Goal: Task Accomplishment & Management: Use online tool/utility

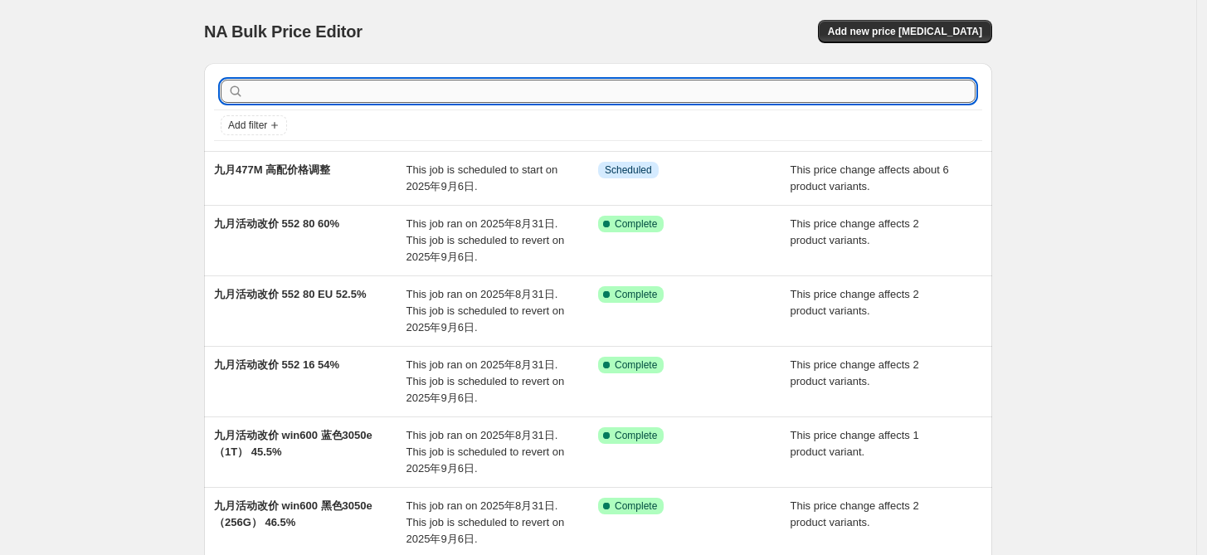
click at [574, 90] on input "text" at bounding box center [611, 91] width 728 height 23
type input "44"
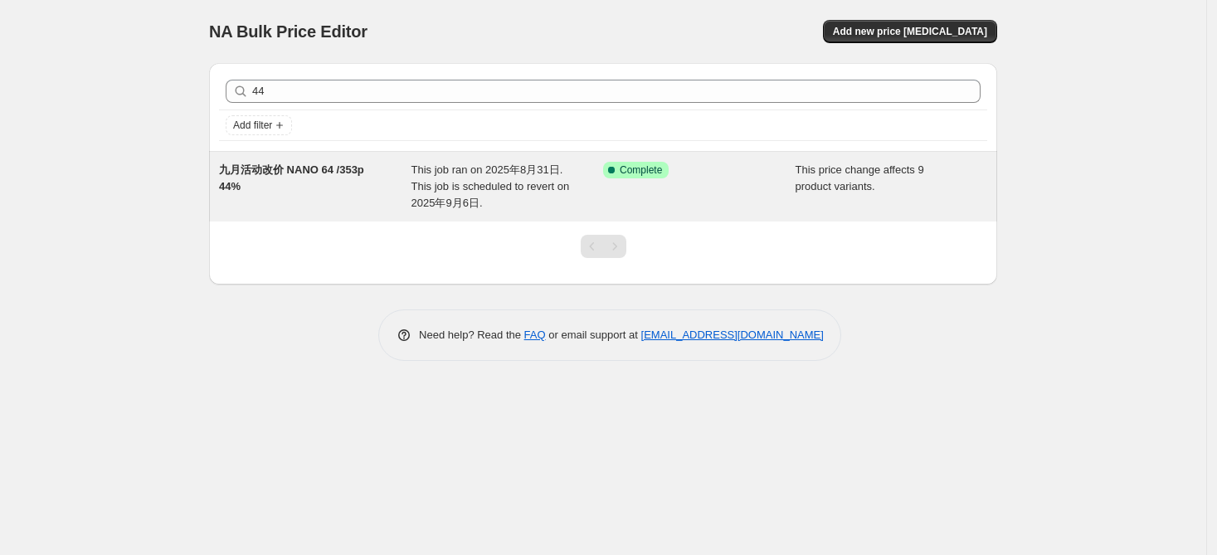
click at [315, 168] on span "九月活动改价 NANO 64 /353p 44%" at bounding box center [291, 177] width 145 height 29
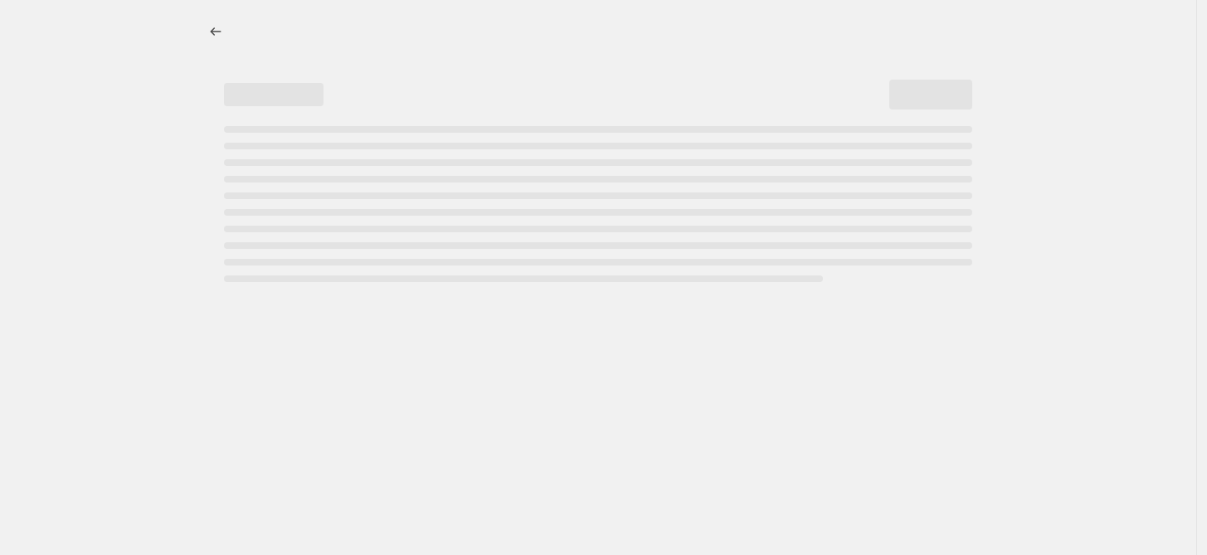
select select "pcap"
select select "no_change"
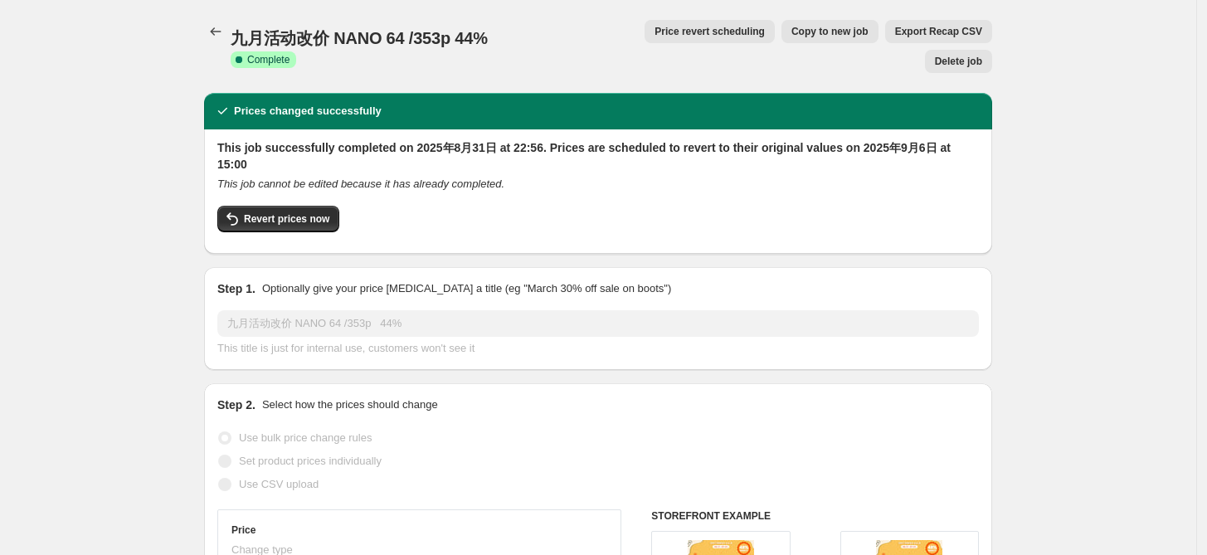
click at [791, 33] on span "Copy to new job" at bounding box center [829, 31] width 77 height 13
select select "pcap"
select select "no_change"
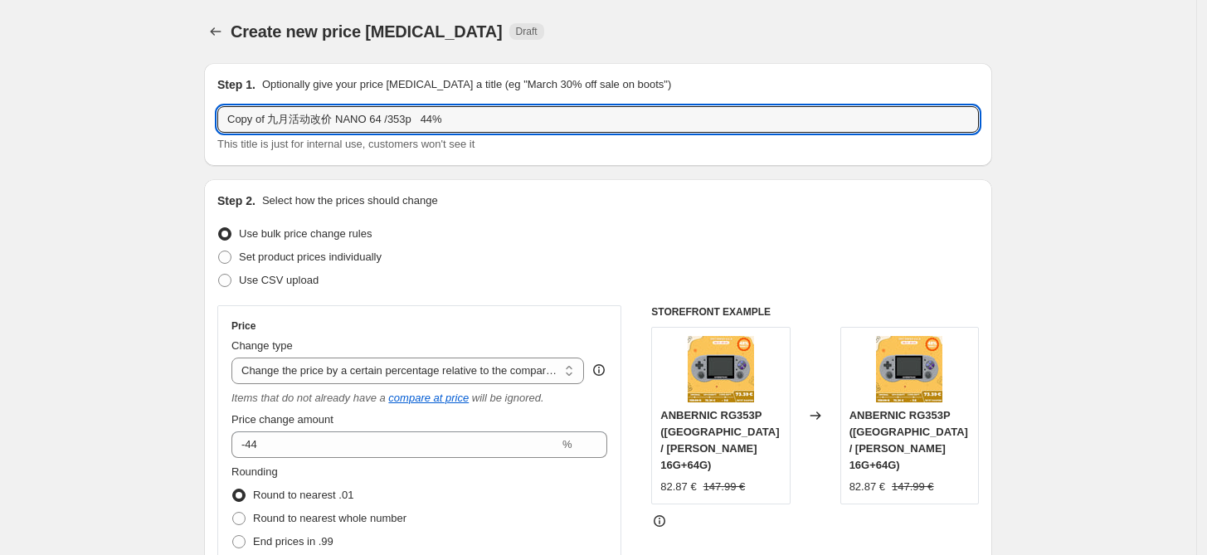
drag, startPoint x: 271, startPoint y: 115, endPoint x: 218, endPoint y: 119, distance: 53.2
click at [210, 116] on div "Step 1. Optionally give your price [MEDICAL_DATA] a title (eg "March 30% off sa…" at bounding box center [598, 114] width 788 height 103
drag, startPoint x: 347, startPoint y: 115, endPoint x: 380, endPoint y: 124, distance: 34.4
click at [380, 124] on input "九月活动改价 NANO 64 /353p 44%" at bounding box center [597, 119] width 761 height 27
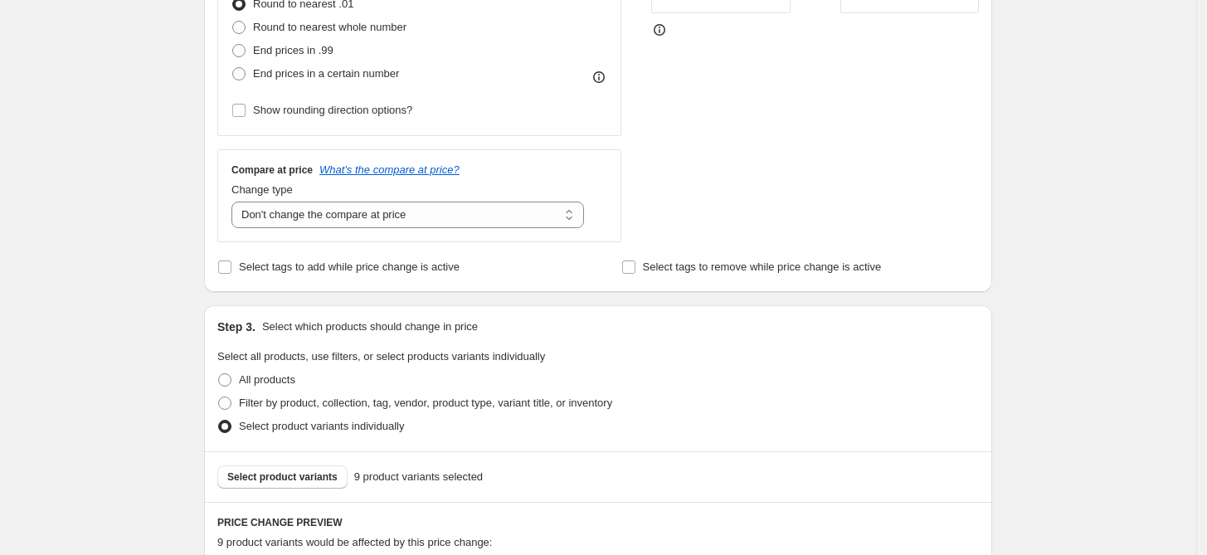
scroll to position [614, 0]
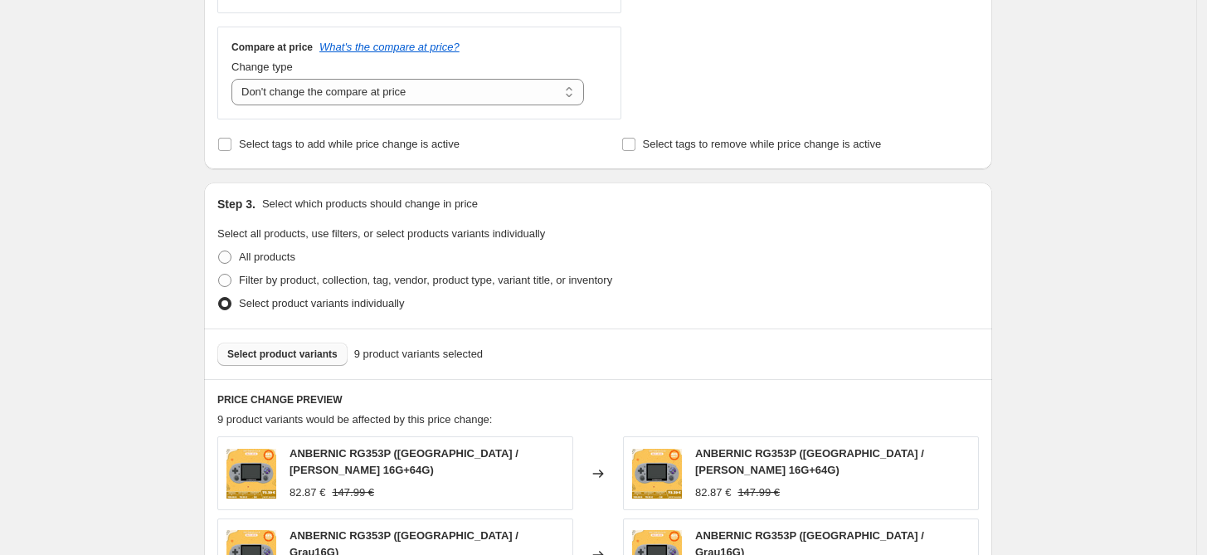
type input "九月活动改价 NANO 64 44%"
click at [308, 357] on span "Select product variants" at bounding box center [282, 353] width 110 height 13
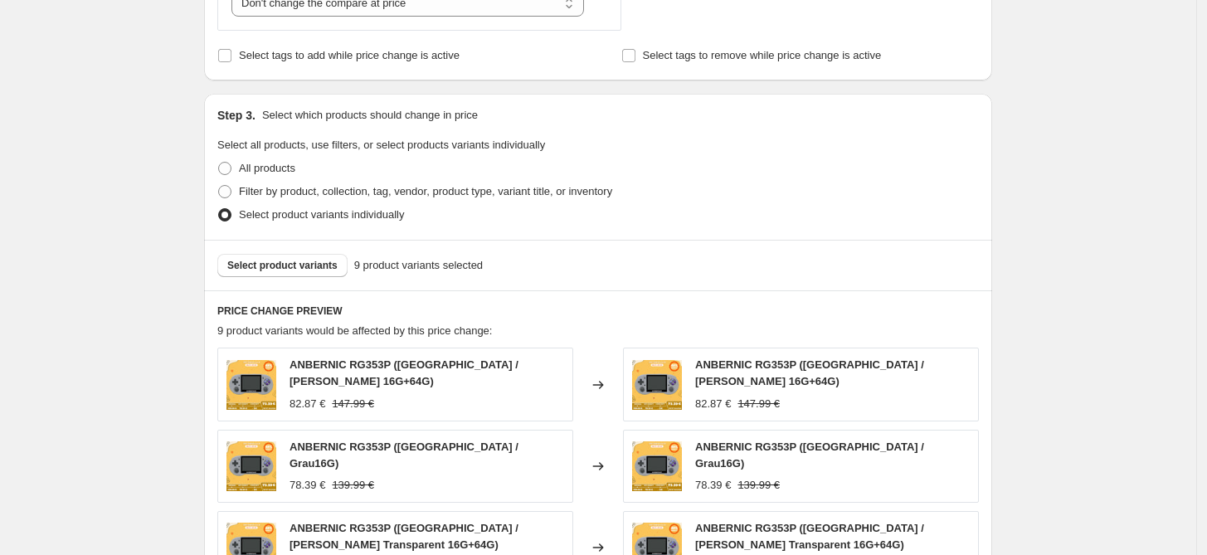
scroll to position [736, 0]
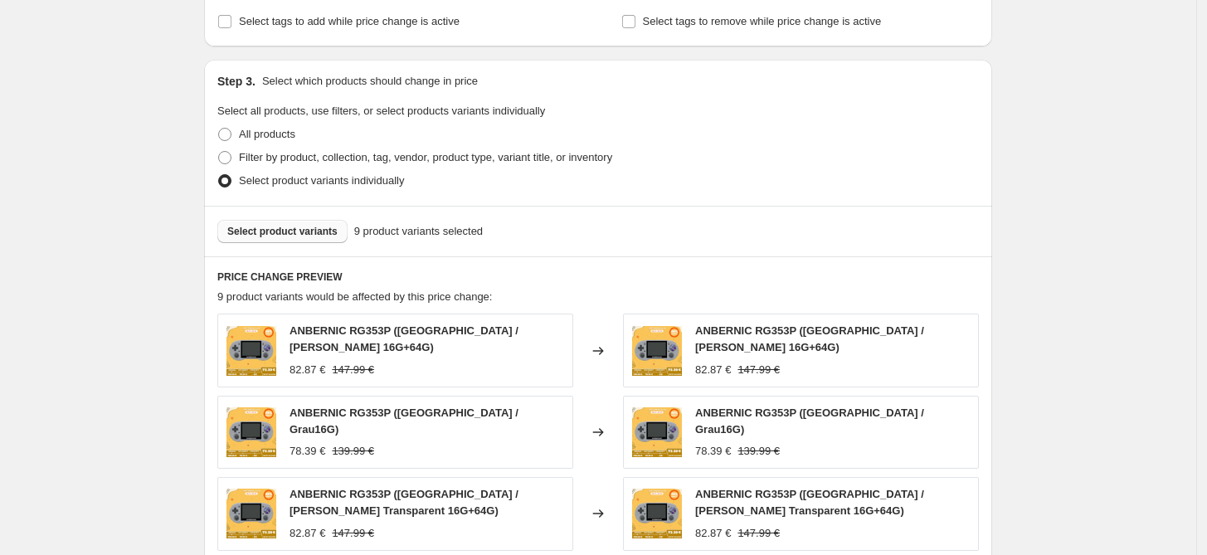
click at [284, 237] on button "Select product variants" at bounding box center [282, 231] width 130 height 23
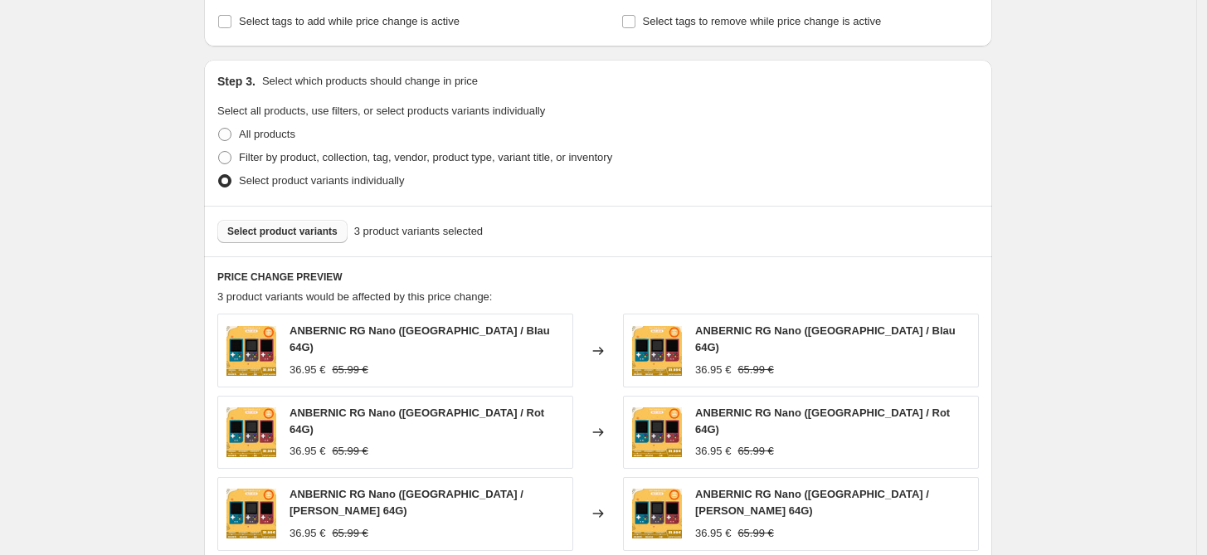
scroll to position [1022, 0]
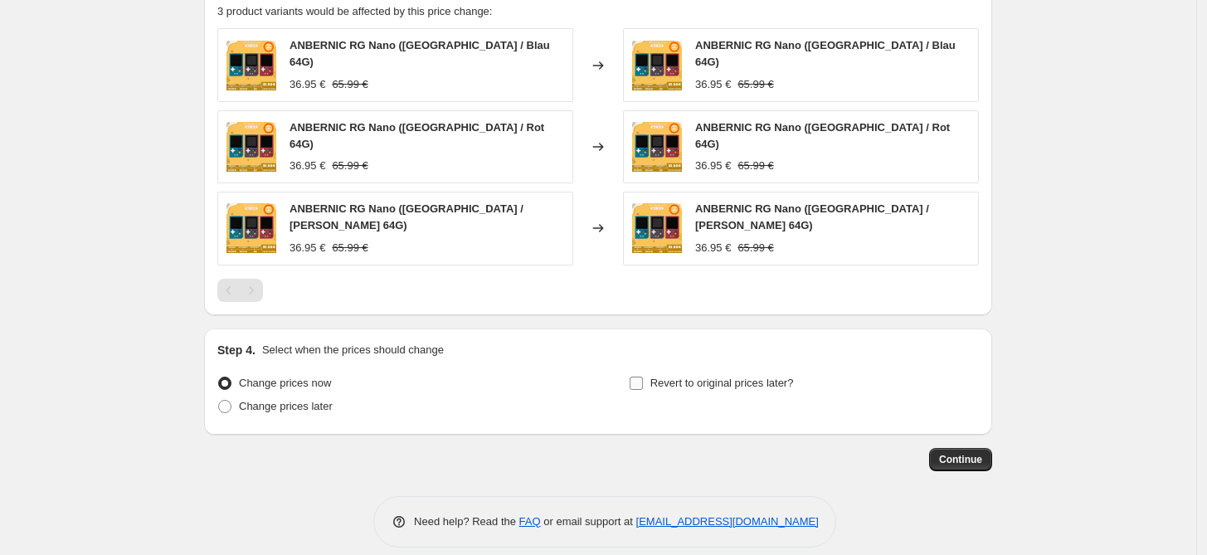
click at [643, 376] on input "Revert to original prices later?" at bounding box center [635, 382] width 13 height 13
checkbox input "true"
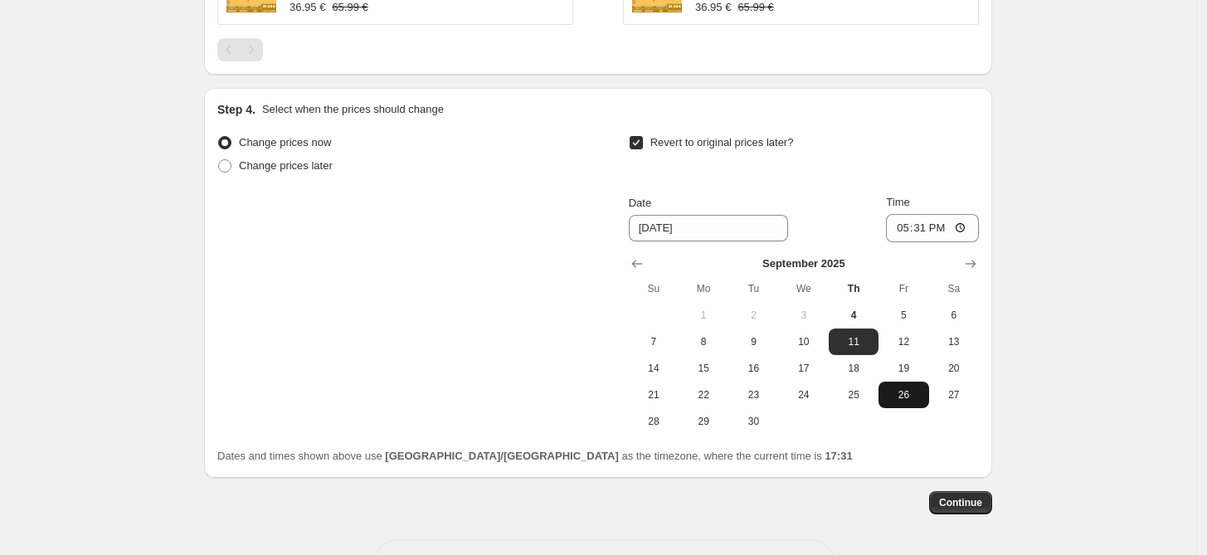
scroll to position [1267, 0]
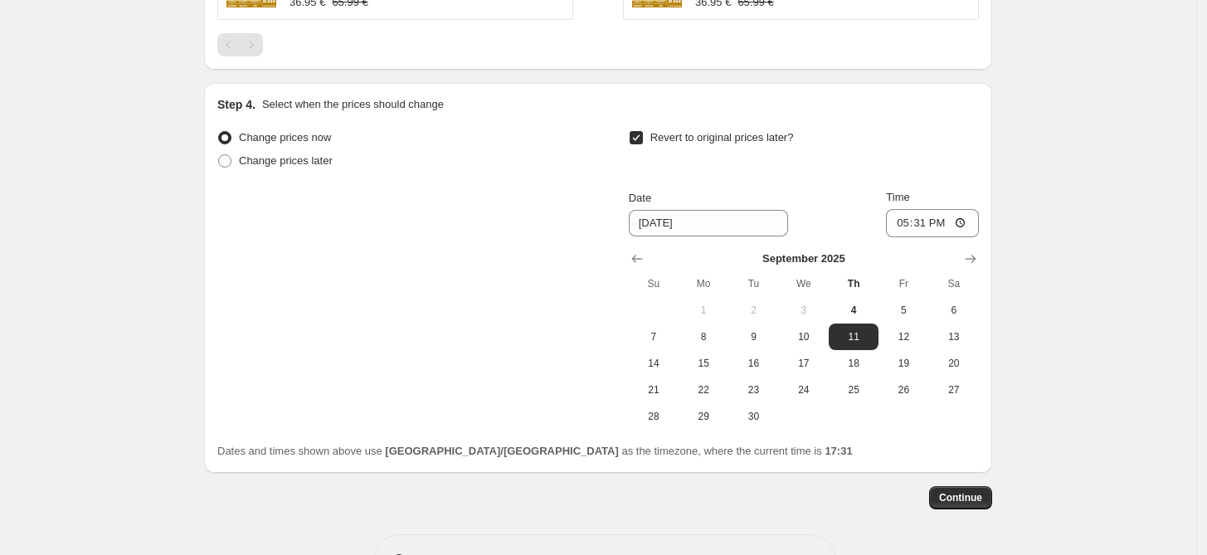
drag, startPoint x: 966, startPoint y: 298, endPoint x: 959, endPoint y: 257, distance: 41.2
click at [964, 304] on span "6" at bounding box center [953, 310] width 36 height 13
type input "[DATE]"
click at [926, 214] on input "17:31" at bounding box center [932, 223] width 93 height 28
type input "15:00"
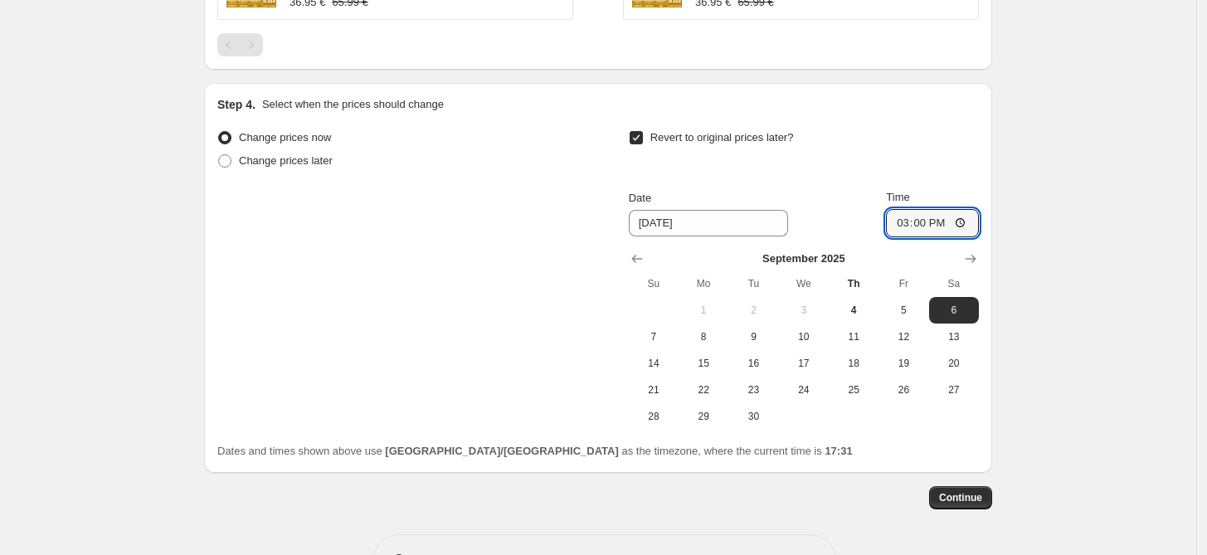
click at [950, 134] on div "Revert to original prices later?" at bounding box center [804, 151] width 350 height 50
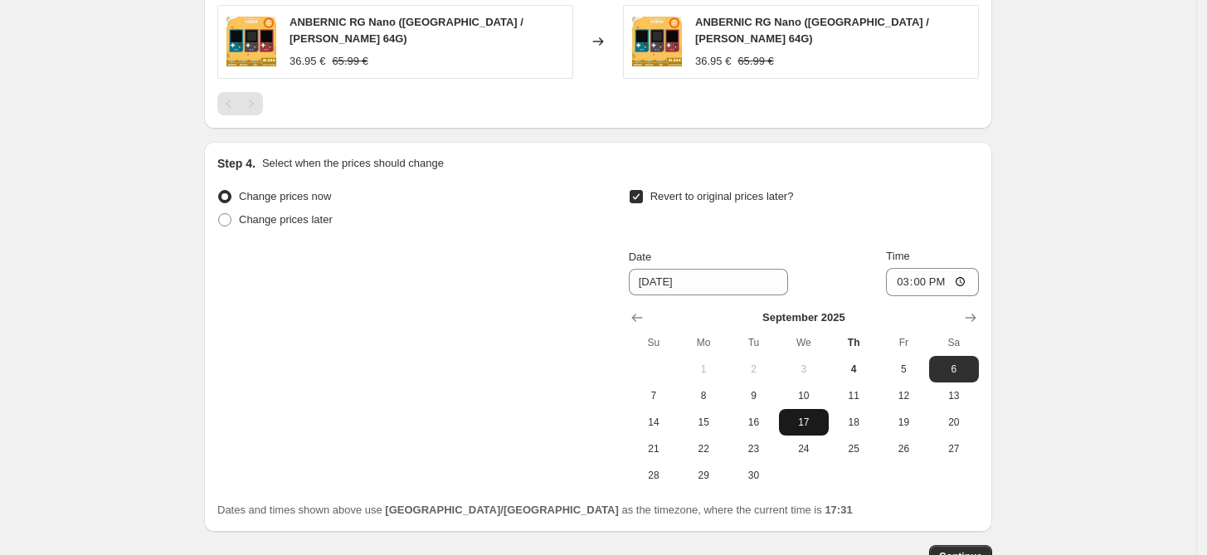
scroll to position [1306, 0]
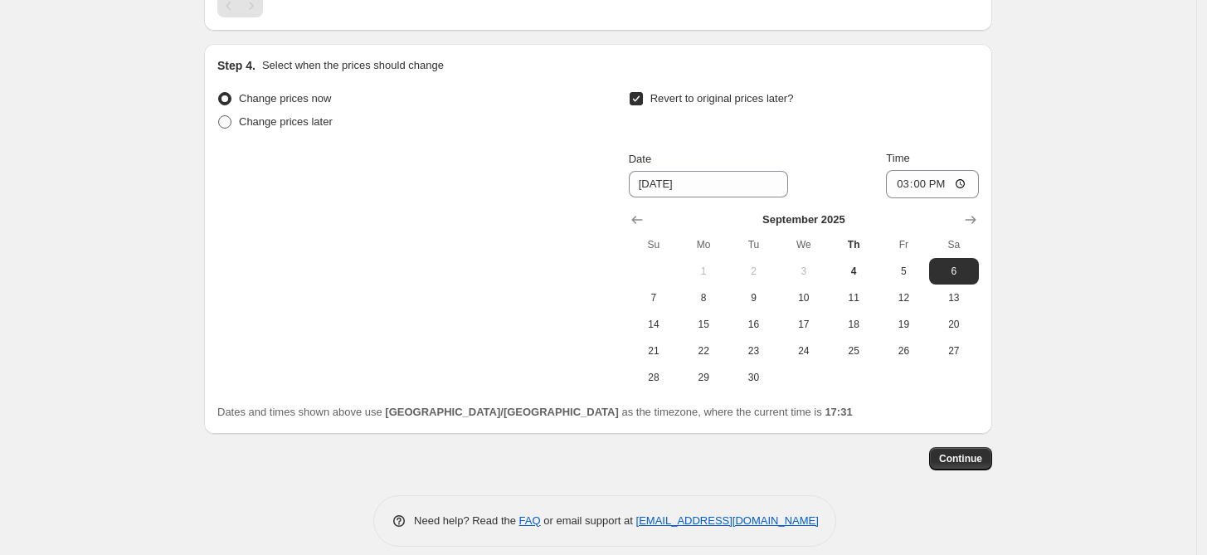
click at [300, 115] on span "Change prices later" at bounding box center [286, 121] width 94 height 12
click at [219, 115] on input "Change prices later" at bounding box center [218, 115] width 1 height 1
radio input "true"
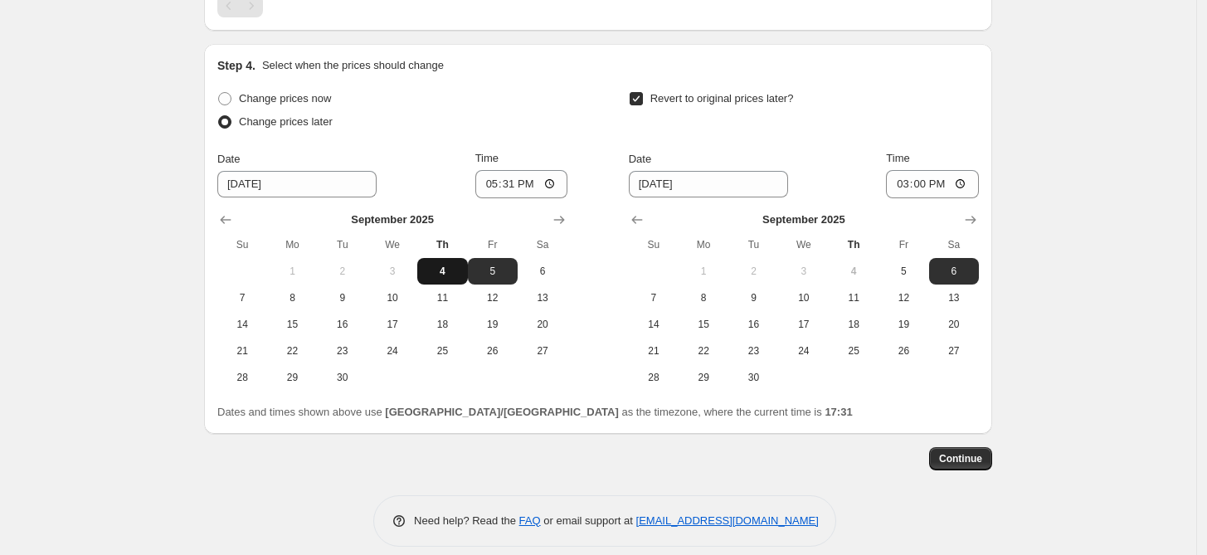
click at [458, 265] on span "4" at bounding box center [442, 271] width 36 height 13
click at [514, 173] on input "17:31" at bounding box center [521, 184] width 93 height 28
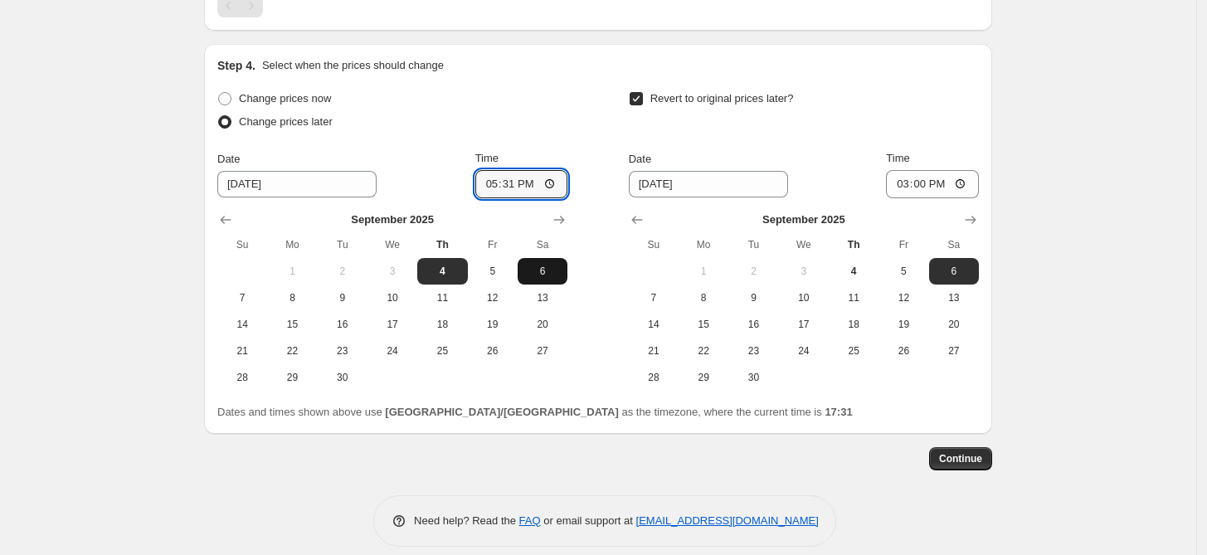
click at [551, 265] on span "6" at bounding box center [542, 271] width 36 height 13
type input "[DATE]"
click at [516, 170] on input "17:31" at bounding box center [521, 184] width 93 height 28
type input "10:00"
click at [963, 452] on span "Continue" at bounding box center [960, 458] width 43 height 13
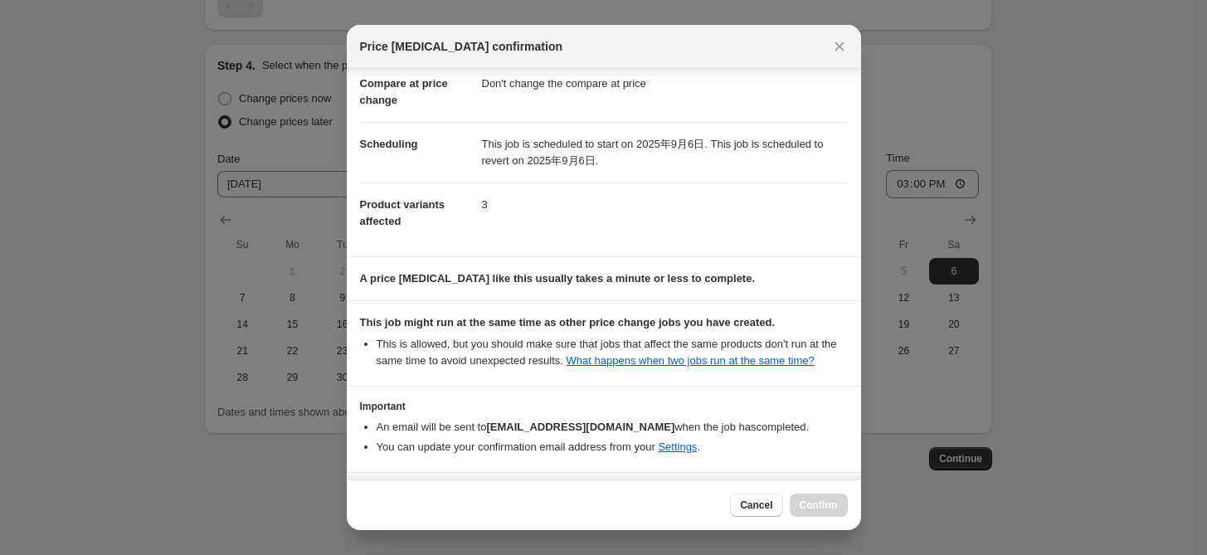
scroll to position [154, 0]
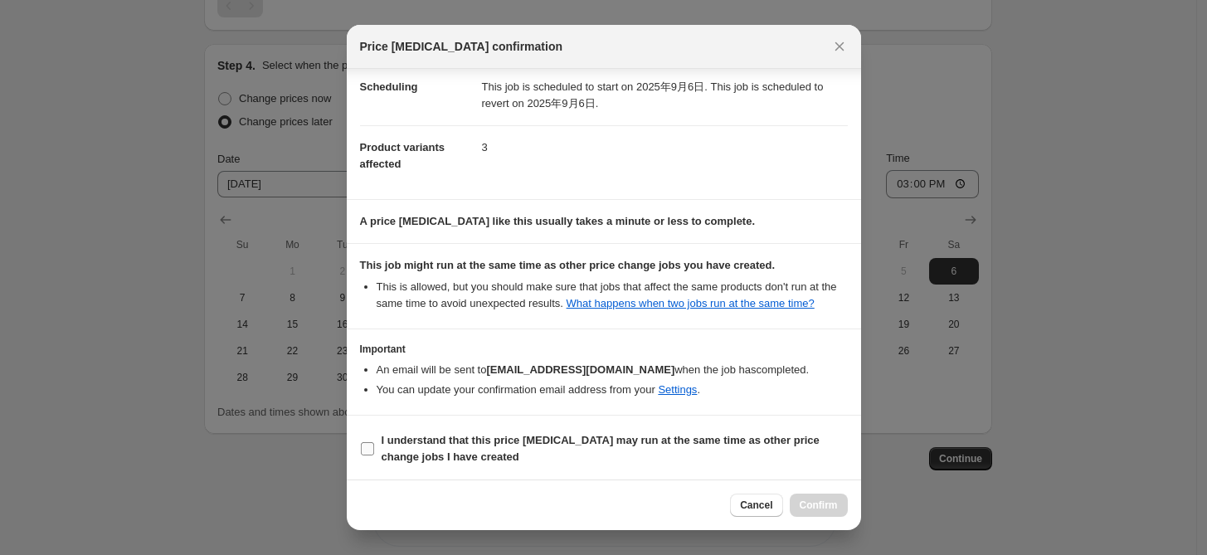
drag, startPoint x: 454, startPoint y: 443, endPoint x: 530, endPoint y: 462, distance: 78.6
click at [455, 444] on b "I understand that this price [MEDICAL_DATA] may run at the same time as other p…" at bounding box center [600, 448] width 438 height 29
click at [374, 444] on input "I understand that this price [MEDICAL_DATA] may run at the same time as other p…" at bounding box center [367, 448] width 13 height 13
checkbox input "true"
click at [819, 503] on span "Confirm" at bounding box center [818, 504] width 38 height 13
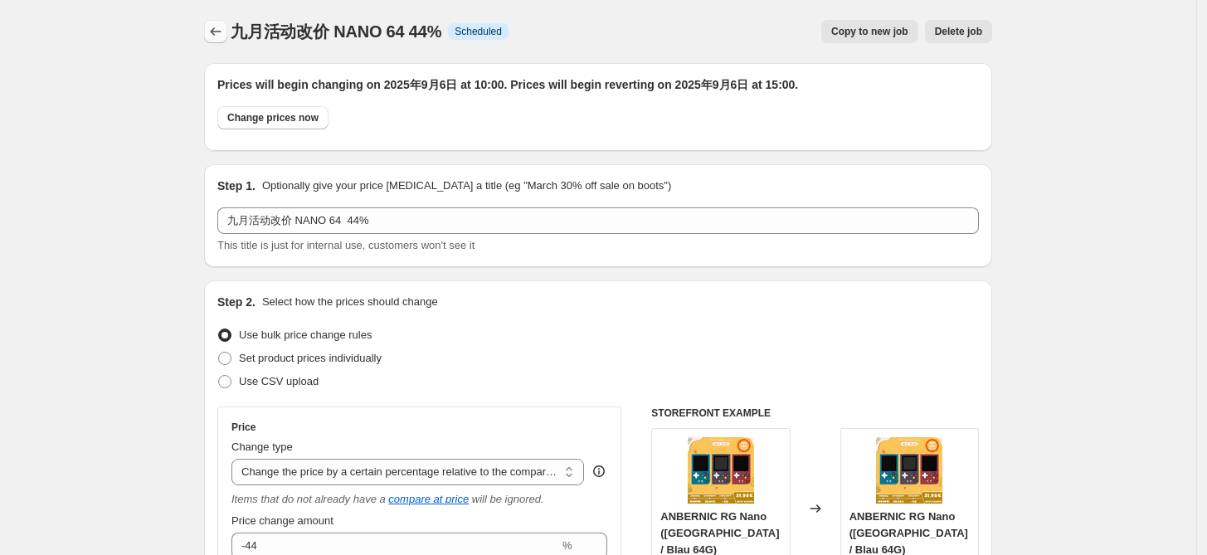
click at [221, 30] on icon "Price change jobs" at bounding box center [215, 31] width 17 height 17
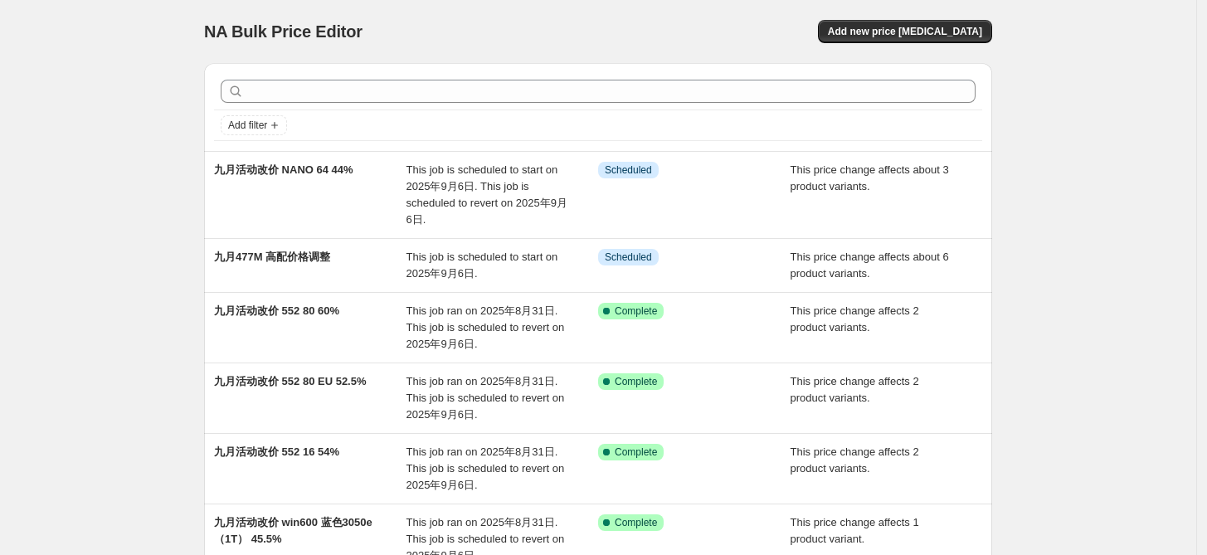
click at [432, 104] on div at bounding box center [598, 91] width 768 height 36
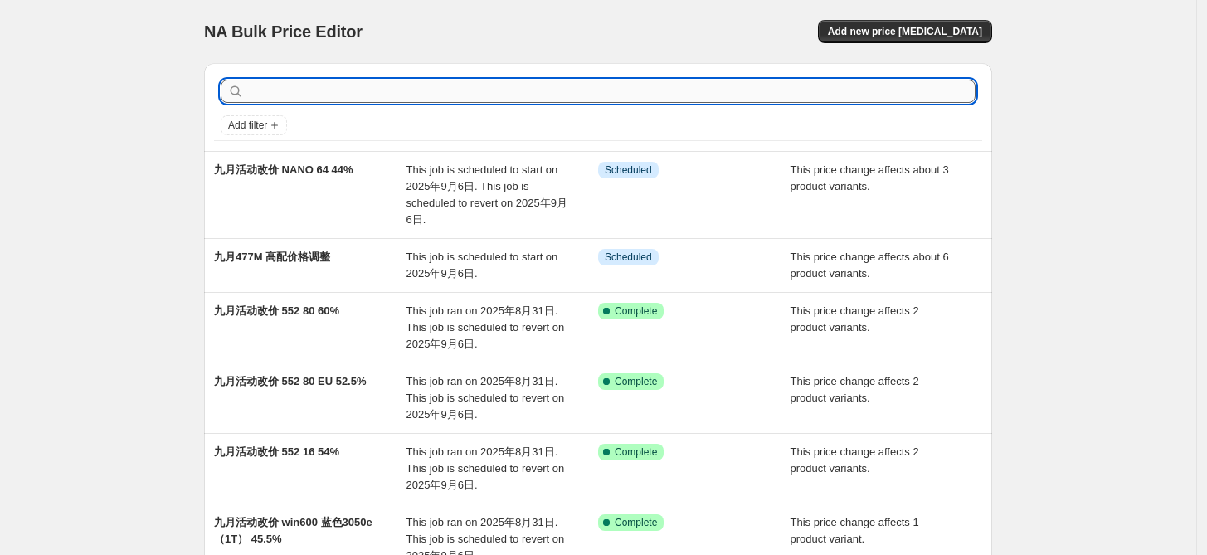
click at [435, 98] on input "text" at bounding box center [611, 91] width 728 height 23
type input "44"
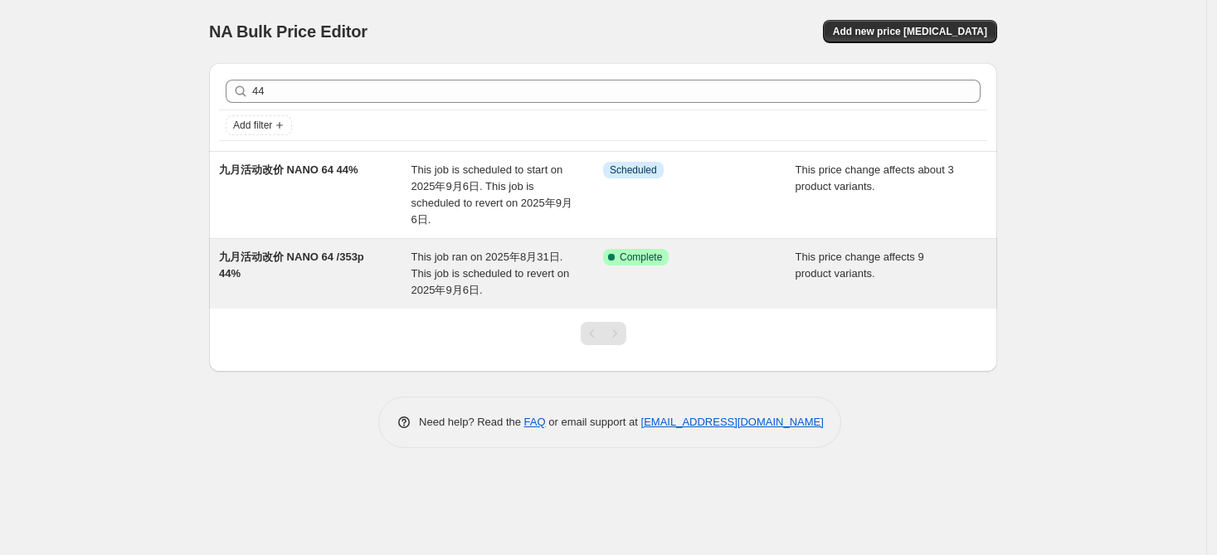
click at [463, 259] on span "This job ran on 2025年8月31日. This job is scheduled to revert on 2025年9月6日." at bounding box center [490, 273] width 158 height 46
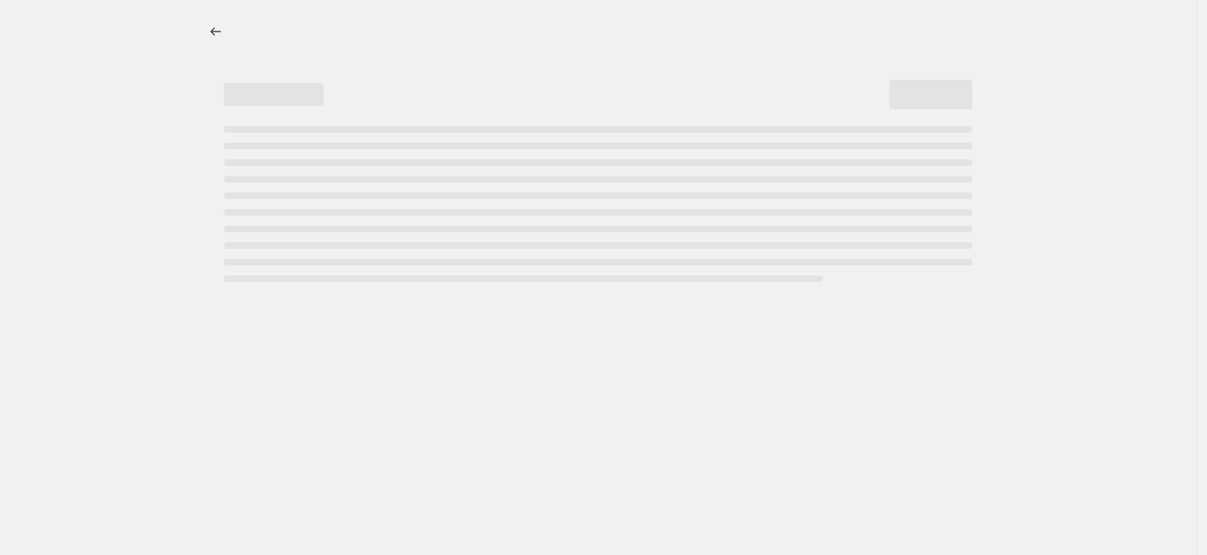
select select "pcap"
select select "no_change"
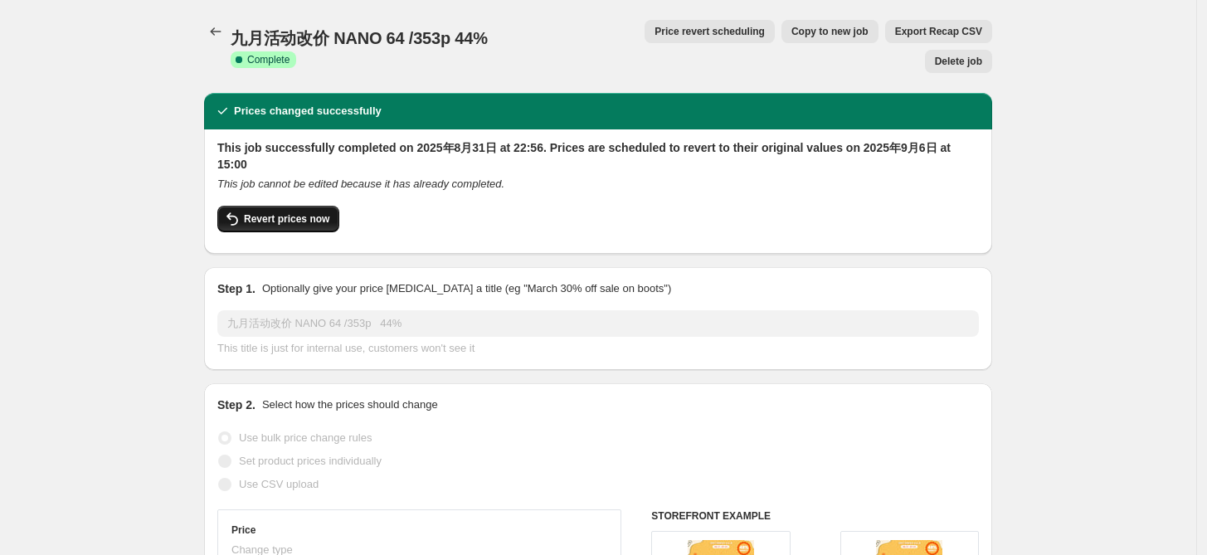
click at [242, 209] on icon "button" at bounding box center [232, 219] width 20 height 20
checkbox input "false"
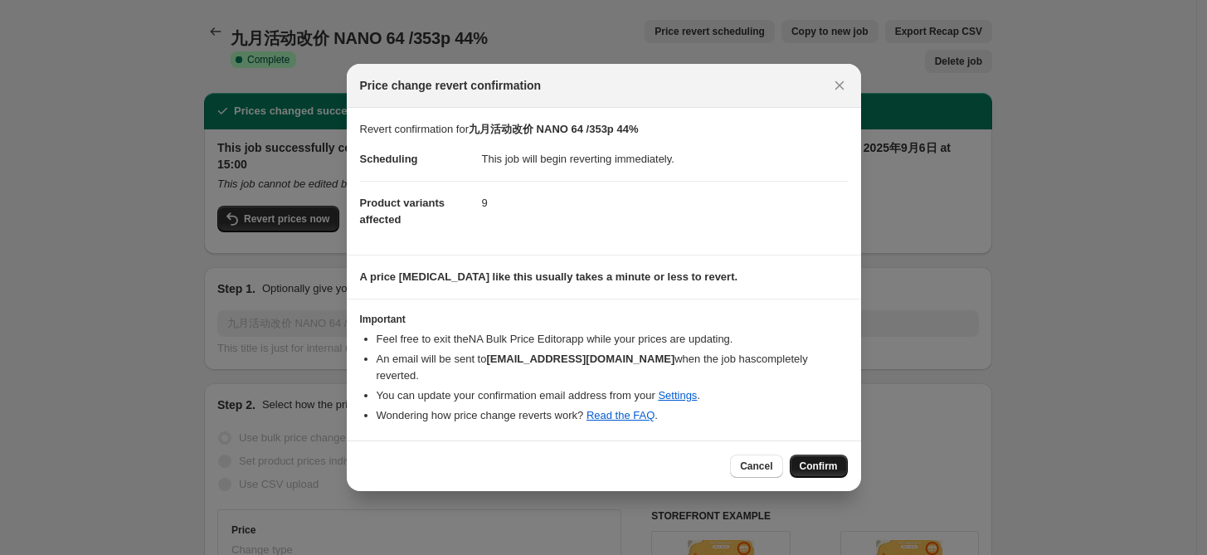
click at [827, 459] on span "Confirm" at bounding box center [818, 465] width 38 height 13
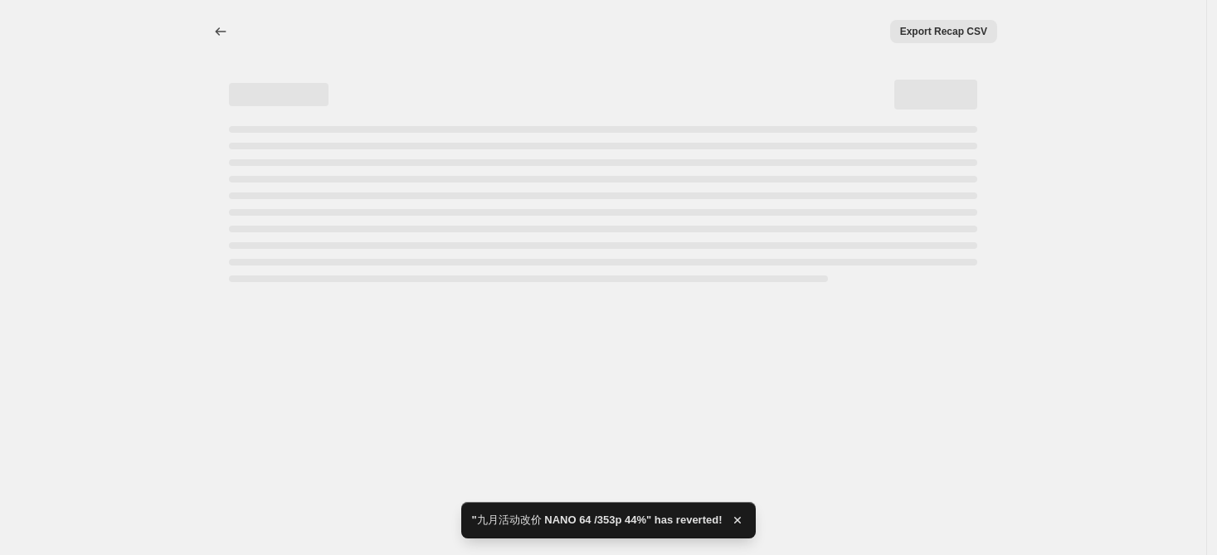
select select "pcap"
select select "no_change"
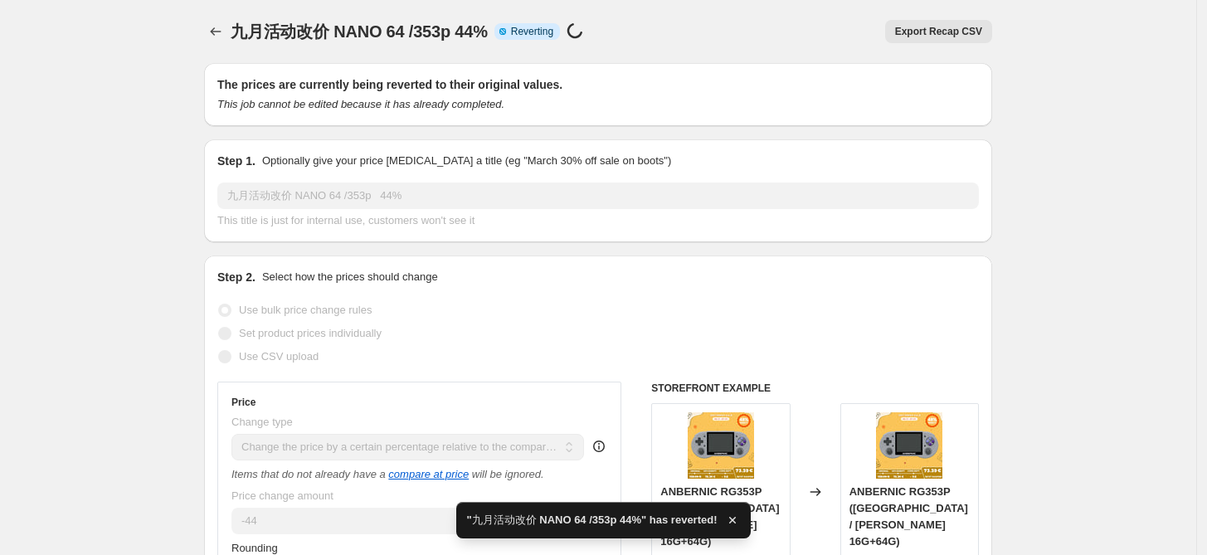
checkbox input "true"
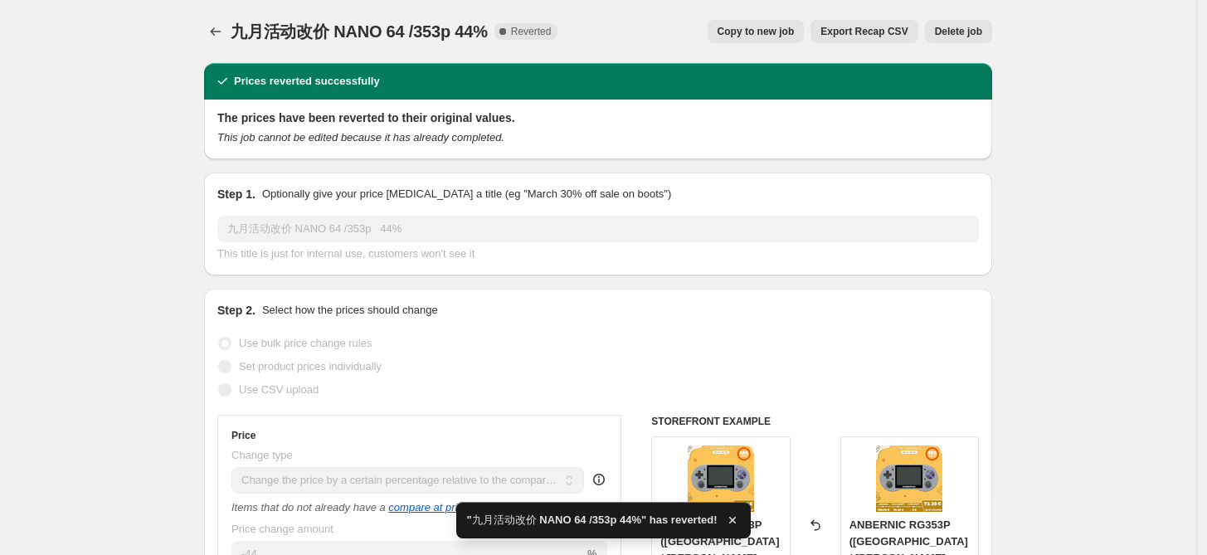
click at [778, 34] on span "Copy to new job" at bounding box center [755, 31] width 77 height 13
select select "pcap"
select select "no_change"
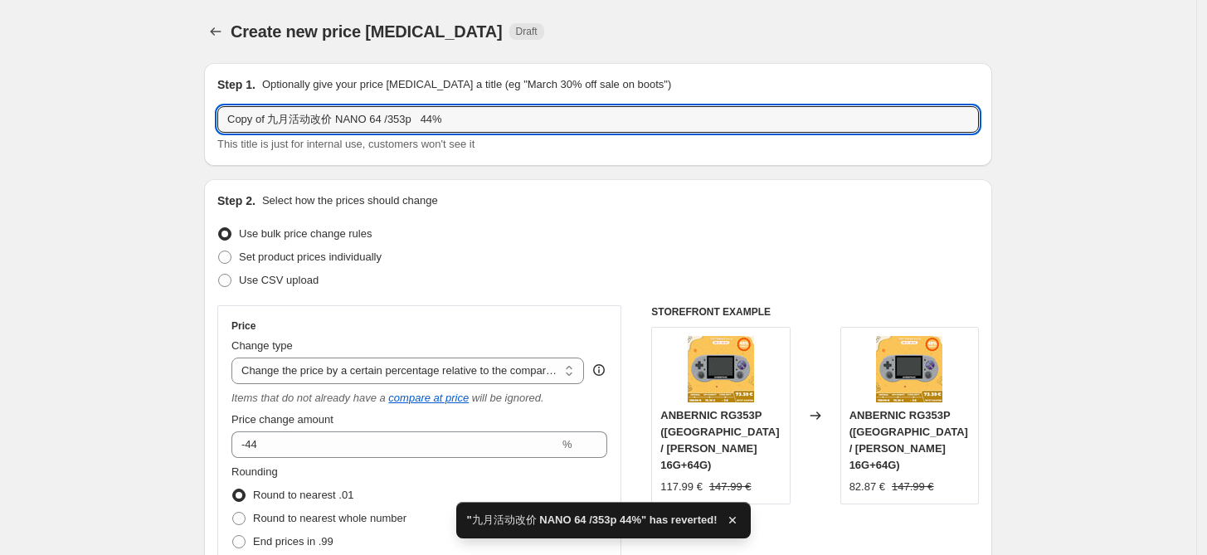
drag, startPoint x: 272, startPoint y: 119, endPoint x: 207, endPoint y: 118, distance: 64.7
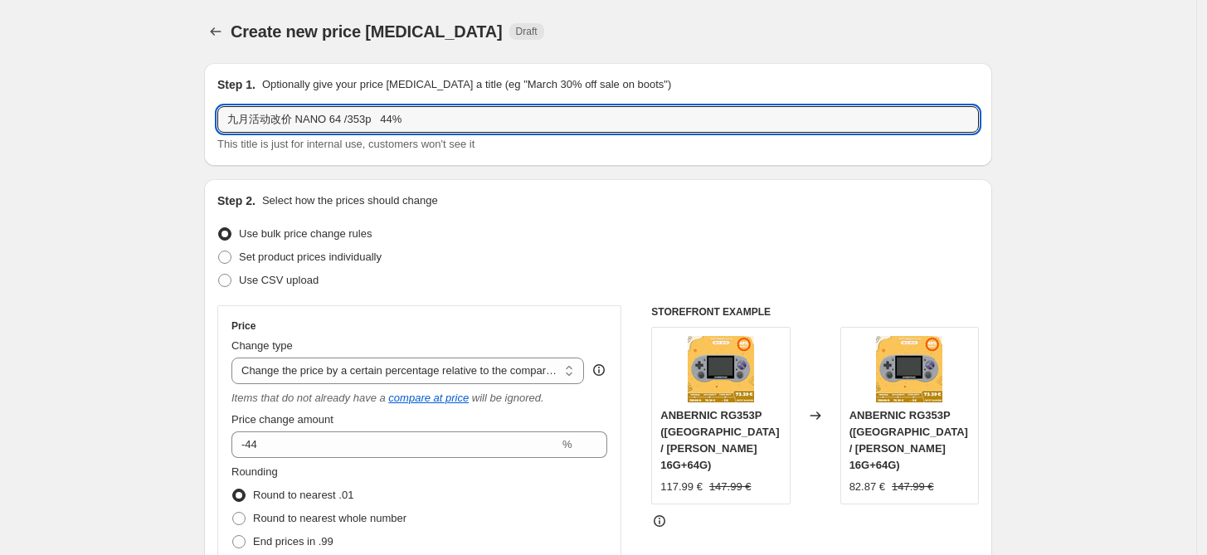
drag, startPoint x: 274, startPoint y: 117, endPoint x: 206, endPoint y: 117, distance: 68.8
drag, startPoint x: 359, startPoint y: 120, endPoint x: 285, endPoint y: 119, distance: 73.8
click at [285, 119] on input "353P 改价 NANO 64 /353p 44%" at bounding box center [597, 119] width 761 height 27
drag, startPoint x: 291, startPoint y: 124, endPoint x: 378, endPoint y: 129, distance: 87.2
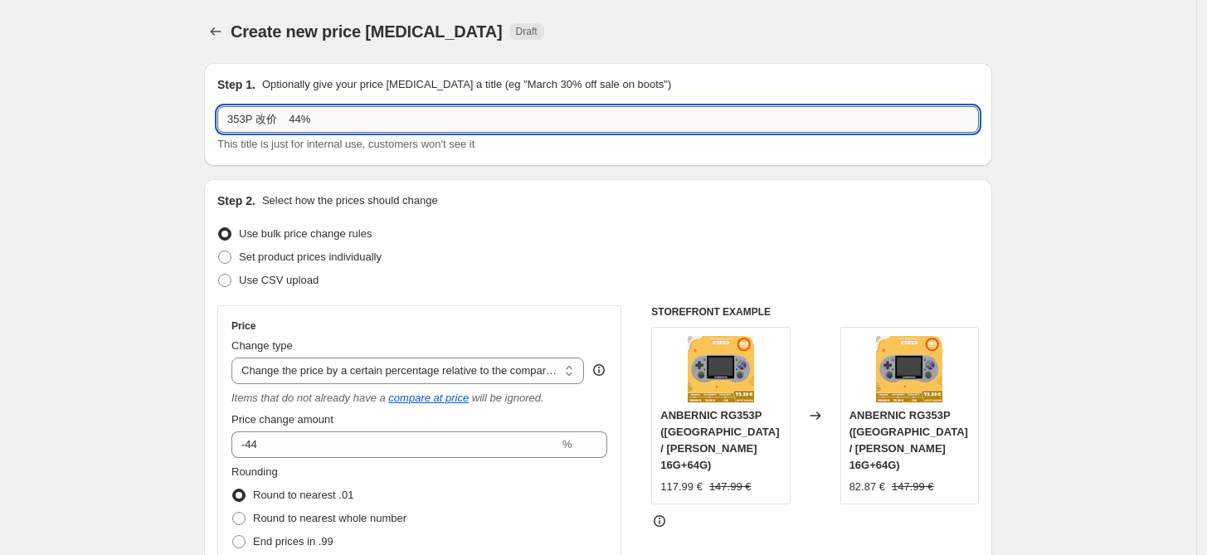
click at [378, 129] on input "353P 改价 44%" at bounding box center [597, 119] width 761 height 27
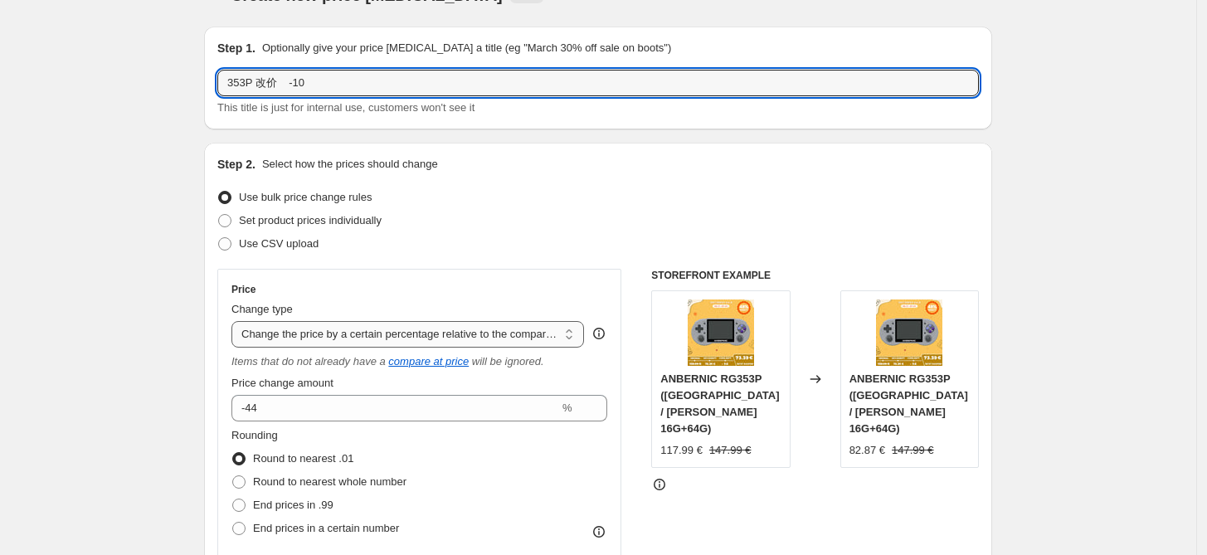
scroll to position [123, 0]
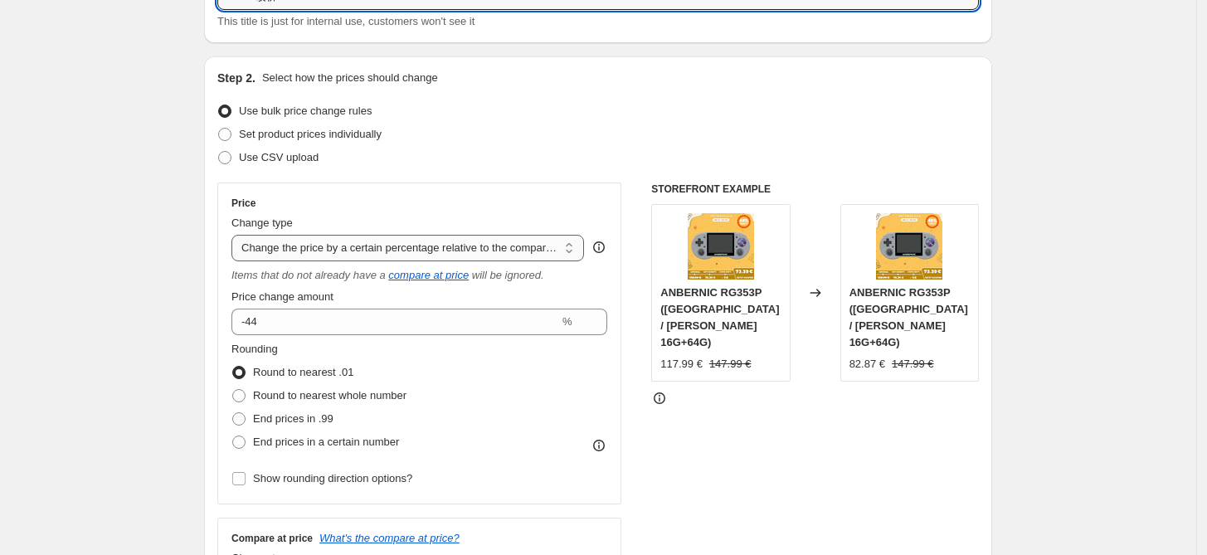
type input "353P 改价 -10"
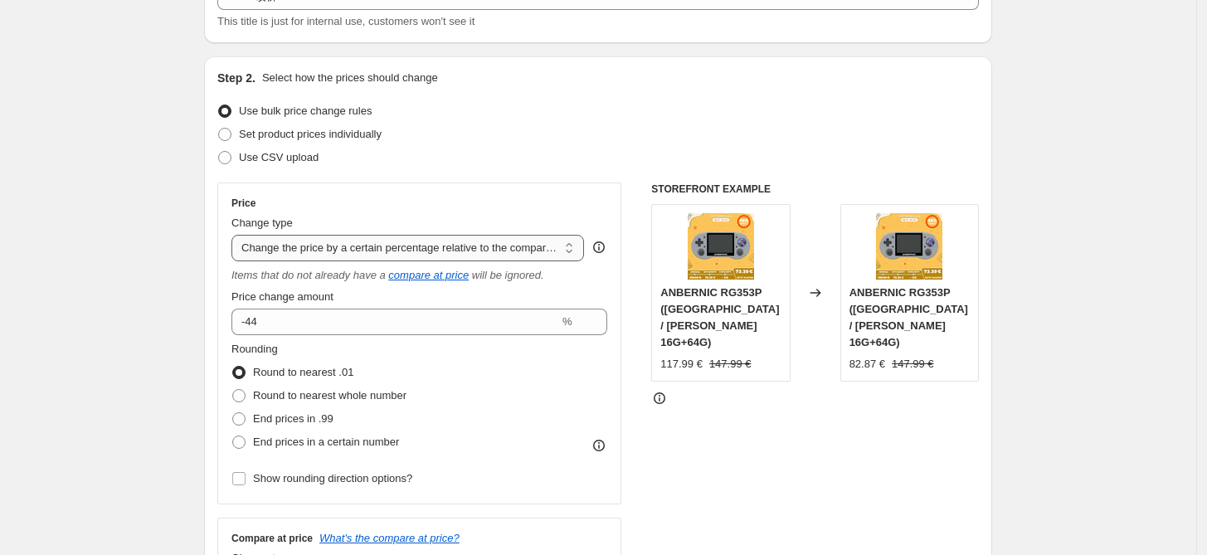
click at [429, 253] on select "Change the price to a certain amount Change the price by a certain amount Chang…" at bounding box center [407, 248] width 352 height 27
select select "bcap"
click at [236, 235] on select "Change the price to a certain amount Change the price by a certain amount Chang…" at bounding box center [407, 248] width 352 height 27
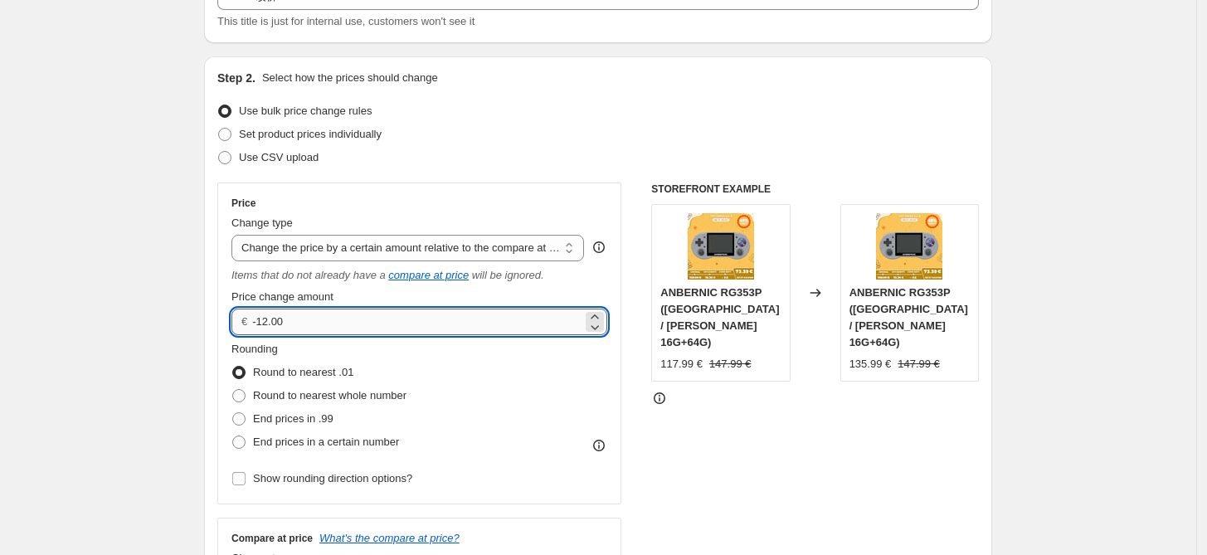
click at [308, 321] on input "-12.00" at bounding box center [416, 321] width 329 height 27
click at [272, 321] on input "-12.00" at bounding box center [416, 321] width 329 height 27
type input "-10.00"
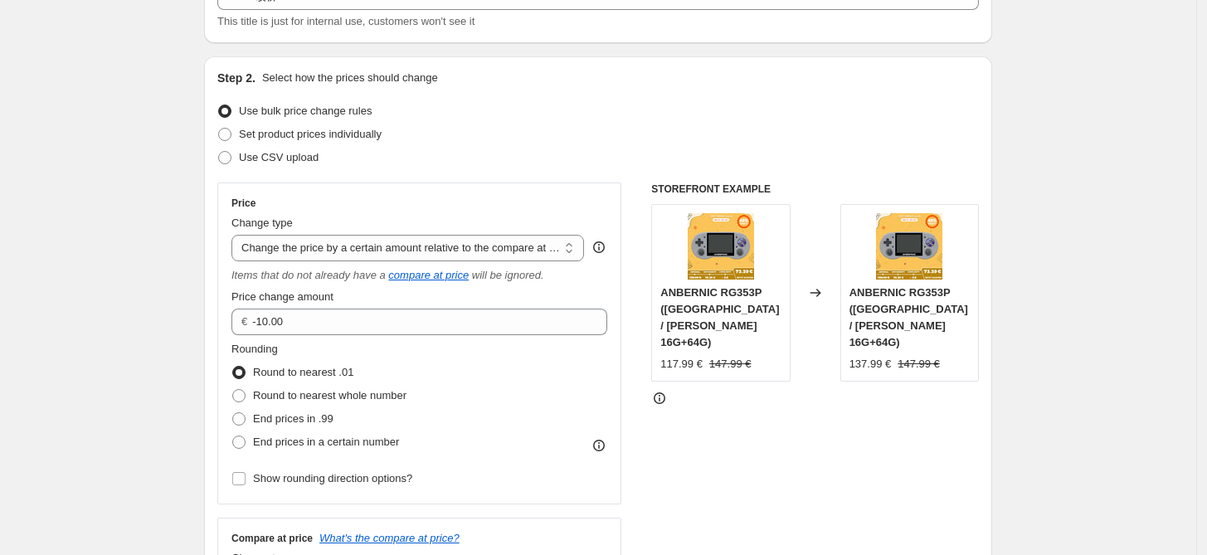
click at [494, 376] on div "Rounding Round to nearest .01 Round to nearest whole number End prices in .99 E…" at bounding box center [419, 397] width 376 height 113
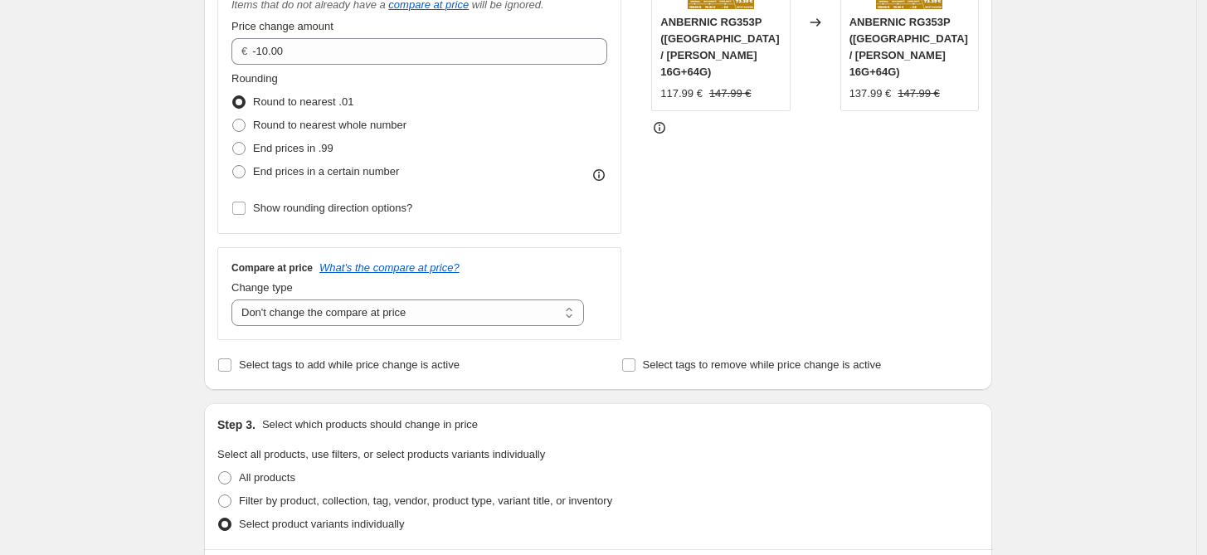
scroll to position [614, 0]
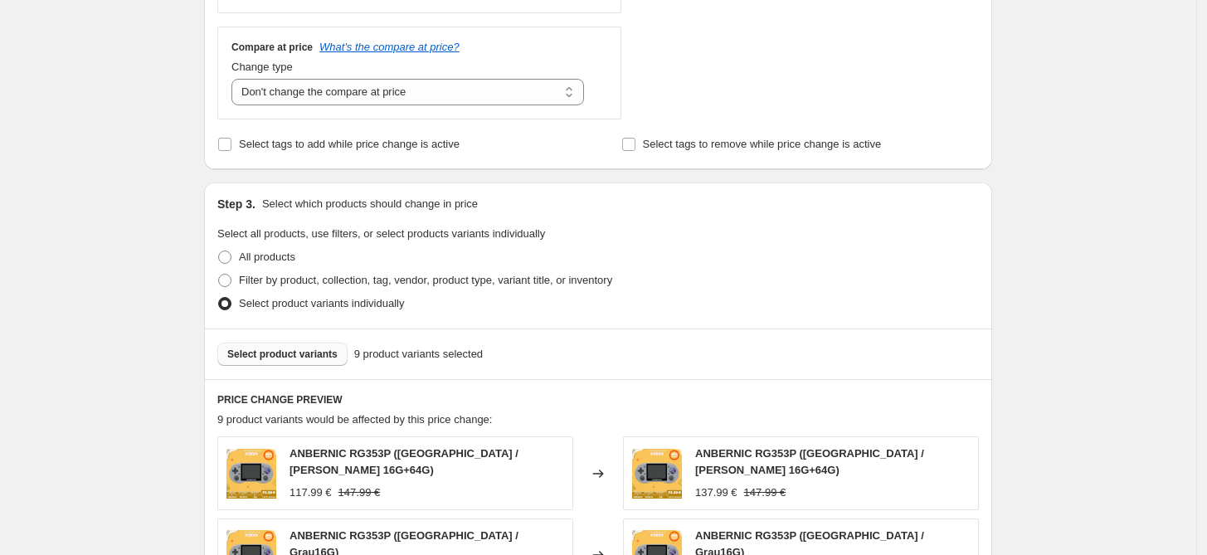
click at [314, 357] on span "Select product variants" at bounding box center [282, 353] width 110 height 13
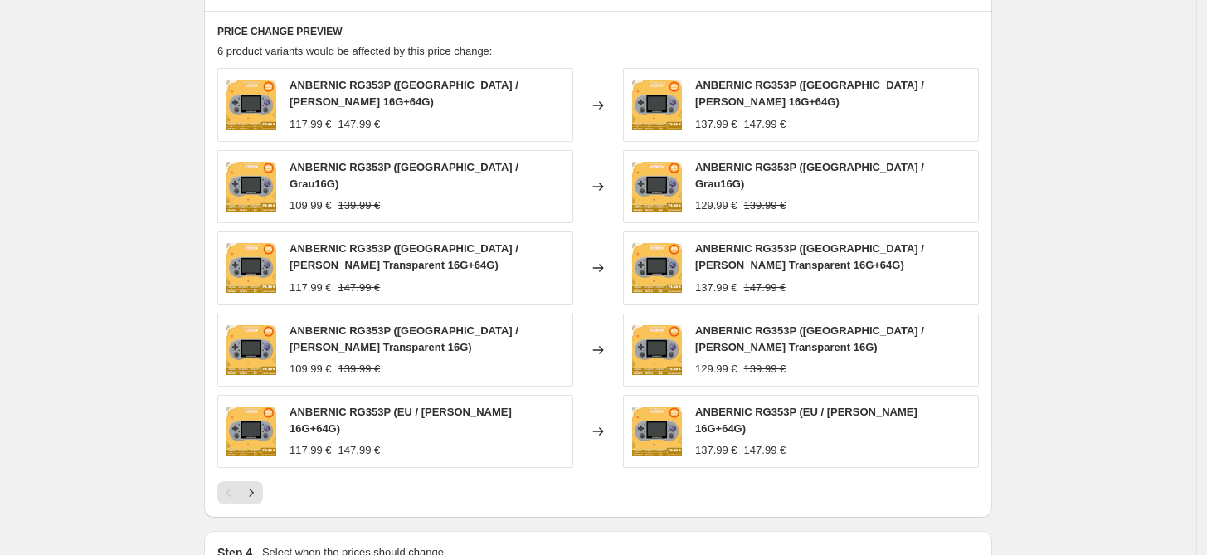
scroll to position [1185, 0]
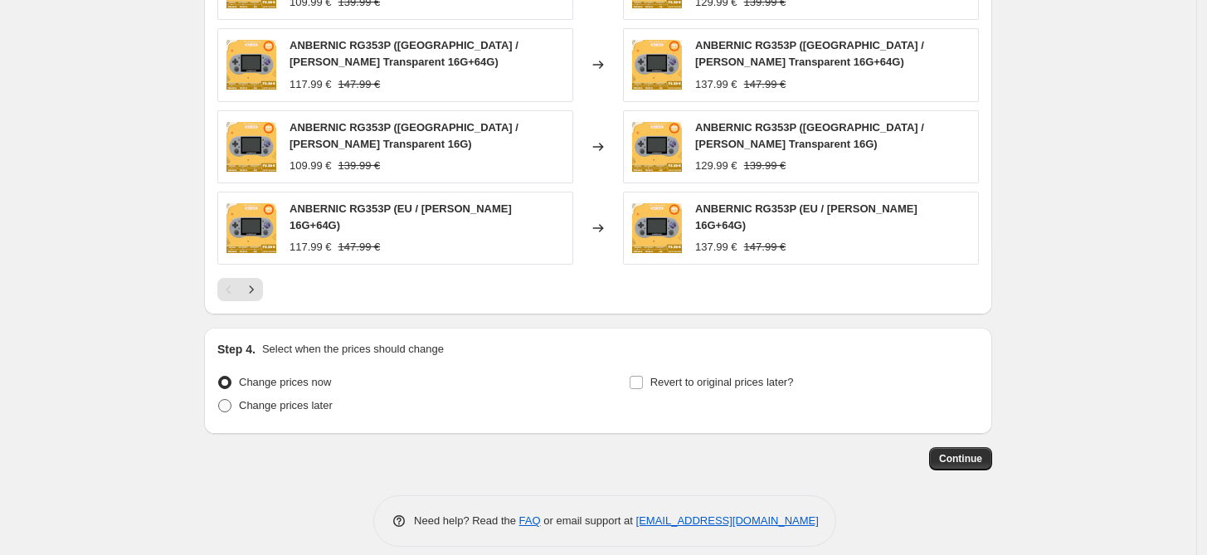
click at [267, 399] on span "Change prices later" at bounding box center [286, 405] width 94 height 12
click at [219, 399] on input "Change prices later" at bounding box center [218, 399] width 1 height 1
radio input "true"
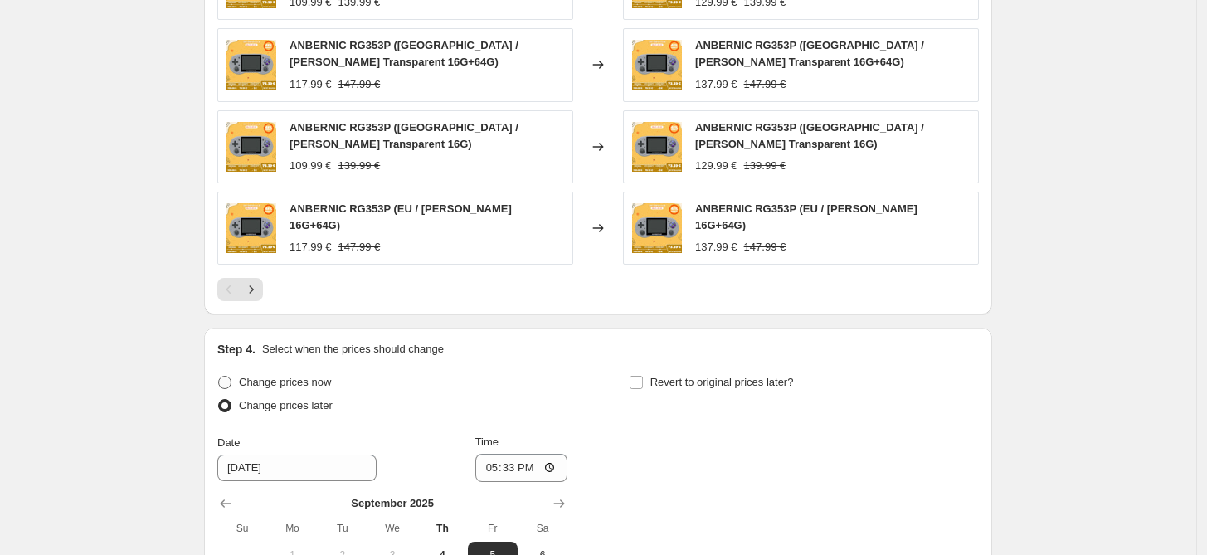
click at [273, 376] on span "Change prices now" at bounding box center [285, 382] width 92 height 12
click at [219, 376] on input "Change prices now" at bounding box center [218, 376] width 1 height 1
radio input "true"
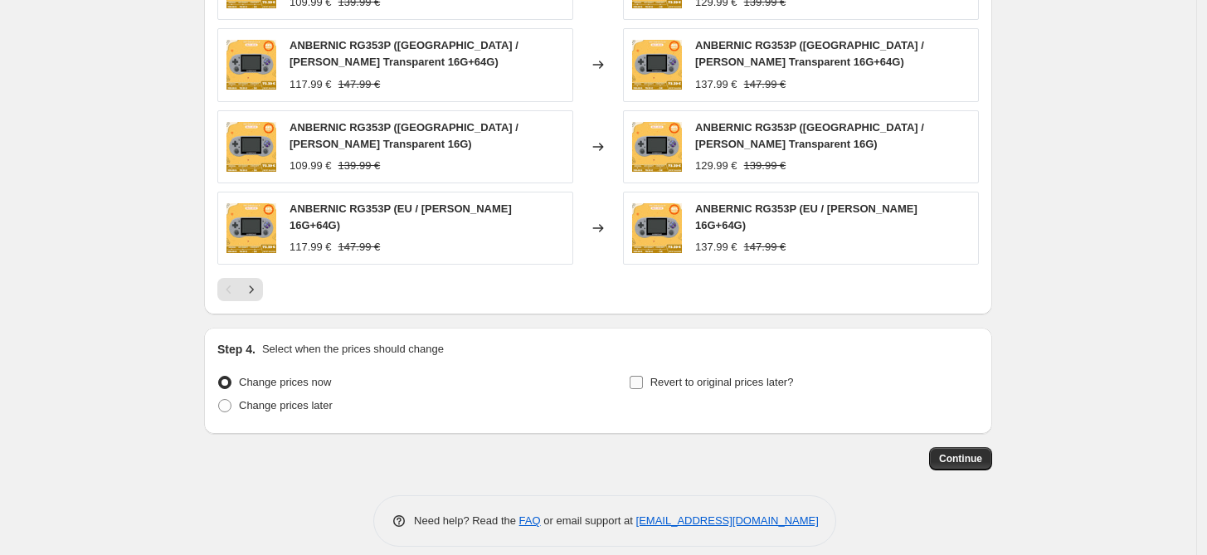
click at [650, 373] on label "Revert to original prices later?" at bounding box center [711, 382] width 165 height 23
click at [643, 376] on input "Revert to original prices later?" at bounding box center [635, 382] width 13 height 13
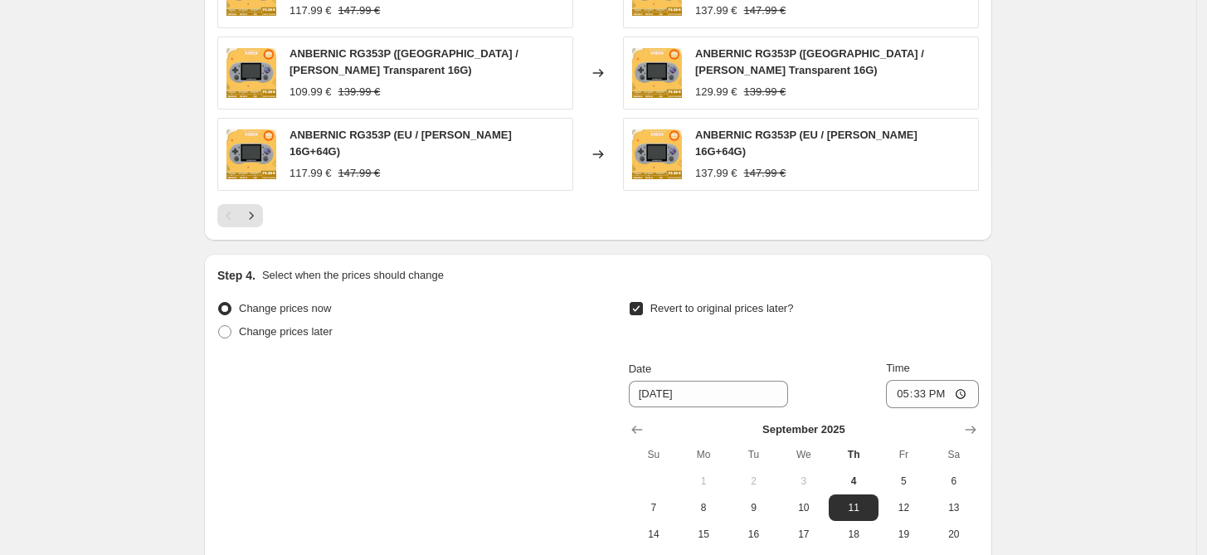
scroll to position [1308, 0]
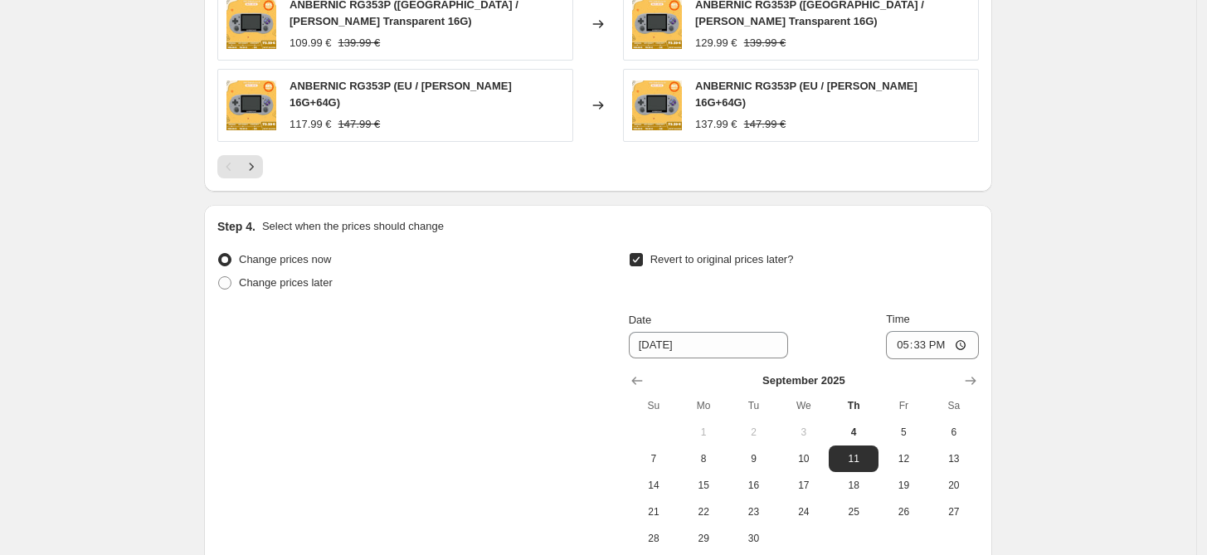
click at [643, 253] on input "Revert to original prices later?" at bounding box center [635, 259] width 13 height 13
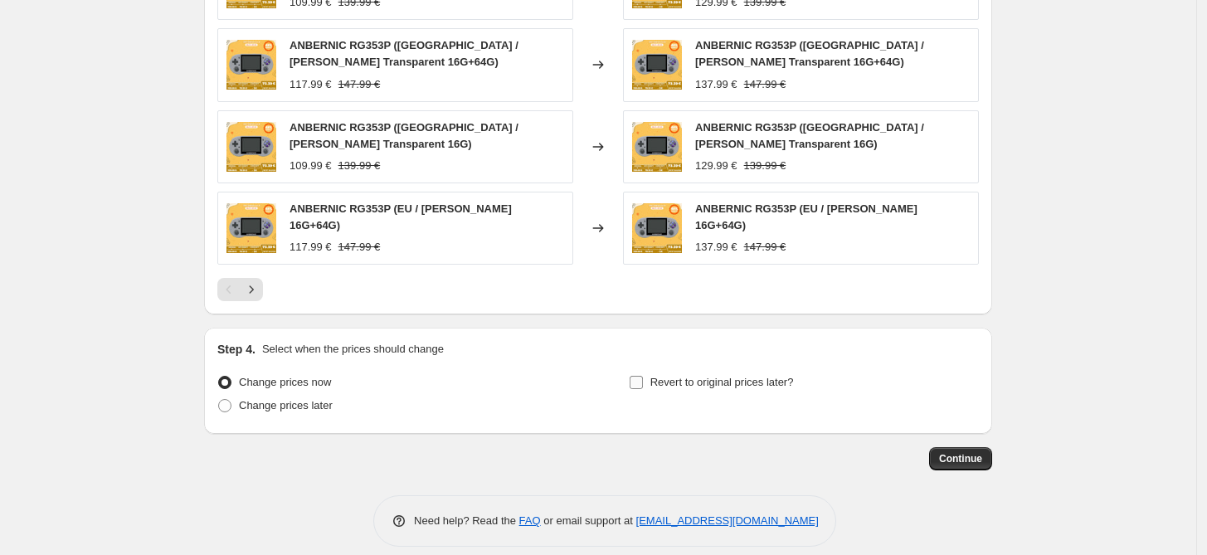
click at [639, 376] on input "Revert to original prices later?" at bounding box center [635, 382] width 13 height 13
checkbox input "true"
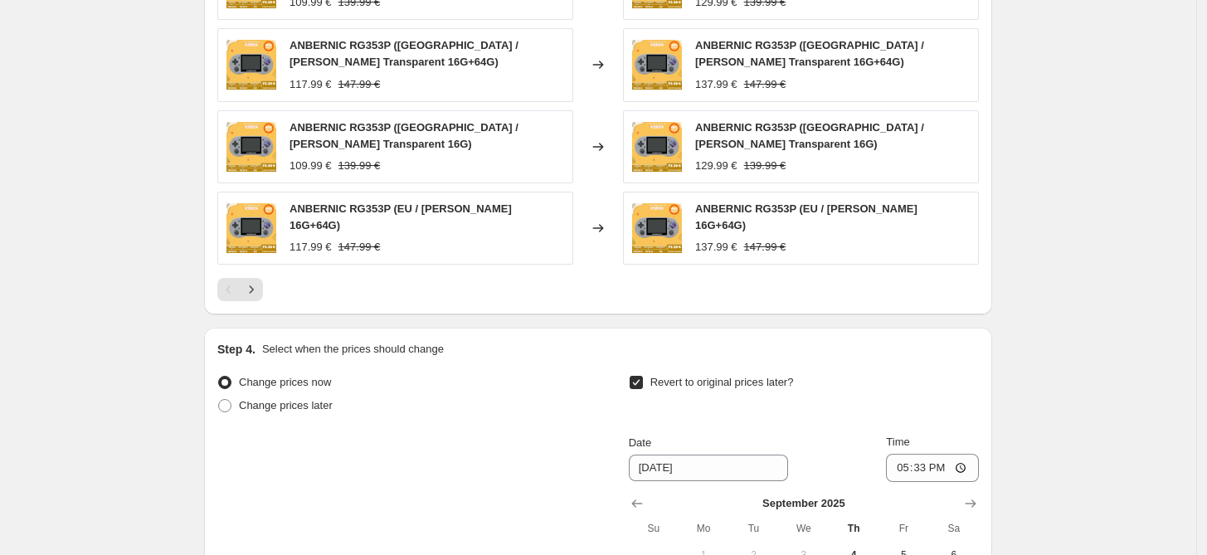
scroll to position [1308, 0]
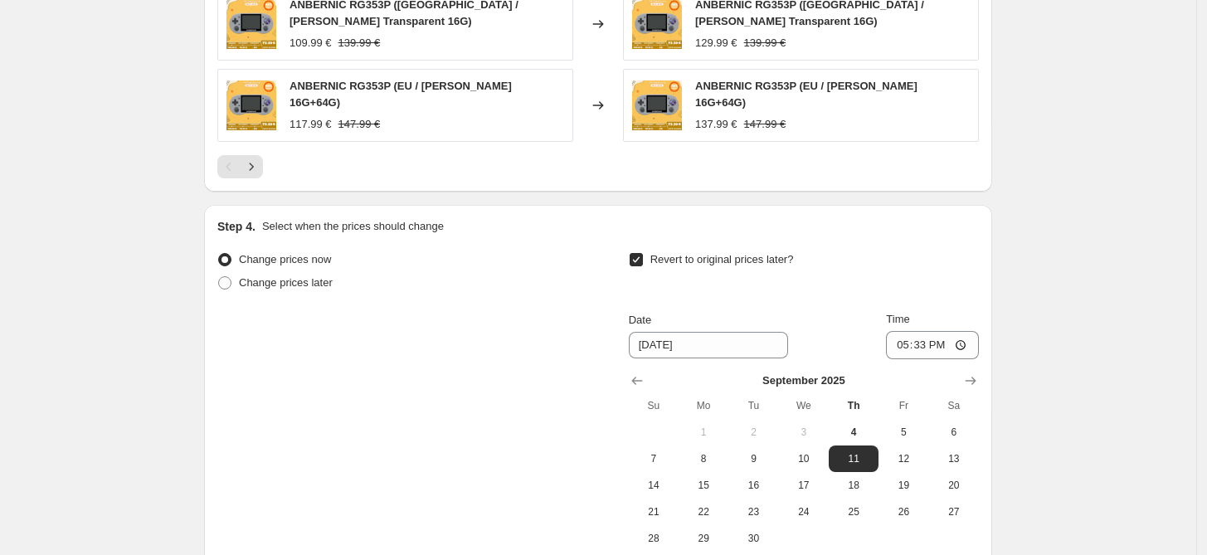
drag, startPoint x: 946, startPoint y: 415, endPoint x: 942, endPoint y: 401, distance: 15.5
click at [946, 425] on span "6" at bounding box center [953, 431] width 36 height 13
type input "[DATE]"
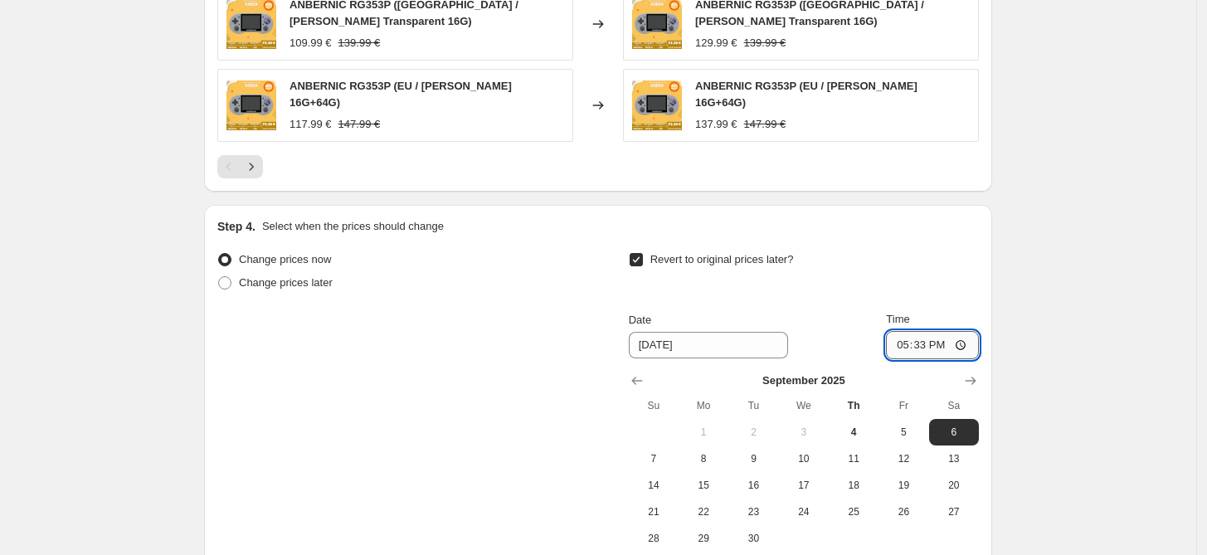
click at [929, 336] on input "17:33" at bounding box center [932, 345] width 93 height 28
type input "15:00"
click at [922, 270] on div "Revert to original prices later?" at bounding box center [804, 273] width 350 height 50
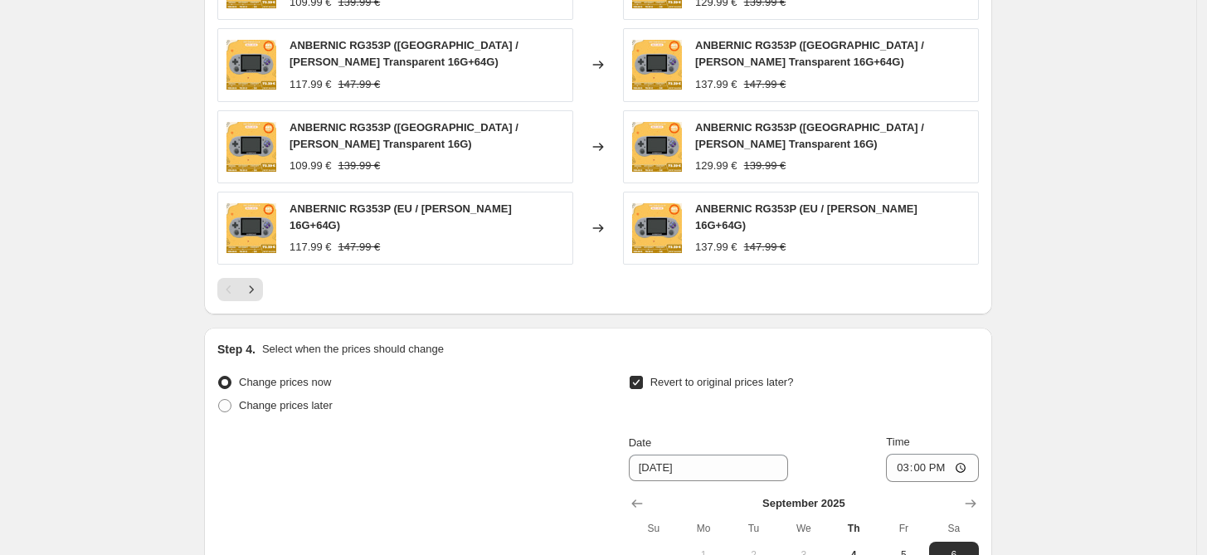
scroll to position [1469, 0]
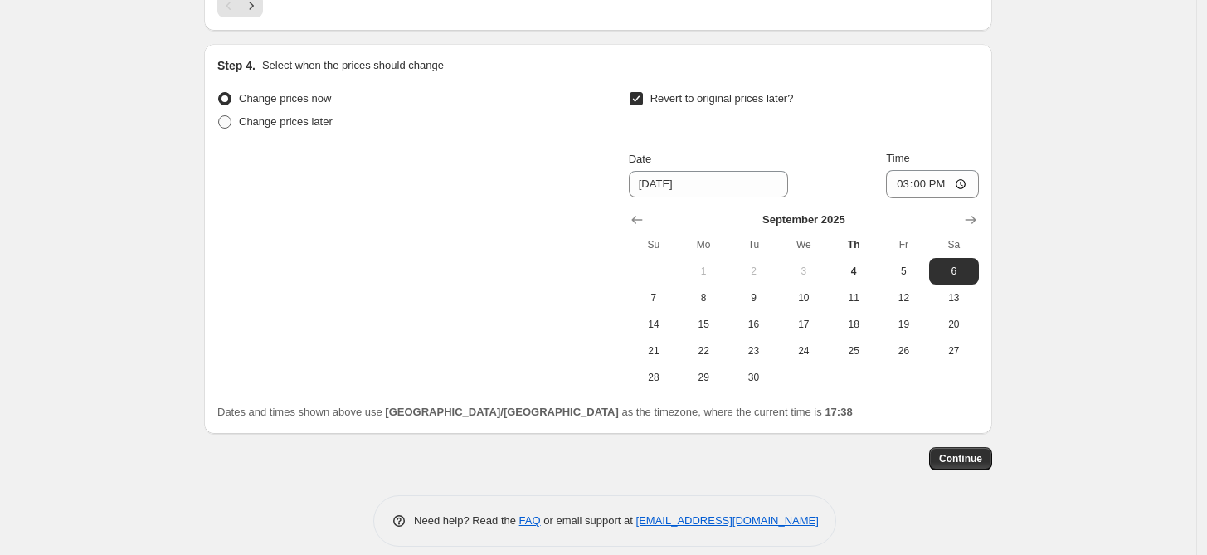
click at [311, 115] on span "Change prices later" at bounding box center [286, 121] width 94 height 12
click at [219, 115] on input "Change prices later" at bounding box center [218, 115] width 1 height 1
radio input "true"
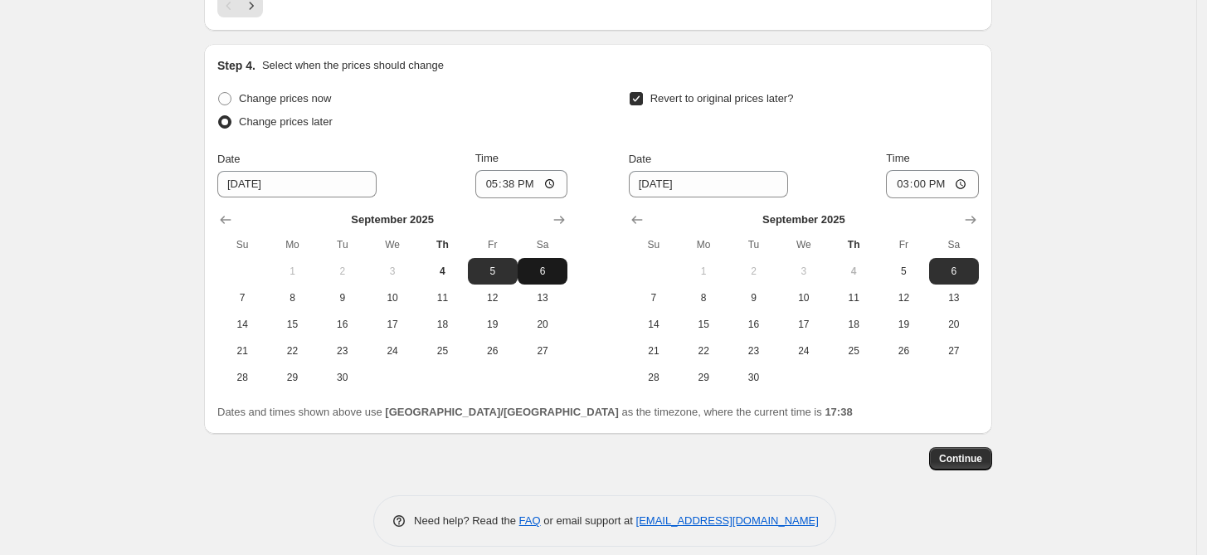
click at [543, 265] on button "6" at bounding box center [542, 271] width 50 height 27
type input "[DATE]"
click at [510, 171] on input "17:38" at bounding box center [521, 184] width 93 height 28
type input "10:38"
click at [968, 452] on span "Continue" at bounding box center [960, 458] width 43 height 13
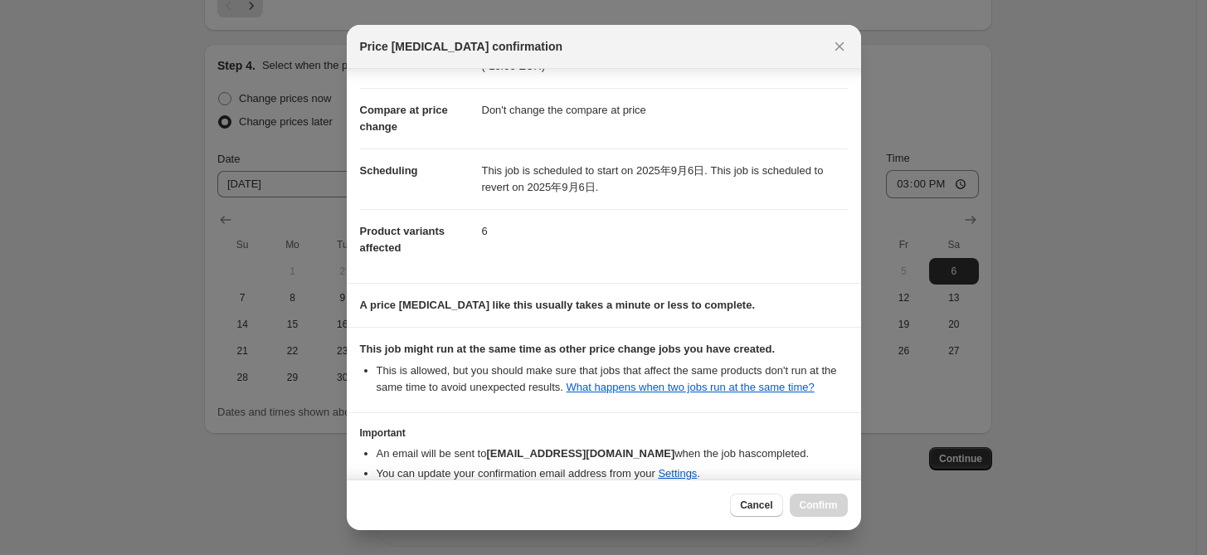
scroll to position [154, 0]
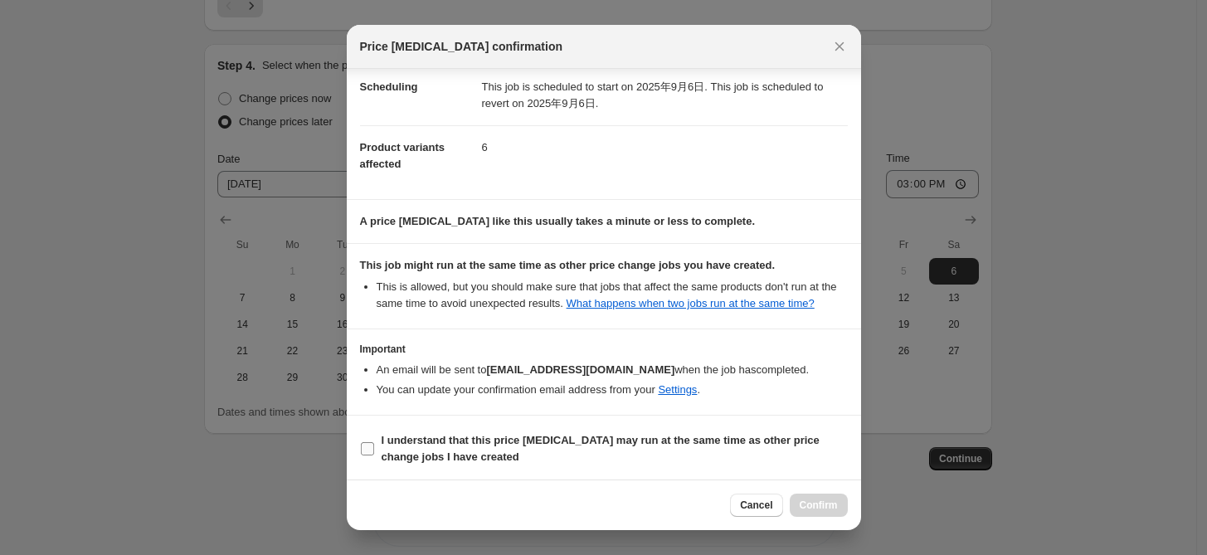
click at [555, 439] on b "I understand that this price [MEDICAL_DATA] may run at the same time as other p…" at bounding box center [600, 448] width 438 height 29
click at [374, 442] on input "I understand that this price [MEDICAL_DATA] may run at the same time as other p…" at bounding box center [367, 448] width 13 height 13
checkbox input "true"
click at [809, 506] on span "Confirm" at bounding box center [818, 504] width 38 height 13
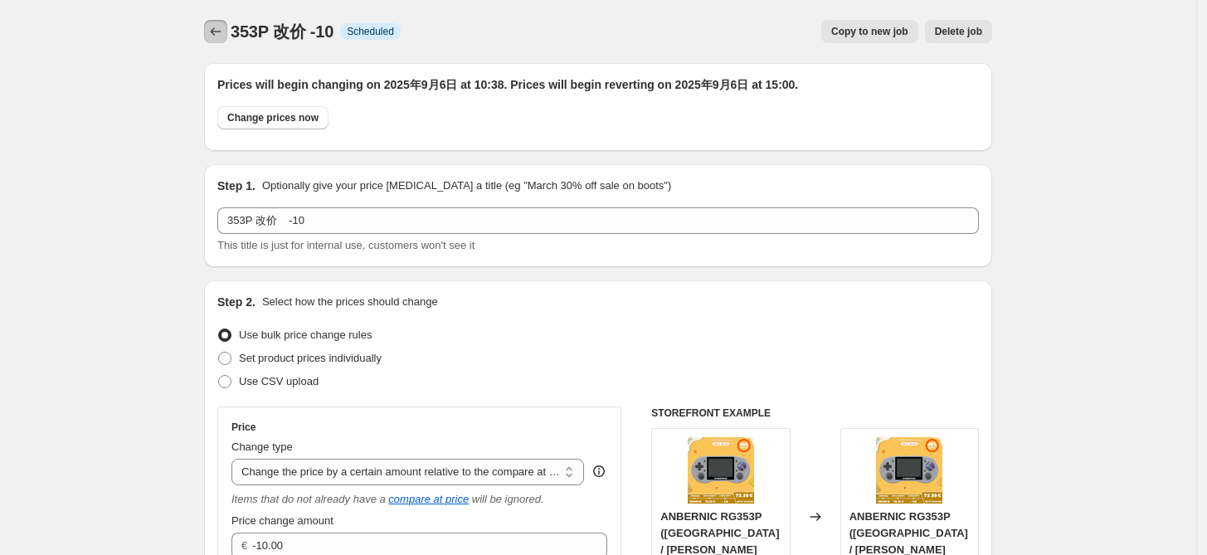
click at [220, 30] on icon "Price change jobs" at bounding box center [215, 31] width 17 height 17
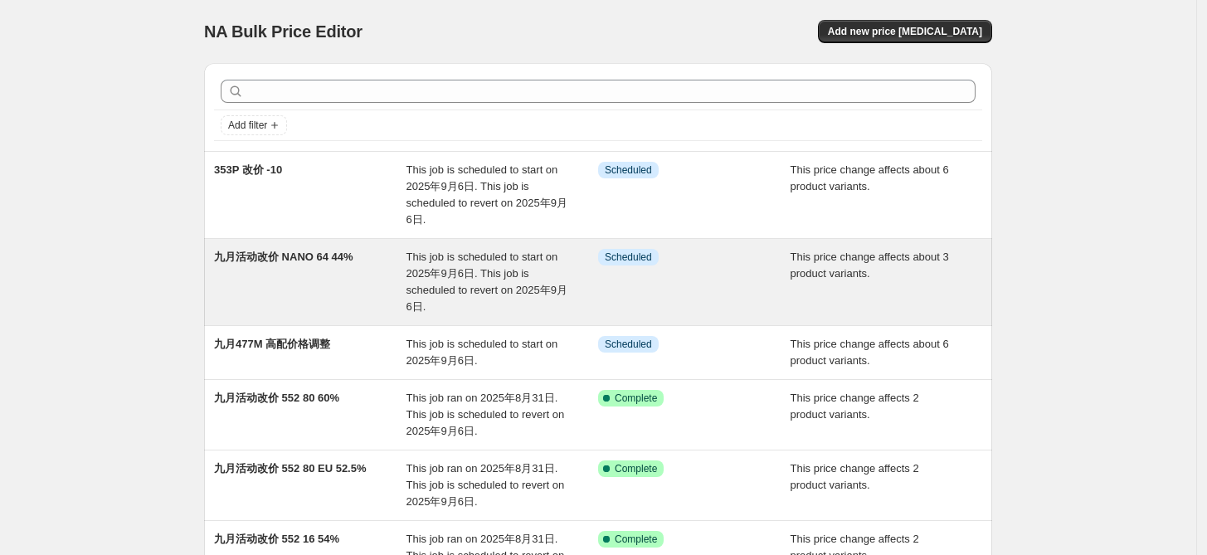
click at [353, 255] on span "九月活动改价 NANO 64 44%" at bounding box center [283, 256] width 139 height 12
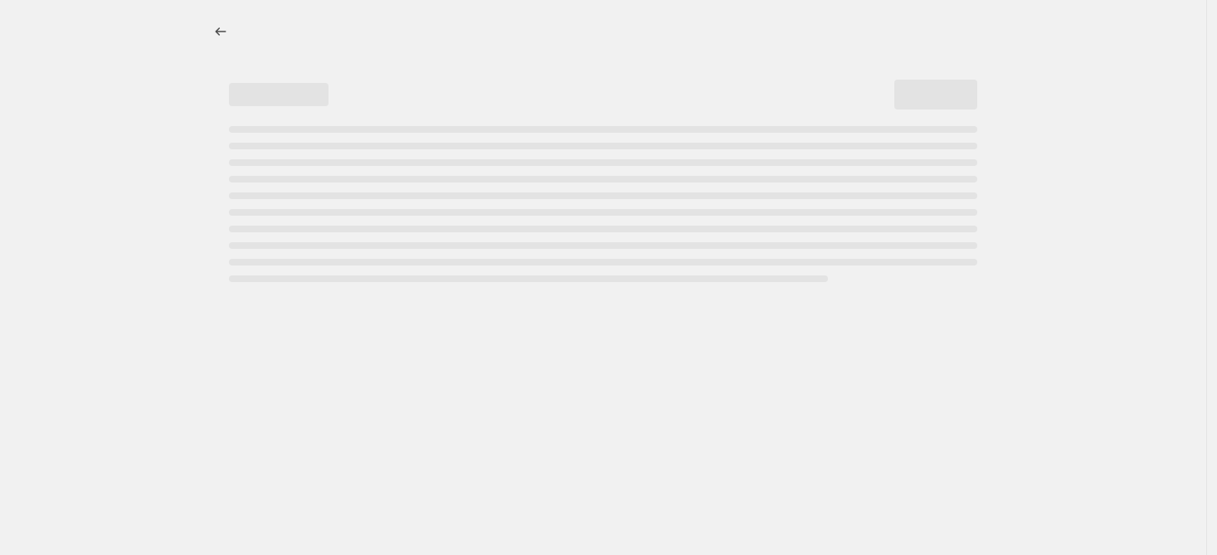
select select "pcap"
select select "no_change"
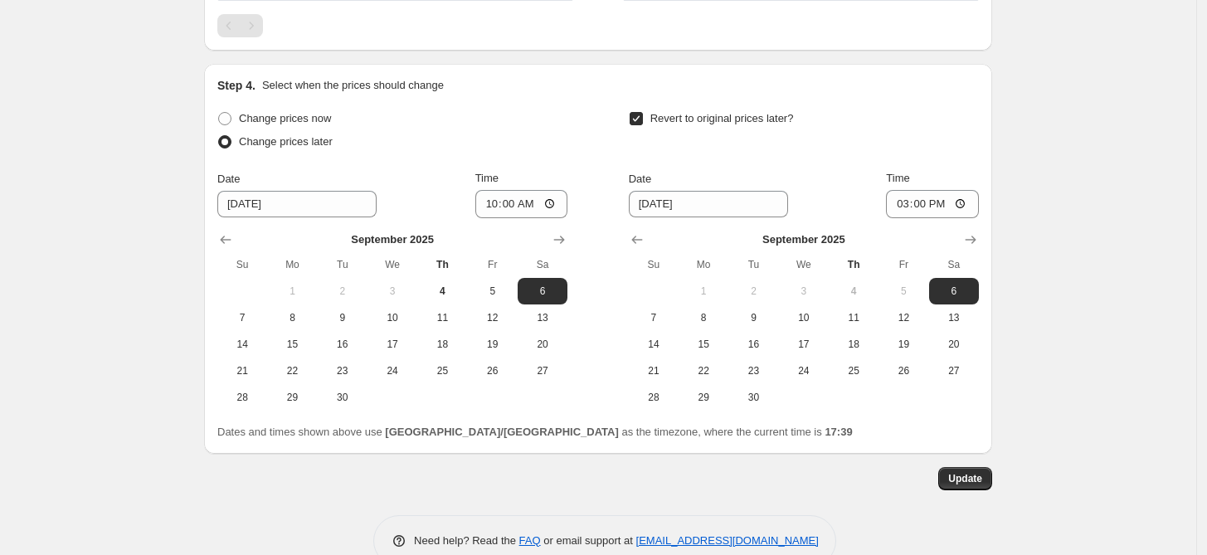
scroll to position [1406, 0]
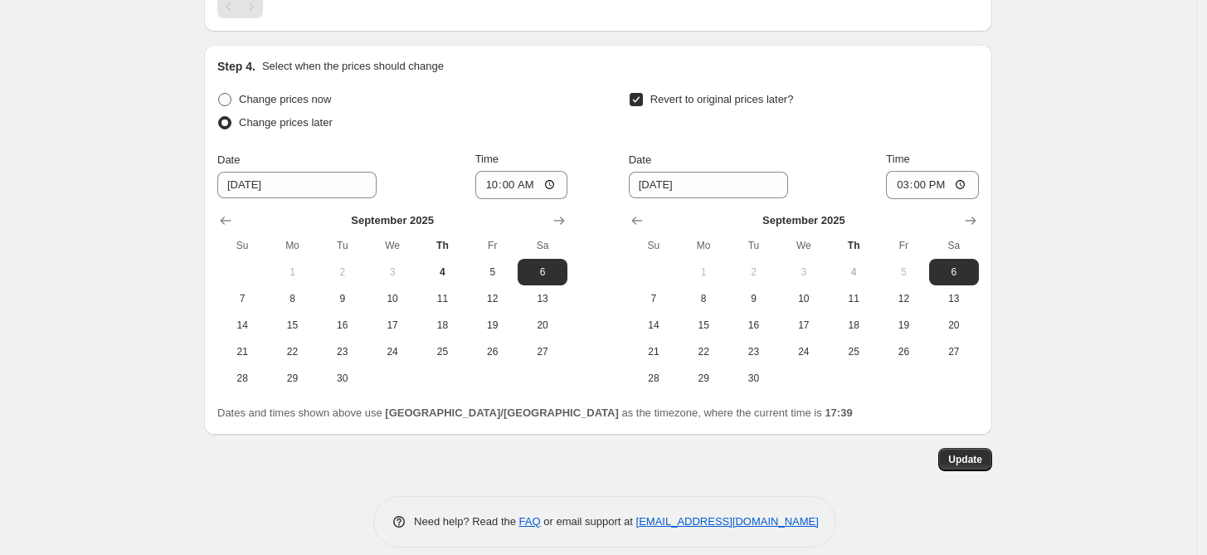
click at [267, 93] on span "Change prices now" at bounding box center [285, 99] width 92 height 12
click at [219, 93] on input "Change prices now" at bounding box center [218, 93] width 1 height 1
radio input "true"
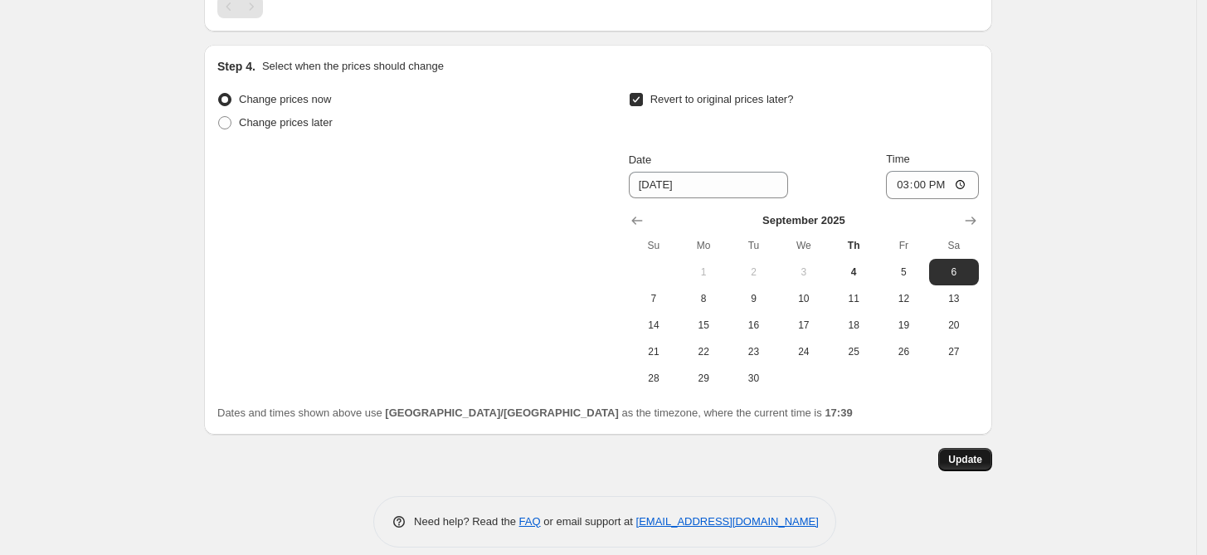
click at [976, 453] on span "Update" at bounding box center [965, 459] width 34 height 13
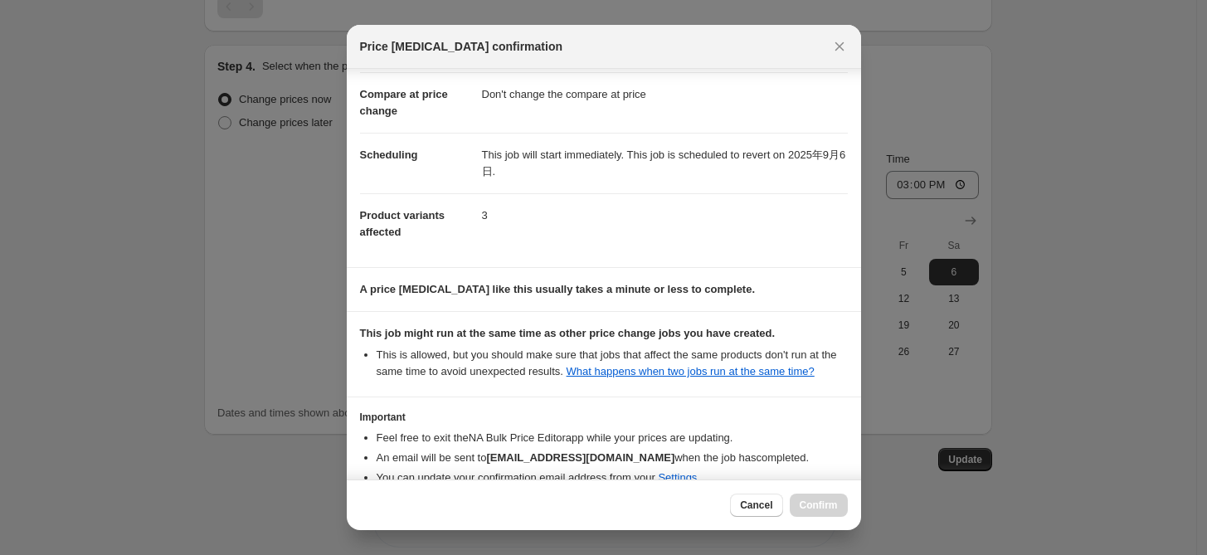
scroll to position [174, 0]
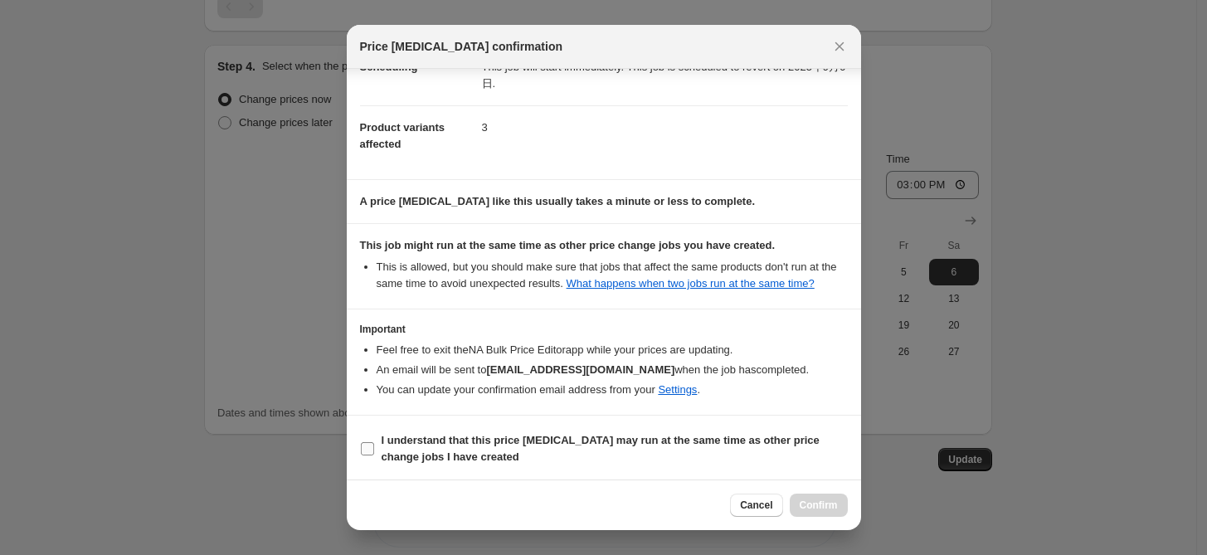
click at [579, 456] on span "I understand that this price [MEDICAL_DATA] may run at the same time as other p…" at bounding box center [614, 448] width 466 height 33
click at [374, 455] on input "I understand that this price [MEDICAL_DATA] may run at the same time as other p…" at bounding box center [367, 448] width 13 height 13
checkbox input "true"
click at [811, 506] on span "Confirm" at bounding box center [818, 504] width 38 height 13
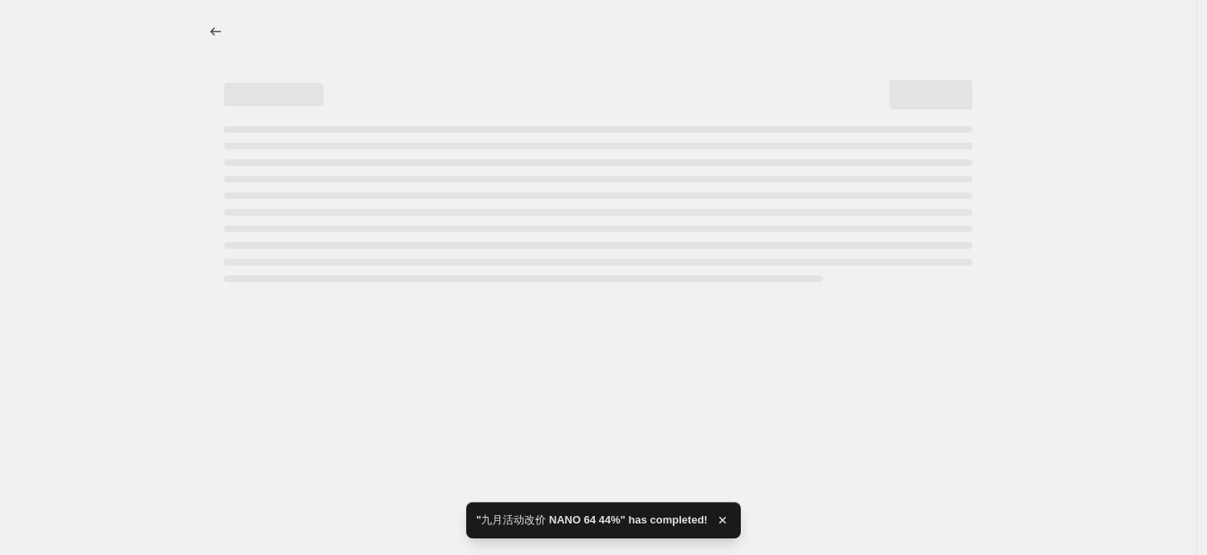
scroll to position [0, 0]
select select "pcap"
select select "no_change"
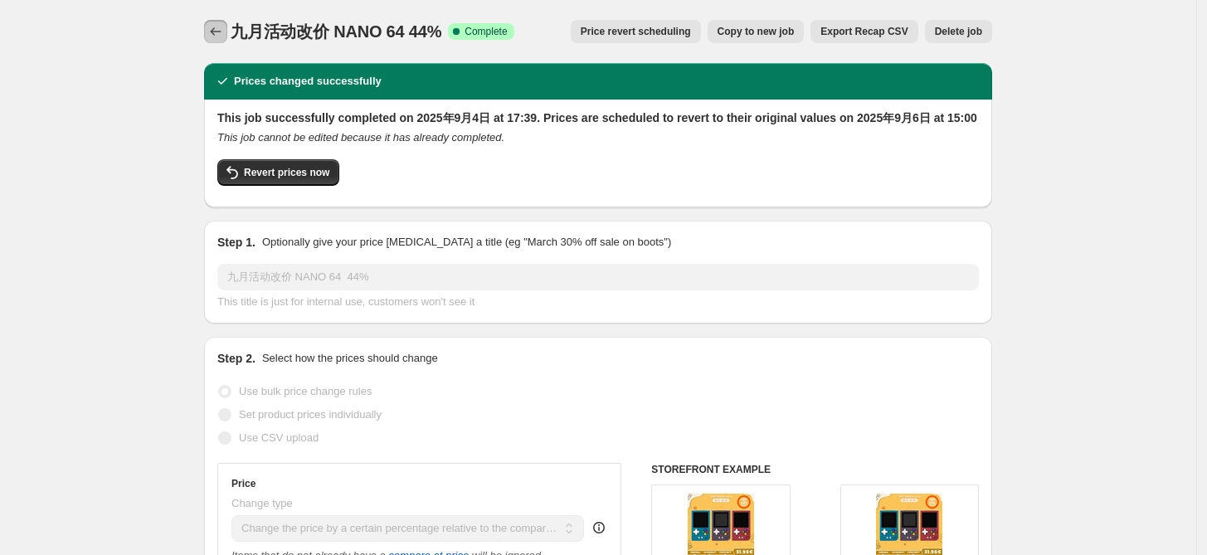
click at [224, 32] on icon "Price change jobs" at bounding box center [215, 31] width 17 height 17
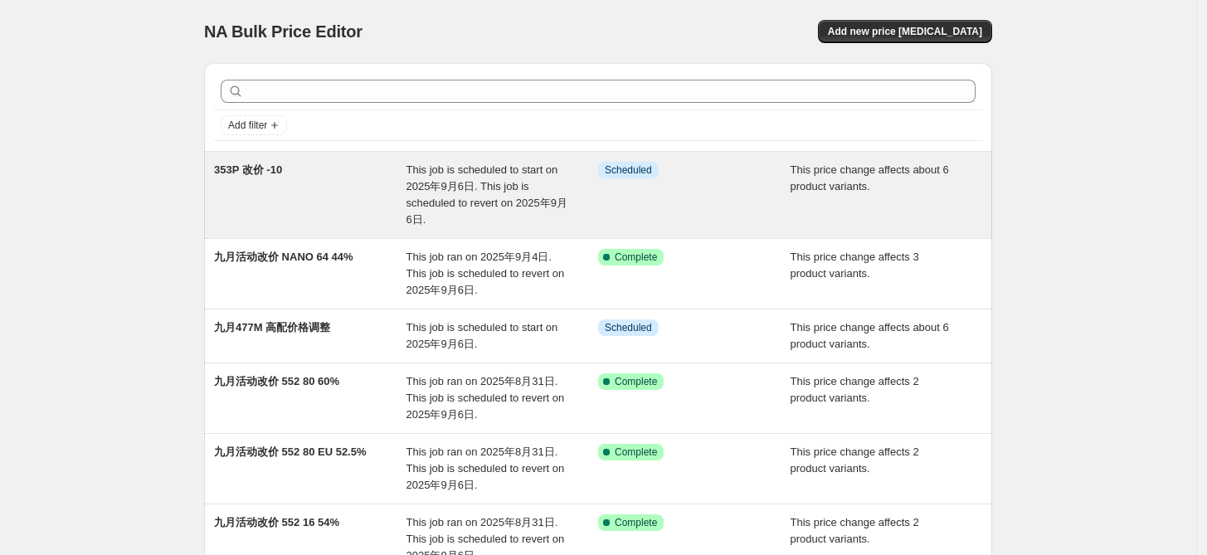
click at [481, 182] on span "This job is scheduled to start on 2025年9月6日. This job is scheduled to revert on…" at bounding box center [486, 194] width 161 height 62
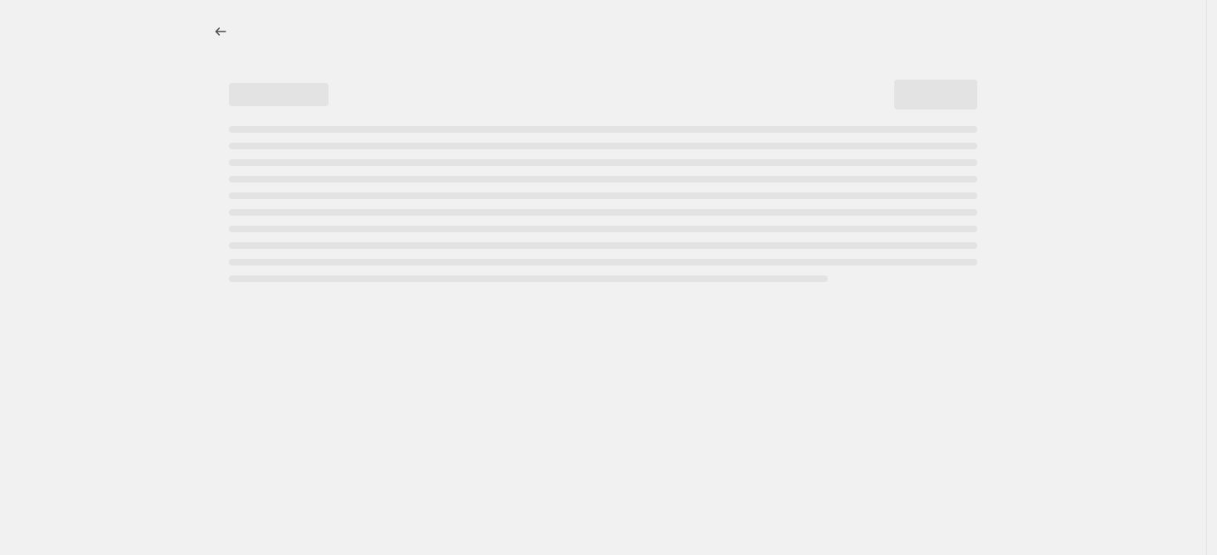
select select "bcap"
select select "no_change"
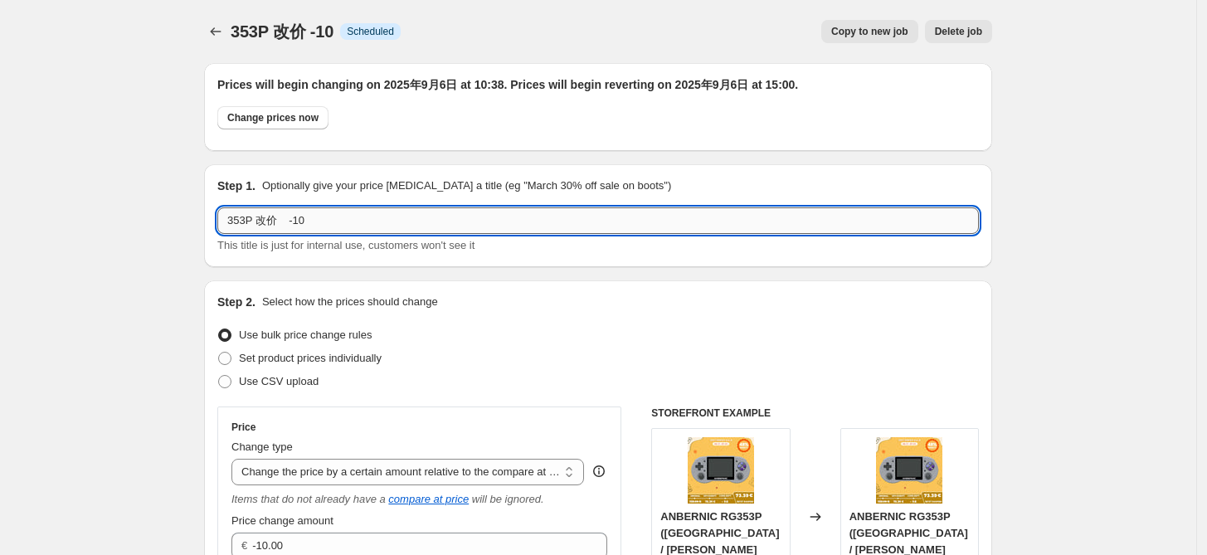
drag, startPoint x: 284, startPoint y: 218, endPoint x: 335, endPoint y: 212, distance: 50.9
click at [335, 212] on input "353P 改价 -10" at bounding box center [597, 220] width 761 height 27
drag, startPoint x: 276, startPoint y: 217, endPoint x: 233, endPoint y: 209, distance: 43.9
click at [233, 209] on input "353P 改价 44" at bounding box center [597, 220] width 761 height 27
click at [288, 223] on input "353P 改价 44" at bounding box center [597, 220] width 761 height 27
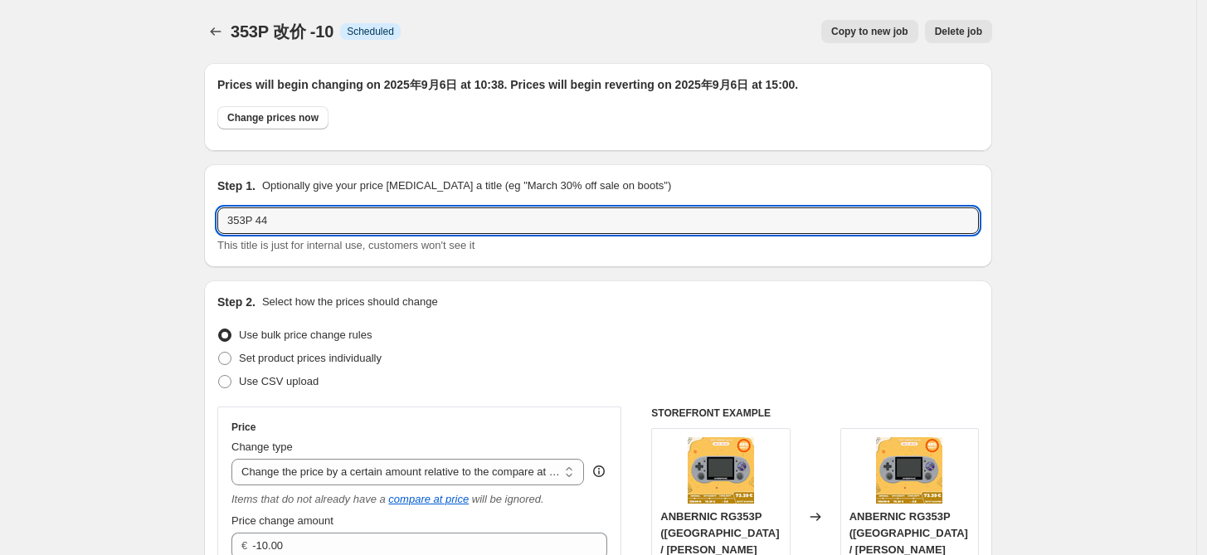
type input "353P 44"
click at [224, 27] on icon "Price change jobs" at bounding box center [215, 31] width 17 height 17
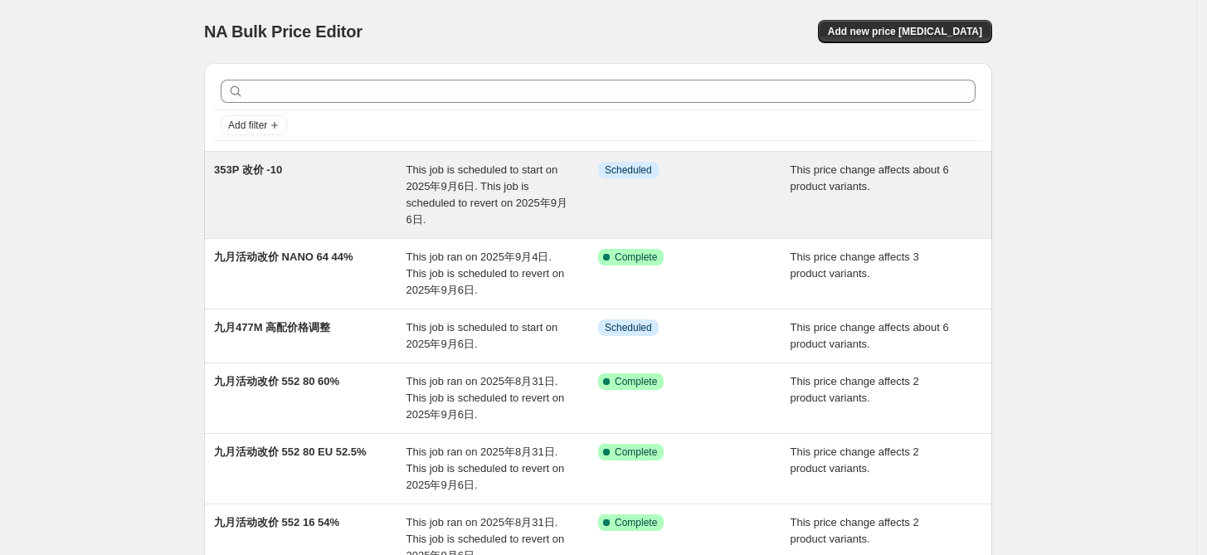
click at [522, 168] on span "This job is scheduled to start on 2025年9月6日. This job is scheduled to revert on…" at bounding box center [486, 194] width 161 height 62
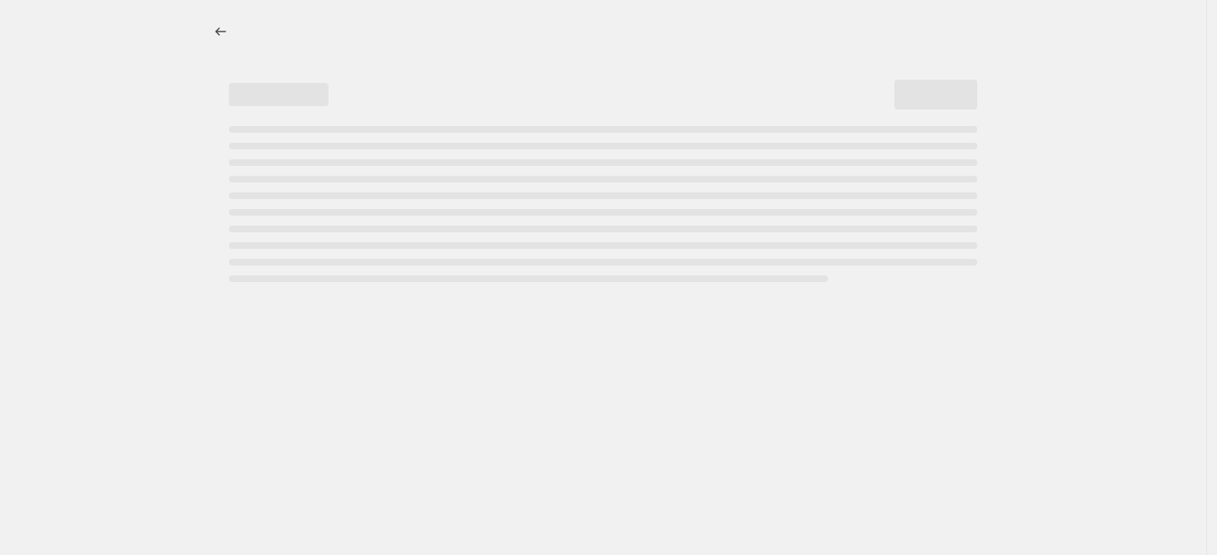
select select "bcap"
select select "no_change"
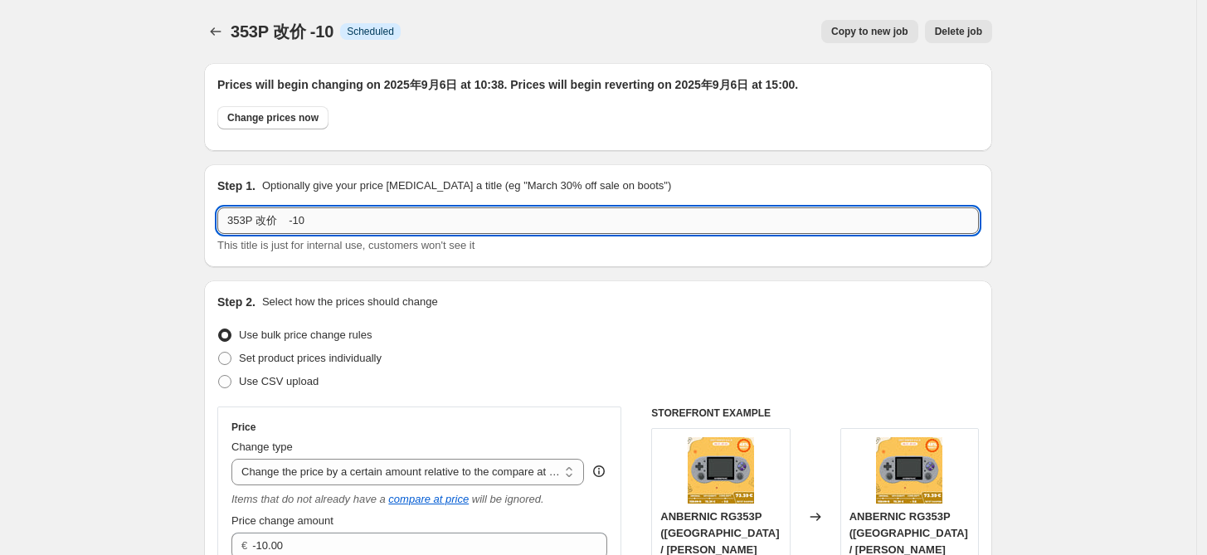
click at [405, 222] on input "353P 改价 -10" at bounding box center [597, 220] width 761 height 27
drag, startPoint x: 289, startPoint y: 213, endPoint x: 333, endPoint y: 217, distance: 44.1
click at [333, 217] on input "353P 改价 -10" at bounding box center [597, 220] width 761 height 27
click at [310, 222] on input "353P 改价 -10" at bounding box center [597, 220] width 761 height 27
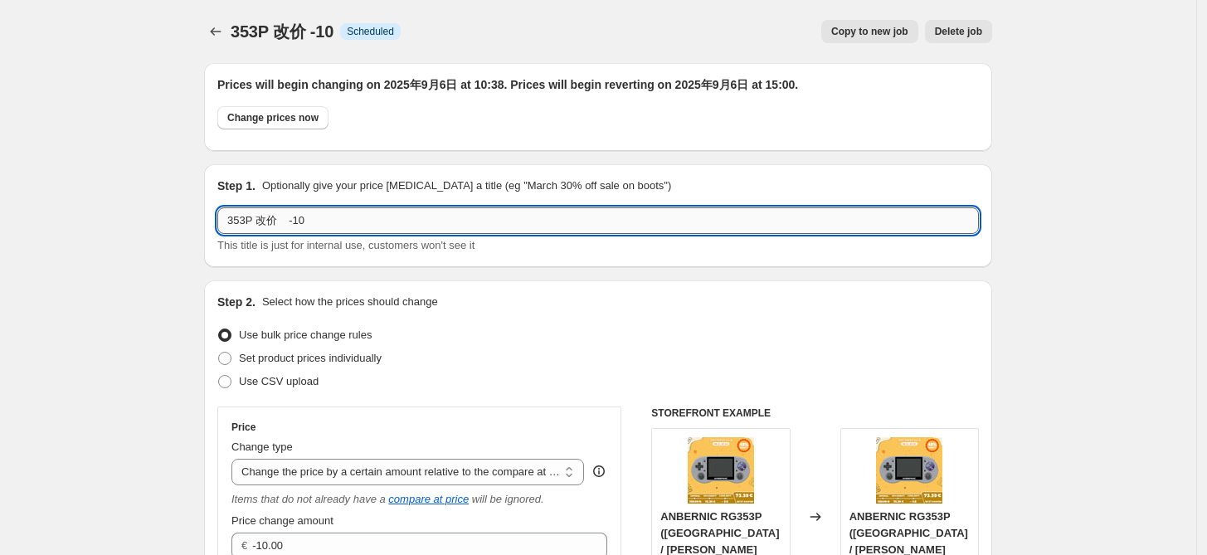
click at [312, 217] on input "353P 改价 -10" at bounding box center [597, 220] width 761 height 27
click at [314, 216] on input "353P 改价 -10" at bounding box center [597, 220] width 761 height 27
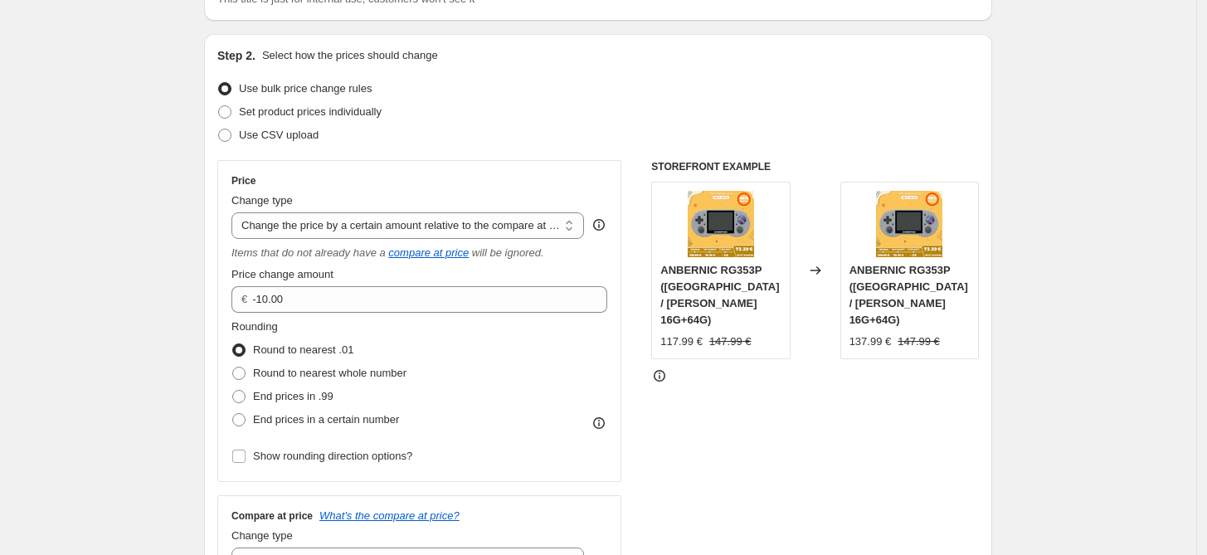
scroll to position [491, 0]
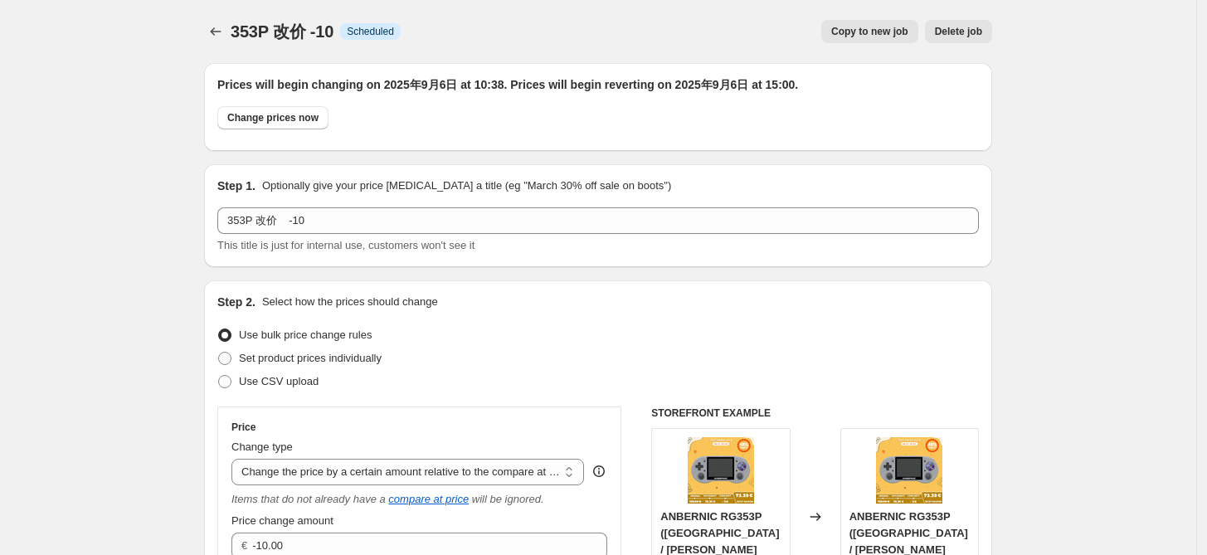
select select "bcap"
select select "no_change"
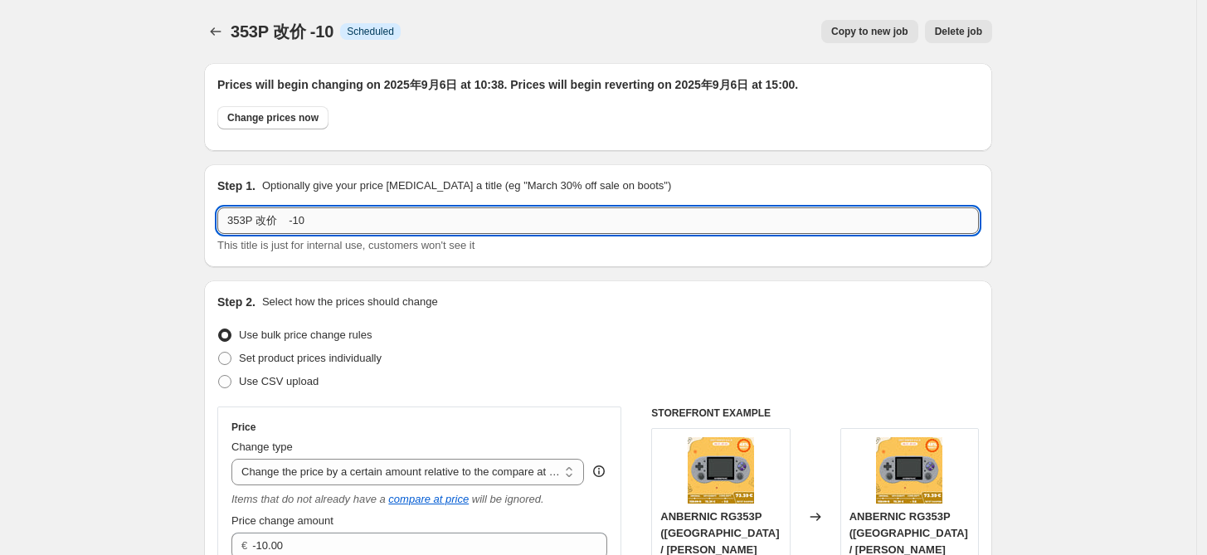
click at [296, 217] on input "353P 改价 -10" at bounding box center [597, 220] width 761 height 27
click at [280, 220] on input "353P 改价 -10" at bounding box center [597, 220] width 761 height 27
drag, startPoint x: 260, startPoint y: 219, endPoint x: 288, endPoint y: 219, distance: 28.2
click at [288, 219] on input "353P 改价 -10" at bounding box center [597, 220] width 761 height 27
click at [277, 225] on input "353P 改价 -10" at bounding box center [597, 220] width 761 height 27
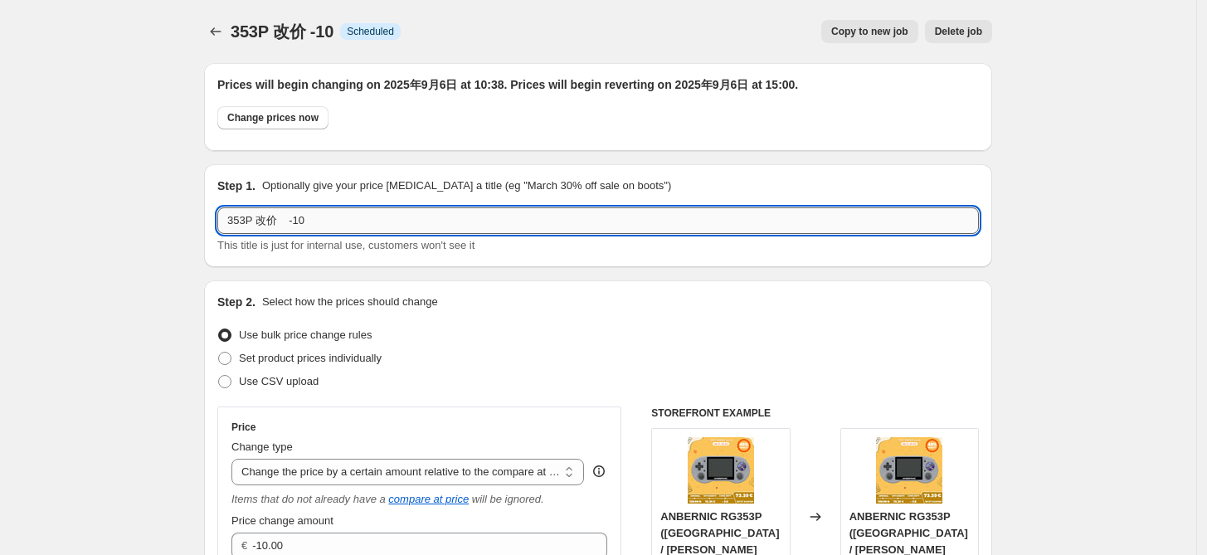
click at [261, 216] on input "353P 改价 -10" at bounding box center [597, 220] width 761 height 27
drag, startPoint x: 305, startPoint y: 224, endPoint x: 332, endPoint y: 224, distance: 26.5
click at [332, 224] on input "353P 产品改价 -10" at bounding box center [597, 220] width 761 height 27
click at [347, 221] on input "353P 产品改价 -10" at bounding box center [597, 220] width 761 height 27
drag, startPoint x: 313, startPoint y: 217, endPoint x: 369, endPoint y: 221, distance: 55.7
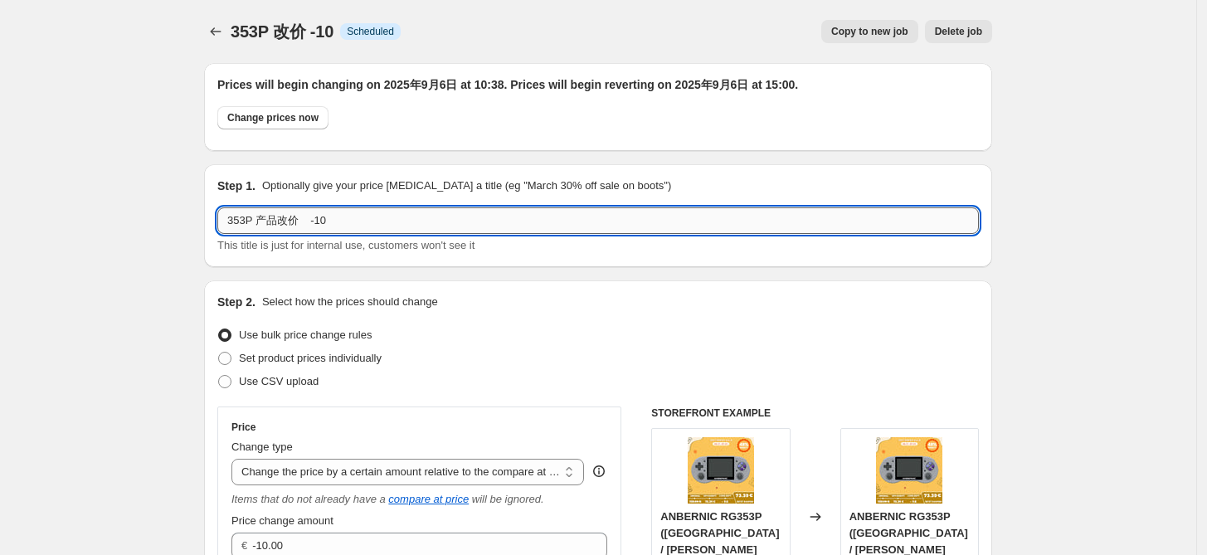
click at [369, 221] on input "353P 产品改价 -10" at bounding box center [597, 220] width 761 height 27
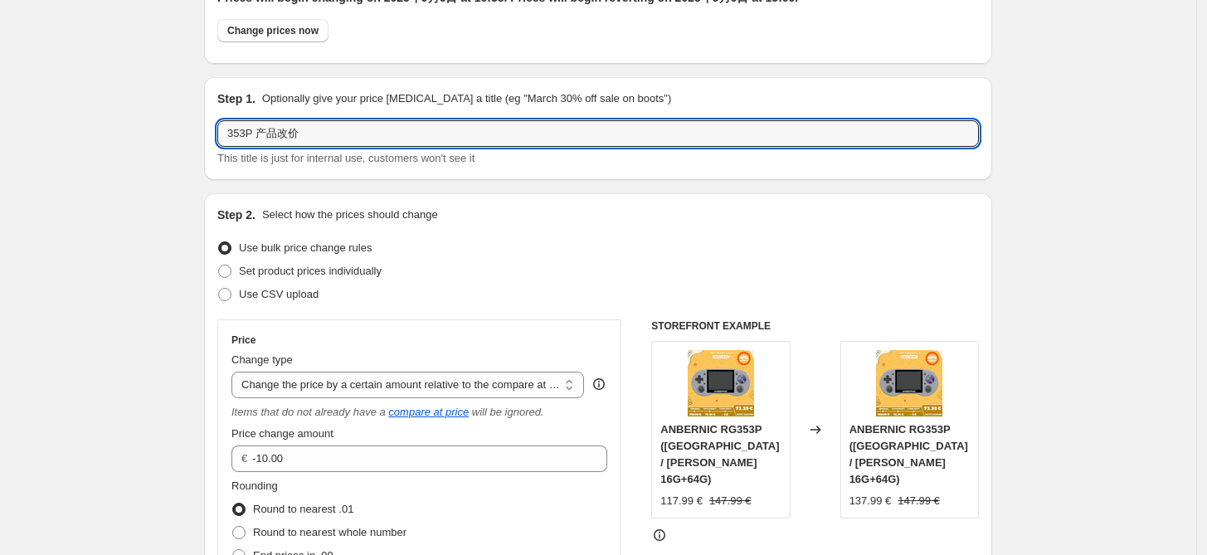
scroll to position [123, 0]
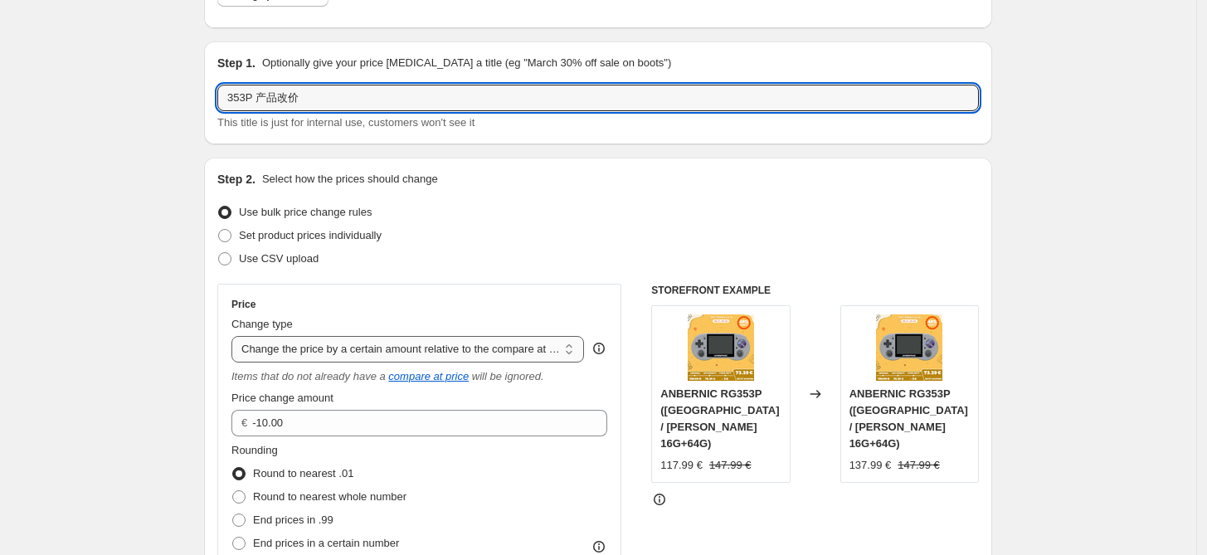
type input "353P 产品改价"
click at [425, 344] on select "Change the price to a certain amount Change the price by a certain amount Chang…" at bounding box center [407, 349] width 352 height 27
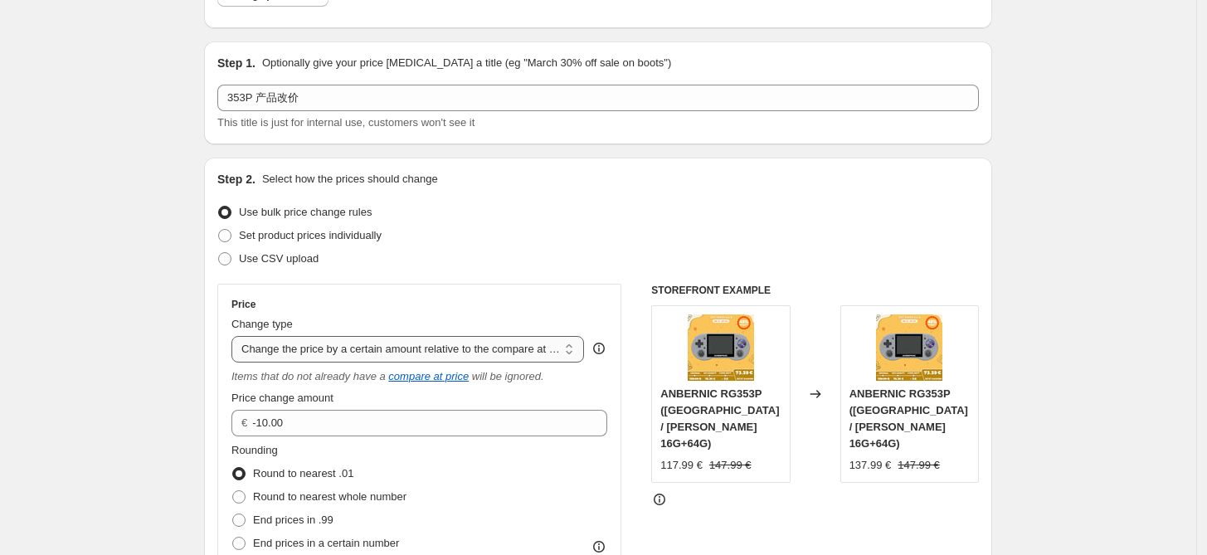
click at [236, 336] on select "Change the price to a certain amount Change the price by a certain amount Chang…" at bounding box center [407, 349] width 352 height 27
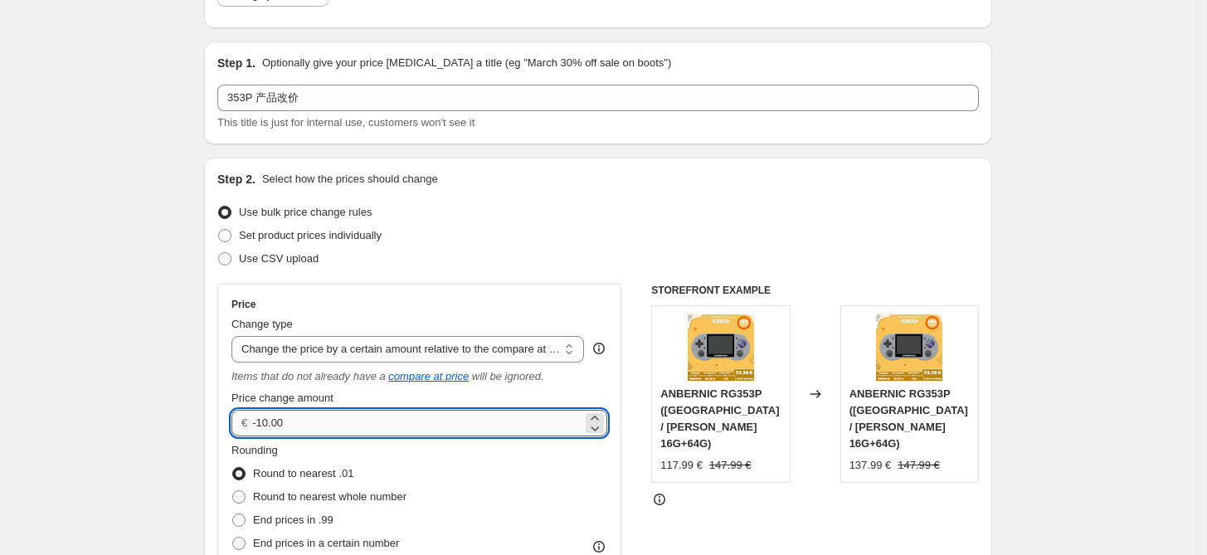
drag, startPoint x: 272, startPoint y: 420, endPoint x: 266, endPoint y: 412, distance: 10.1
click at [258, 417] on input "-10.00" at bounding box center [416, 423] width 329 height 27
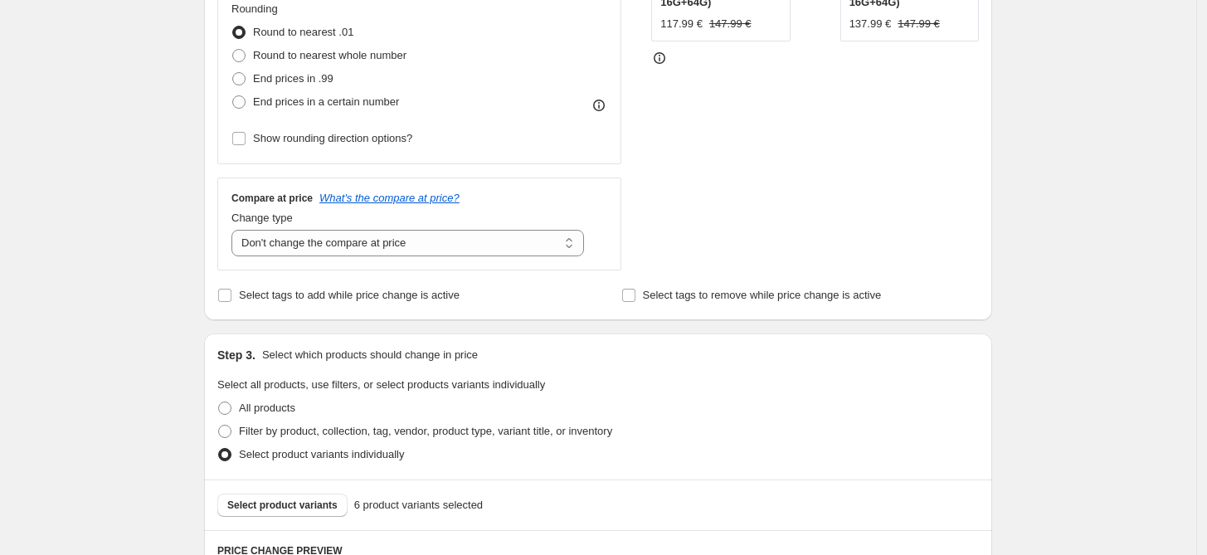
scroll to position [491, 0]
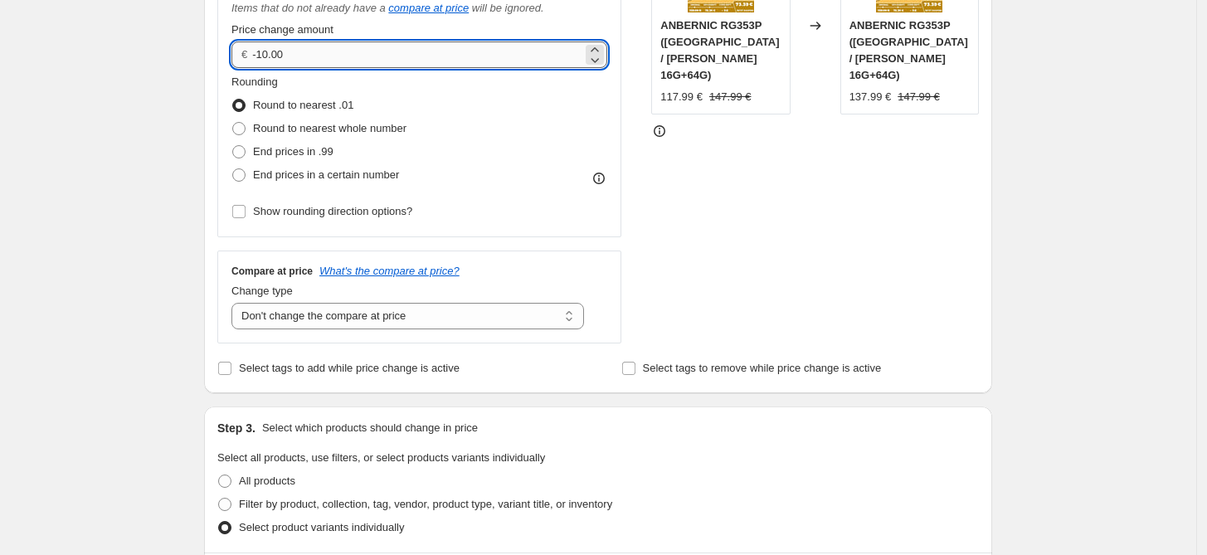
click at [273, 54] on input "-10.00" at bounding box center [416, 54] width 329 height 27
click at [265, 52] on input "-10.00" at bounding box center [416, 54] width 329 height 27
type input "-50.00"
drag, startPoint x: 821, startPoint y: 217, endPoint x: 809, endPoint y: 228, distance: 16.5
click at [821, 217] on div "STOREFRONT EXAMPLE ANBERNIC RG353P (China / Grau 16G+64G) 117.99 € 147.99 € Cha…" at bounding box center [815, 129] width 328 height 428
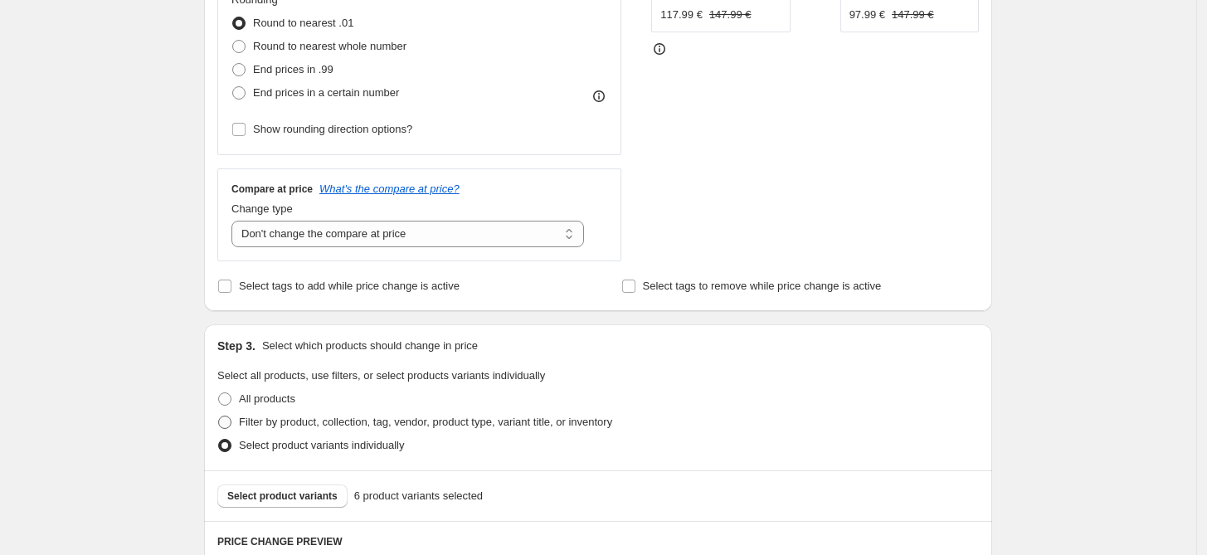
scroll to position [736, 0]
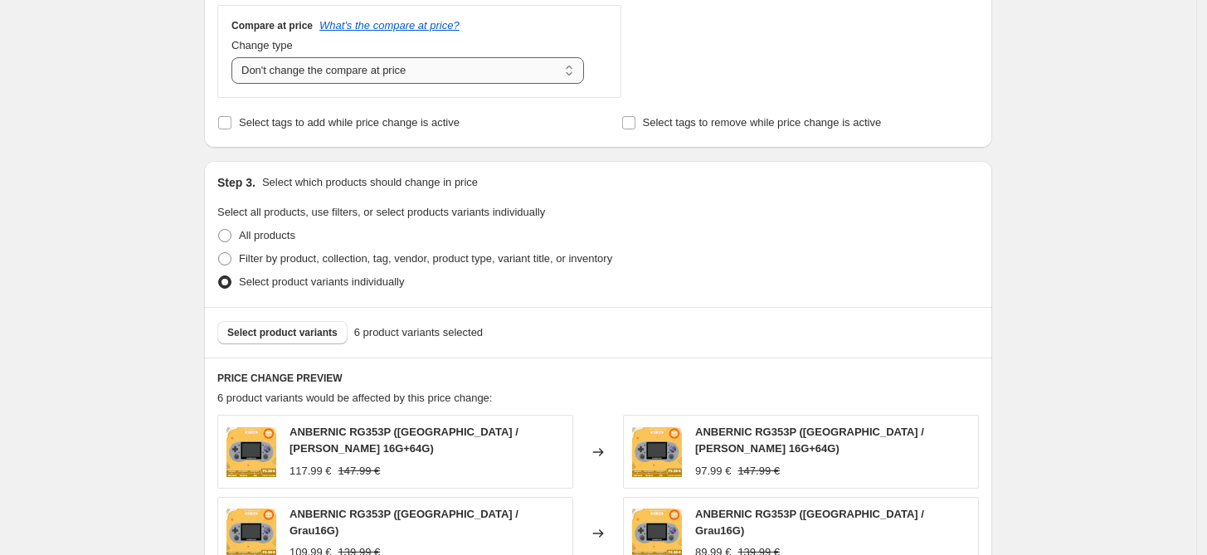
drag, startPoint x: 442, startPoint y: 70, endPoint x: 442, endPoint y: 80, distance: 10.0
click at [442, 70] on select "Change the compare at price to the current price (sale) Change the compare at p…" at bounding box center [407, 70] width 352 height 27
click at [236, 57] on select "Change the compare at price to the current price (sale) Change the compare at p…" at bounding box center [407, 70] width 352 height 27
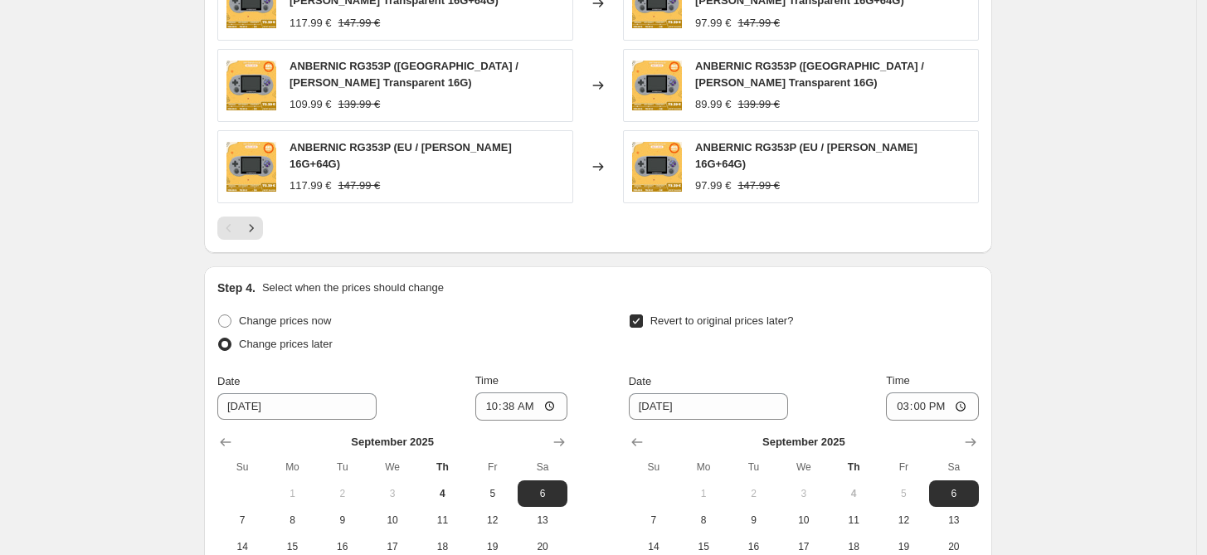
scroll to position [1474, 0]
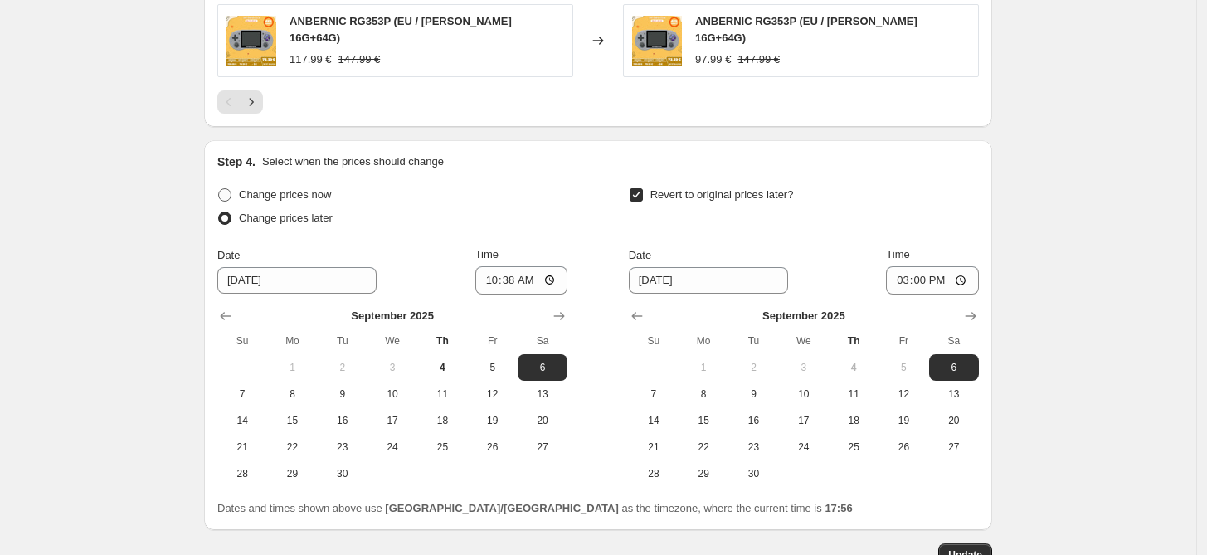
click at [277, 187] on span "Change prices now" at bounding box center [285, 195] width 92 height 17
click at [219, 188] on input "Change prices now" at bounding box center [218, 188] width 1 height 1
radio input "true"
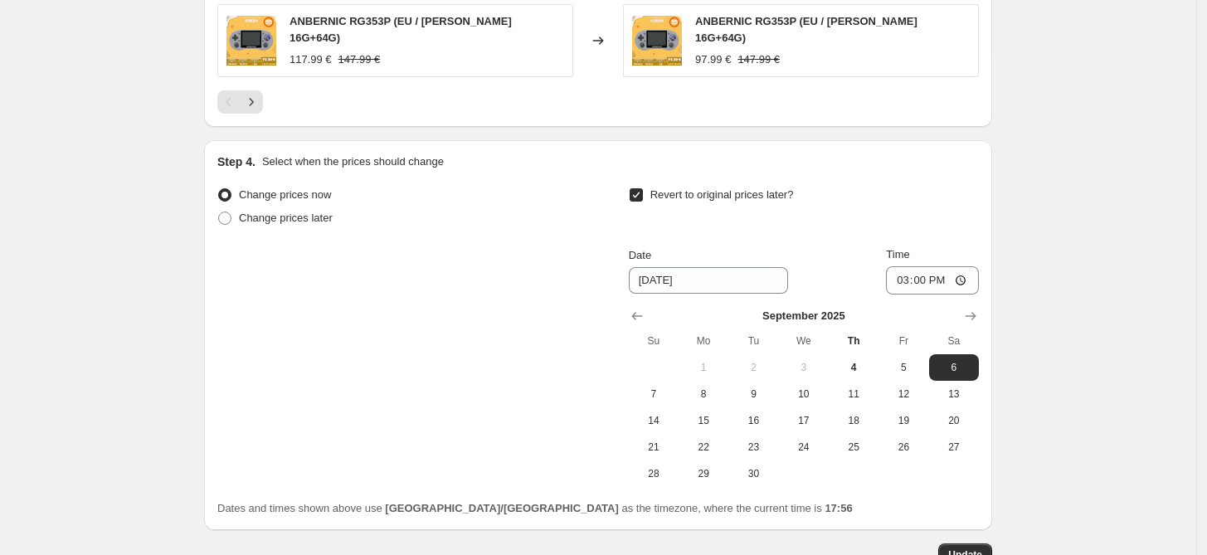
click at [639, 188] on input "Revert to original prices later?" at bounding box center [635, 194] width 13 height 13
checkbox input "false"
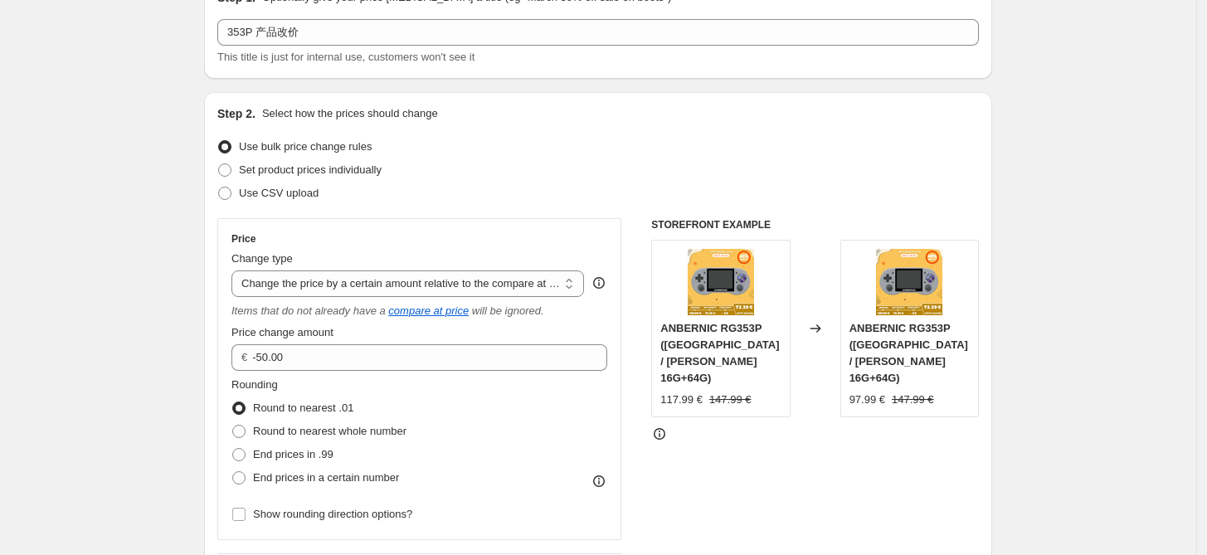
scroll to position [181, 0]
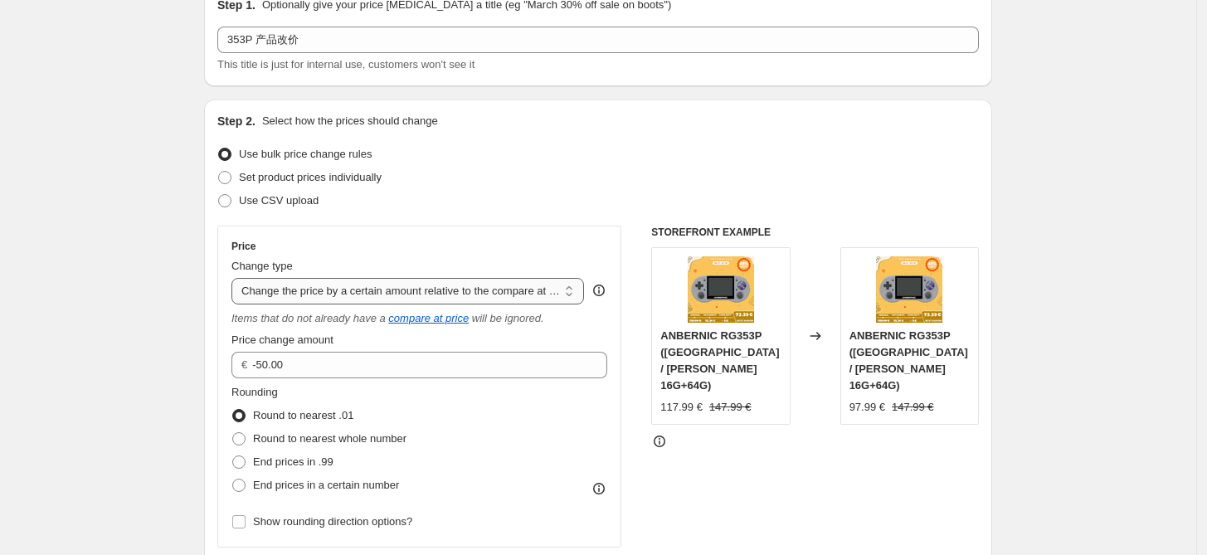
click at [431, 289] on select "Change the price to a certain amount Change the price by a certain amount Chang…" at bounding box center [407, 291] width 352 height 27
click at [236, 278] on select "Change the price to a certain amount Change the price by a certain amount Chang…" at bounding box center [407, 291] width 352 height 27
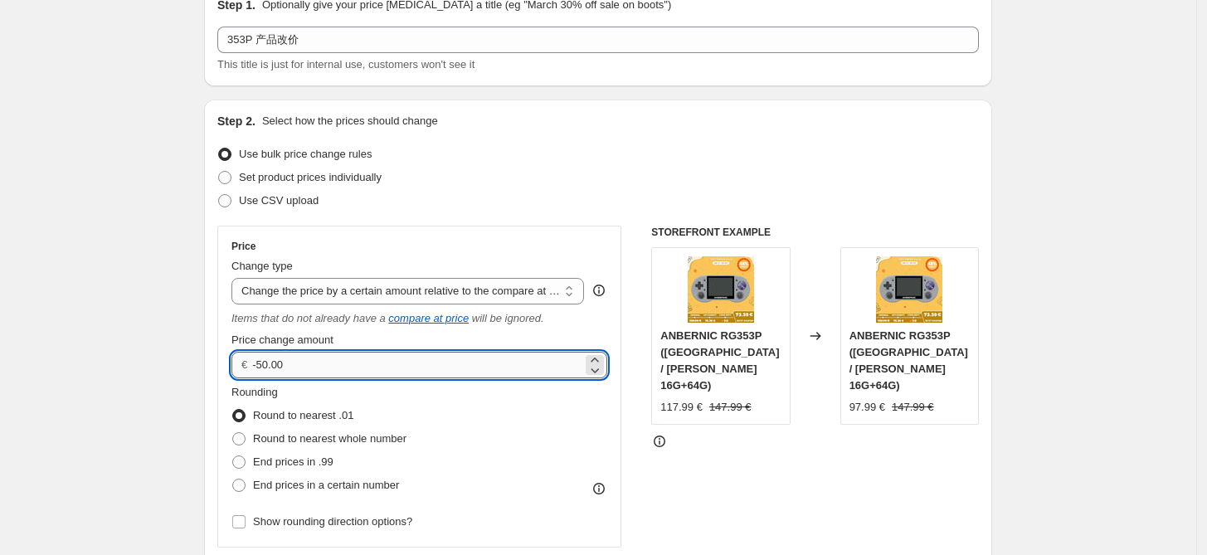
click at [348, 368] on input "-50.00" at bounding box center [416, 365] width 329 height 27
type input "-50.00"
click at [757, 438] on div "STOREFRONT EXAMPLE ANBERNIC RG353P (China / Grau 16G+64G) 117.99 € 147.99 € Cha…" at bounding box center [815, 440] width 328 height 428
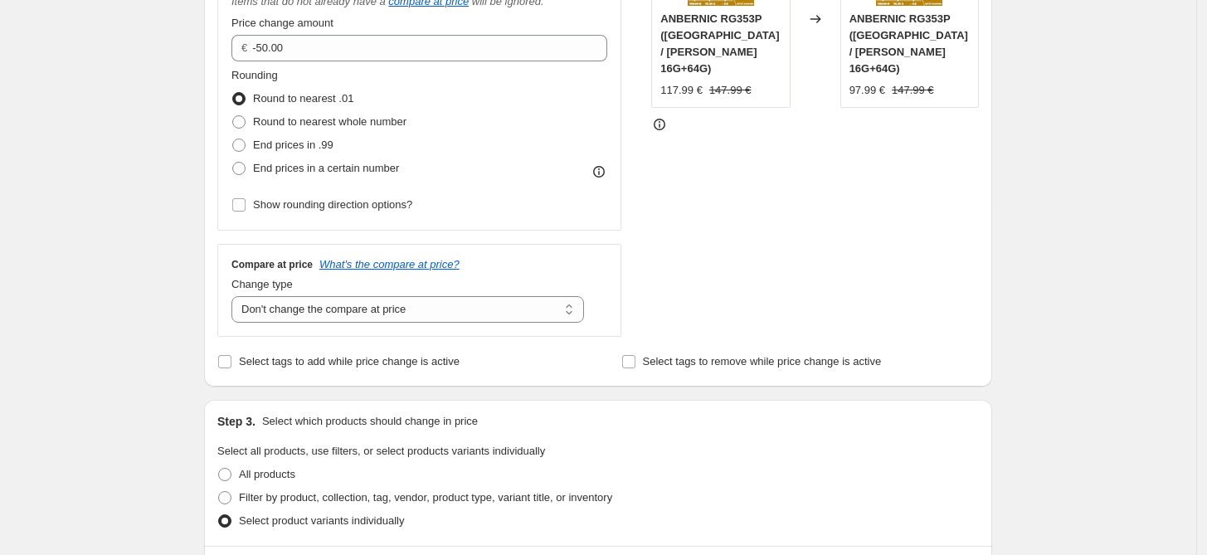
scroll to position [550, 0]
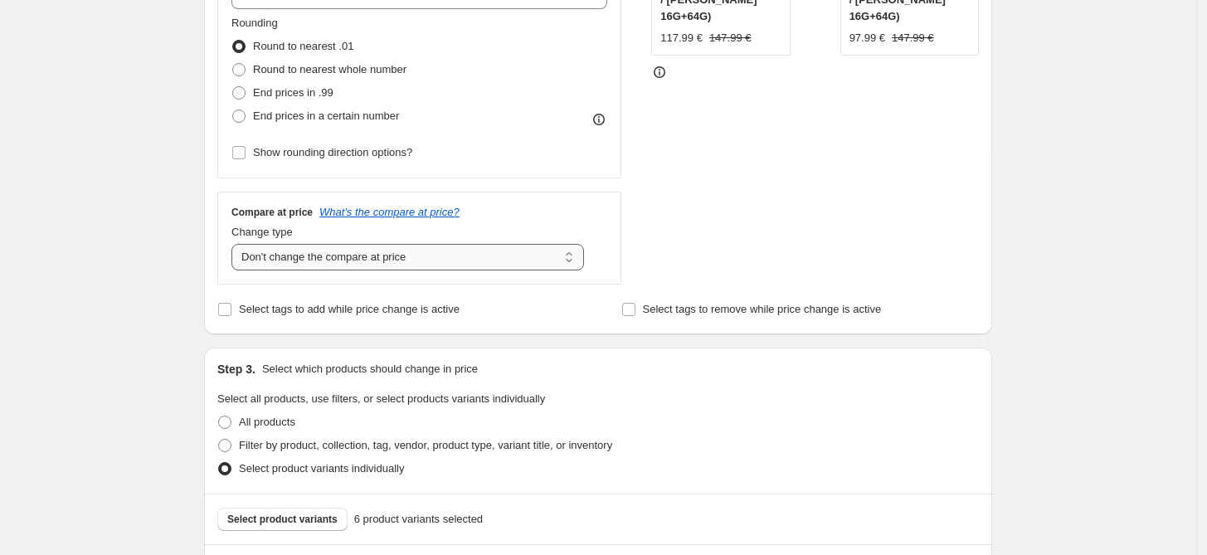
click at [416, 256] on select "Change the compare at price to the current price (sale) Change the compare at p…" at bounding box center [407, 257] width 352 height 27
click at [236, 245] on select "Change the compare at price to the current price (sale) Change the compare at p…" at bounding box center [407, 257] width 352 height 27
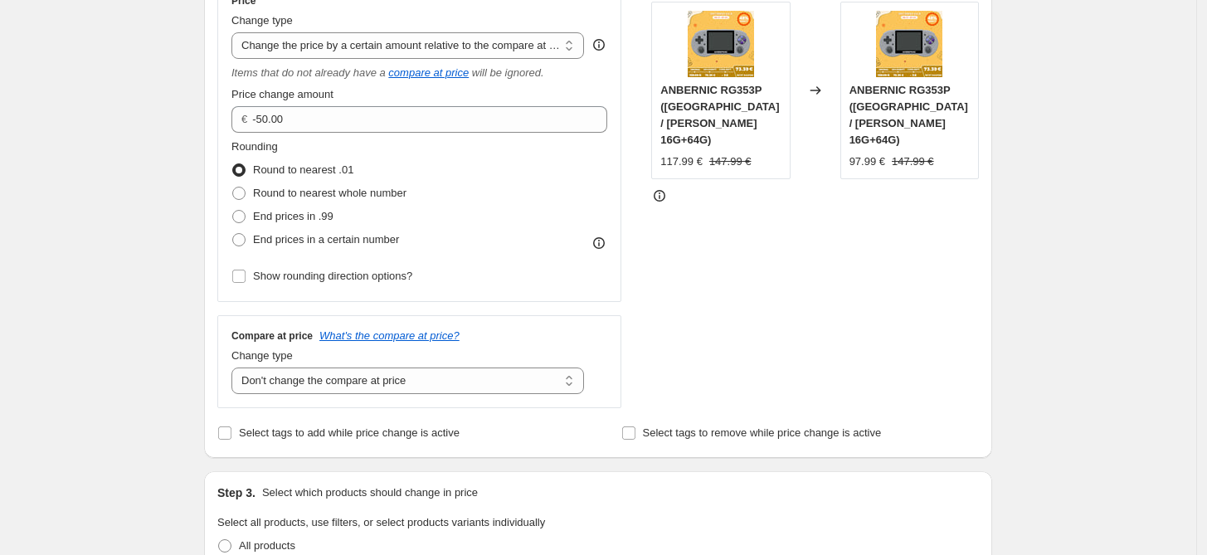
scroll to position [304, 0]
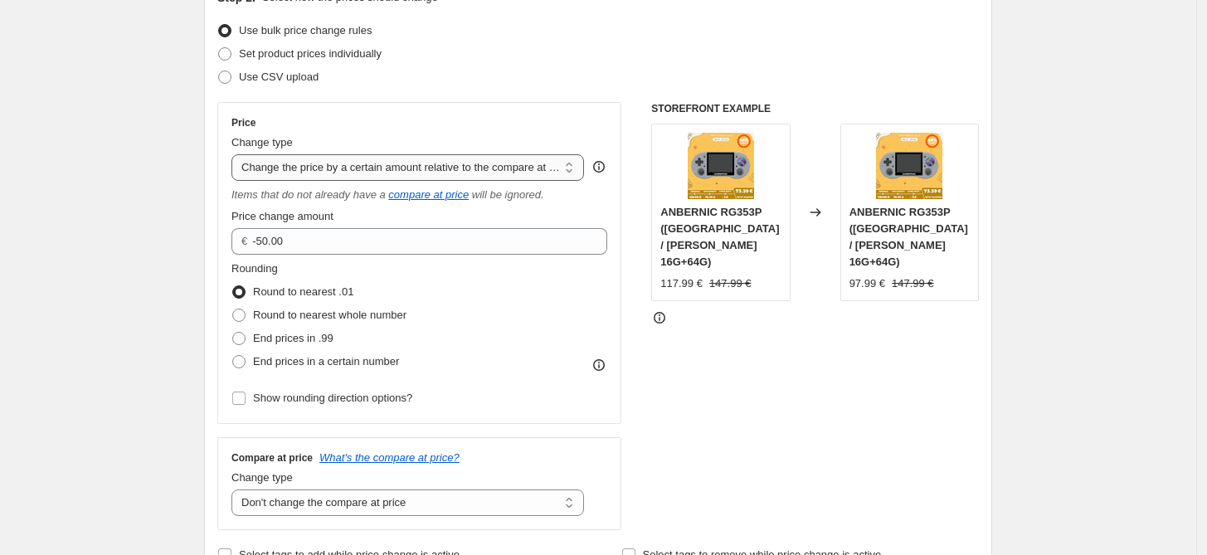
click at [484, 169] on select "Change the price to a certain amount Change the price by a certain amount Chang…" at bounding box center [407, 167] width 352 height 27
click at [236, 154] on select "Change the price to a certain amount Change the price by a certain amount Chang…" at bounding box center [407, 167] width 352 height 27
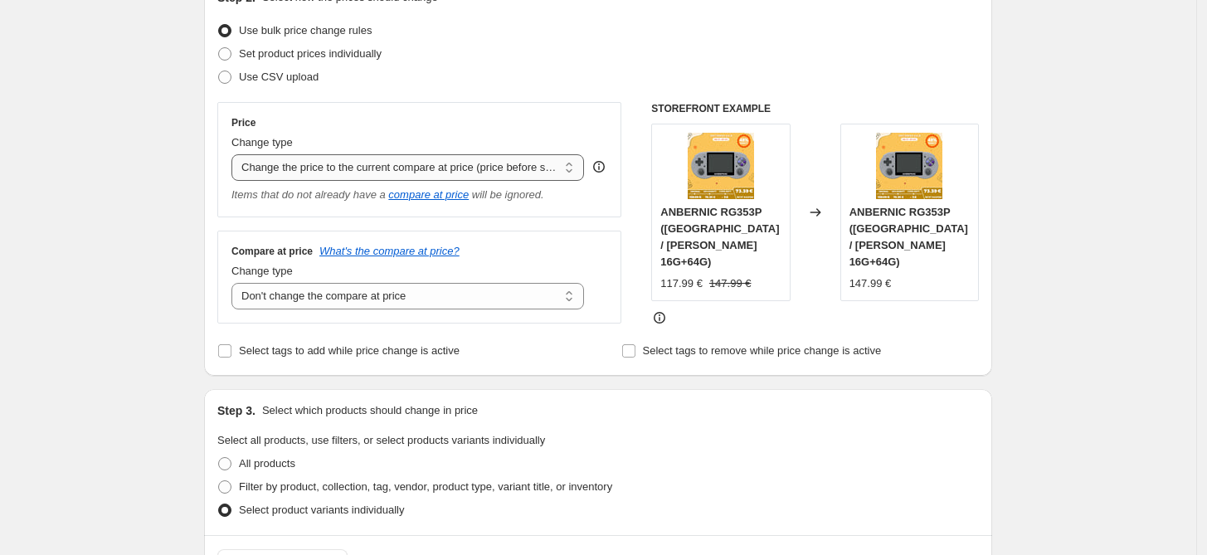
click at [469, 167] on select "Change the price to a certain amount Change the price by a certain amount Chang…" at bounding box center [407, 167] width 352 height 27
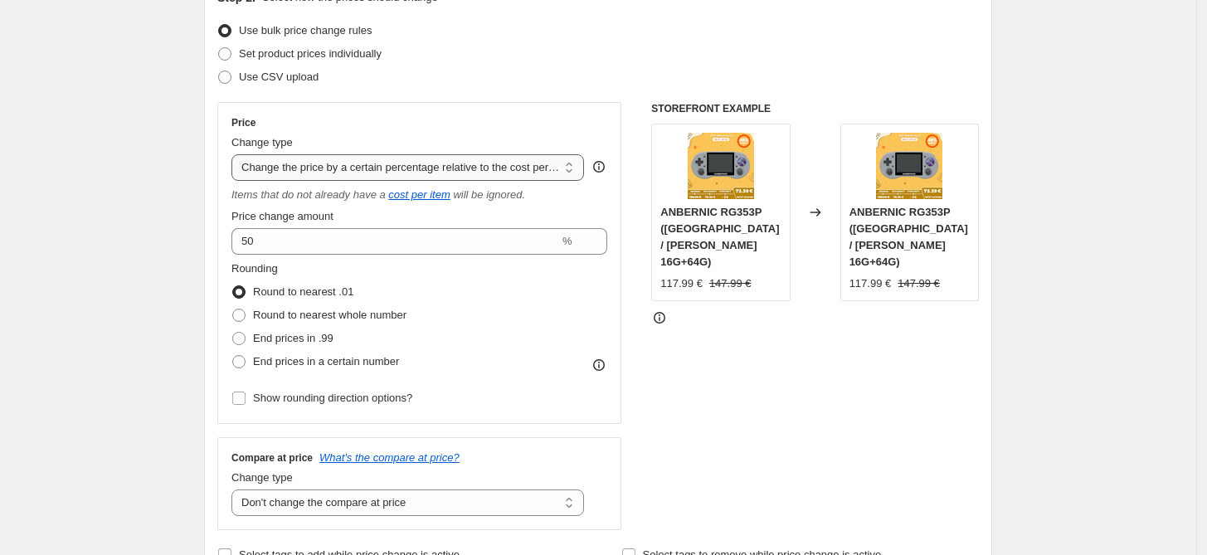
click at [487, 172] on select "Change the price to a certain amount Change the price by a certain amount Chang…" at bounding box center [407, 167] width 352 height 27
select select "by"
click at [236, 154] on select "Change the price to a certain amount Change the price by a certain amount Chang…" at bounding box center [407, 167] width 352 height 27
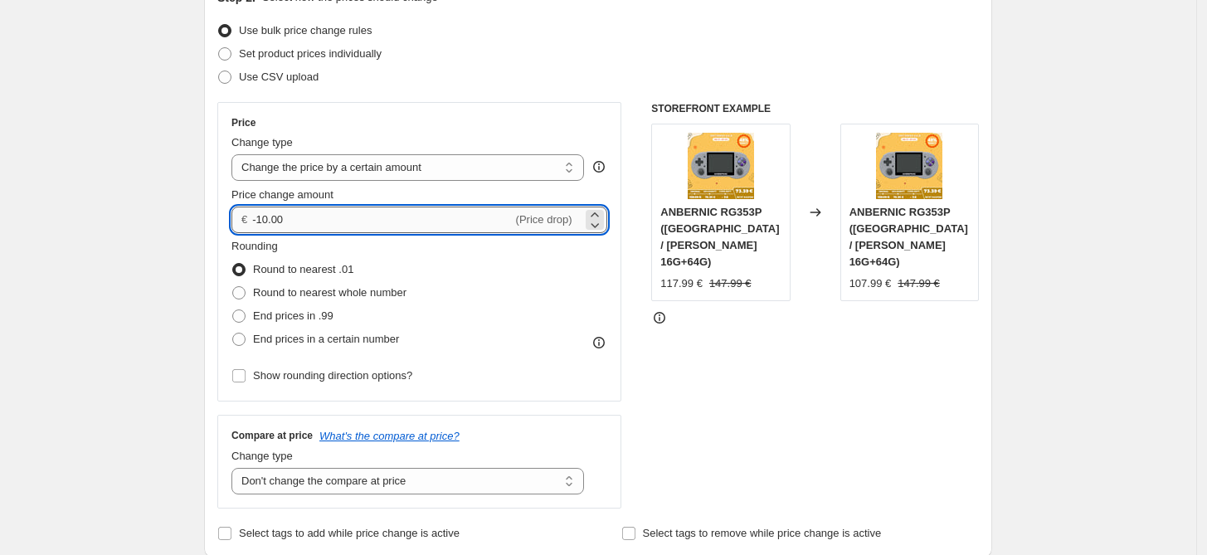
click at [265, 224] on input "-10.00" at bounding box center [382, 219] width 260 height 27
type input "-50.00"
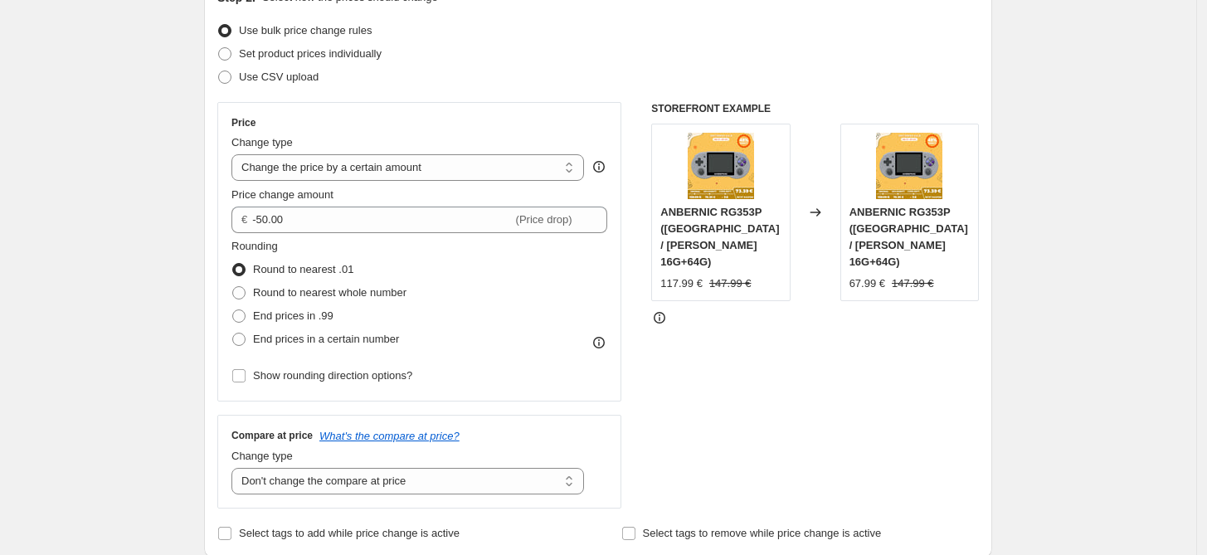
click at [852, 382] on div "STOREFRONT EXAMPLE ANBERNIC RG353P (China / Grau 16G+64G) 117.99 € 147.99 € Cha…" at bounding box center [815, 305] width 328 height 406
click at [478, 485] on select "Change the compare at price to the current price (sale) Change the compare at p…" at bounding box center [407, 481] width 352 height 27
click at [236, 468] on select "Change the compare at price to the current price (sale) Change the compare at p…" at bounding box center [407, 481] width 352 height 27
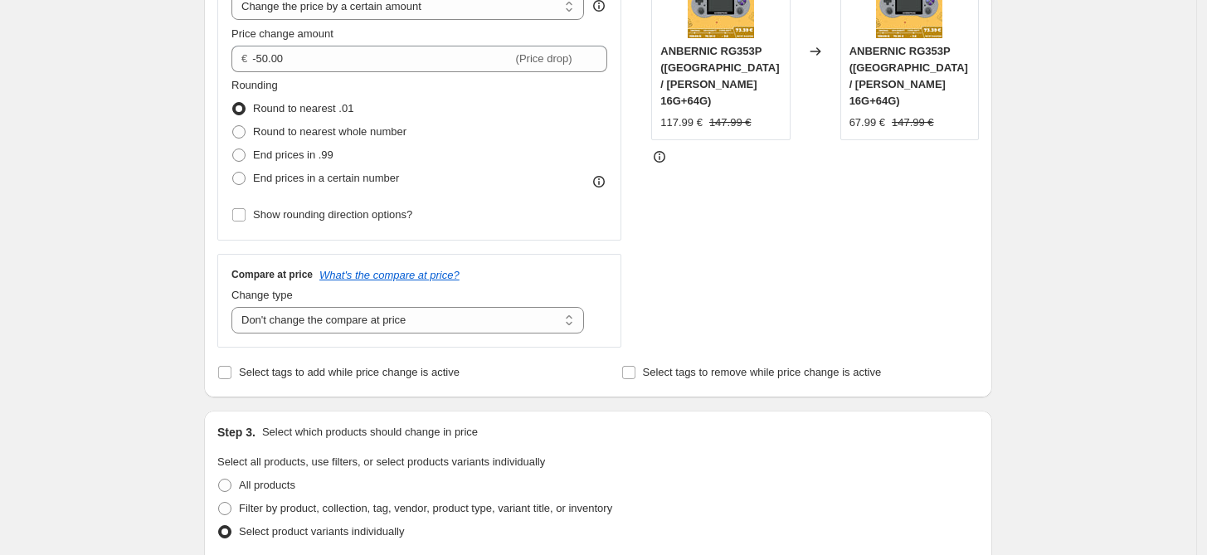
scroll to position [181, 0]
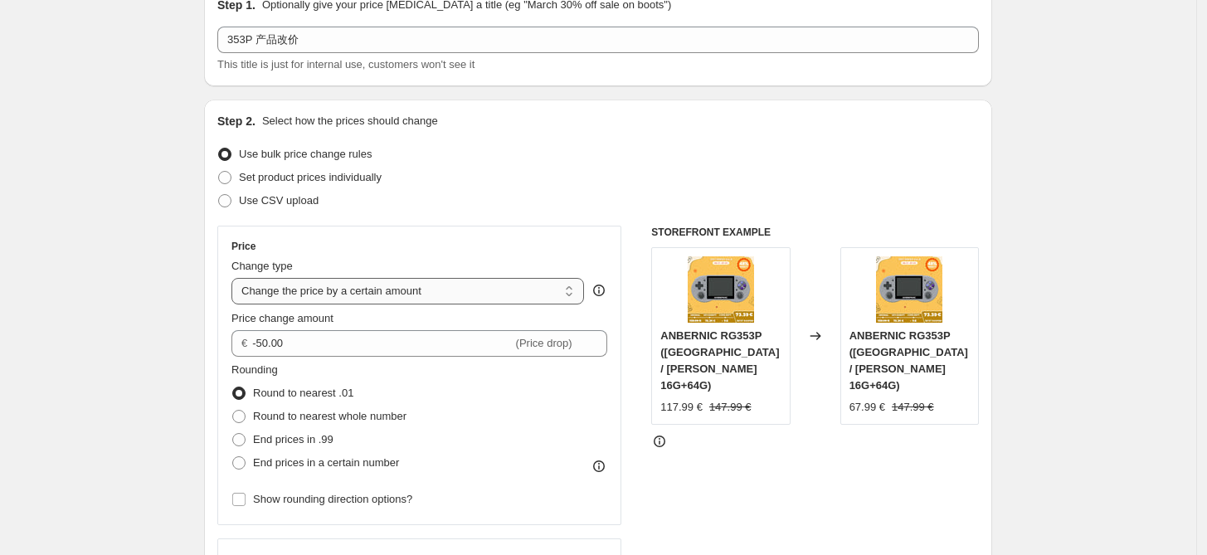
click at [451, 290] on select "Change the price to a certain amount Change the price by a certain amount Chang…" at bounding box center [407, 291] width 352 height 27
select select "bcap"
click at [236, 278] on select "Change the price to a certain amount Change the price by a certain amount Chang…" at bounding box center [407, 291] width 352 height 27
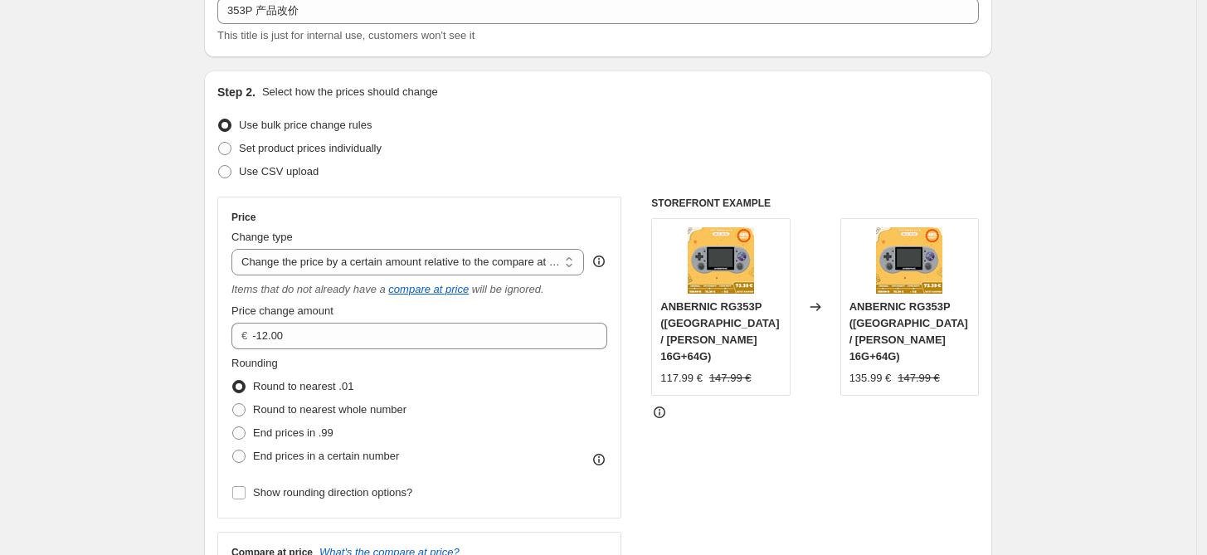
scroll to position [368, 0]
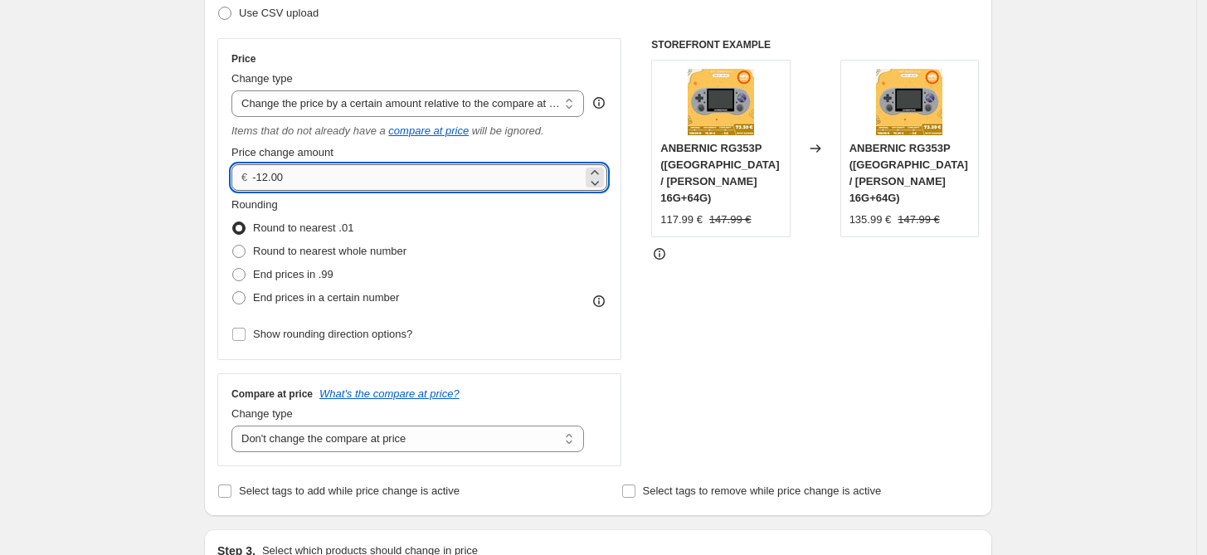
drag, startPoint x: 268, startPoint y: 174, endPoint x: 279, endPoint y: 174, distance: 11.6
click at [273, 175] on input "-12.00" at bounding box center [416, 177] width 329 height 27
drag, startPoint x: 258, startPoint y: 174, endPoint x: 250, endPoint y: 172, distance: 8.7
click at [248, 172] on div "€ 1.00" at bounding box center [419, 177] width 376 height 27
type input "-60.00"
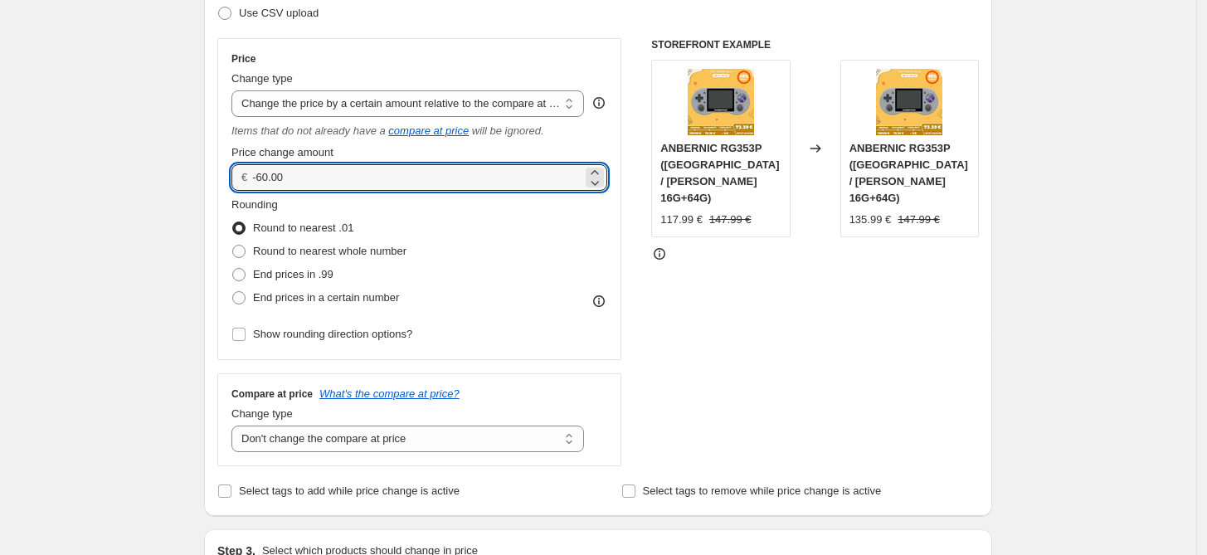
click at [703, 304] on div "STOREFRONT EXAMPLE ANBERNIC RG353P (China / Grau 16G+64G) 117.99 € 147.99 € Cha…" at bounding box center [815, 252] width 328 height 428
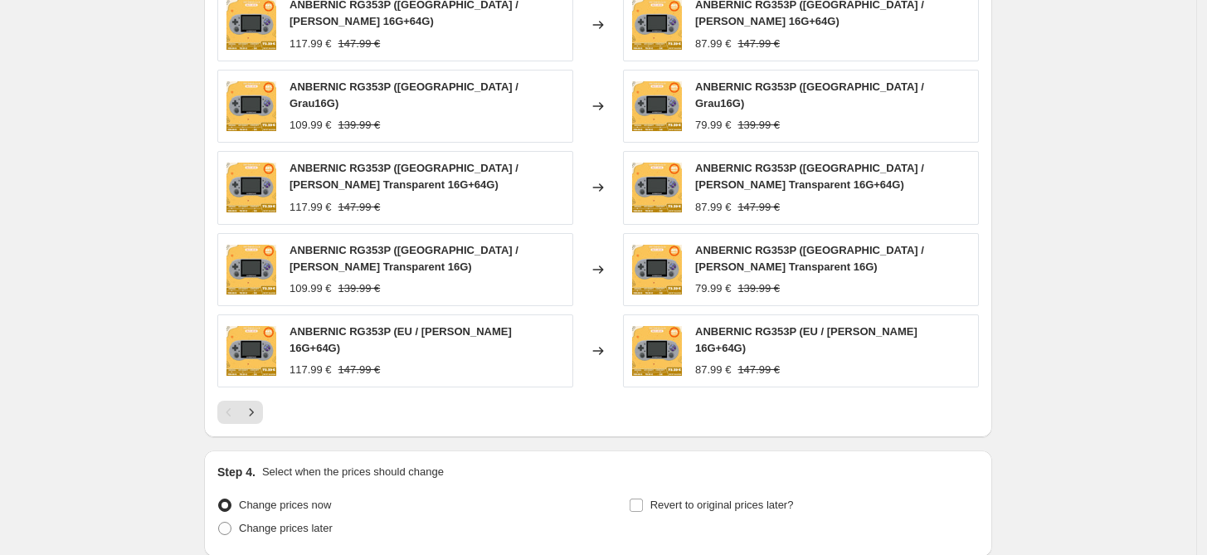
scroll to position [1287, 0]
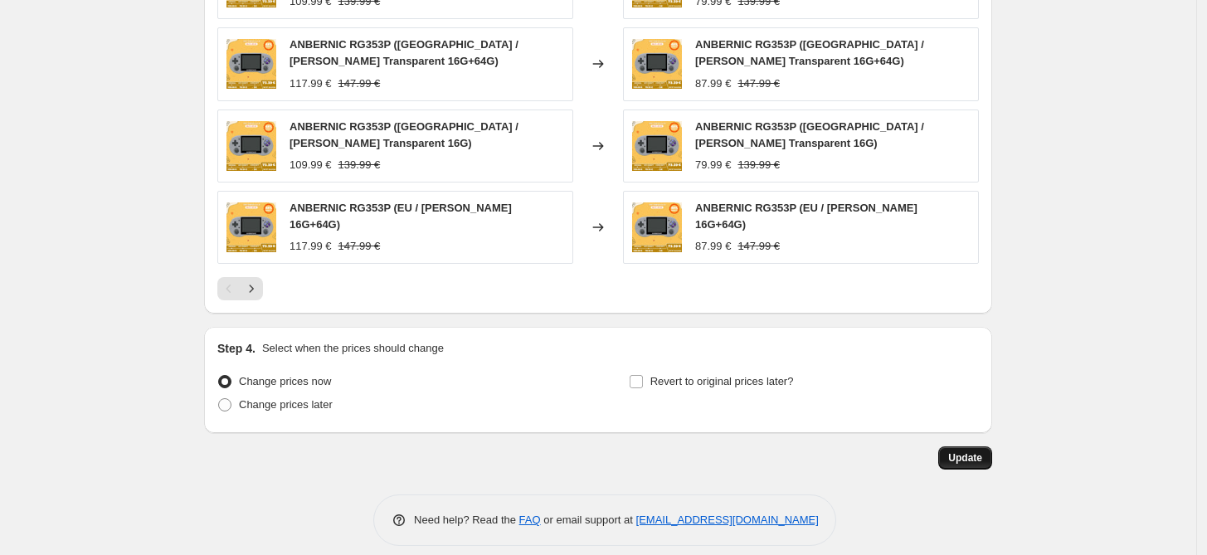
click at [974, 451] on span "Update" at bounding box center [965, 457] width 34 height 13
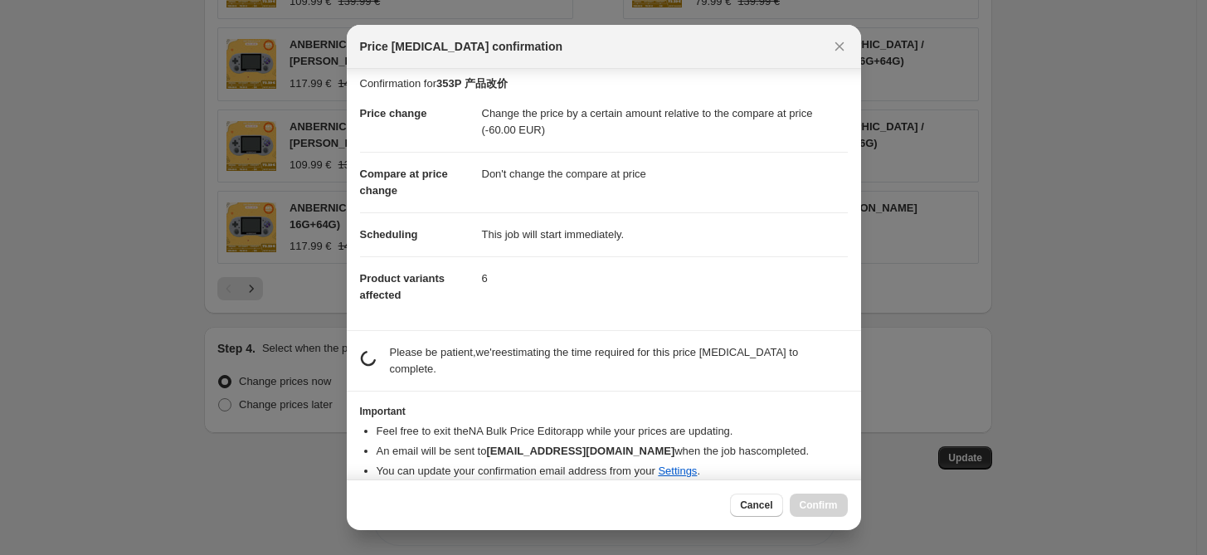
scroll to position [6, 0]
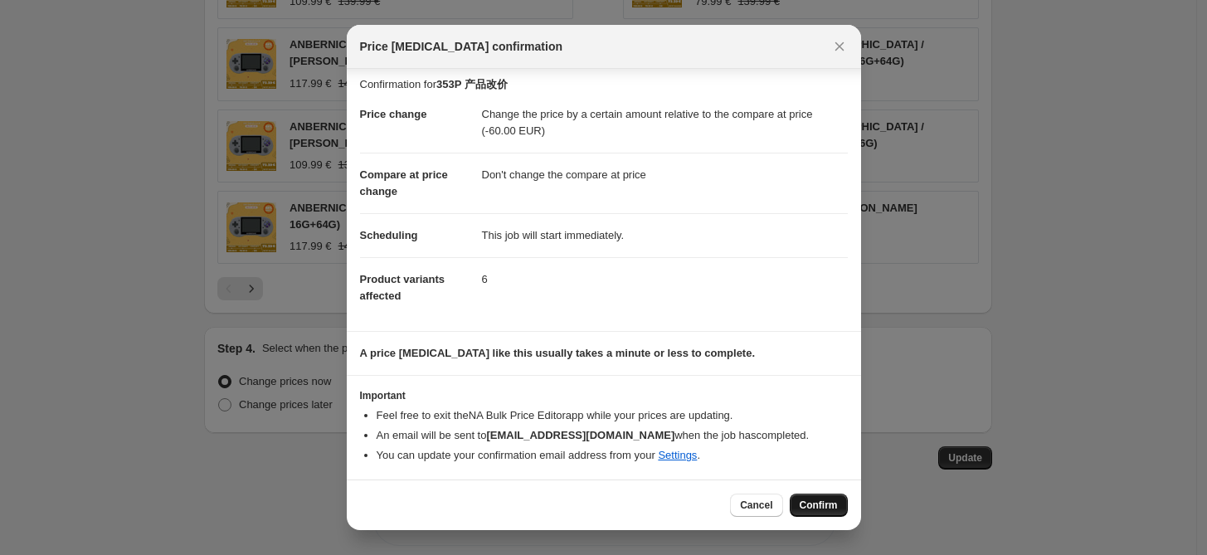
click at [836, 510] on span "Confirm" at bounding box center [818, 504] width 38 height 13
type input "353P 产品改价"
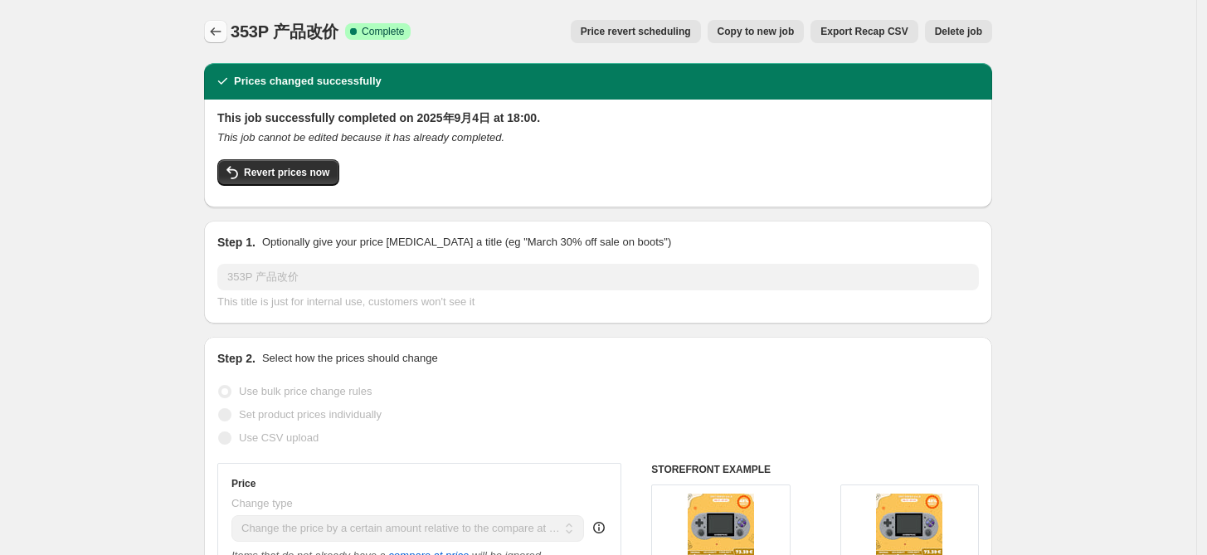
click at [212, 27] on icon "Price change jobs" at bounding box center [215, 31] width 17 height 17
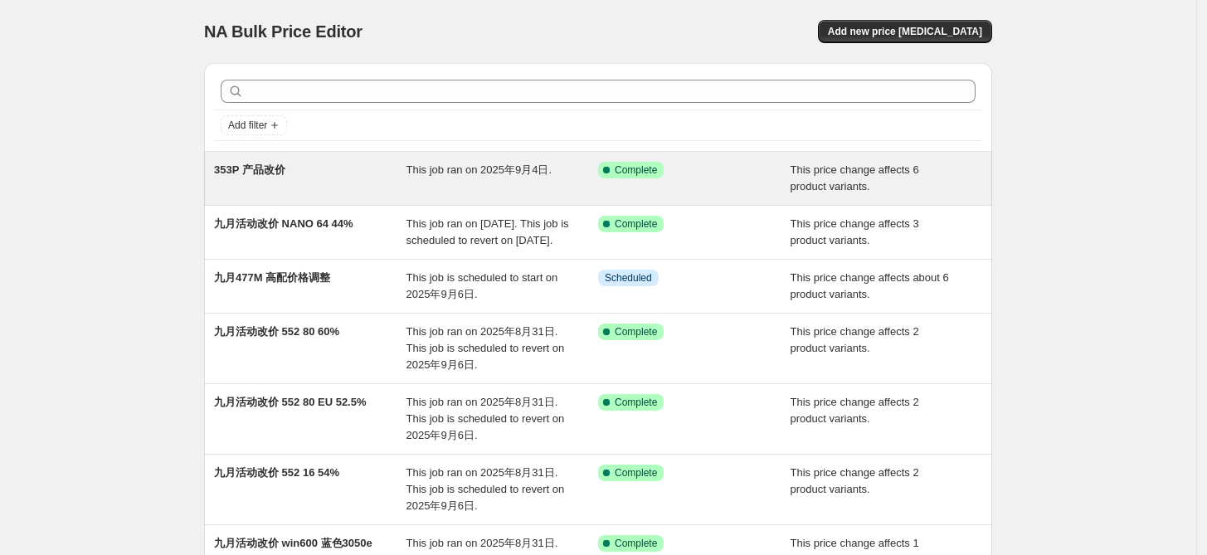
click at [269, 168] on span "353P 产品改价" at bounding box center [249, 169] width 71 height 12
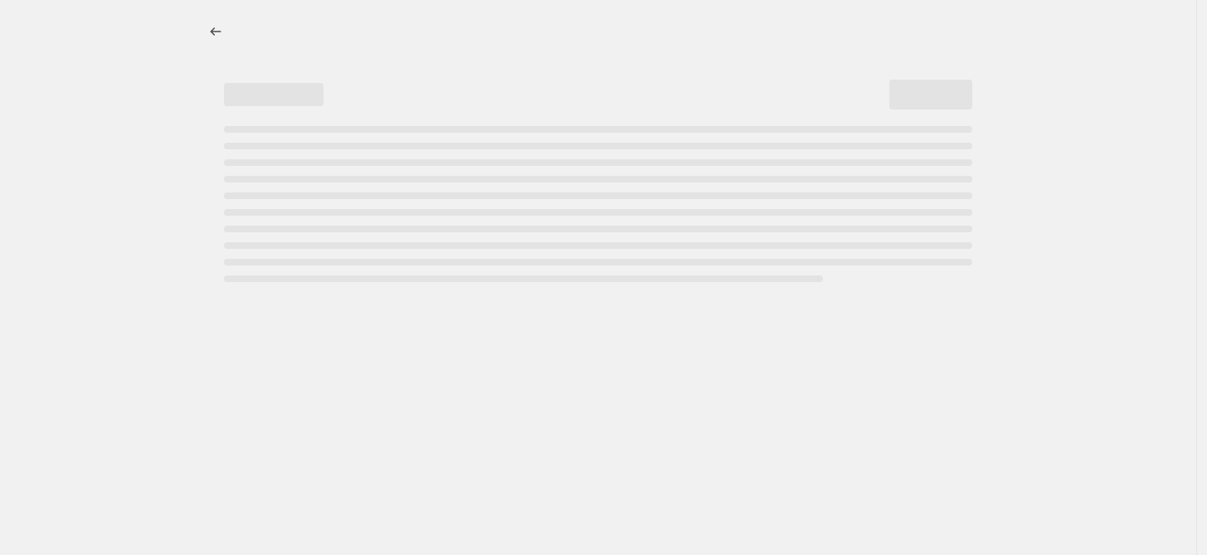
select select "bcap"
select select "no_change"
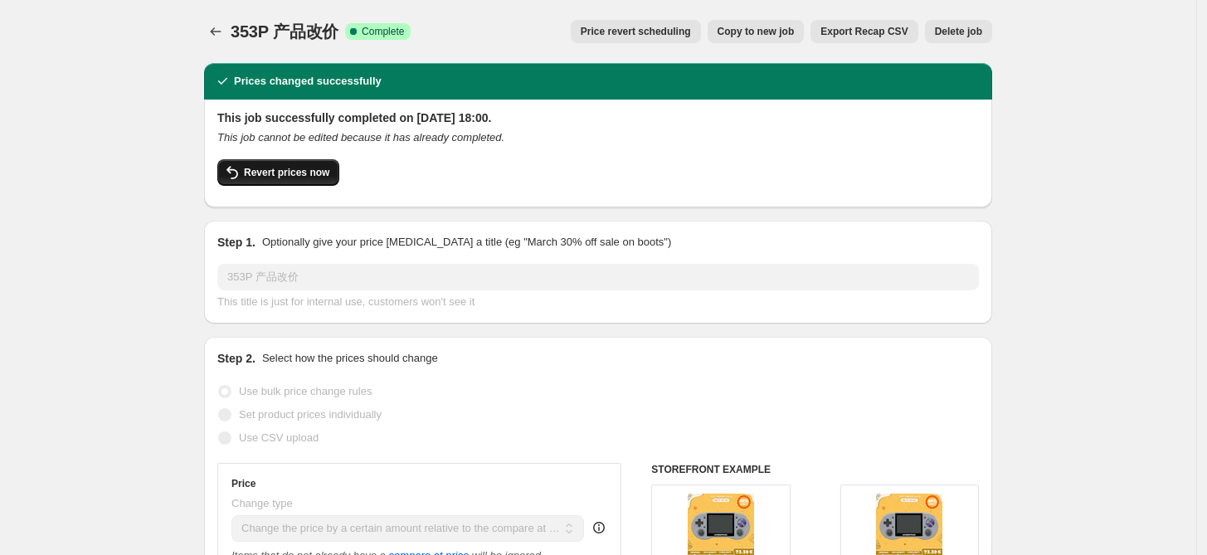
click at [292, 174] on span "Revert prices now" at bounding box center [286, 172] width 85 height 13
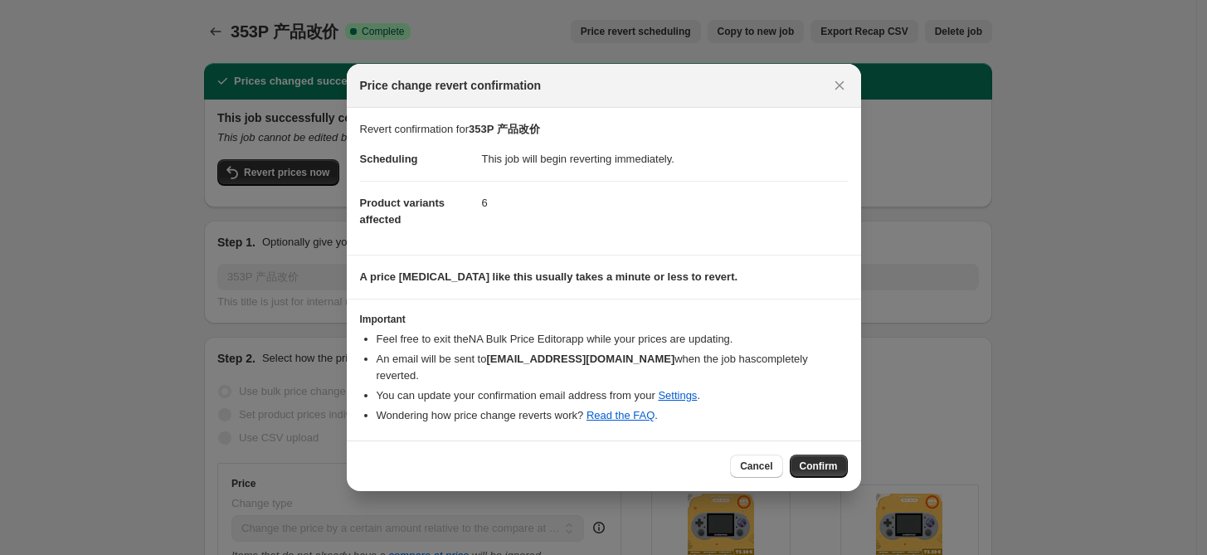
click at [809, 459] on span "Confirm" at bounding box center [818, 465] width 38 height 13
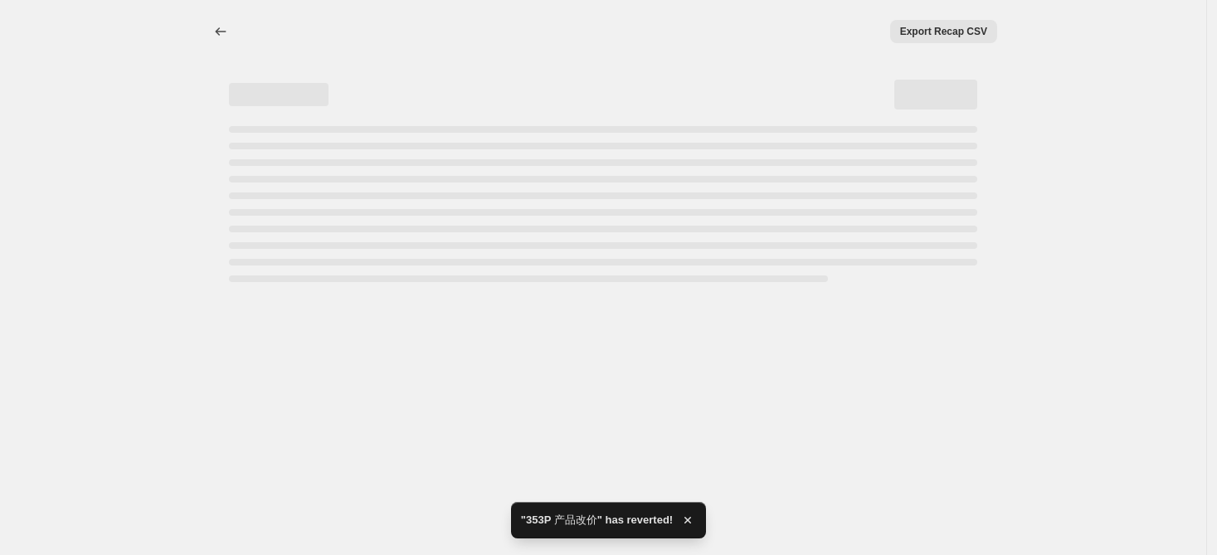
select select "bcap"
select select "no_change"
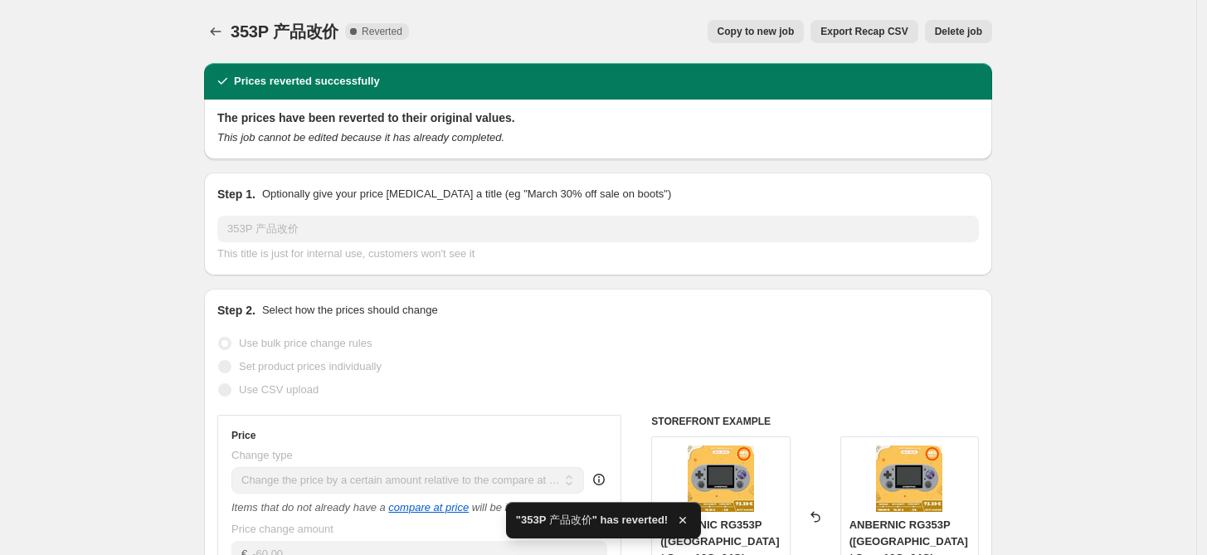
click at [792, 34] on span "Copy to new job" at bounding box center [755, 31] width 77 height 13
select select "bcap"
select select "no_change"
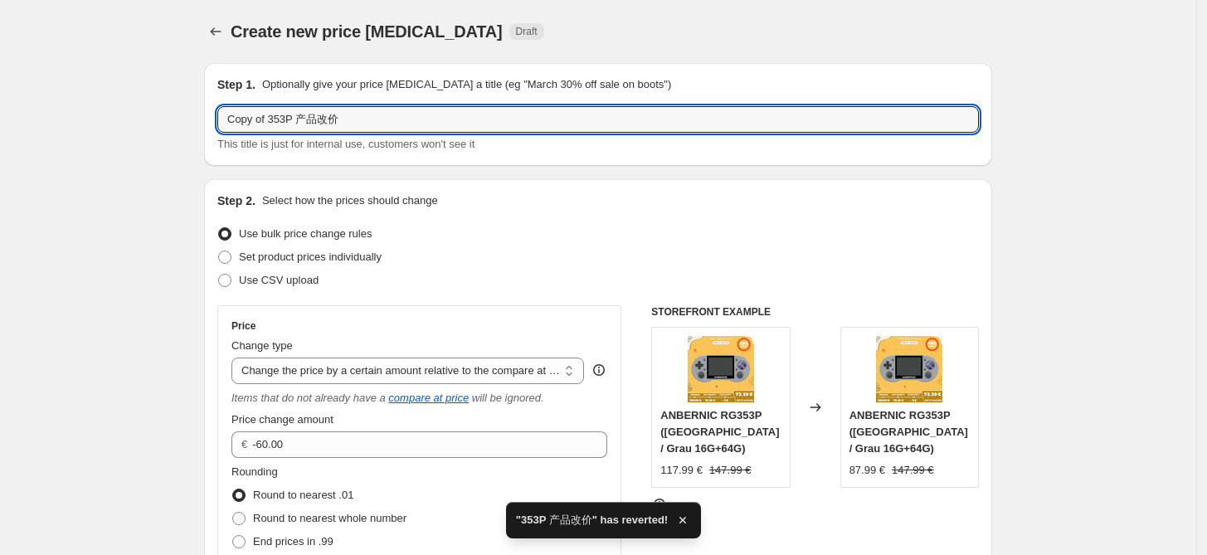
drag, startPoint x: 274, startPoint y: 119, endPoint x: 136, endPoint y: 116, distance: 137.7
click at [337, 114] on input "353P 产品改价" at bounding box center [597, 119] width 761 height 27
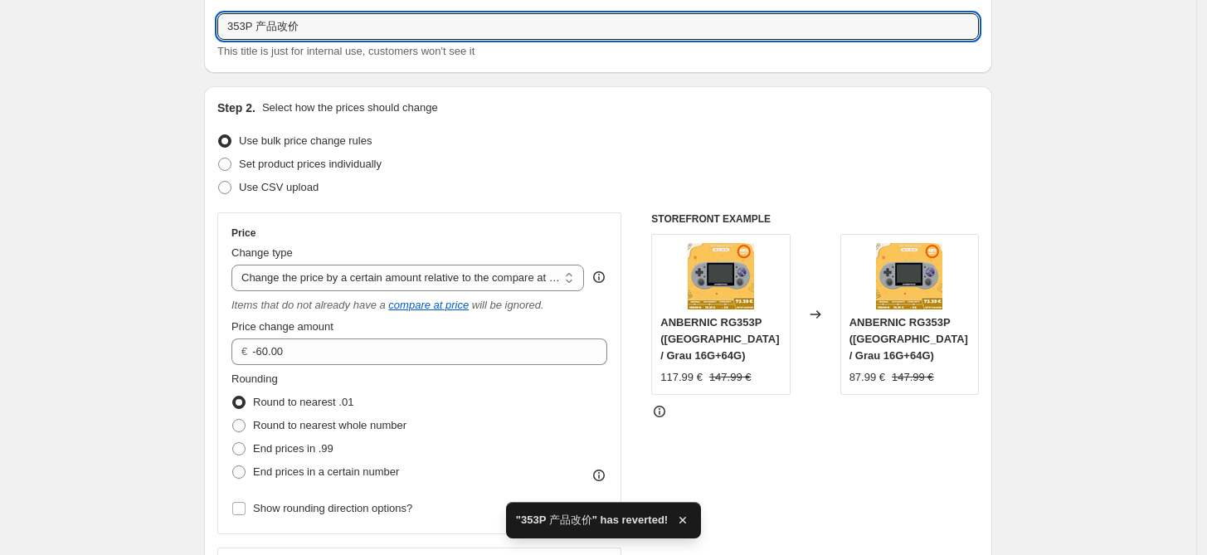
scroll to position [123, 0]
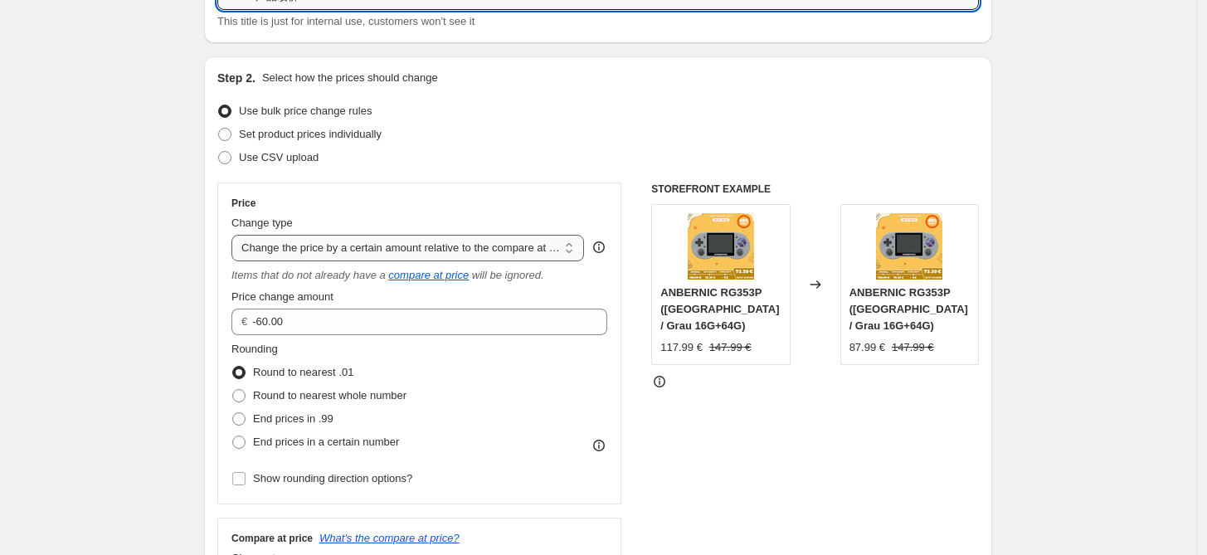
type input "353P 产品改价"
click at [519, 246] on select "Change the price to a certain amount Change the price by a certain amount Chang…" at bounding box center [407, 248] width 352 height 27
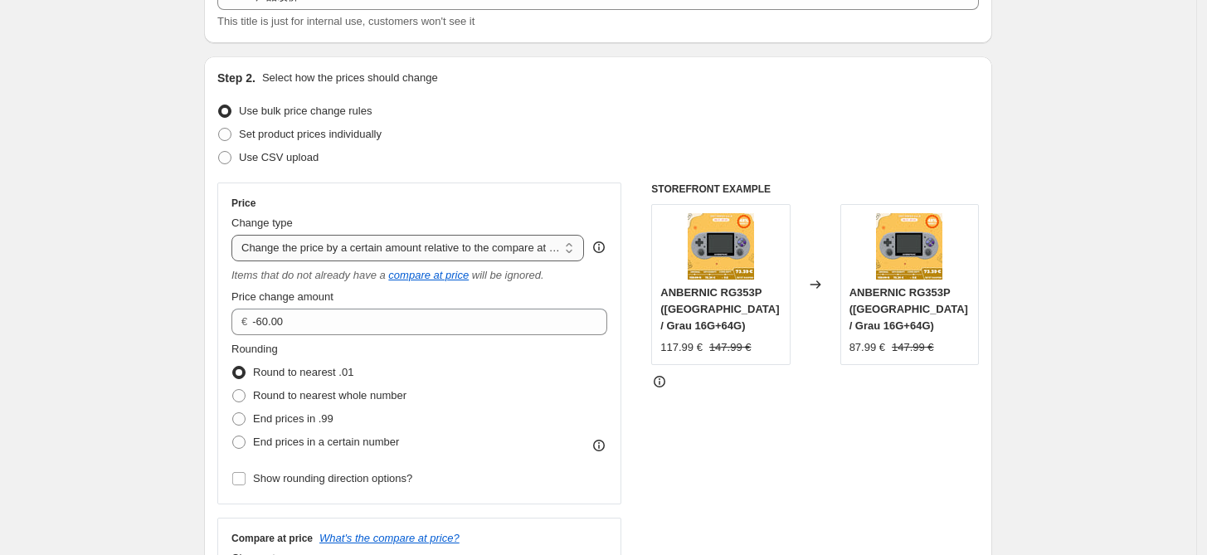
select select "pcap"
click at [236, 235] on select "Change the price to a certain amount Change the price by a certain amount Chang…" at bounding box center [407, 248] width 352 height 27
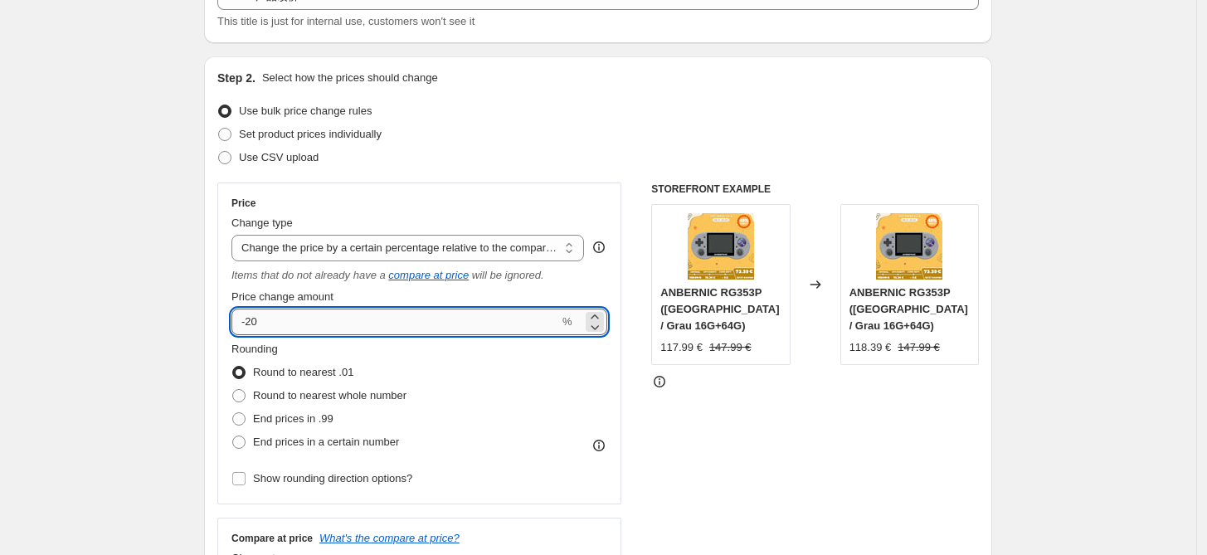
click at [292, 327] on input "-20" at bounding box center [395, 321] width 328 height 27
type input "-2"
type input "-44"
click at [787, 407] on div "STOREFRONT EXAMPLE ANBERNIC RG353P (China / Grau 16G+64G) 117.99 € 147.99 € Cha…" at bounding box center [815, 396] width 328 height 428
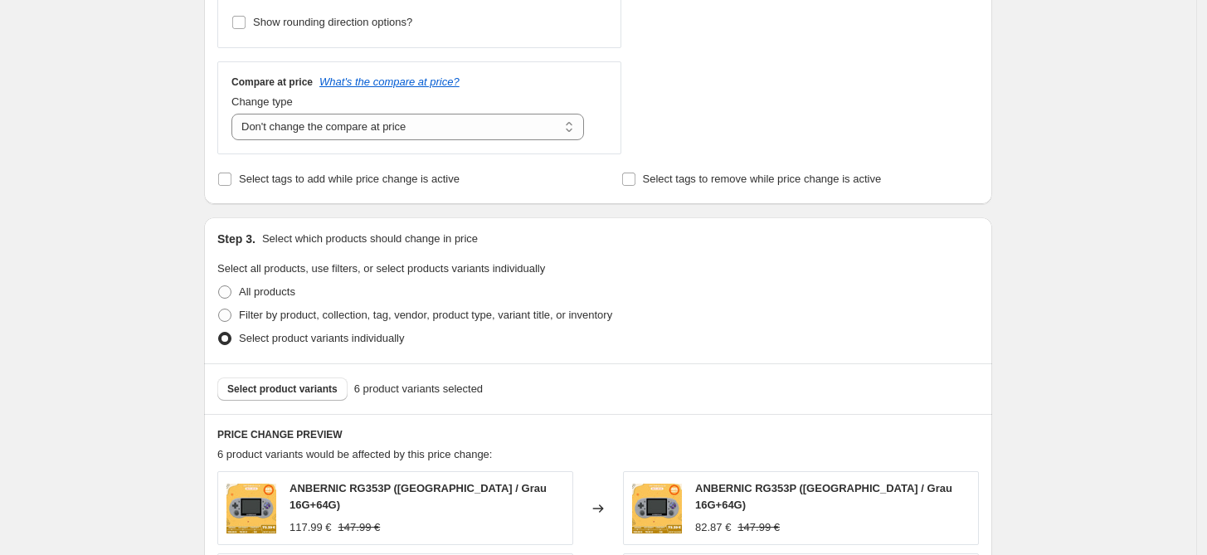
scroll to position [614, 0]
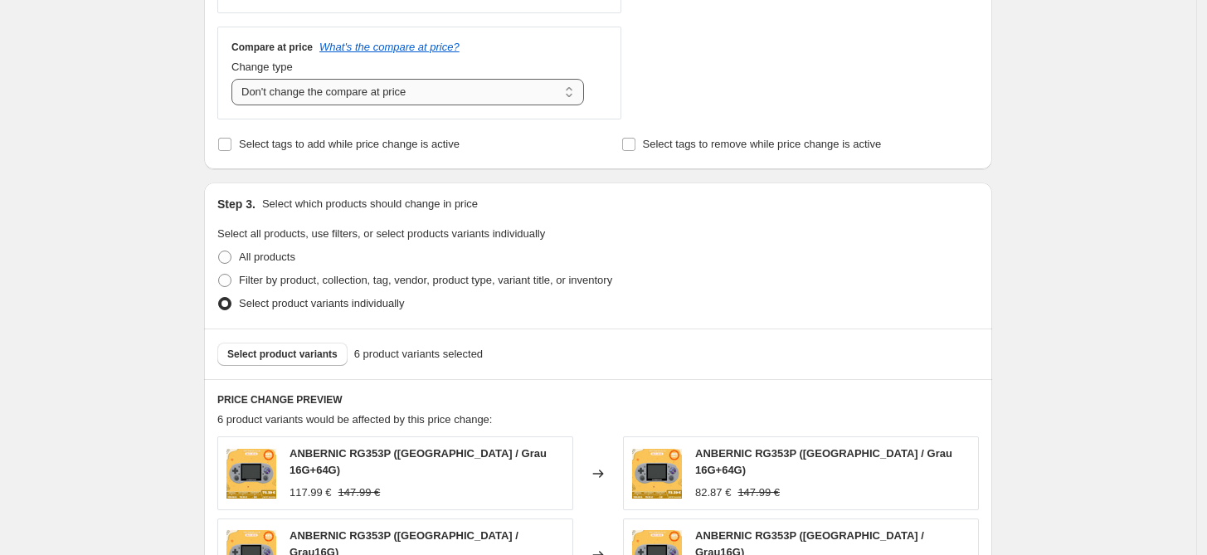
click at [462, 100] on select "Change the compare at price to the current price (sale) Change the compare at p…" at bounding box center [407, 92] width 352 height 27
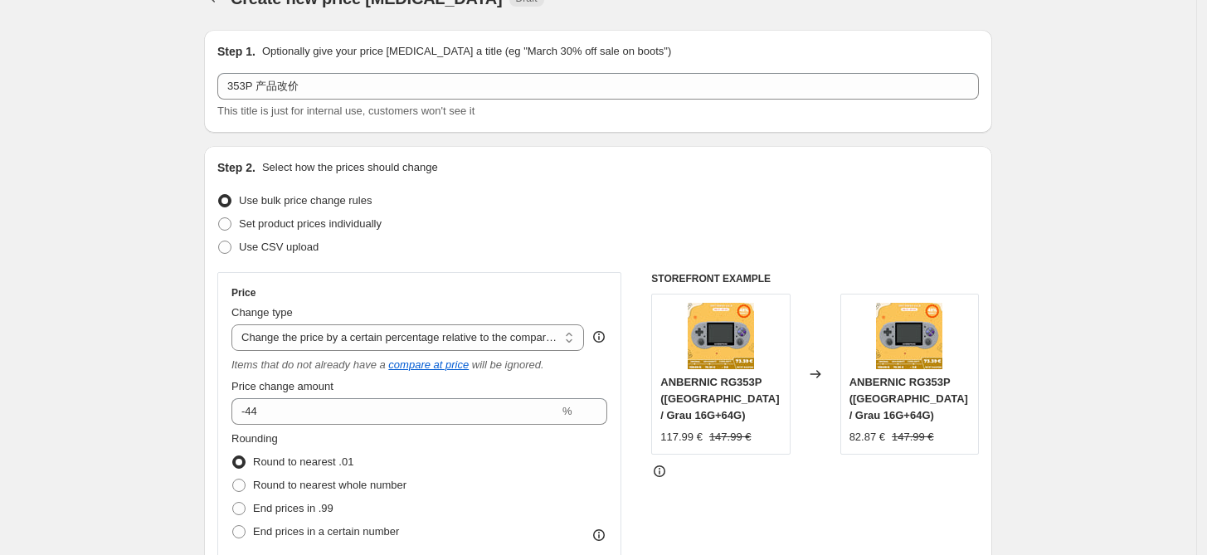
scroll to position [0, 0]
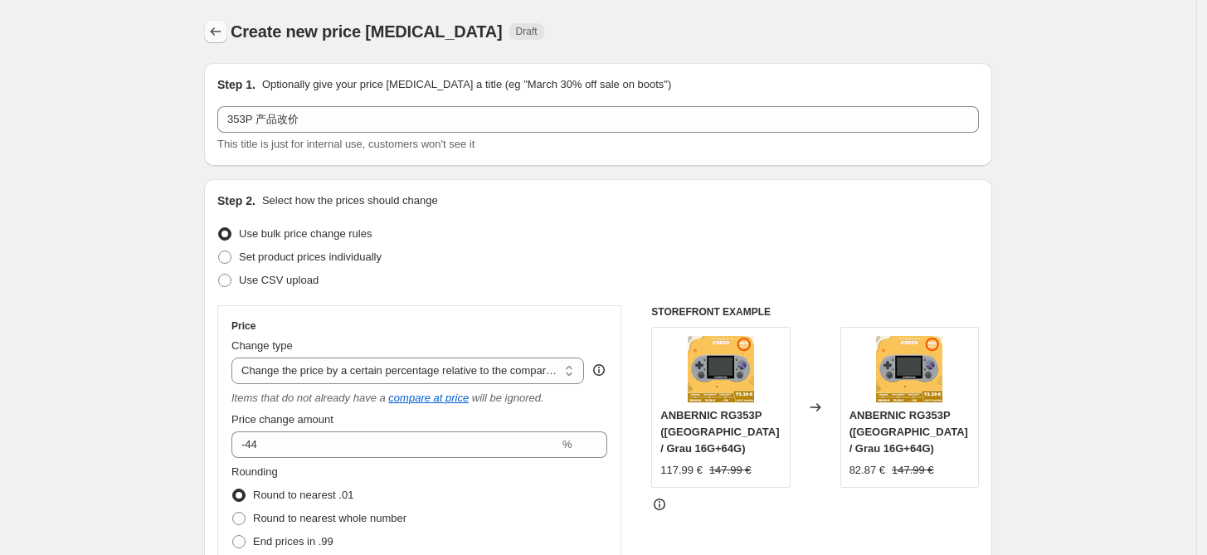
click at [223, 35] on icon "Price change jobs" at bounding box center [215, 31] width 17 height 17
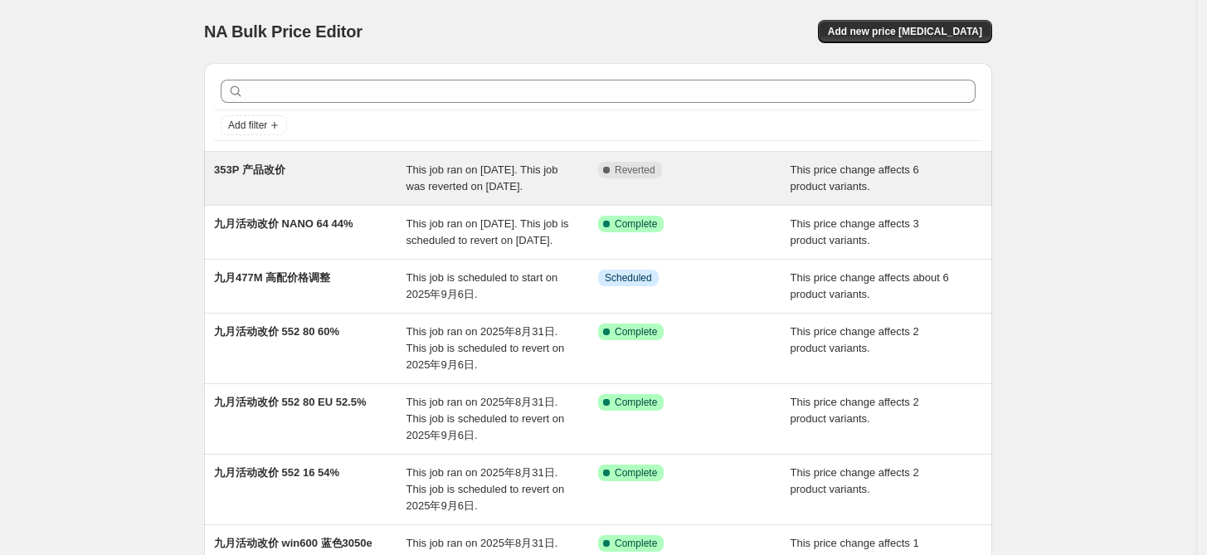
click at [532, 171] on span "This job ran on 2025年9月4日. This job was reverted on 2025年9月4日." at bounding box center [482, 177] width 152 height 29
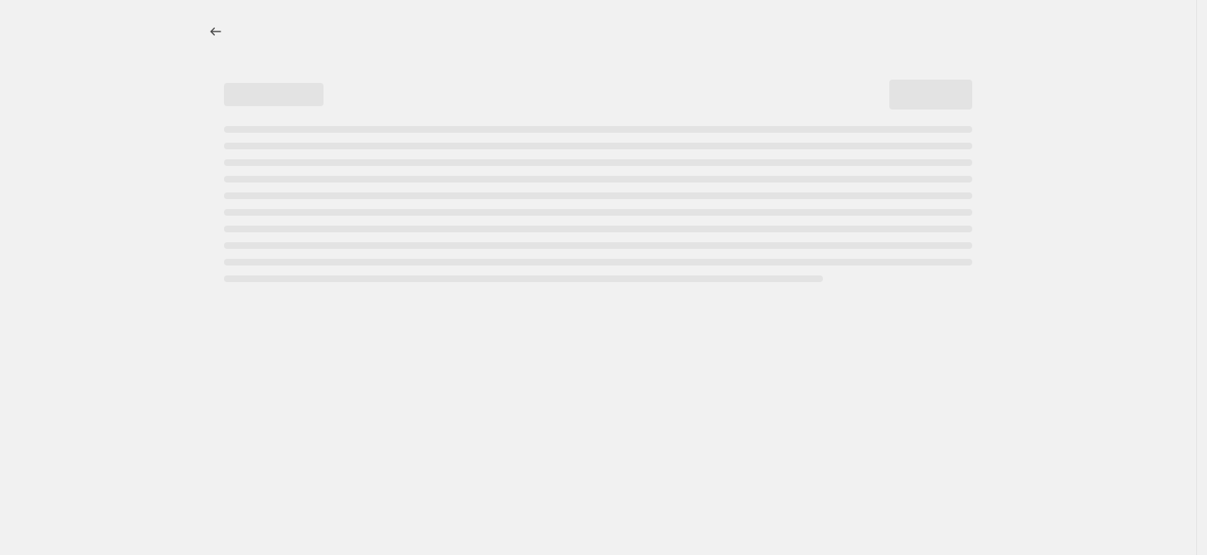
select select "bcap"
select select "no_change"
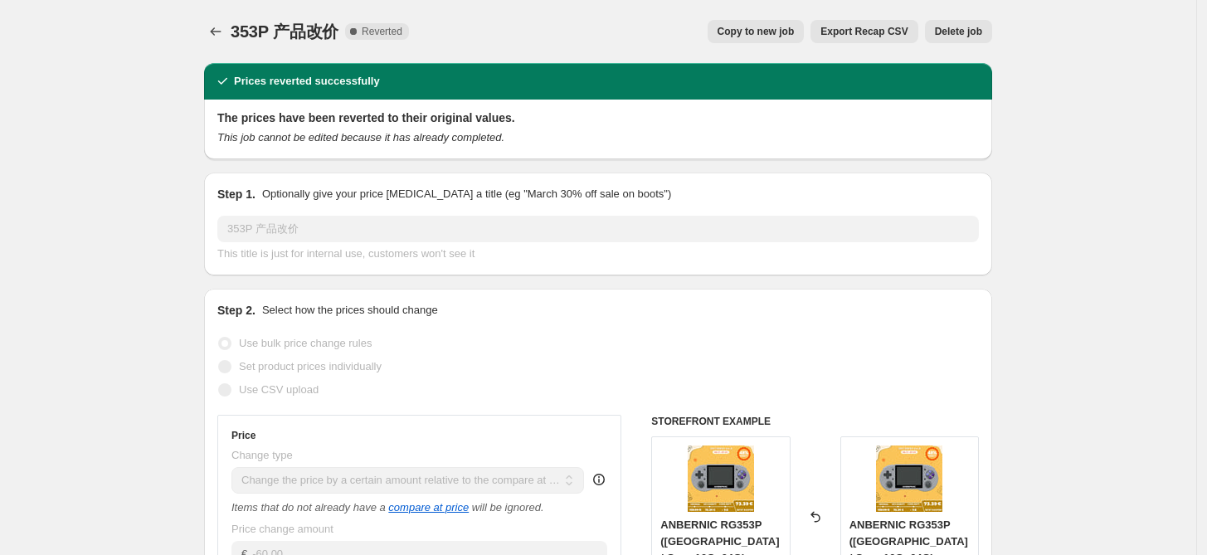
click at [781, 30] on span "Copy to new job" at bounding box center [755, 31] width 77 height 13
select select "bcap"
select select "no_change"
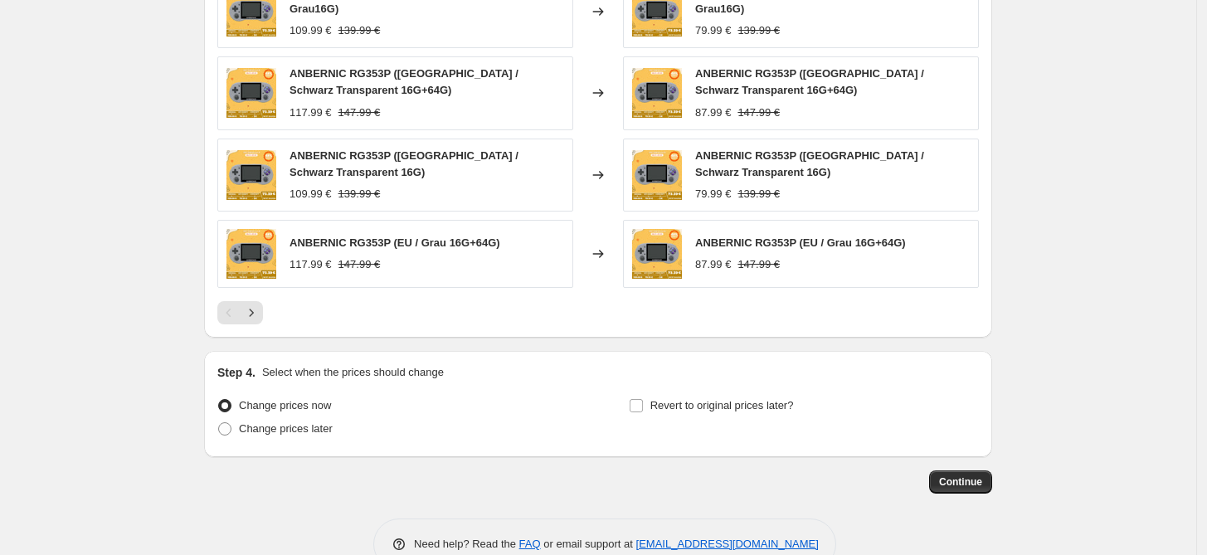
scroll to position [1185, 0]
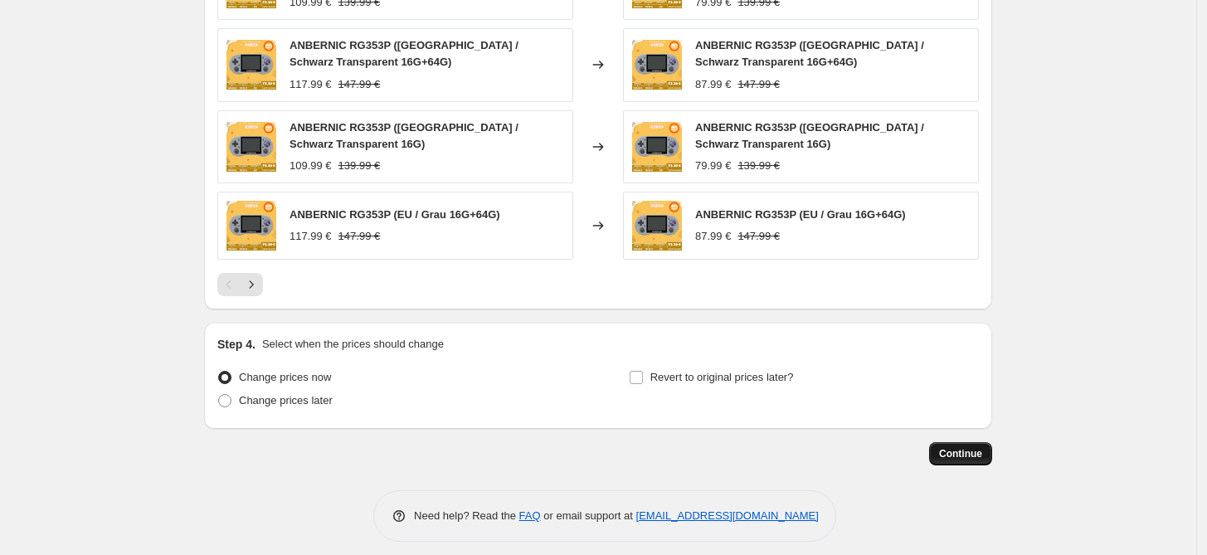
click at [982, 447] on span "Continue" at bounding box center [960, 453] width 43 height 13
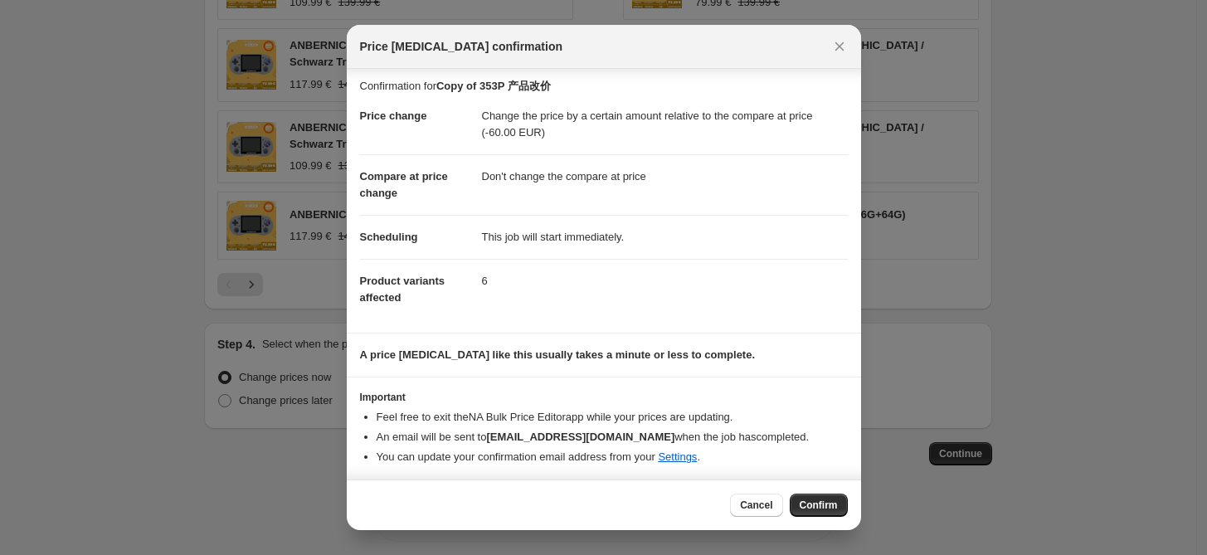
scroll to position [6, 0]
click at [821, 501] on span "Confirm" at bounding box center [818, 504] width 38 height 13
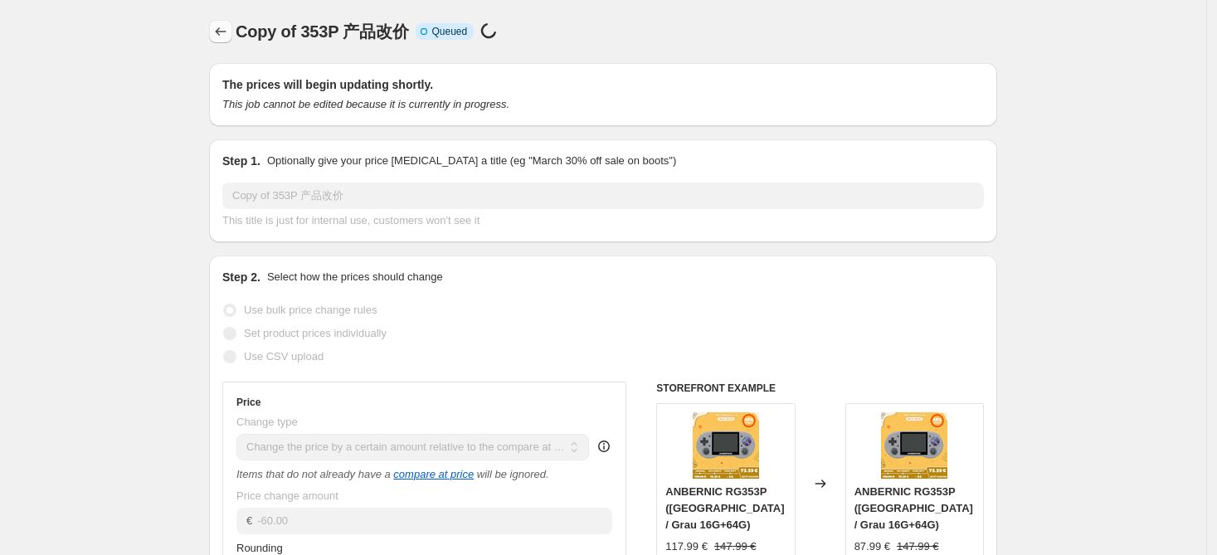
click at [223, 27] on icon "Price change jobs" at bounding box center [220, 31] width 17 height 17
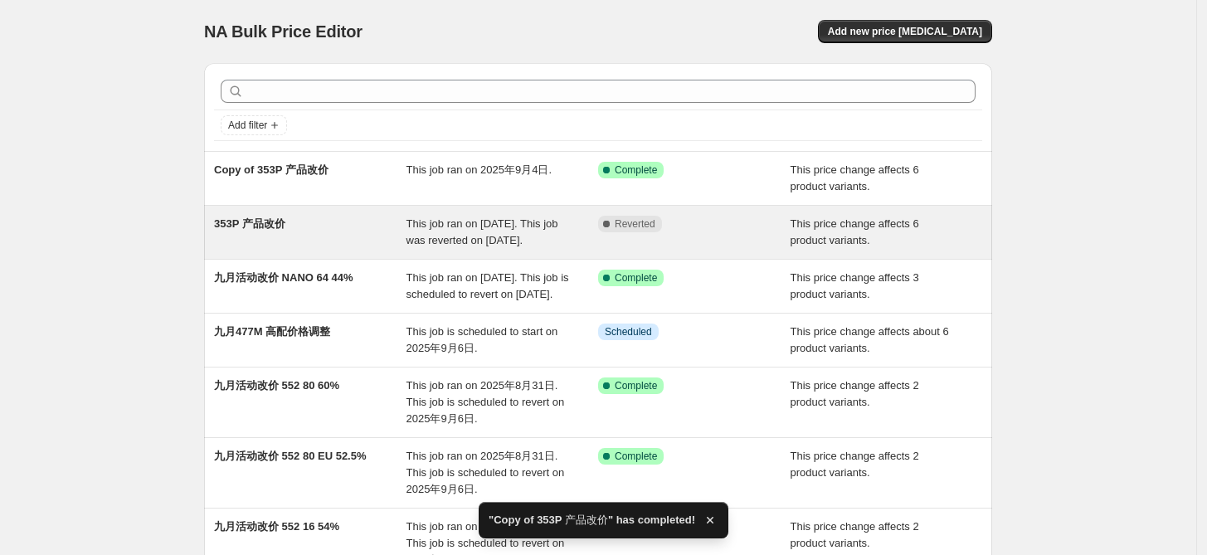
click at [265, 217] on span "353P 产品改价" at bounding box center [249, 223] width 71 height 12
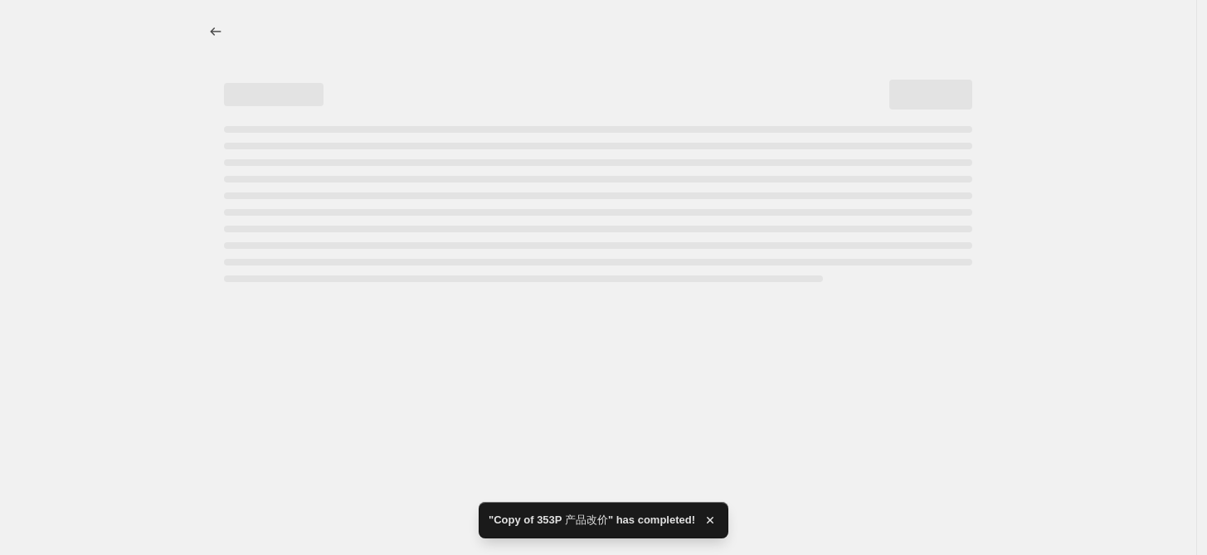
select select "bcap"
select select "no_change"
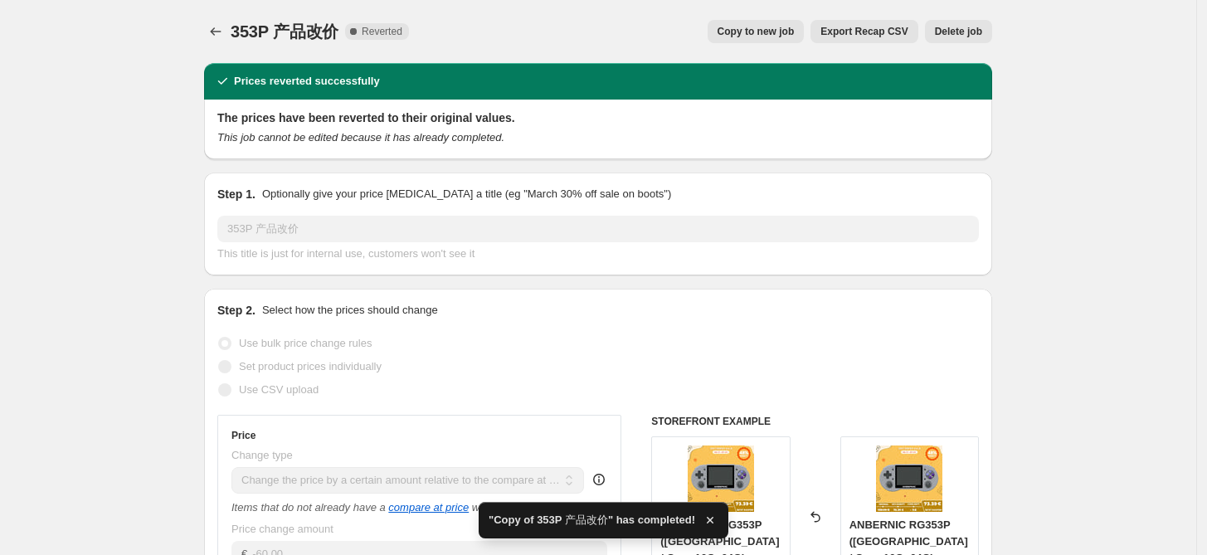
click at [977, 33] on span "Delete job" at bounding box center [958, 31] width 47 height 13
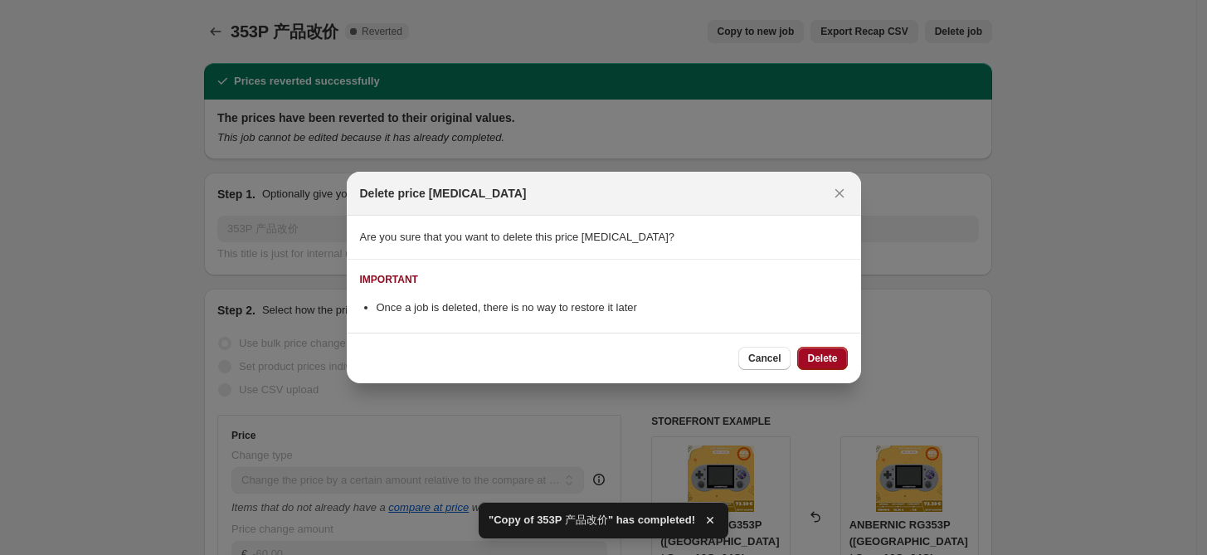
click at [825, 366] on button "Delete" at bounding box center [822, 358] width 50 height 23
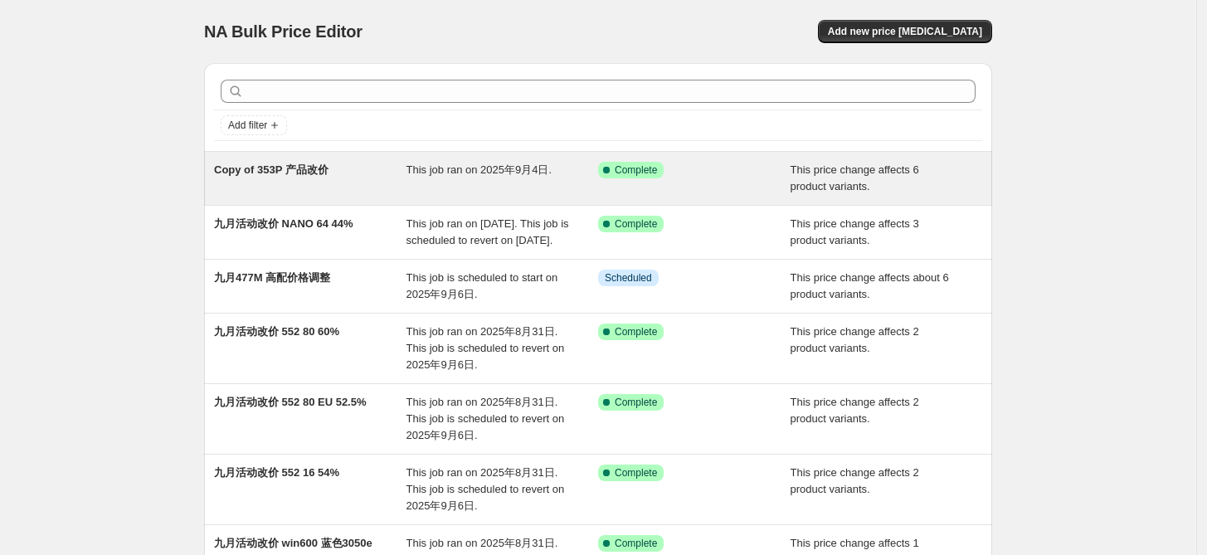
click at [277, 169] on span "Copy of 353P 产品改价" at bounding box center [271, 169] width 114 height 12
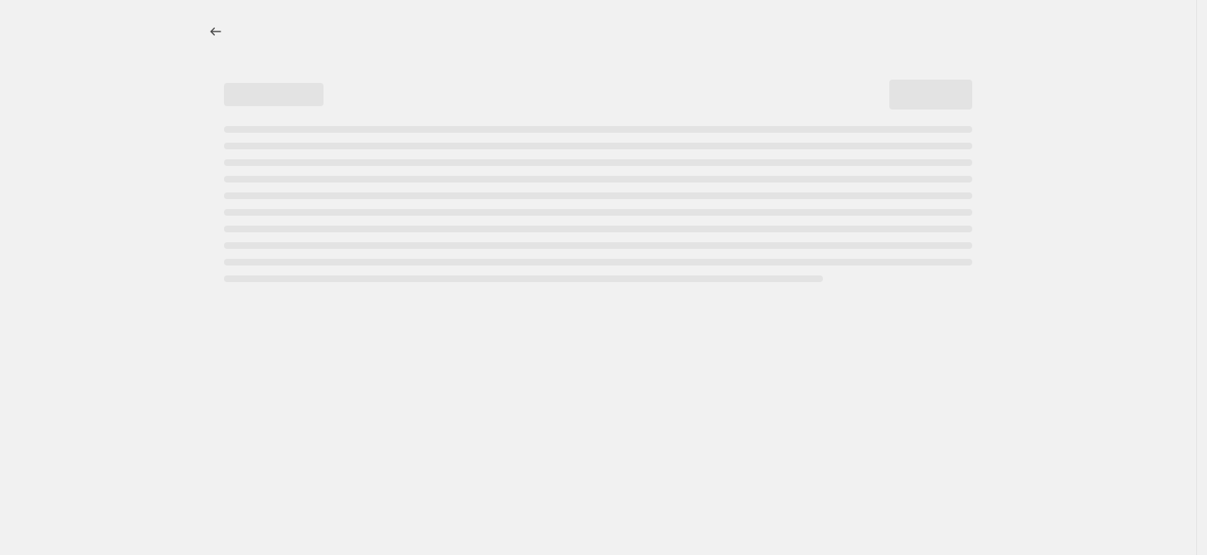
select select "bcap"
select select "no_change"
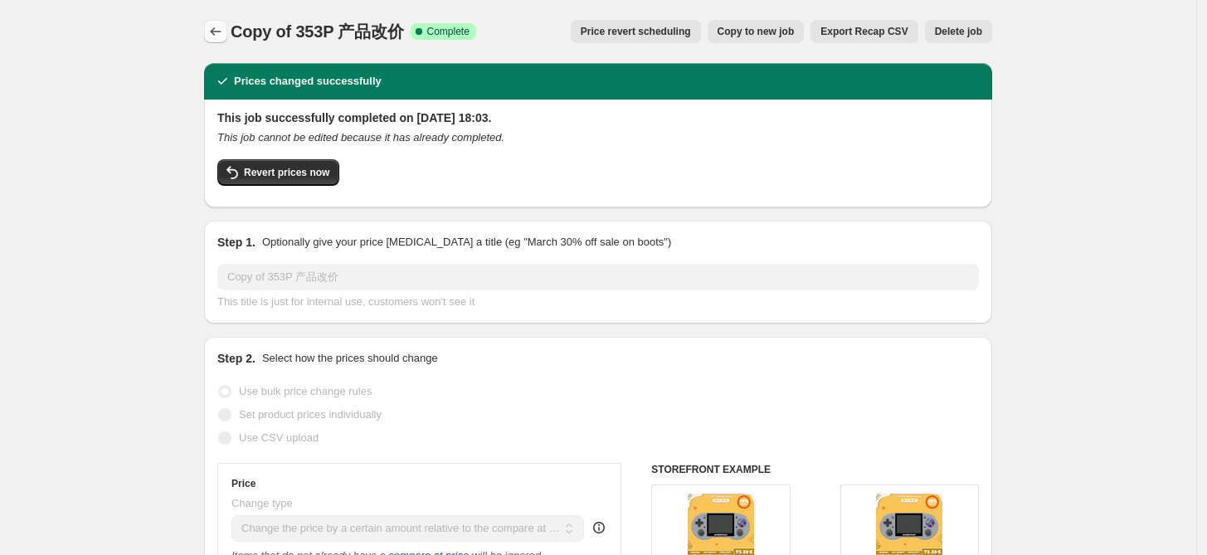
click at [219, 28] on icon "Price change jobs" at bounding box center [215, 31] width 17 height 17
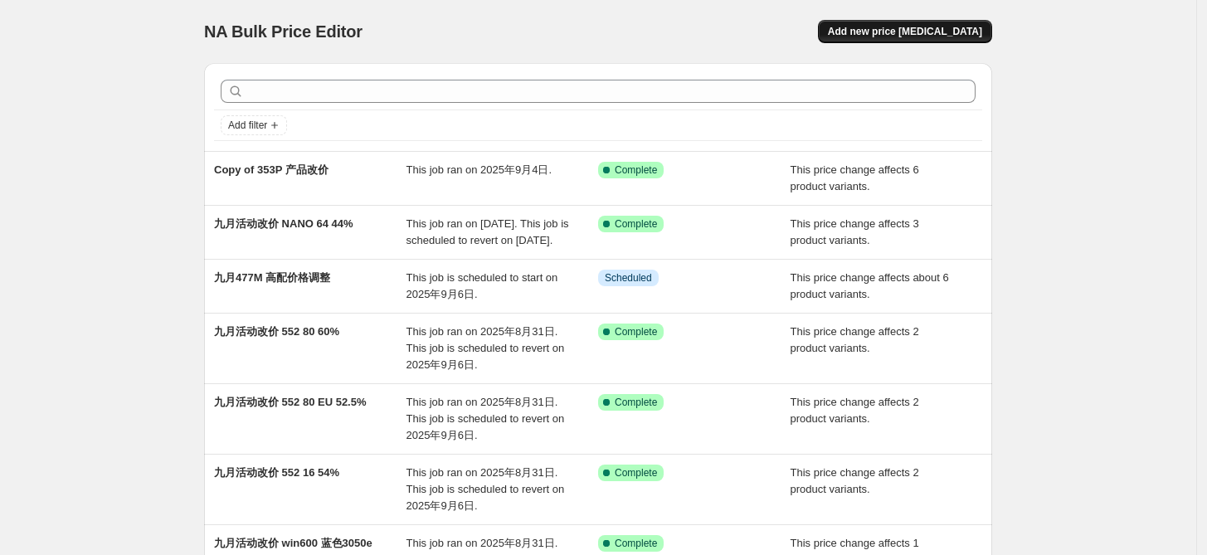
click at [896, 28] on span "Add new price [MEDICAL_DATA]" at bounding box center [905, 31] width 154 height 13
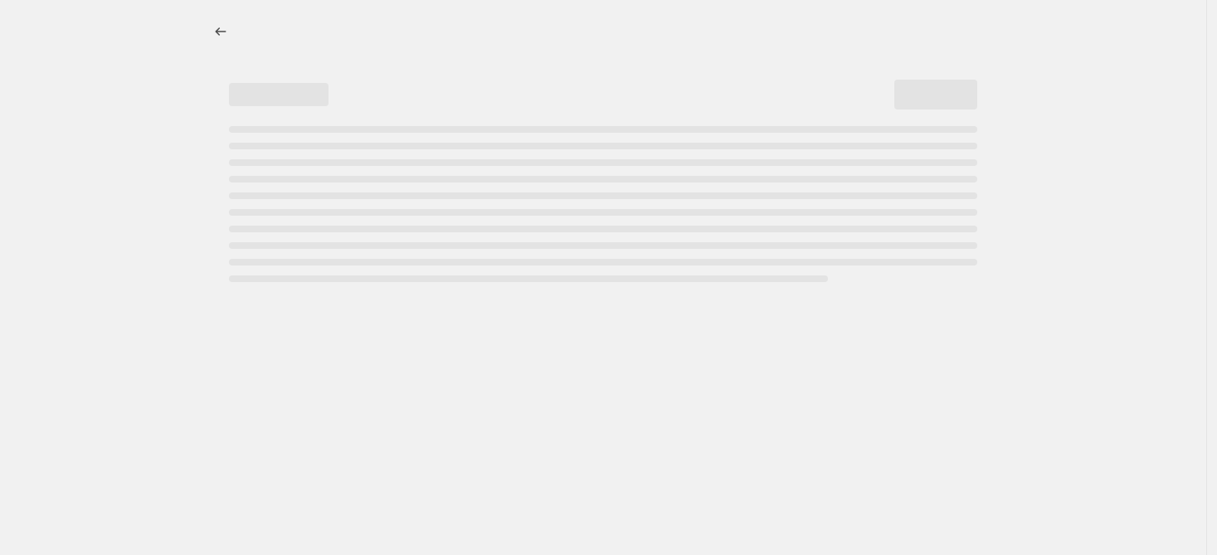
select select "percentage"
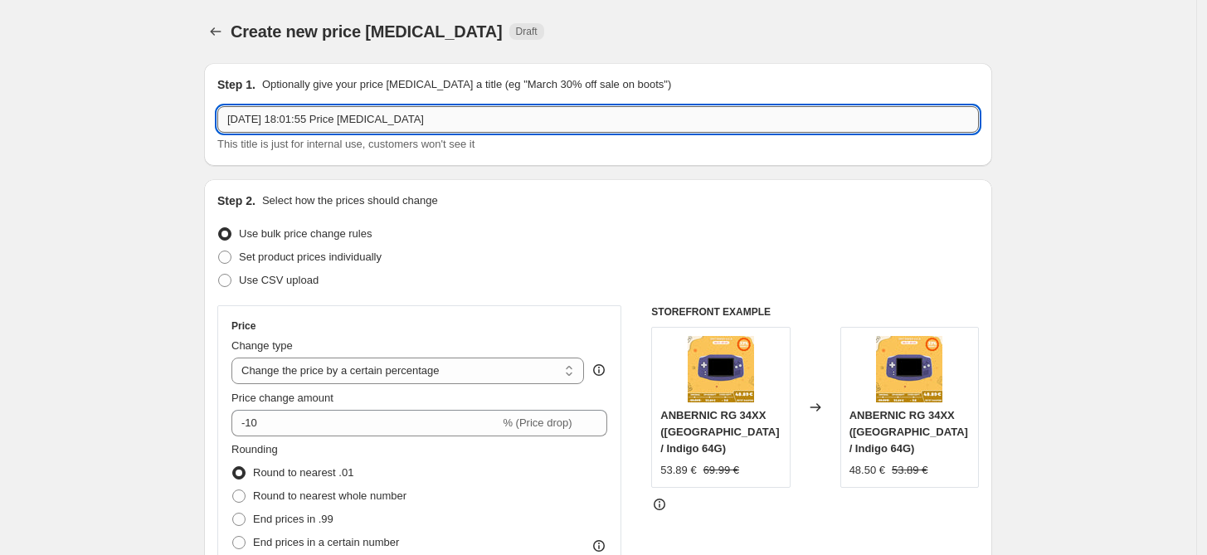
click at [468, 121] on input "2025年9月4日 18:01:55 Price change job" at bounding box center [597, 119] width 761 height 27
type input "353P 活动价九月调整+5"
click at [373, 372] on select "Change the price to a certain amount Change the price by a certain amount Chang…" at bounding box center [407, 370] width 352 height 27
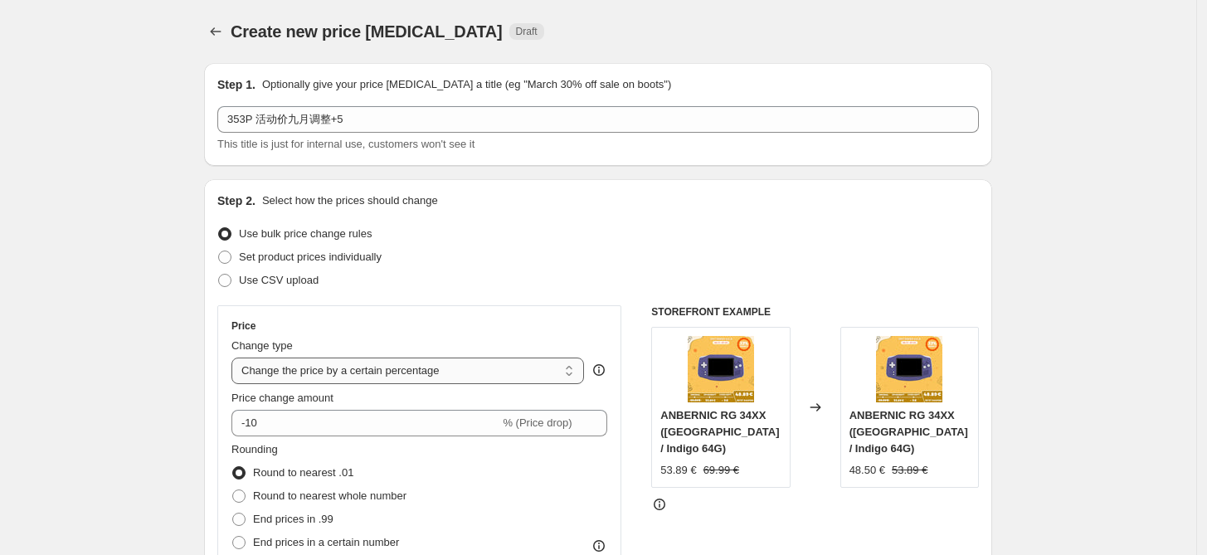
select select "bcap"
click at [236, 357] on select "Change the price to a certain amount Change the price by a certain amount Chang…" at bounding box center [407, 370] width 352 height 27
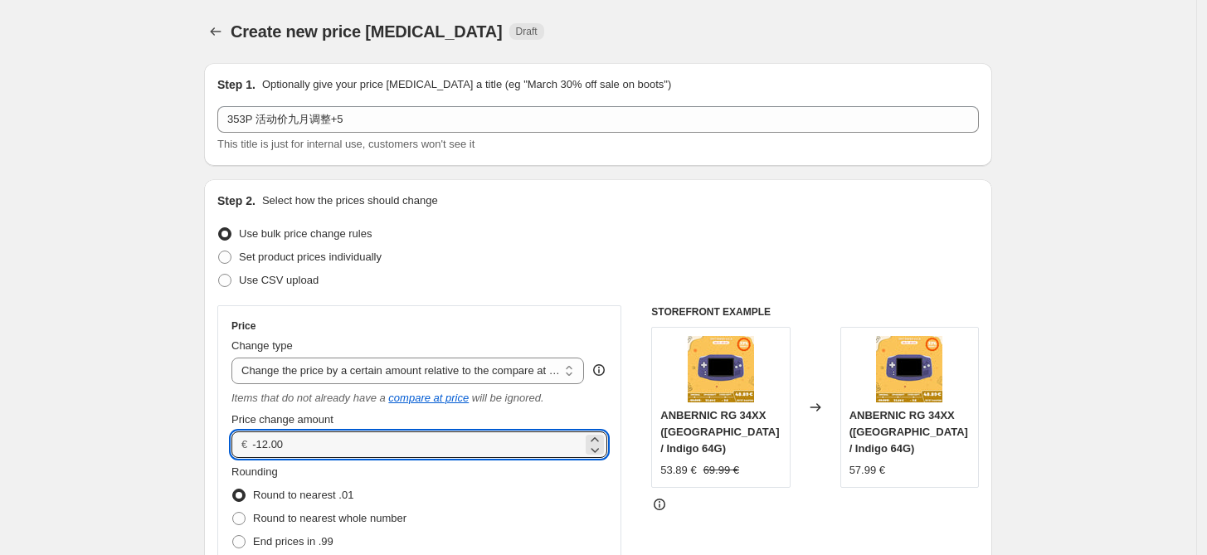
drag, startPoint x: 271, startPoint y: 443, endPoint x: 255, endPoint y: 440, distance: 16.8
click at [255, 440] on div "€ -12.00" at bounding box center [419, 444] width 376 height 27
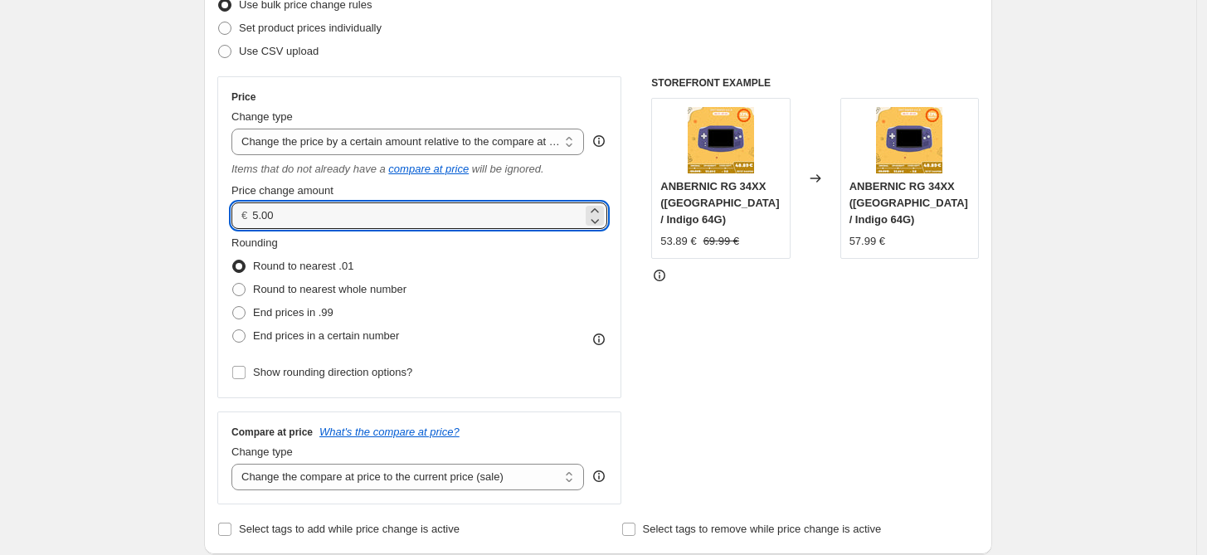
scroll to position [245, 0]
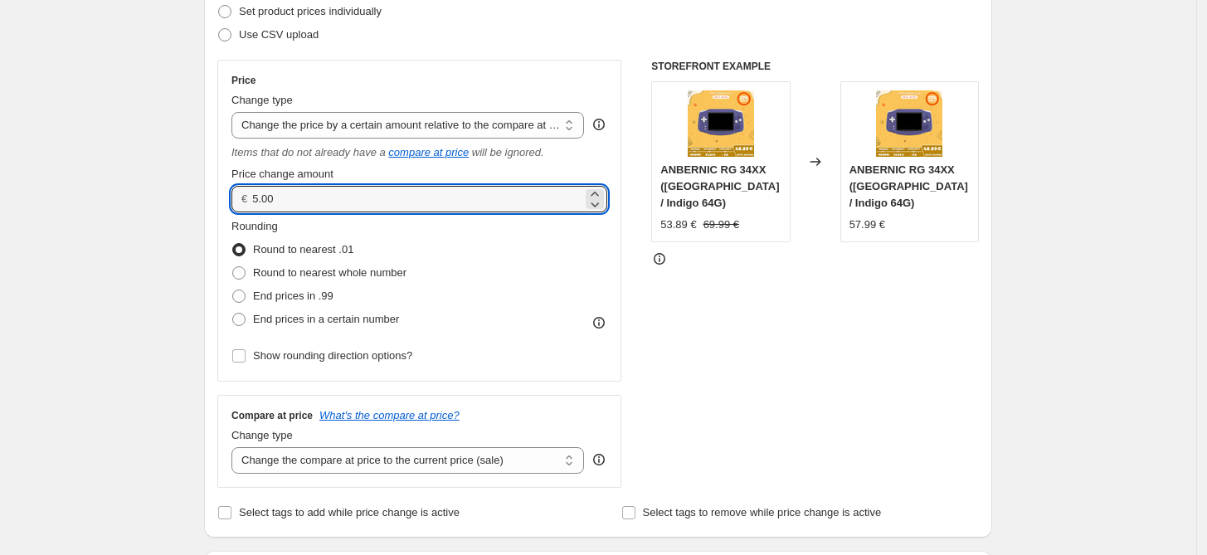
type input "5.00"
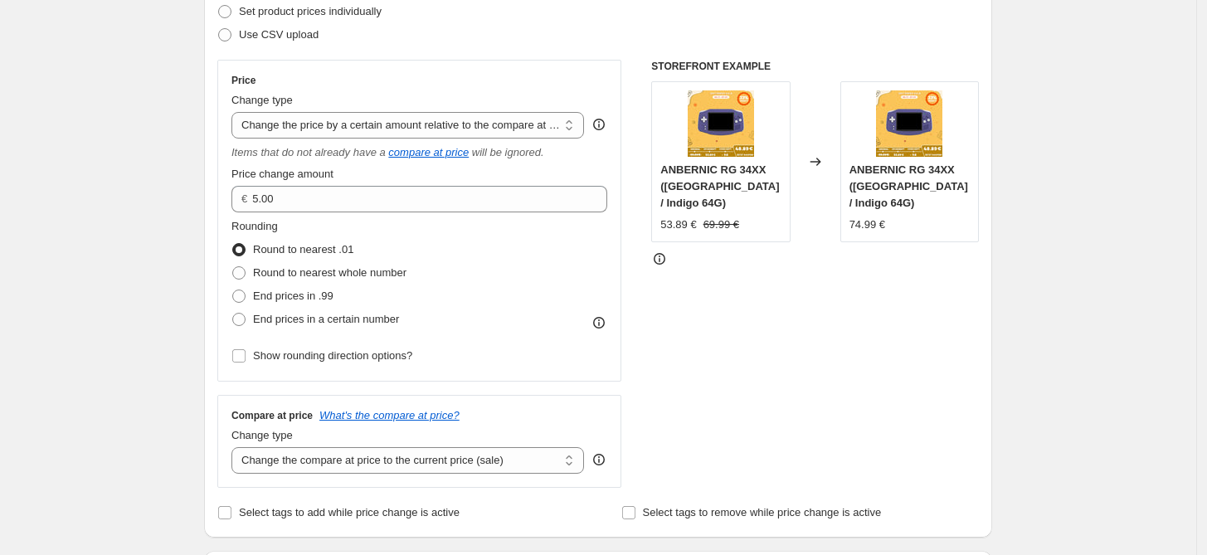
click at [716, 354] on div "STOREFRONT EXAMPLE ANBERNIC RG 34XX (China / Indigo 64G) 53.89 € 69.99 € Change…" at bounding box center [815, 274] width 328 height 428
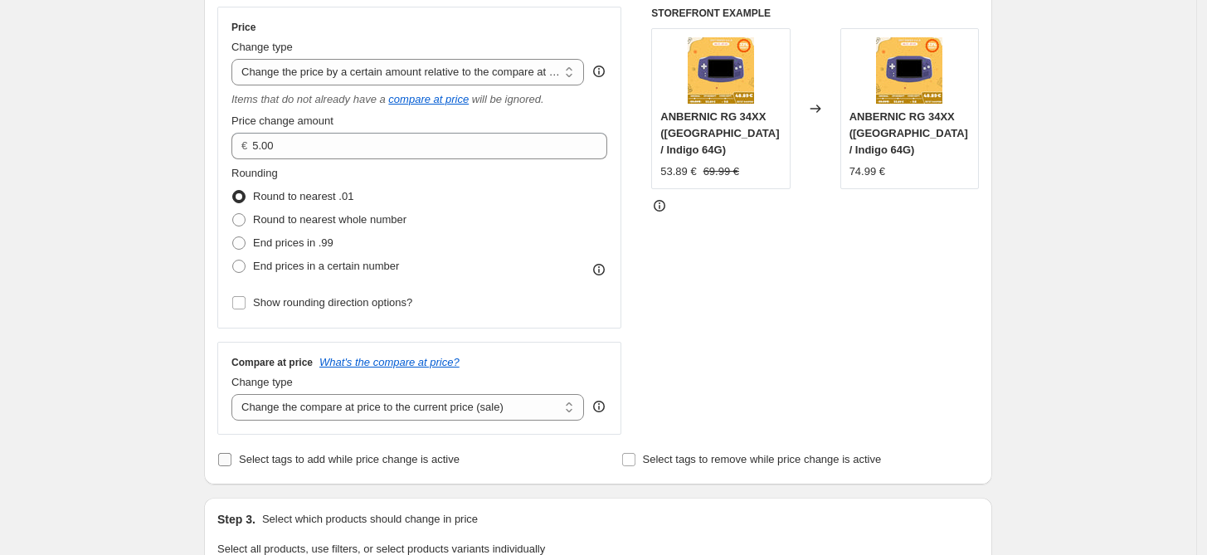
scroll to position [368, 0]
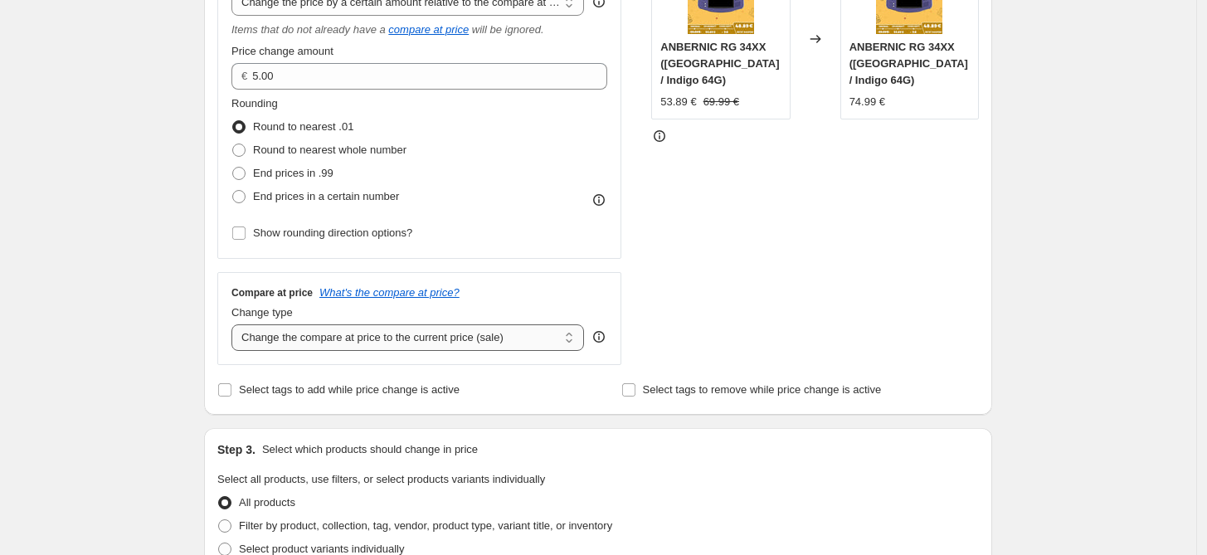
click at [443, 343] on select "Change the compare at price to the current price (sale) Change the compare at p…" at bounding box center [407, 337] width 352 height 27
select select "no_change"
click at [236, 324] on select "Change the compare at price to the current price (sale) Change the compare at p…" at bounding box center [407, 337] width 352 height 27
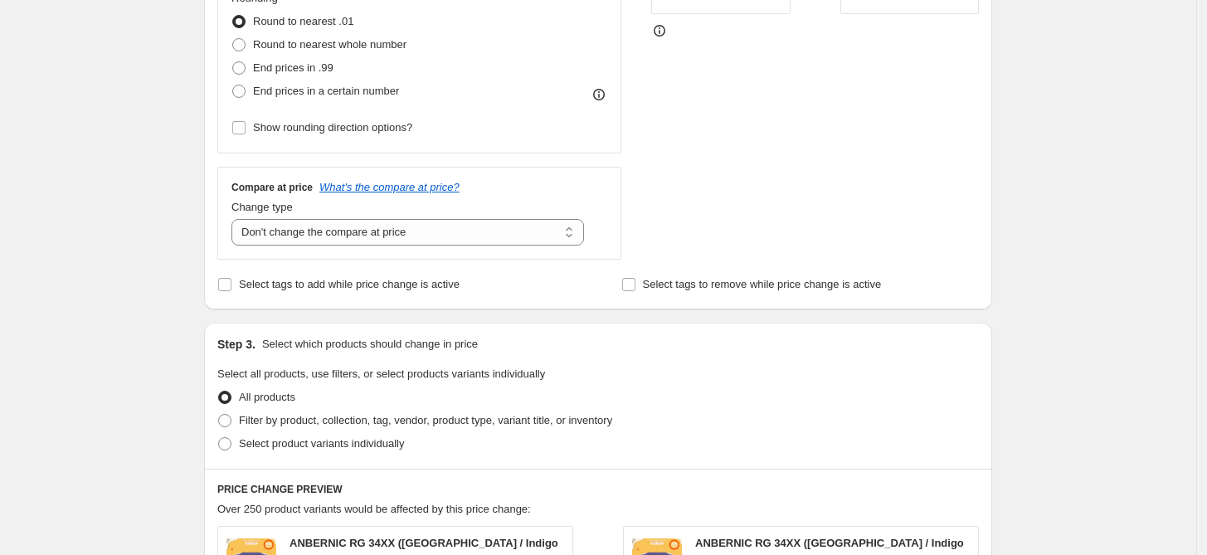
scroll to position [614, 0]
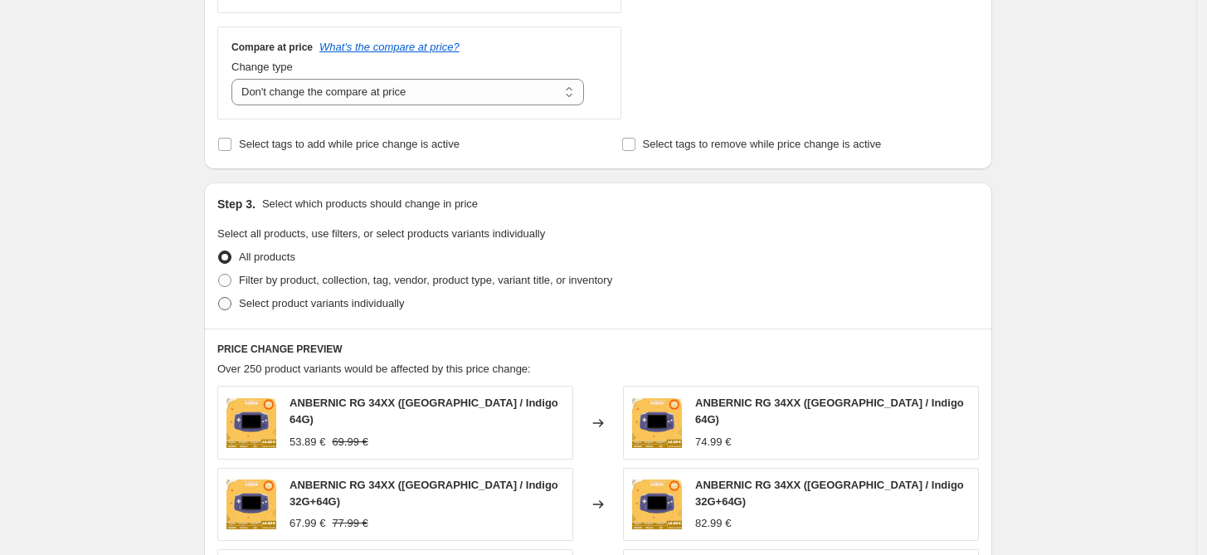
click at [337, 302] on span "Select product variants individually" at bounding box center [321, 303] width 165 height 12
click at [219, 298] on input "Select product variants individually" at bounding box center [218, 297] width 1 height 1
radio input "true"
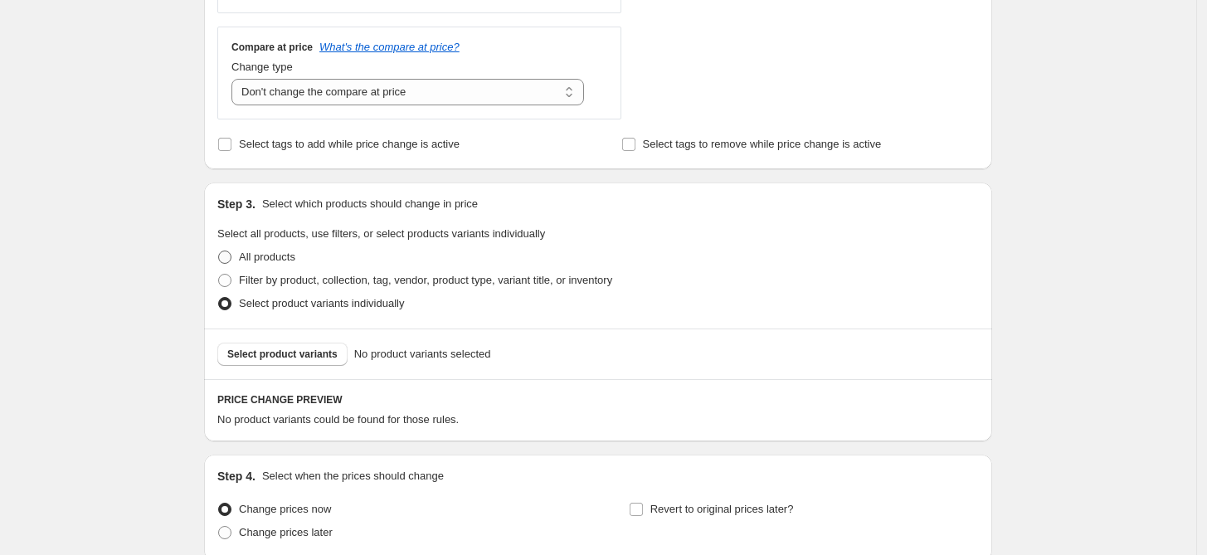
click at [278, 255] on span "All products" at bounding box center [267, 256] width 56 height 12
click at [219, 251] on input "All products" at bounding box center [218, 250] width 1 height 1
radio input "true"
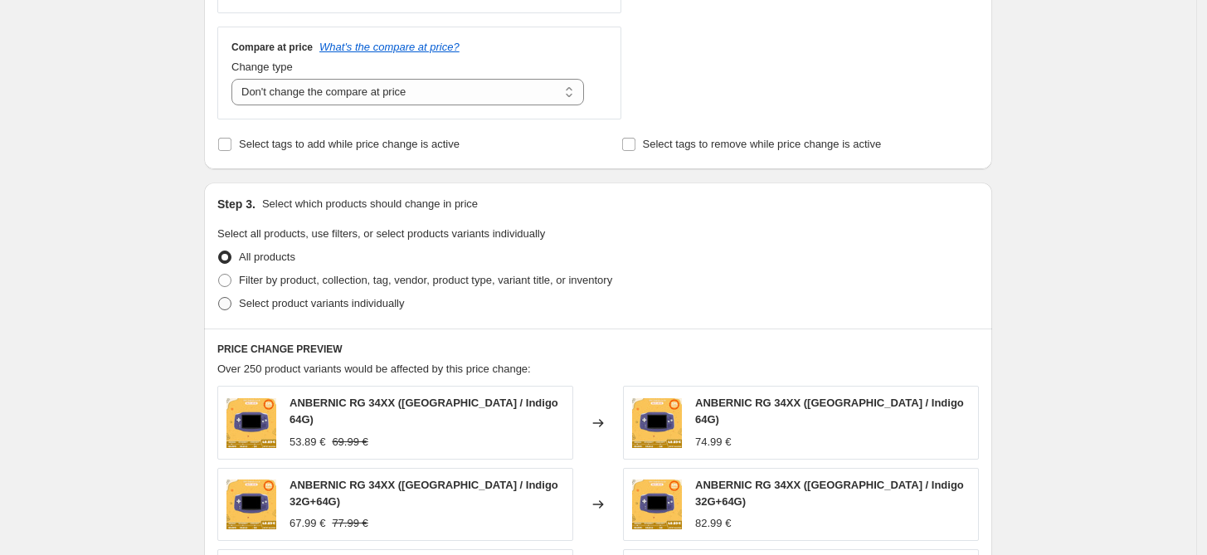
click at [283, 308] on span "Select product variants individually" at bounding box center [321, 303] width 165 height 12
click at [219, 298] on input "Select product variants individually" at bounding box center [218, 297] width 1 height 1
radio input "true"
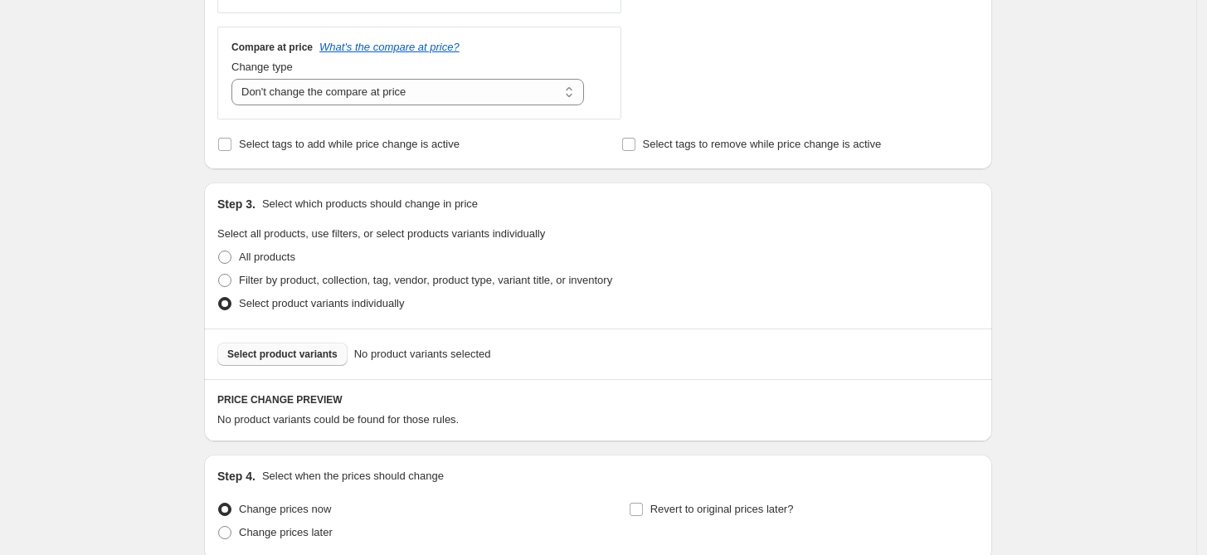
click at [295, 351] on span "Select product variants" at bounding box center [282, 353] width 110 height 13
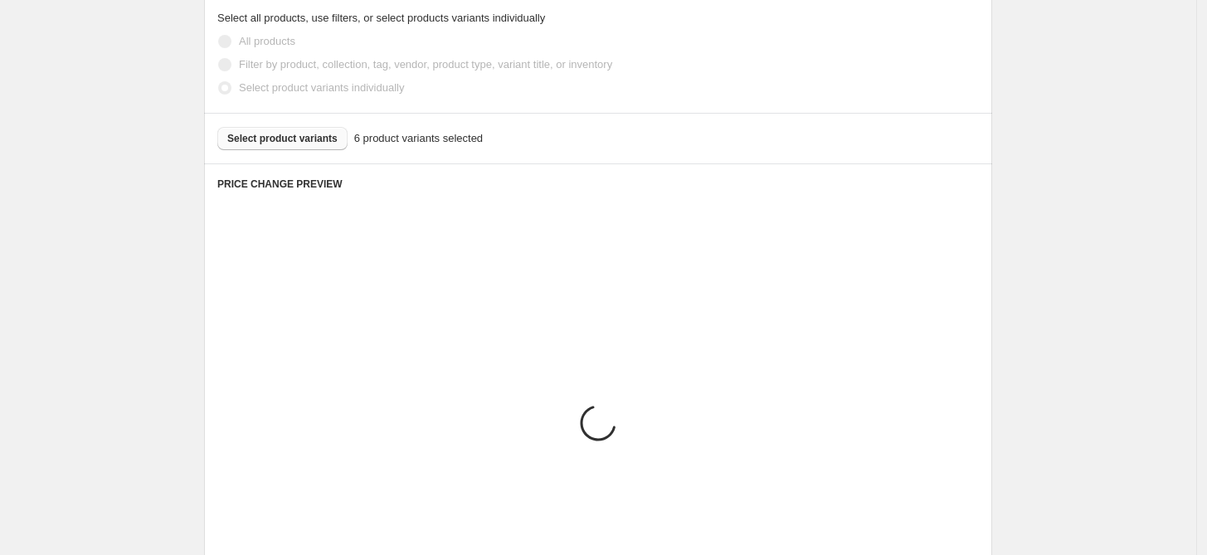
scroll to position [1105, 0]
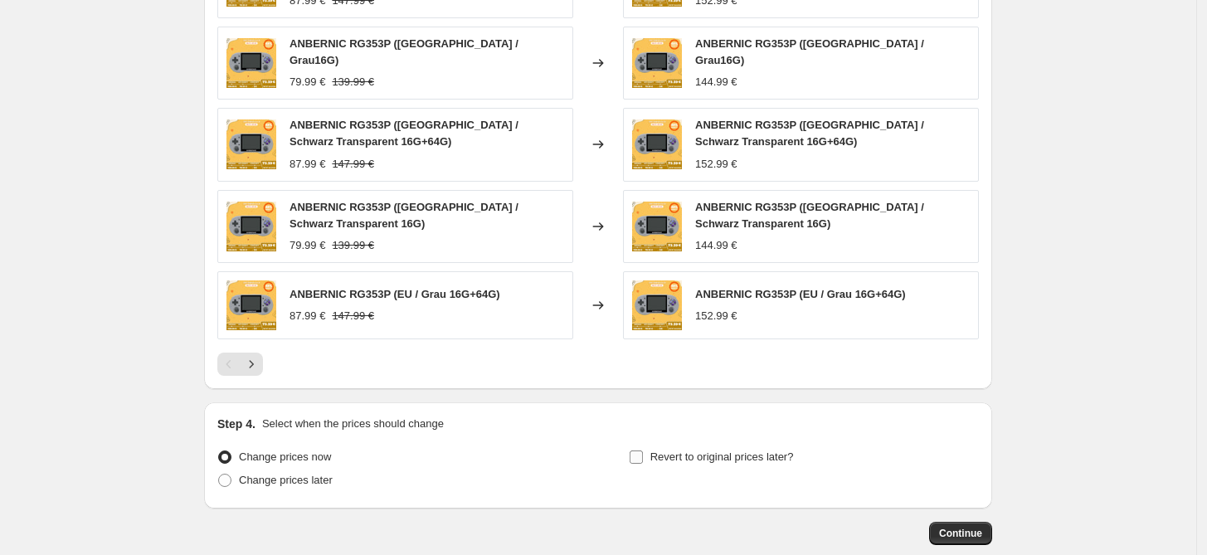
click at [653, 448] on label "Revert to original prices later?" at bounding box center [711, 456] width 165 height 23
click at [643, 450] on input "Revert to original prices later?" at bounding box center [635, 456] width 13 height 13
checkbox input "true"
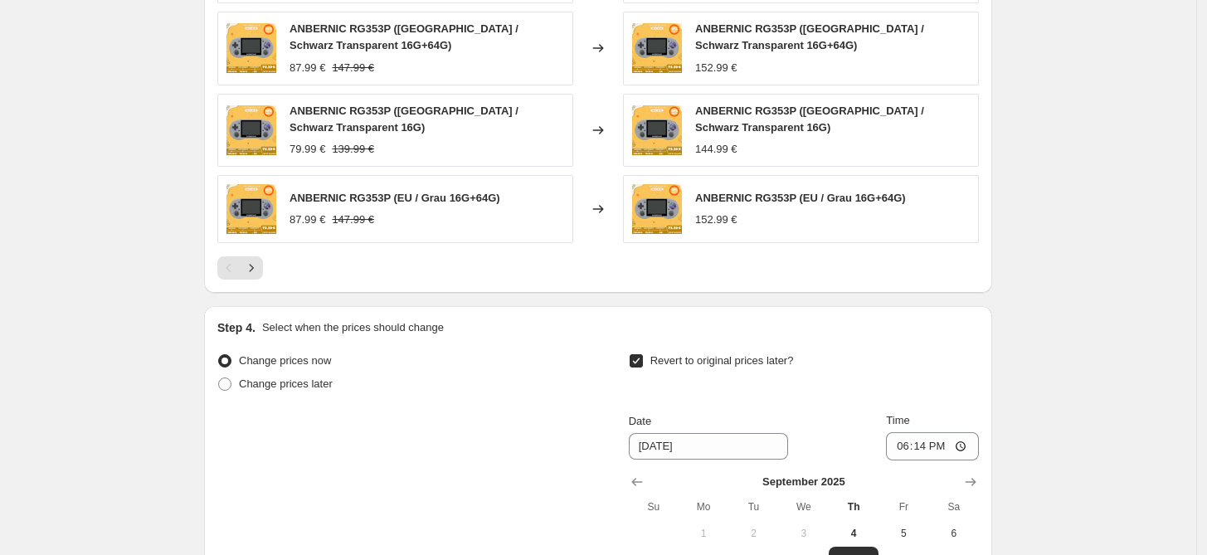
scroll to position [1351, 0]
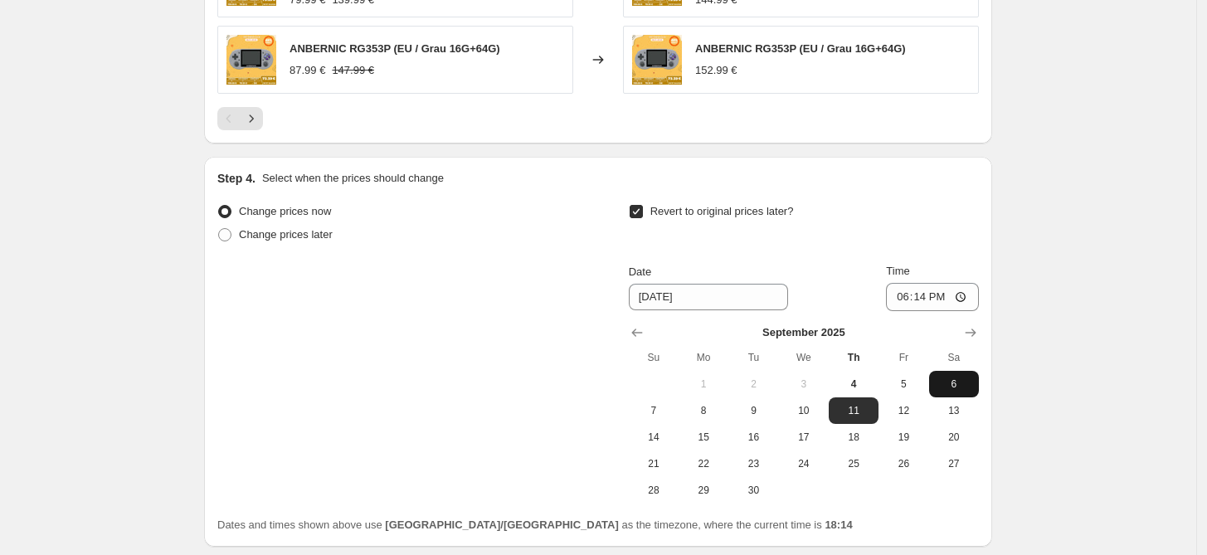
click at [956, 377] on span "6" at bounding box center [953, 383] width 36 height 13
type input "[DATE]"
click at [922, 291] on input "18:14" at bounding box center [932, 297] width 93 height 28
type input "15:00"
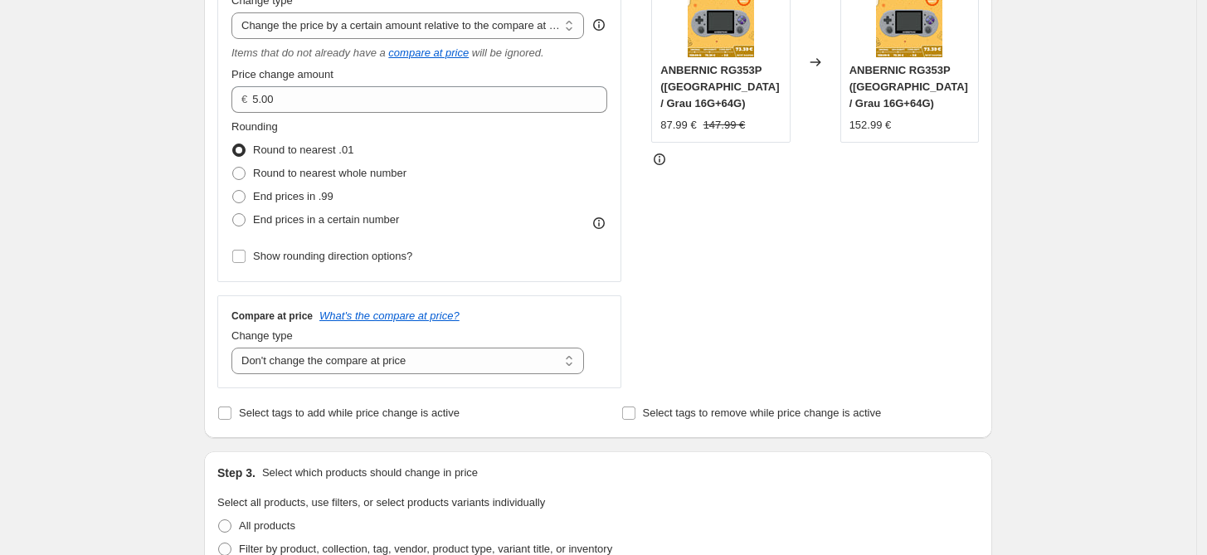
scroll to position [245, 0]
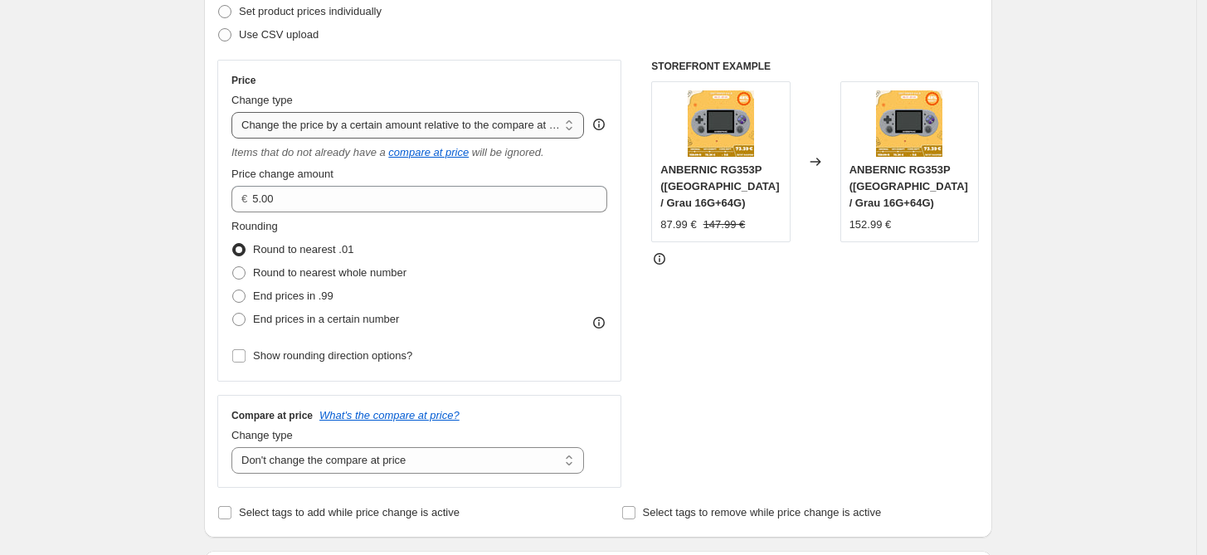
click at [479, 129] on select "Change the price to a certain amount Change the price by a certain amount Chang…" at bounding box center [407, 125] width 352 height 27
click at [236, 112] on select "Change the price to a certain amount Change the price by a certain amount Chang…" at bounding box center [407, 125] width 352 height 27
click at [419, 124] on select "Change the price to a certain amount Change the price by a certain amount Chang…" at bounding box center [407, 125] width 352 height 27
select select "by"
click at [236, 112] on select "Change the price to a certain amount Change the price by a certain amount Chang…" at bounding box center [407, 125] width 352 height 27
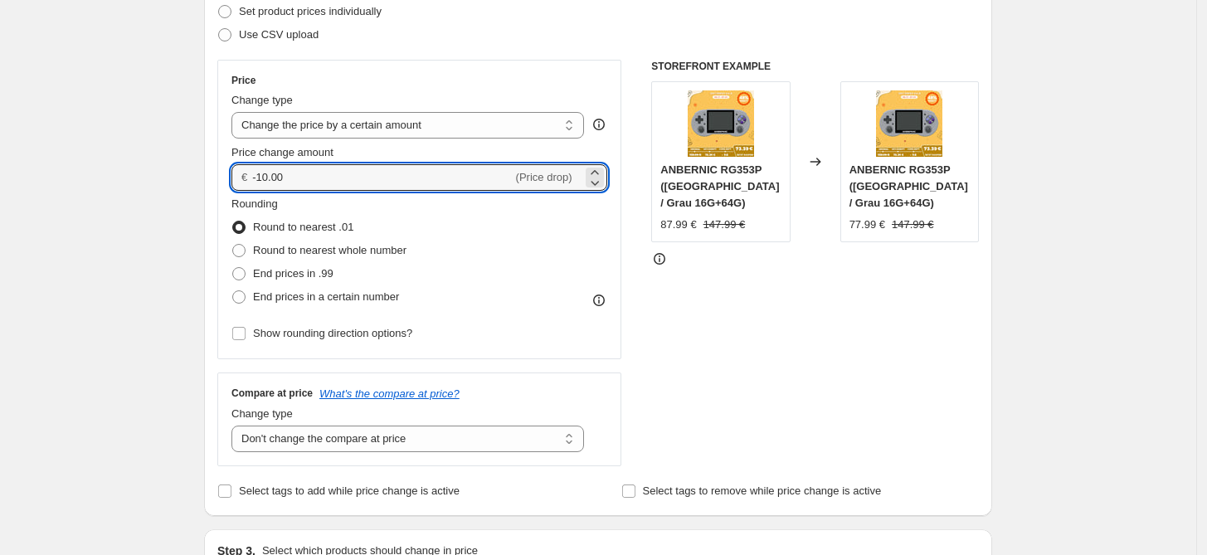
drag, startPoint x: 270, startPoint y: 172, endPoint x: 255, endPoint y: 170, distance: 16.0
click at [255, 170] on div "€ -10.00 (Price drop)" at bounding box center [419, 177] width 376 height 27
type input "5.00"
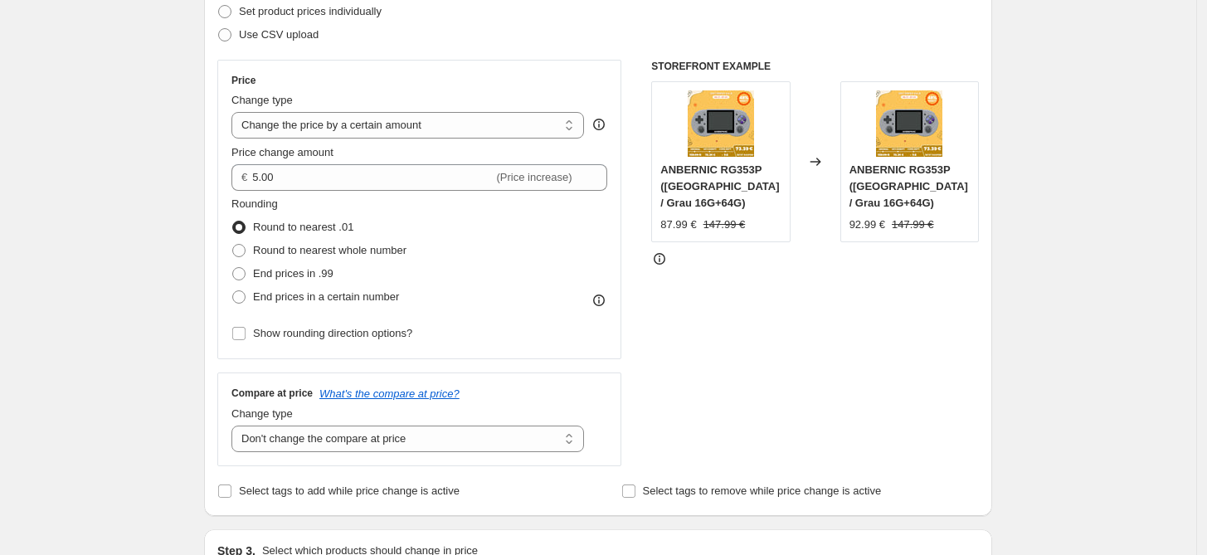
click at [736, 329] on div "STOREFRONT EXAMPLE ANBERNIC RG353P (China / Grau 16G+64G) 87.99 € 147.99 € Chan…" at bounding box center [815, 263] width 328 height 406
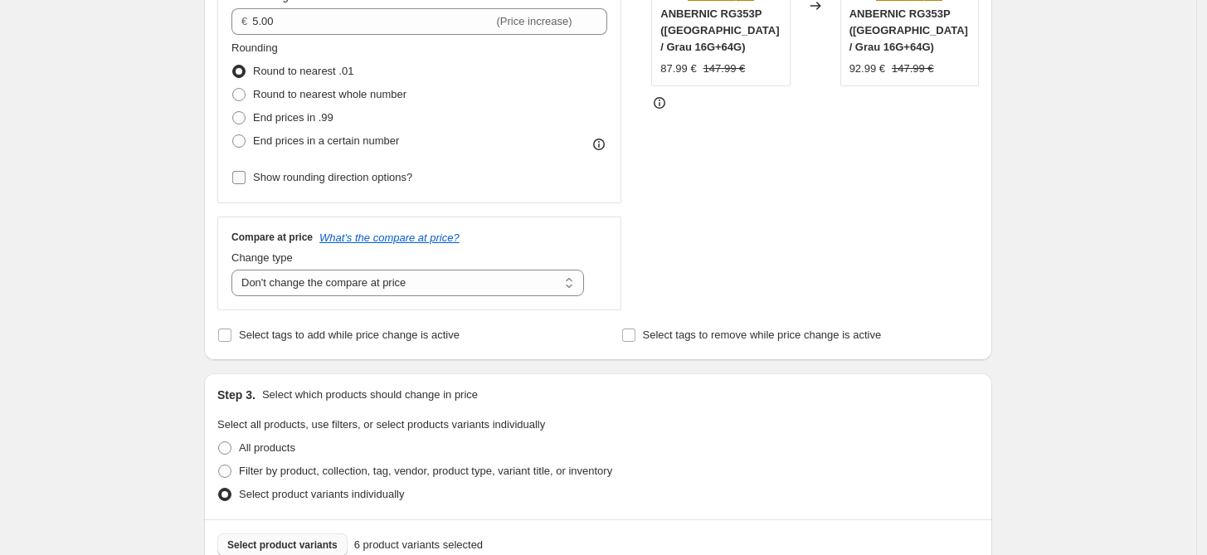
scroll to position [491, 0]
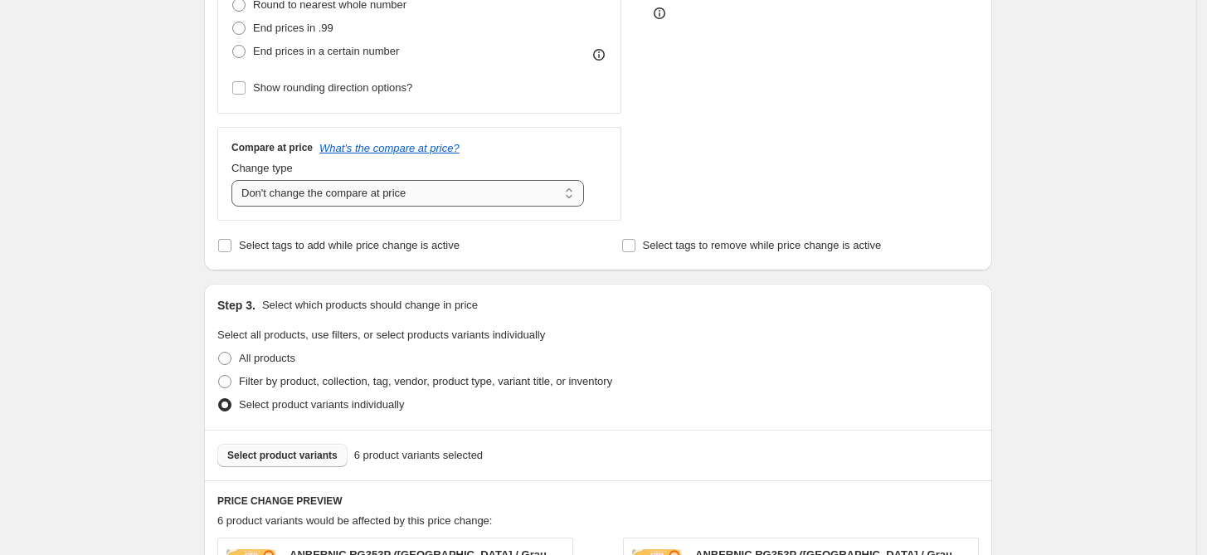
click at [430, 191] on select "Change the compare at price to the current price (sale) Change the compare at p…" at bounding box center [407, 193] width 352 height 27
click at [236, 180] on select "Change the compare at price to the current price (sale) Change the compare at p…" at bounding box center [407, 193] width 352 height 27
drag, startPoint x: 749, startPoint y: 171, endPoint x: 755, endPoint y: 186, distance: 16.3
click at [750, 171] on div "STOREFRONT EXAMPLE ANBERNIC RG353P (China / Grau 16G+64G) 87.99 € 147.99 € Chan…" at bounding box center [815, 17] width 328 height 406
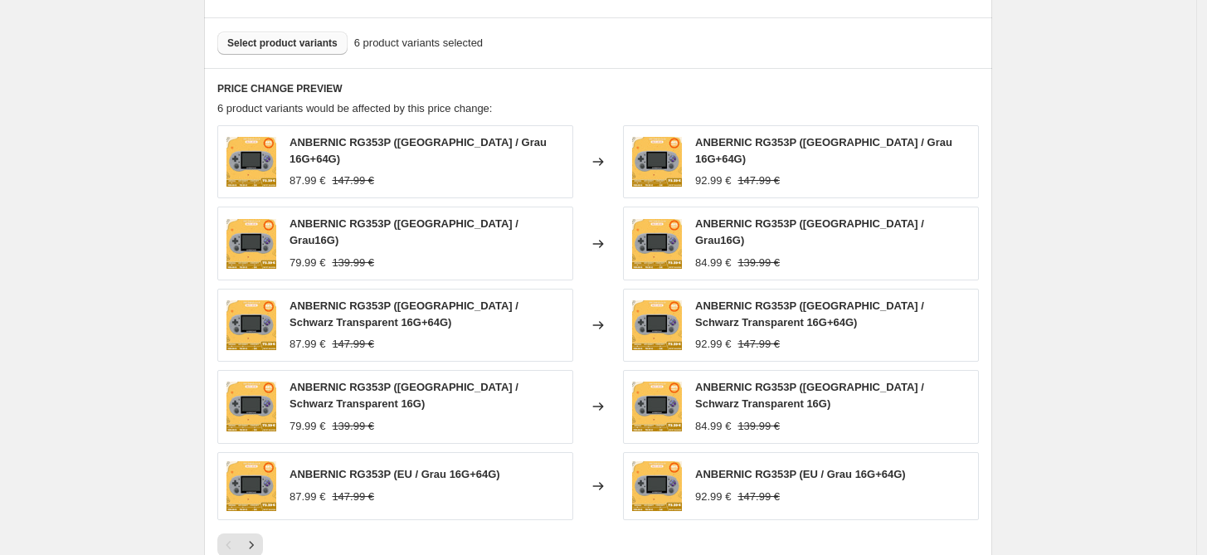
scroll to position [1446, 0]
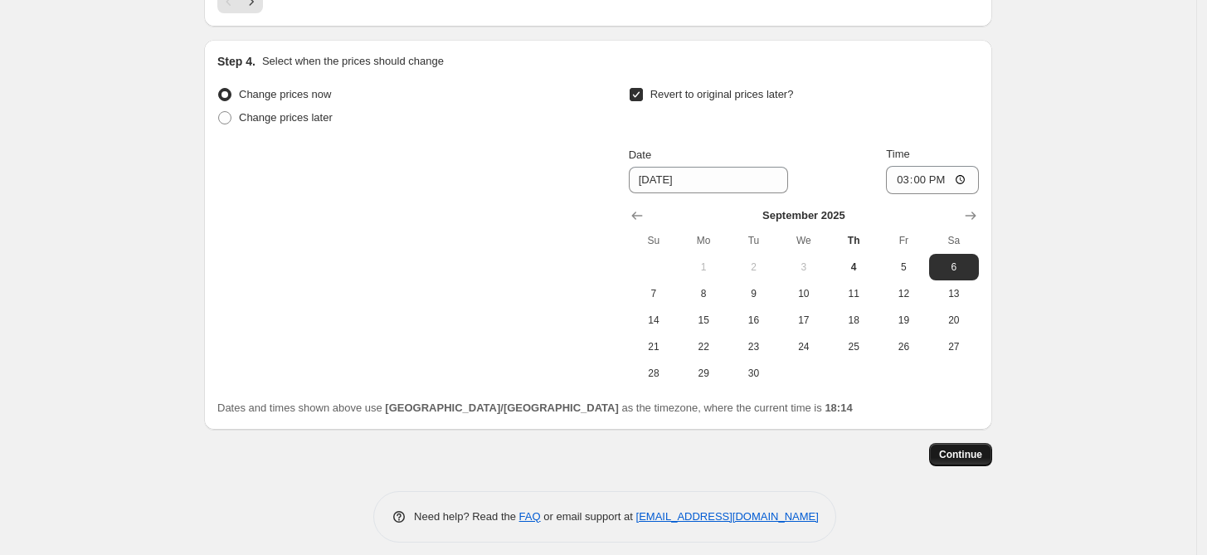
click at [978, 448] on span "Continue" at bounding box center [960, 454] width 43 height 13
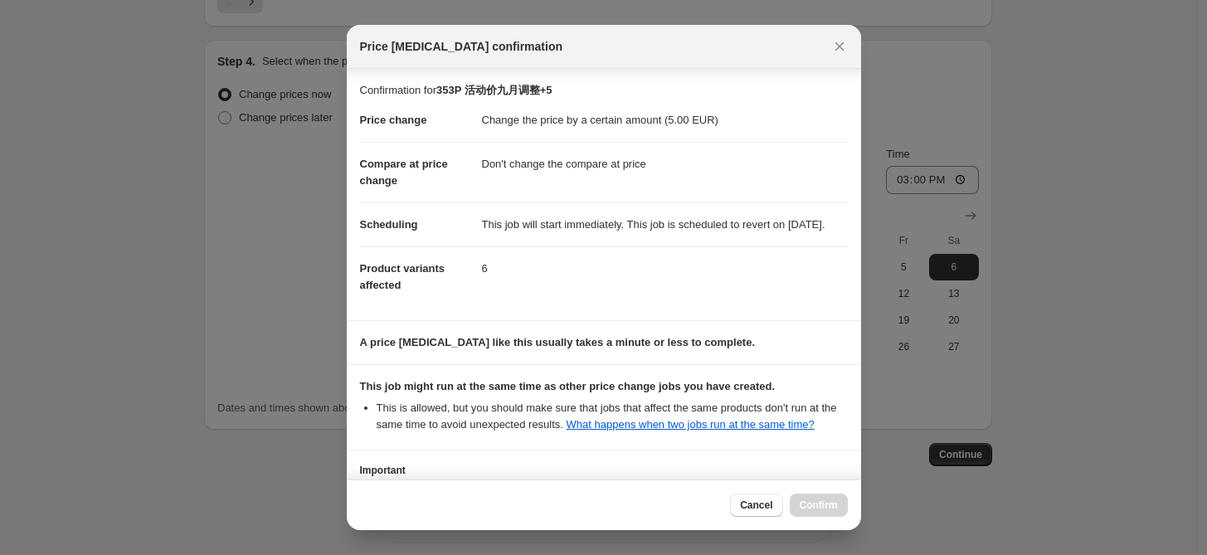
scroll to position [158, 0]
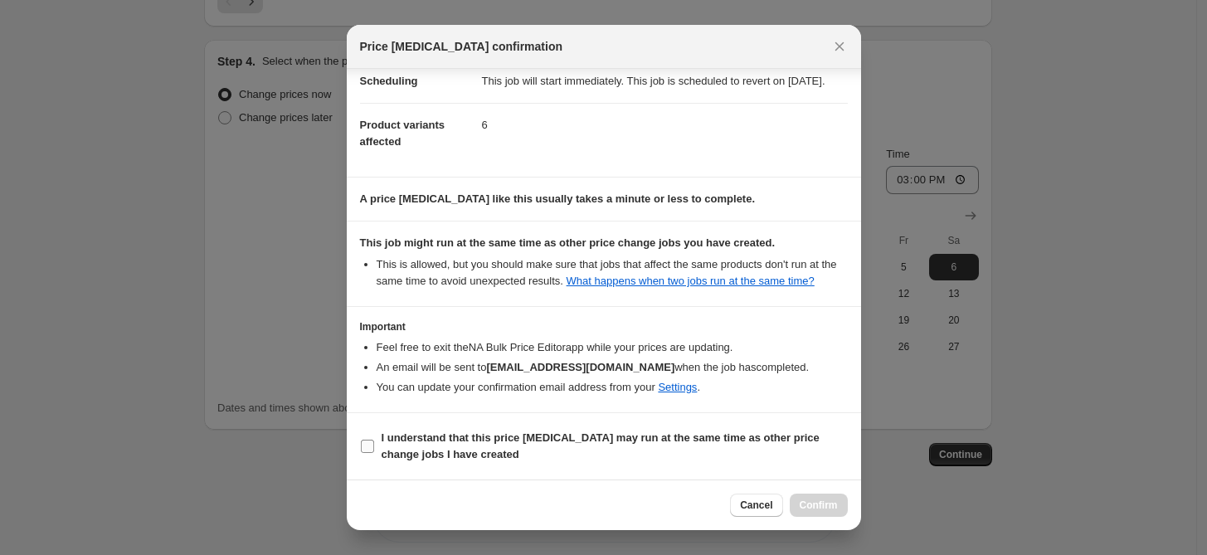
click at [622, 440] on b "I understand that this price [MEDICAL_DATA] may run at the same time as other p…" at bounding box center [600, 445] width 438 height 29
click at [374, 440] on input "I understand that this price [MEDICAL_DATA] may run at the same time as other p…" at bounding box center [367, 446] width 13 height 13
checkbox input "true"
click at [812, 504] on span "Confirm" at bounding box center [818, 504] width 38 height 13
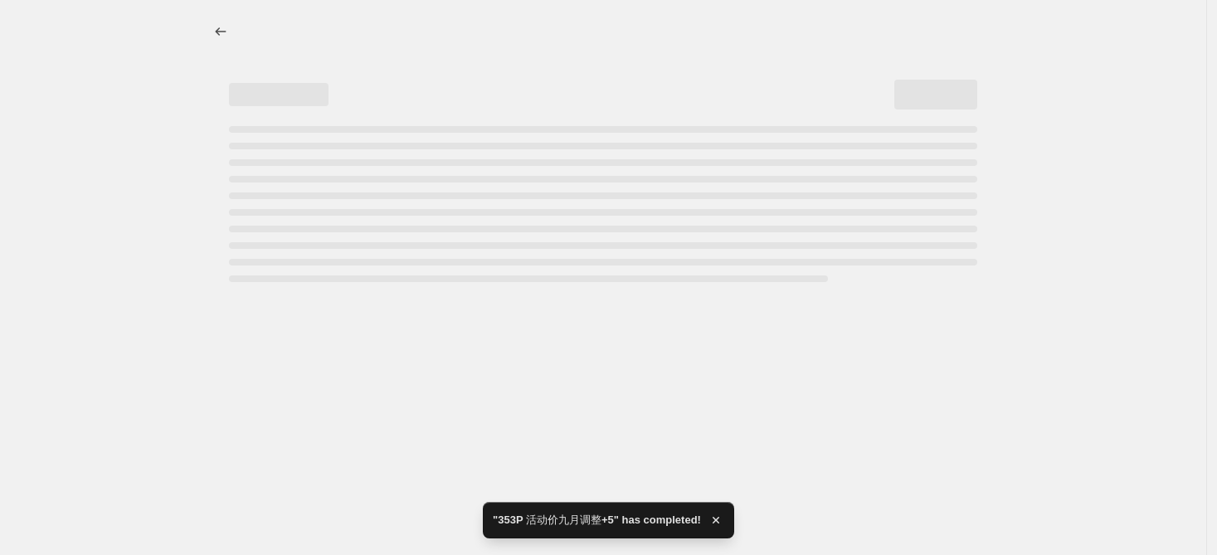
select select "by"
select select "no_change"
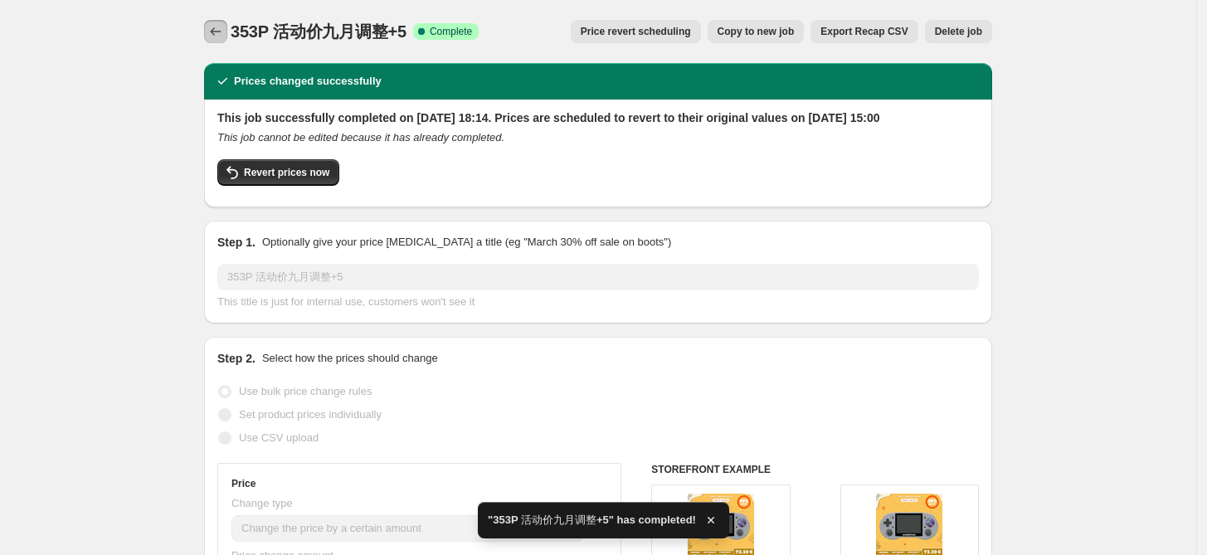
click at [221, 32] on icon "Price change jobs" at bounding box center [215, 31] width 17 height 17
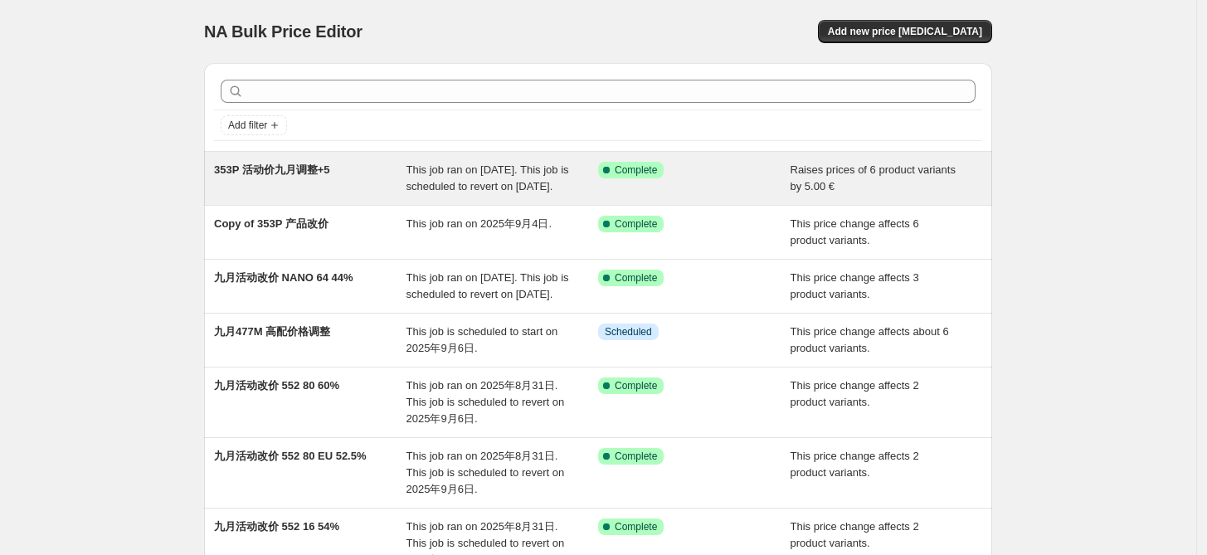
click at [318, 172] on span "353P 活动价九月调整+5" at bounding box center [272, 169] width 116 height 12
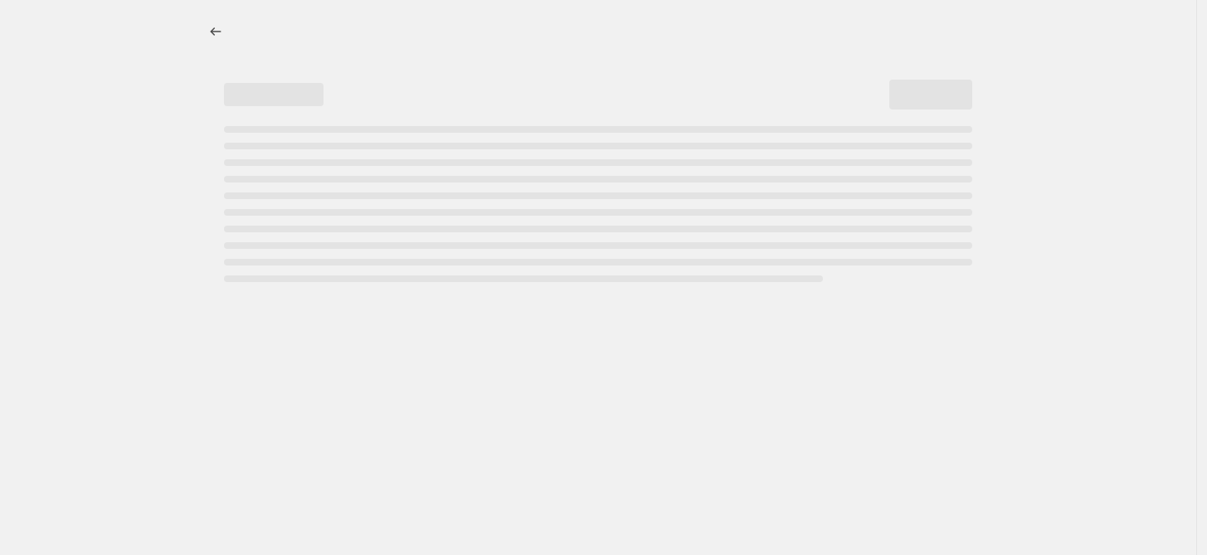
select select "by"
select select "no_change"
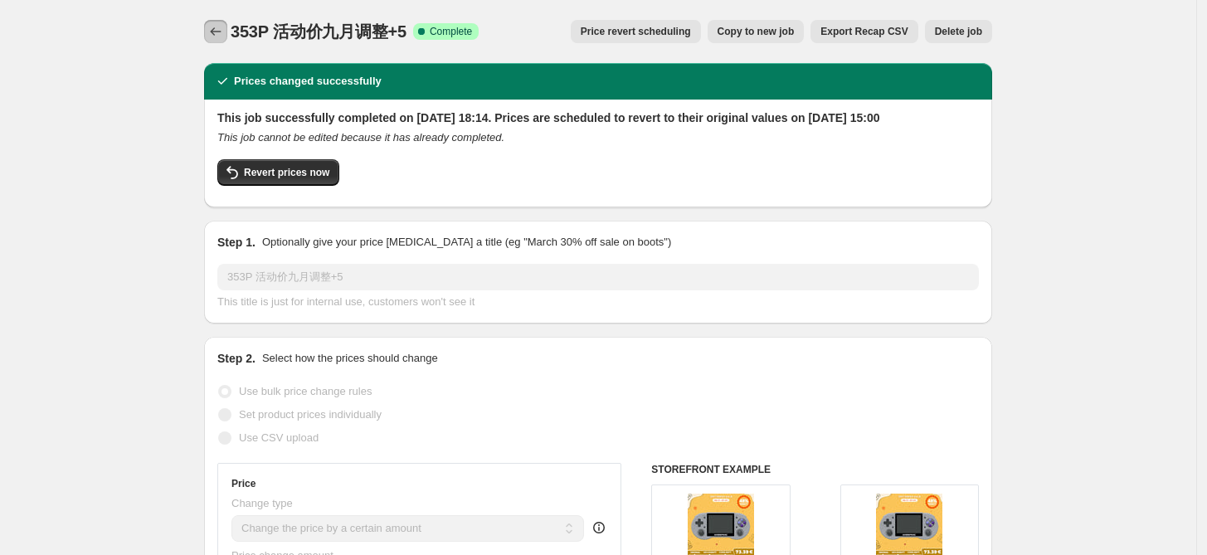
click at [220, 32] on icon "Price change jobs" at bounding box center [215, 31] width 17 height 17
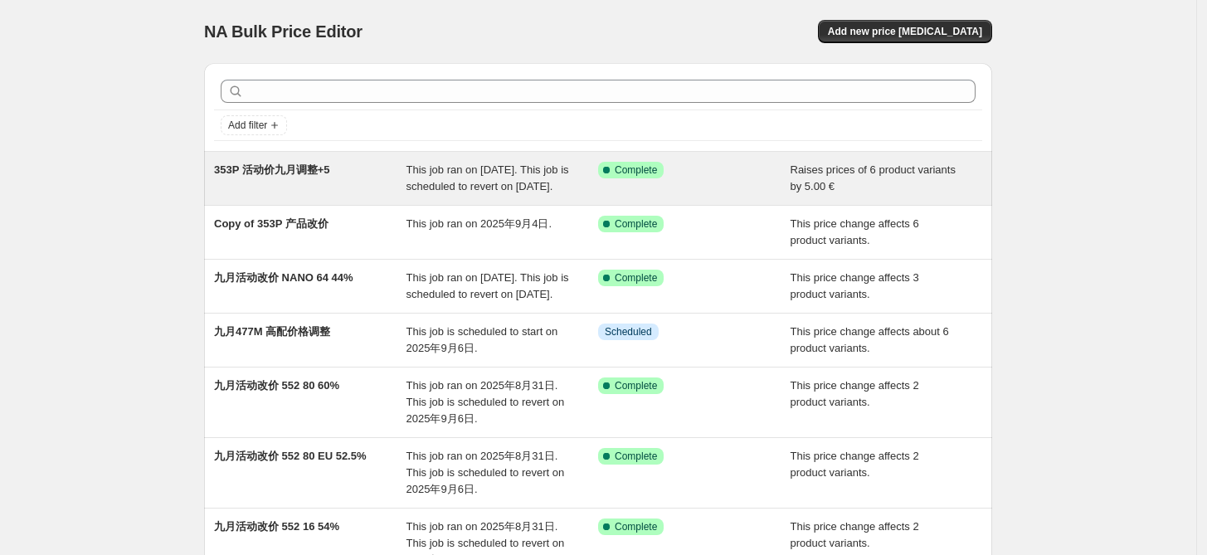
click at [286, 169] on span "353P 活动价九月调整+5" at bounding box center [272, 169] width 116 height 12
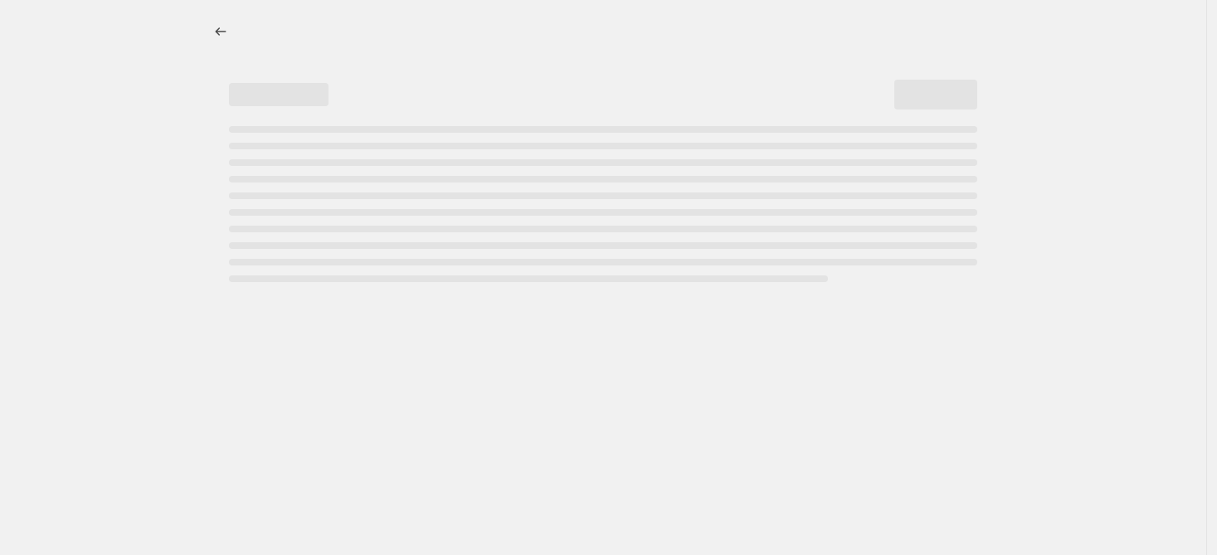
select select "by"
select select "no_change"
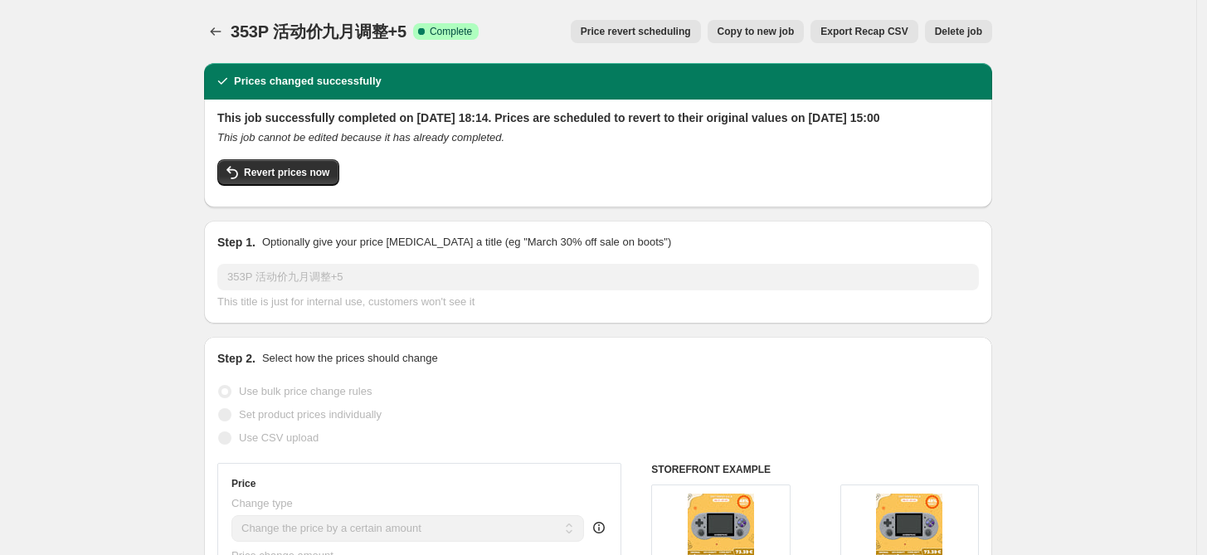
click at [962, 36] on span "Delete job" at bounding box center [958, 31] width 47 height 13
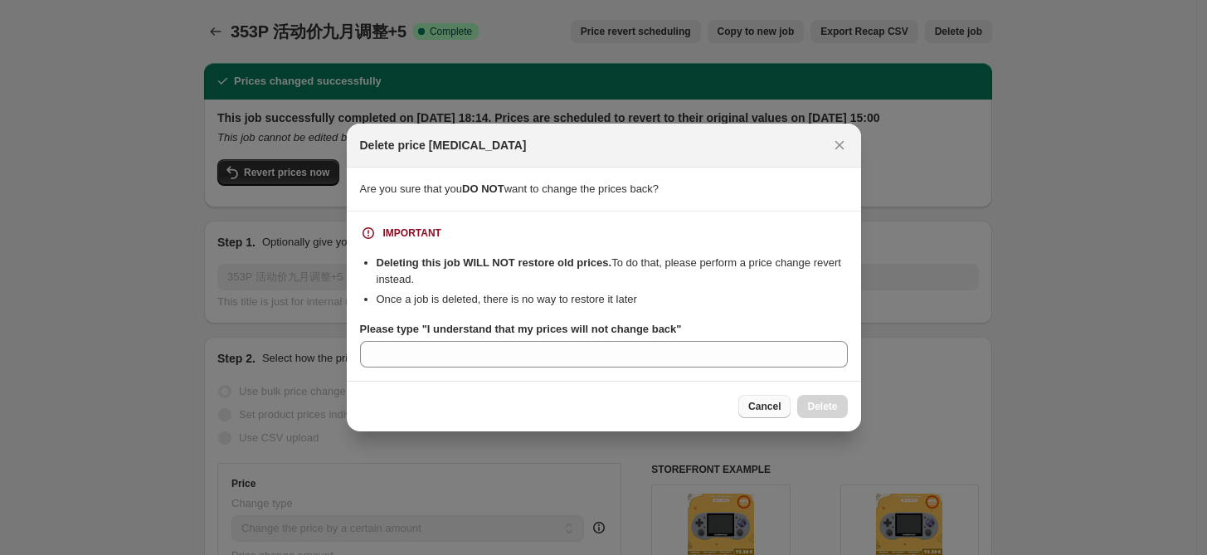
click at [765, 406] on span "Cancel" at bounding box center [764, 406] width 32 height 13
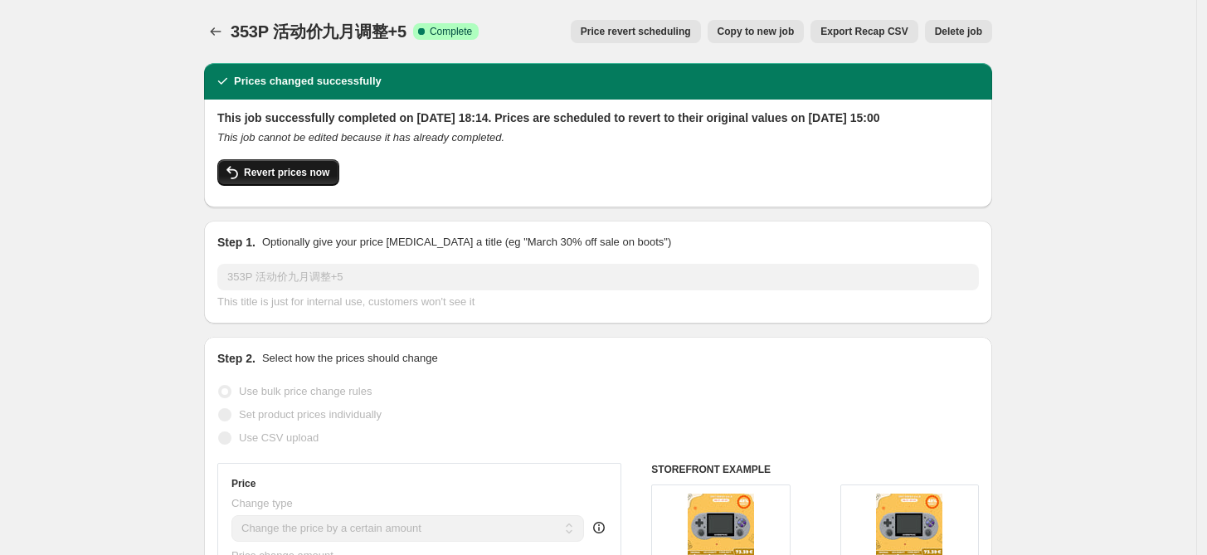
click at [264, 177] on span "Revert prices now" at bounding box center [286, 172] width 85 height 13
checkbox input "false"
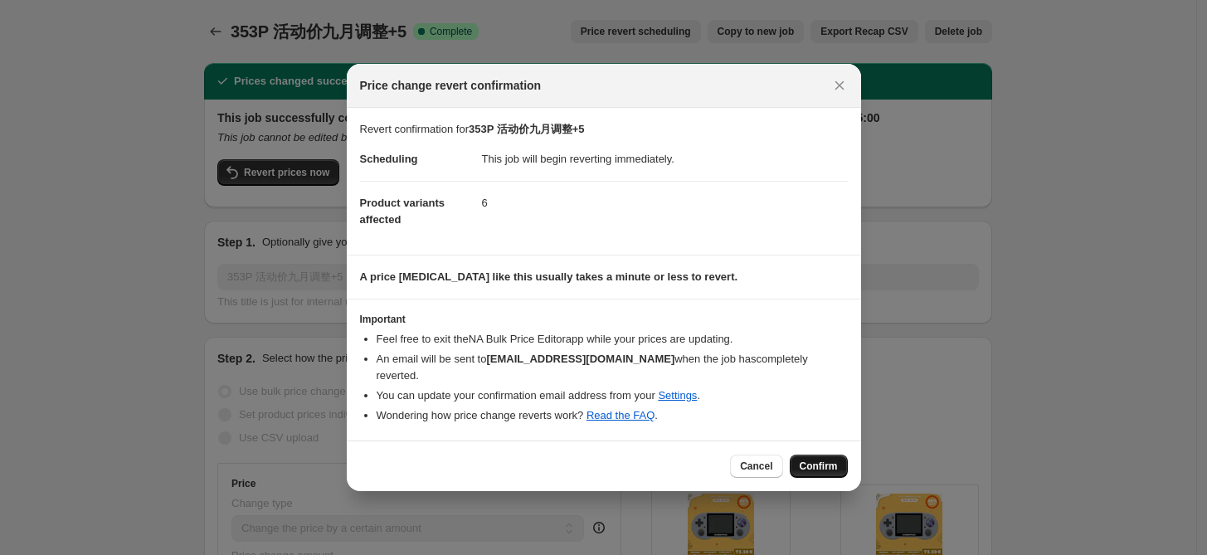
click at [835, 459] on span "Confirm" at bounding box center [818, 465] width 38 height 13
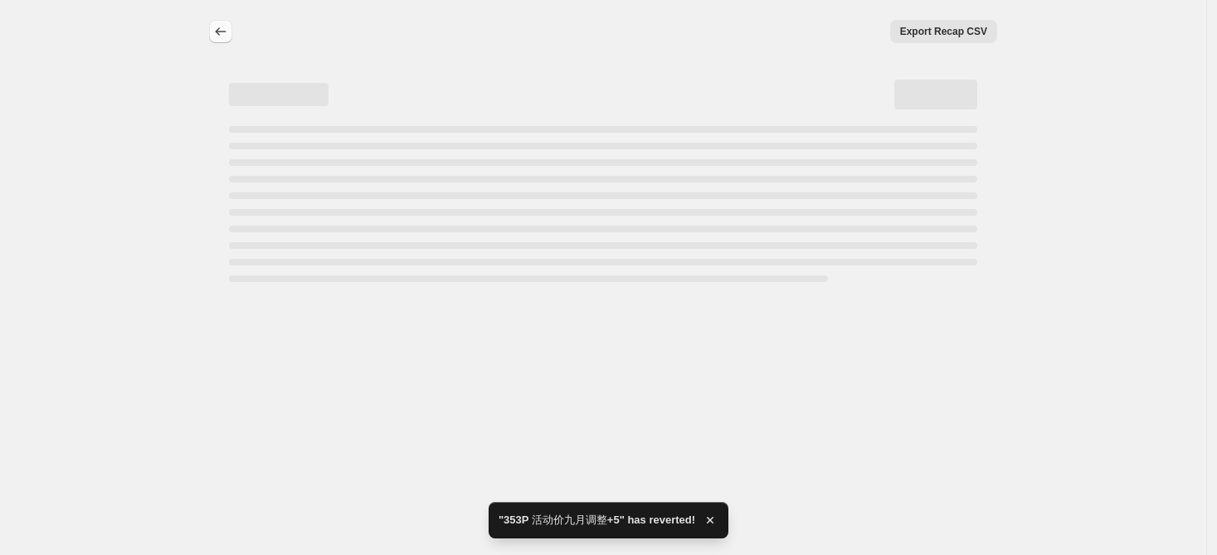
select select "by"
select select "no_change"
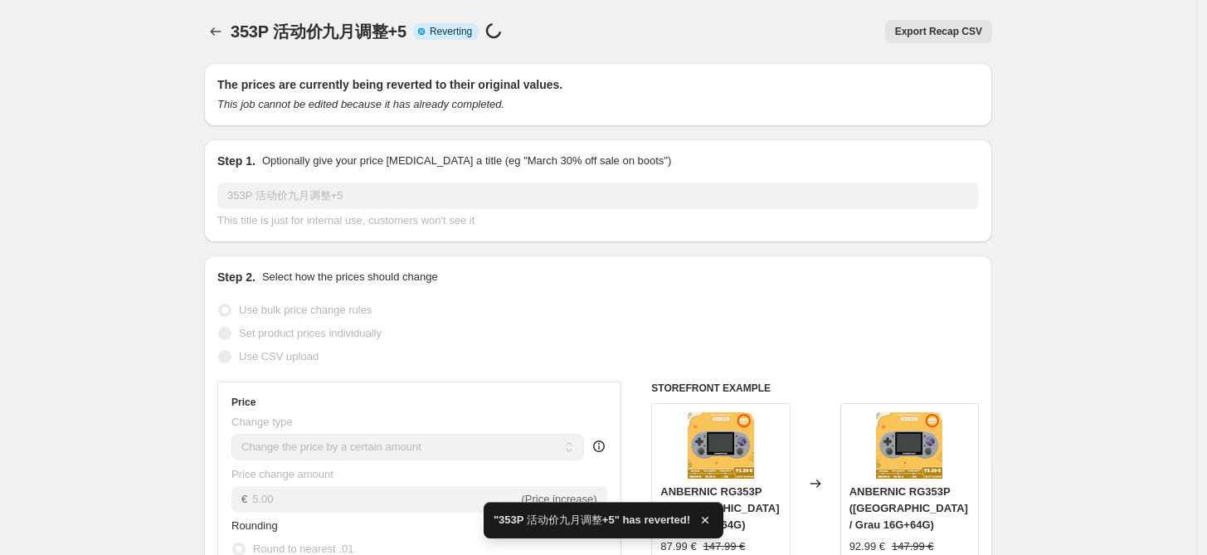
checkbox input "true"
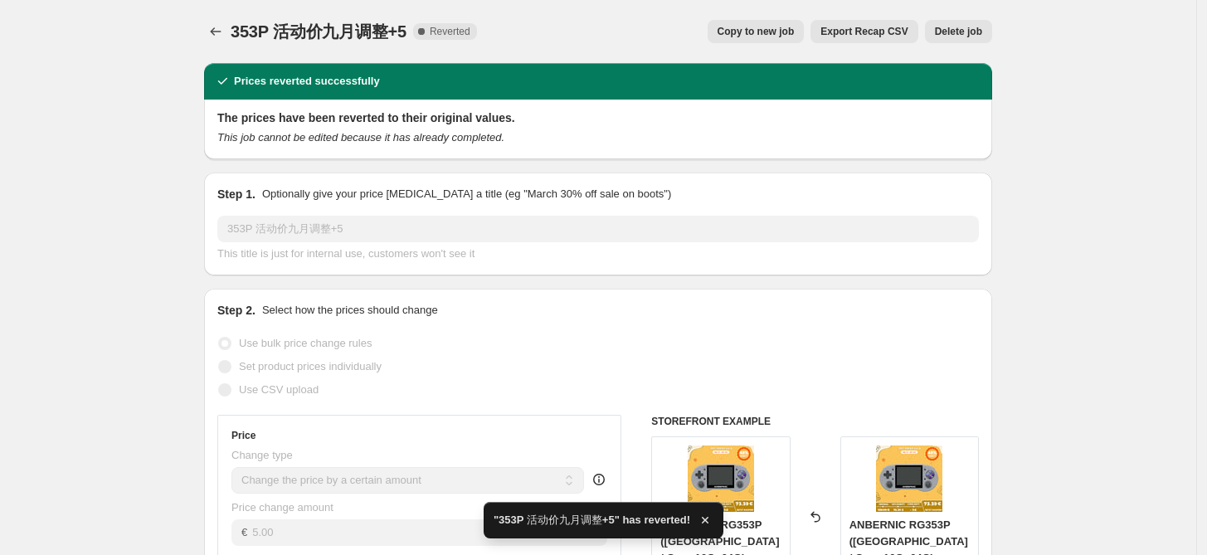
click at [969, 33] on span "Delete job" at bounding box center [958, 31] width 47 height 13
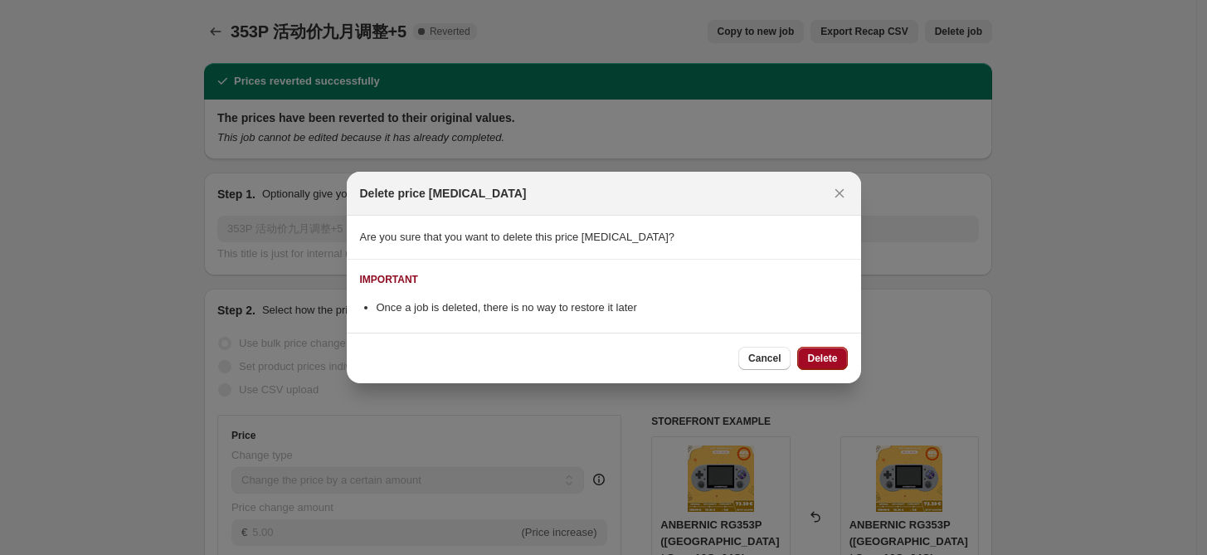
click at [820, 350] on button "Delete" at bounding box center [822, 358] width 50 height 23
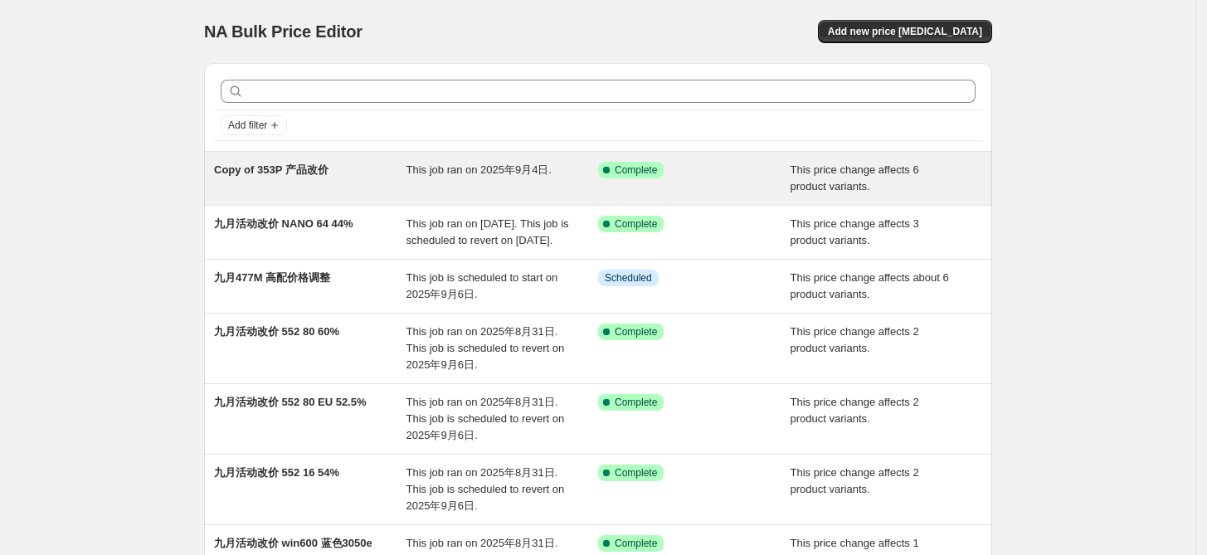
click at [278, 169] on span "Copy of 353P 产品改价" at bounding box center [271, 169] width 114 height 12
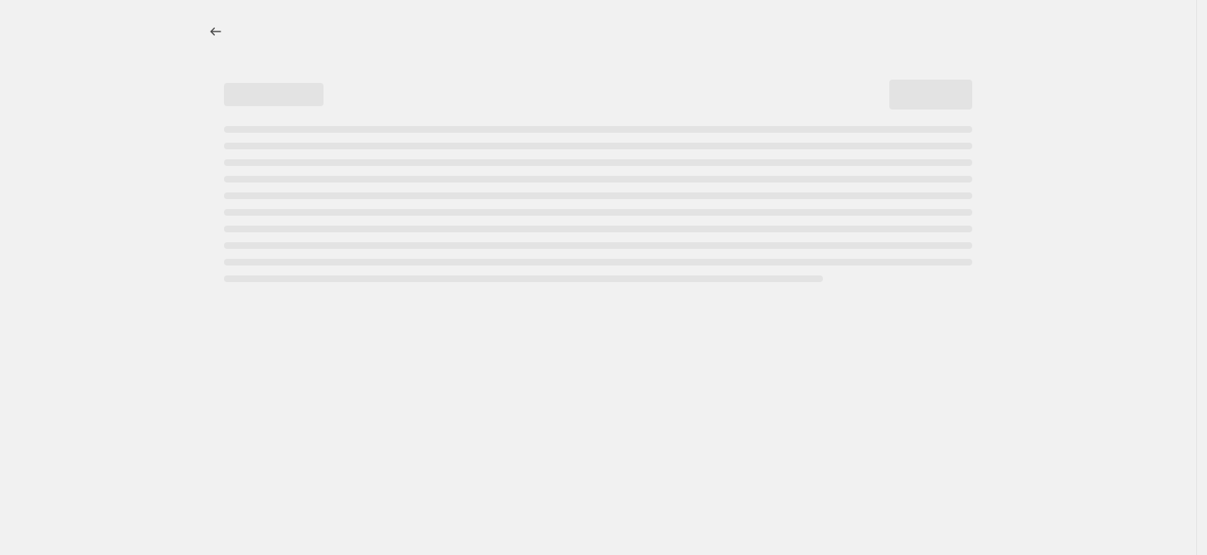
select select "bcap"
select select "no_change"
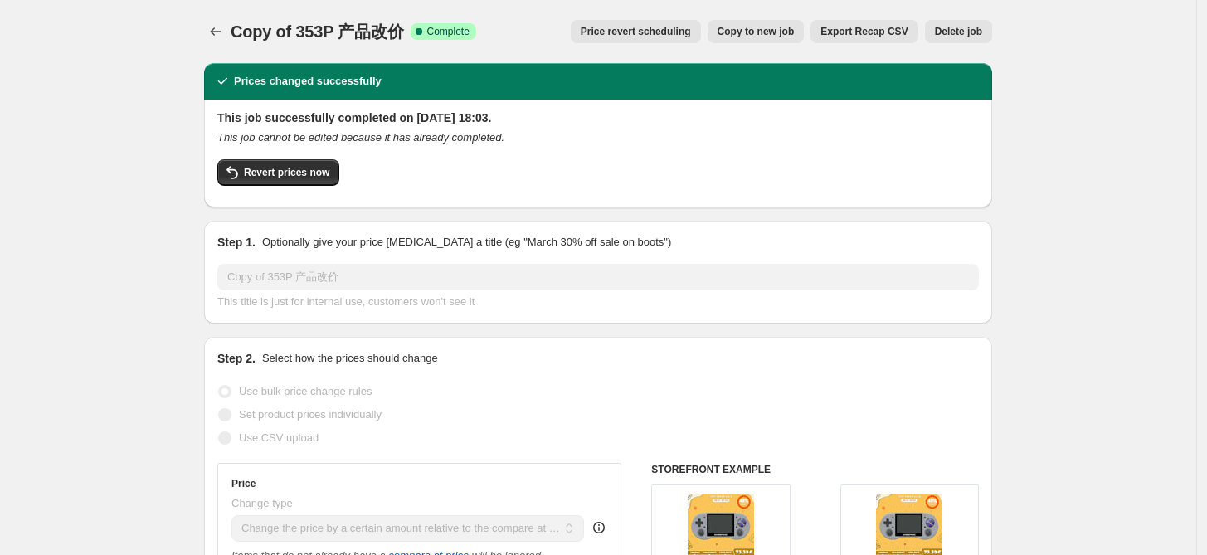
click at [788, 35] on span "Copy to new job" at bounding box center [755, 31] width 77 height 13
select select "bcap"
select select "no_change"
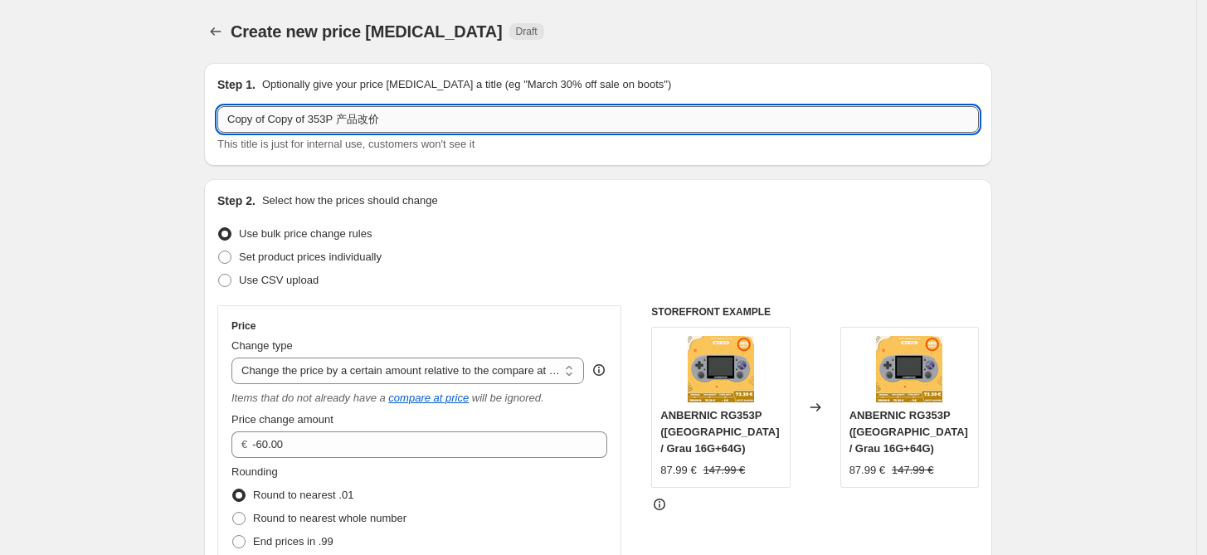
drag, startPoint x: 311, startPoint y: 119, endPoint x: 229, endPoint y: 114, distance: 82.2
click at [260, 124] on input "353P 产品改价" at bounding box center [597, 119] width 761 height 27
click at [352, 127] on input "353P 80 产品改价" at bounding box center [597, 119] width 761 height 27
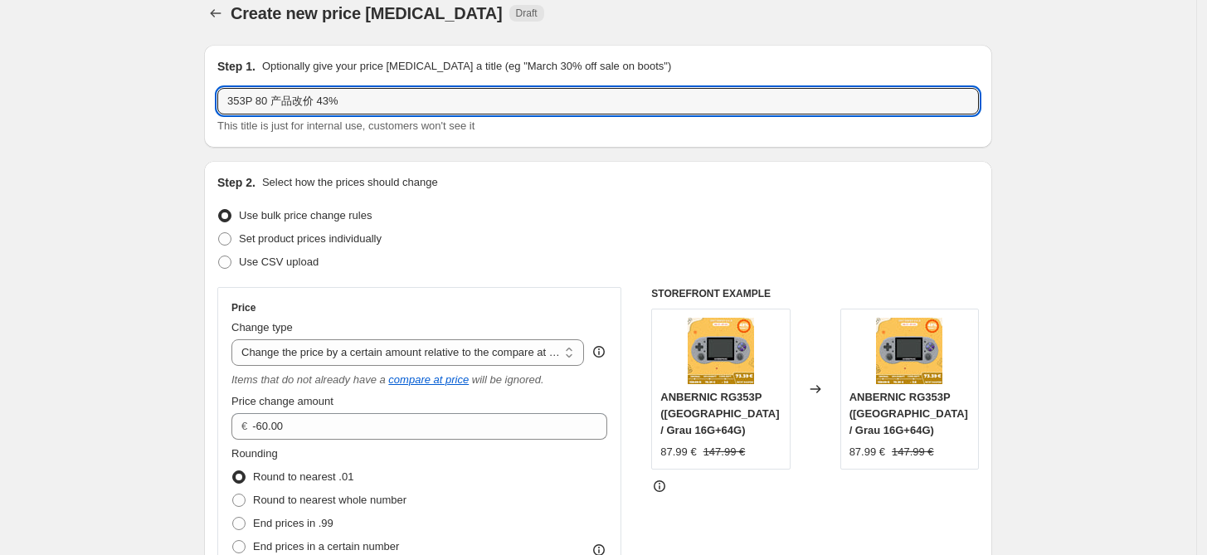
scroll to position [123, 0]
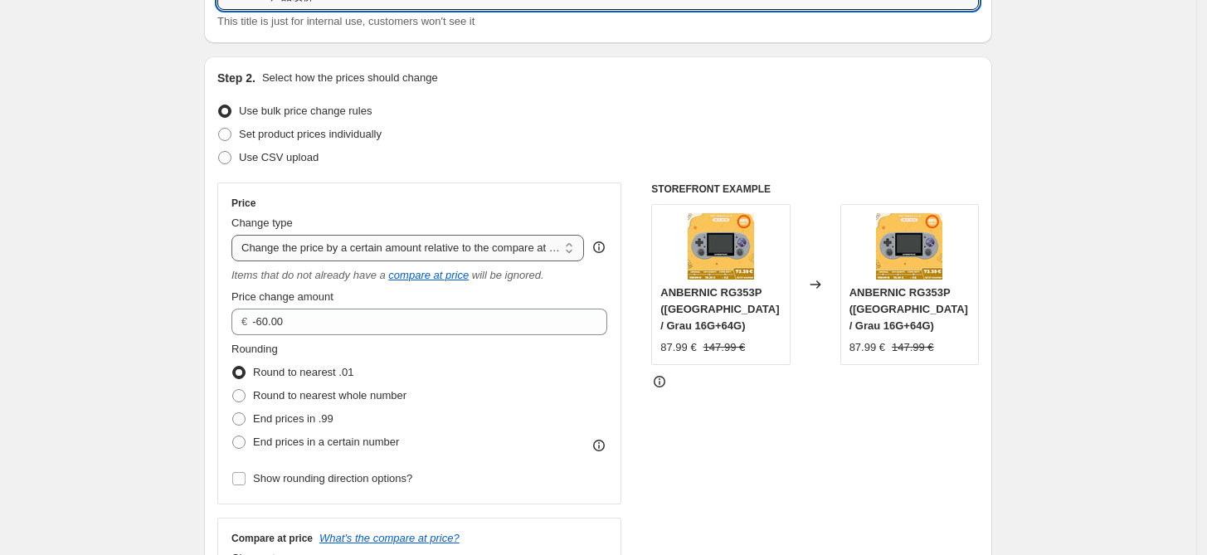
type input "353P 80 产品改价 43%"
click at [509, 240] on select "Change the price to a certain amount Change the price by a certain amount Chang…" at bounding box center [407, 248] width 352 height 27
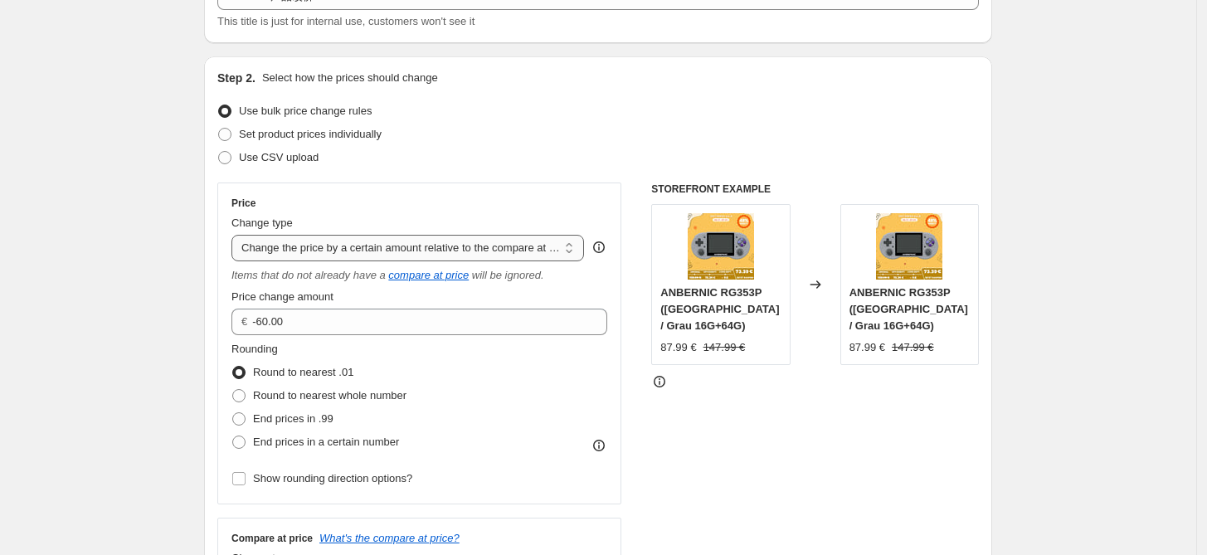
select select "pcap"
click at [236, 235] on select "Change the price to a certain amount Change the price by a certain amount Chang…" at bounding box center [407, 248] width 352 height 27
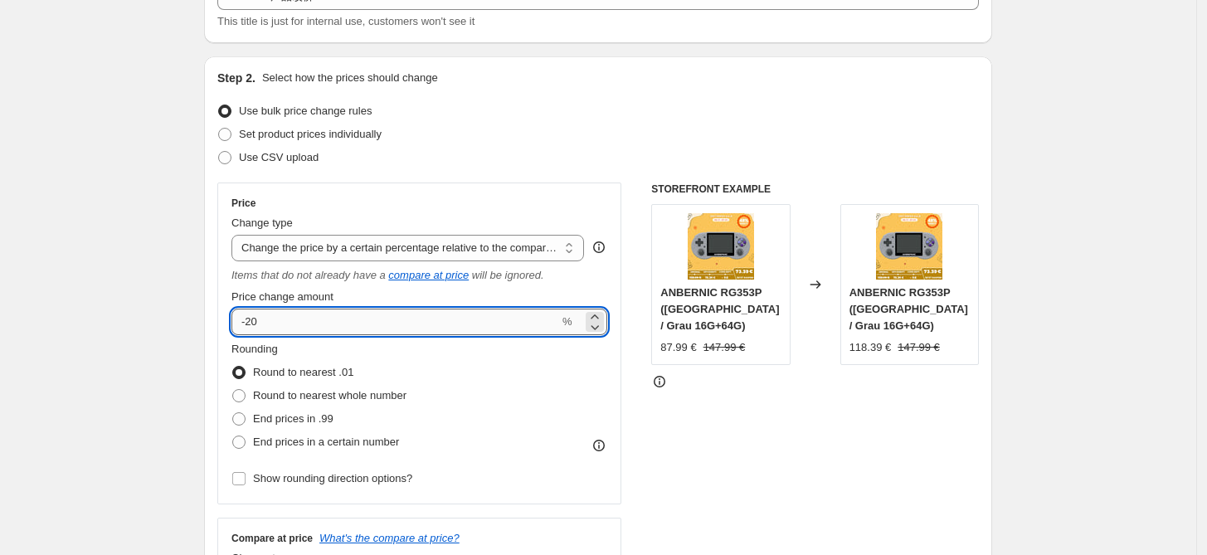
click at [350, 312] on input "-20" at bounding box center [395, 321] width 328 height 27
type input "-2"
type input "-43"
drag, startPoint x: 784, startPoint y: 420, endPoint x: 750, endPoint y: 422, distance: 34.1
click at [783, 420] on div "STOREFRONT EXAMPLE ANBERNIC RG353P (China / Grau 16G+64G) 87.99 € 147.99 € Chan…" at bounding box center [815, 396] width 328 height 428
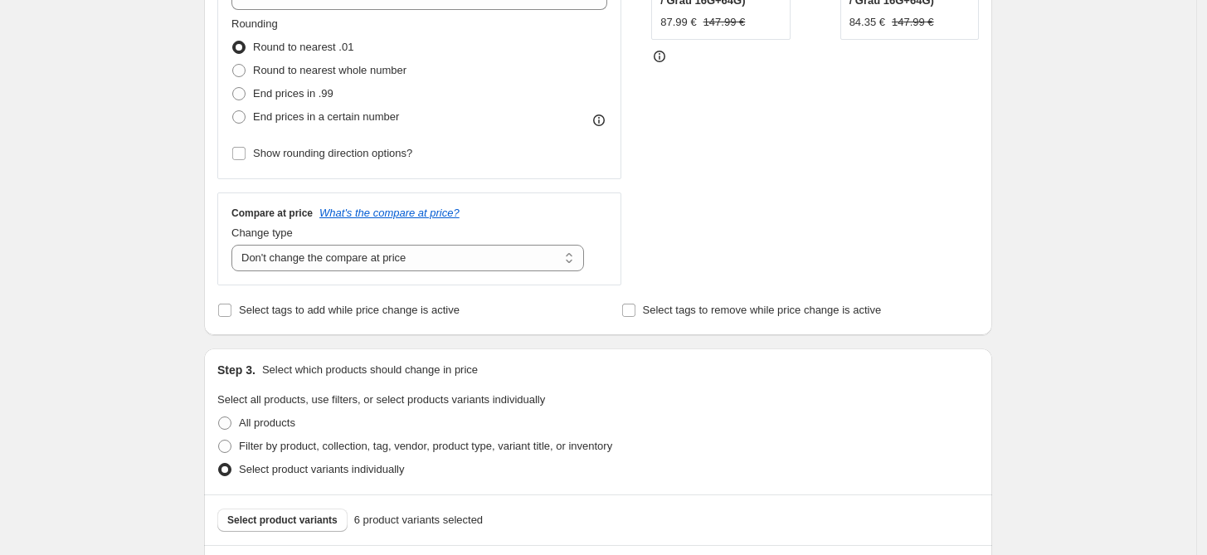
scroll to position [614, 0]
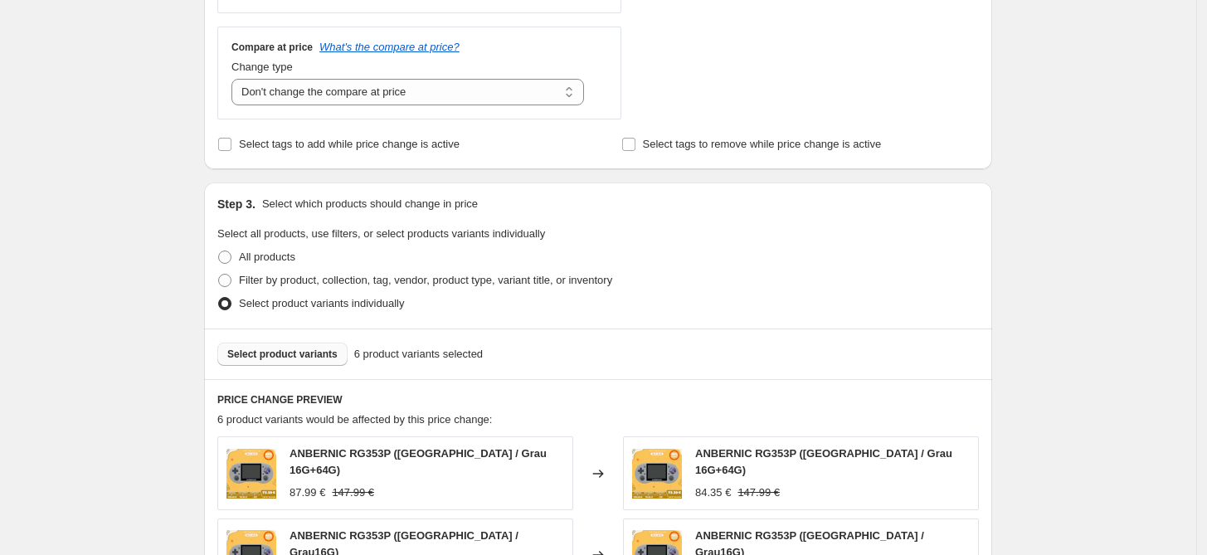
click at [321, 362] on button "Select product variants" at bounding box center [282, 353] width 130 height 23
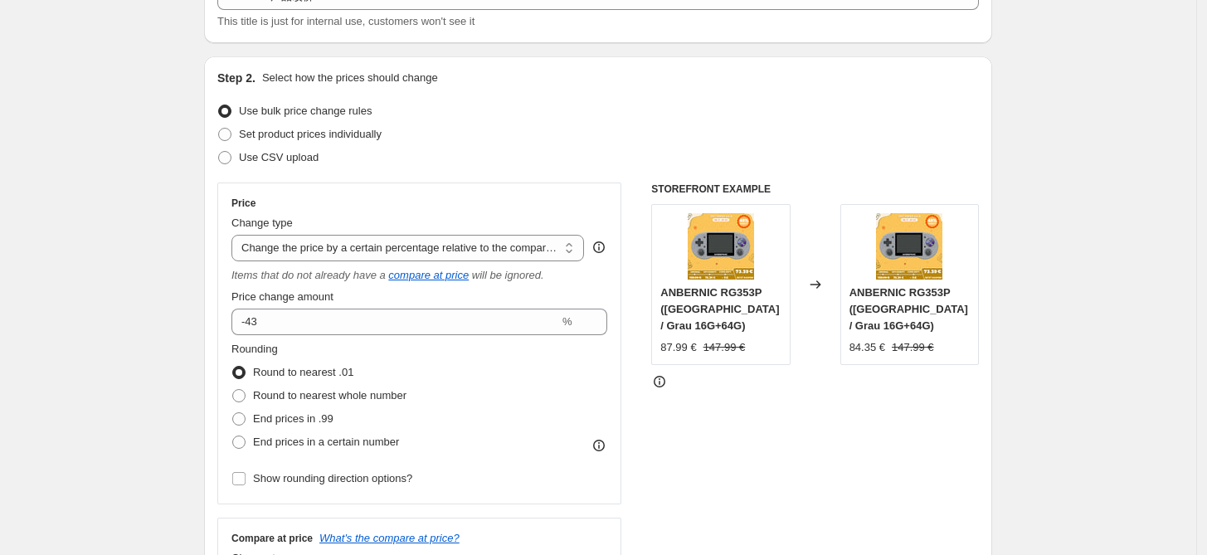
scroll to position [0, 0]
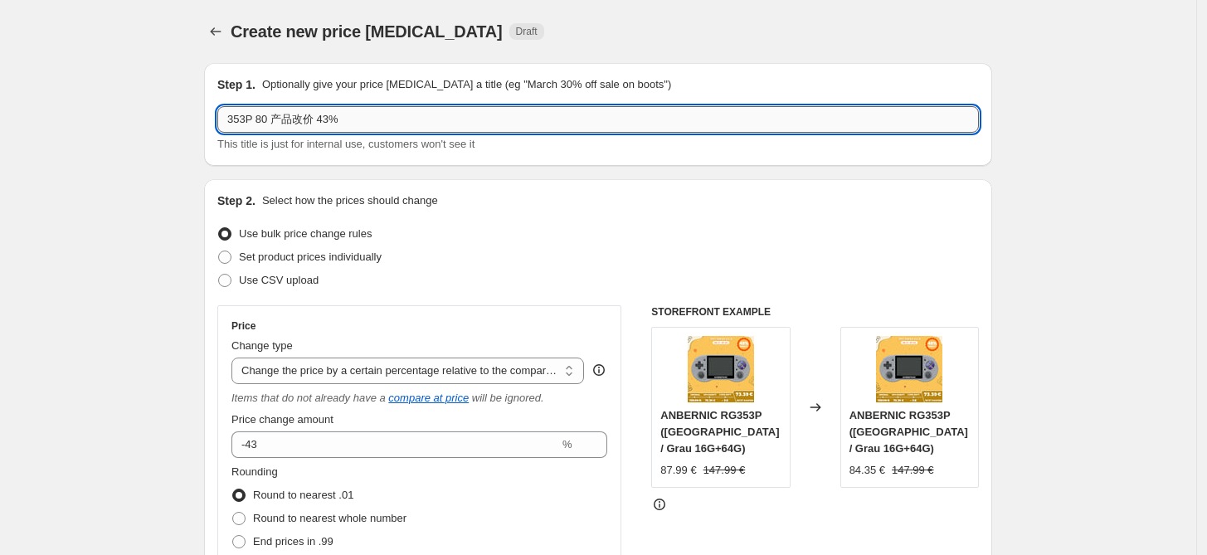
click at [374, 117] on input "353P 80 产品改价 43%" at bounding box center [597, 119] width 761 height 27
click at [222, 41] on button "Price change jobs" at bounding box center [215, 31] width 23 height 23
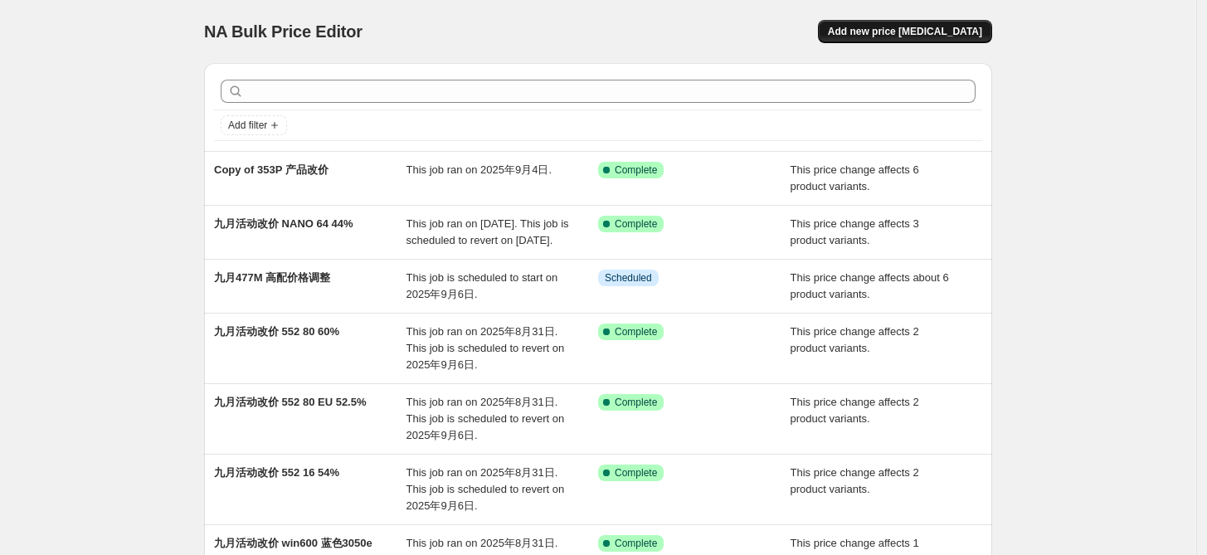
click at [929, 33] on span "Add new price [MEDICAL_DATA]" at bounding box center [905, 31] width 154 height 13
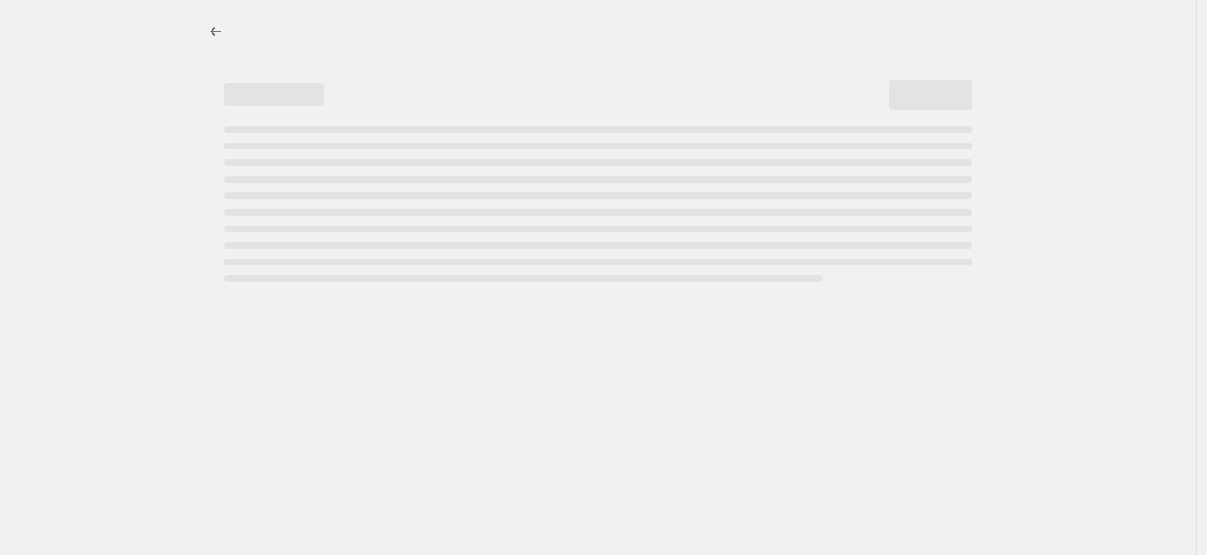
select select "percentage"
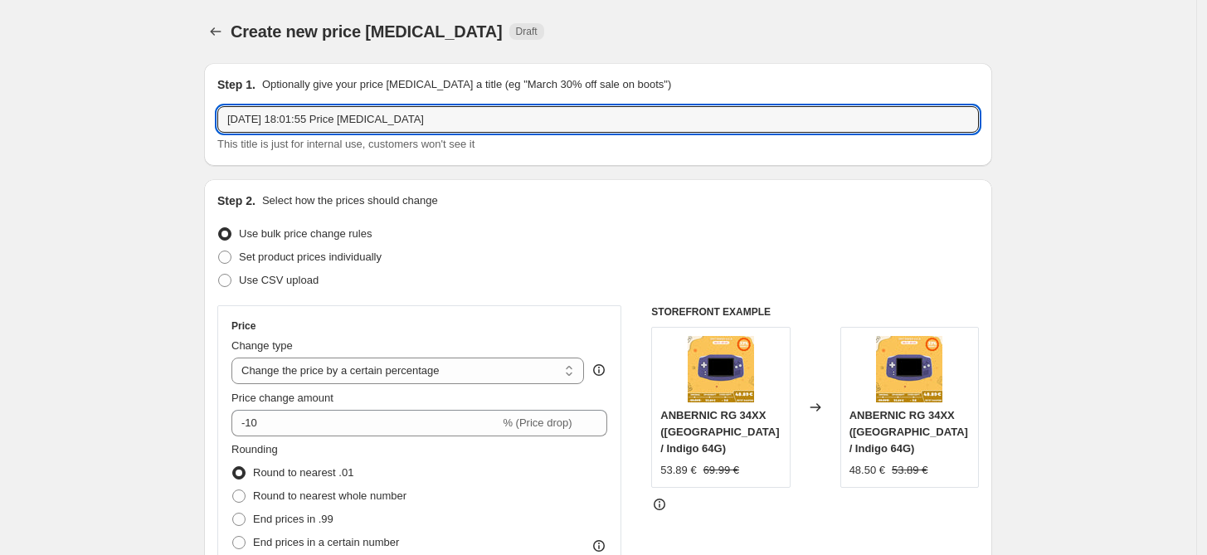
drag, startPoint x: 448, startPoint y: 116, endPoint x: 182, endPoint y: 123, distance: 266.3
type input "JIUYU"
click at [217, 34] on icon "Price change jobs" at bounding box center [215, 31] width 17 height 17
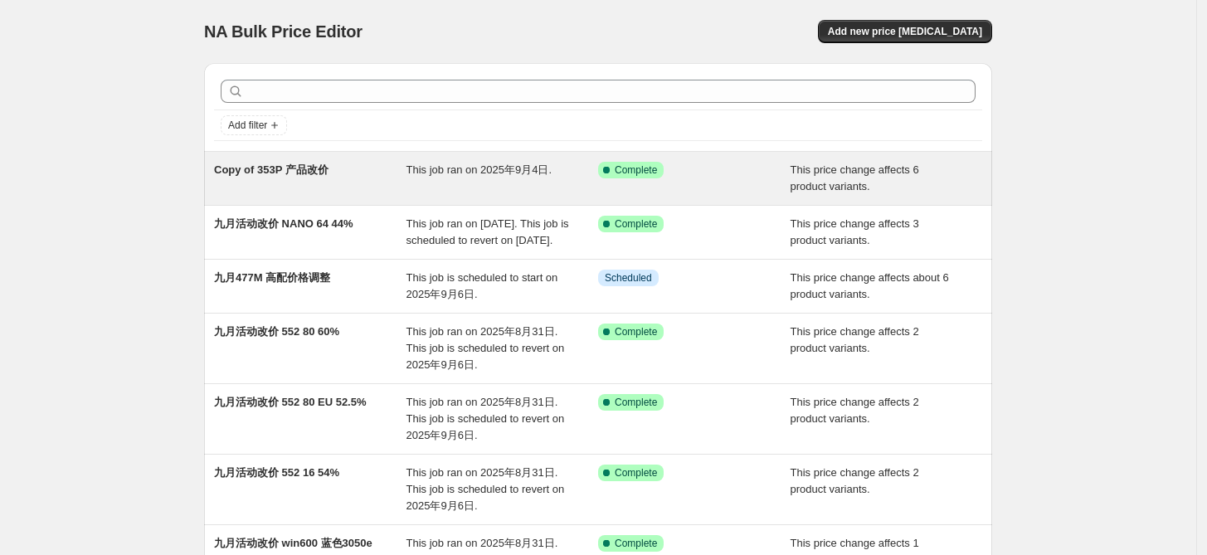
click at [289, 168] on span "Copy of 353P 产品改价" at bounding box center [271, 169] width 114 height 12
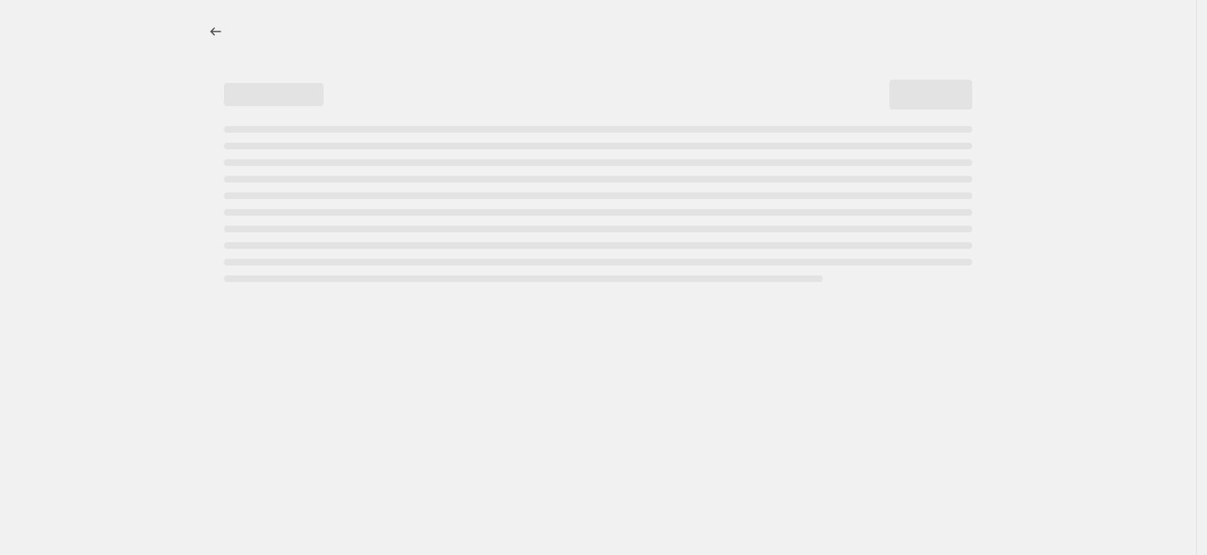
select select "bcap"
select select "no_change"
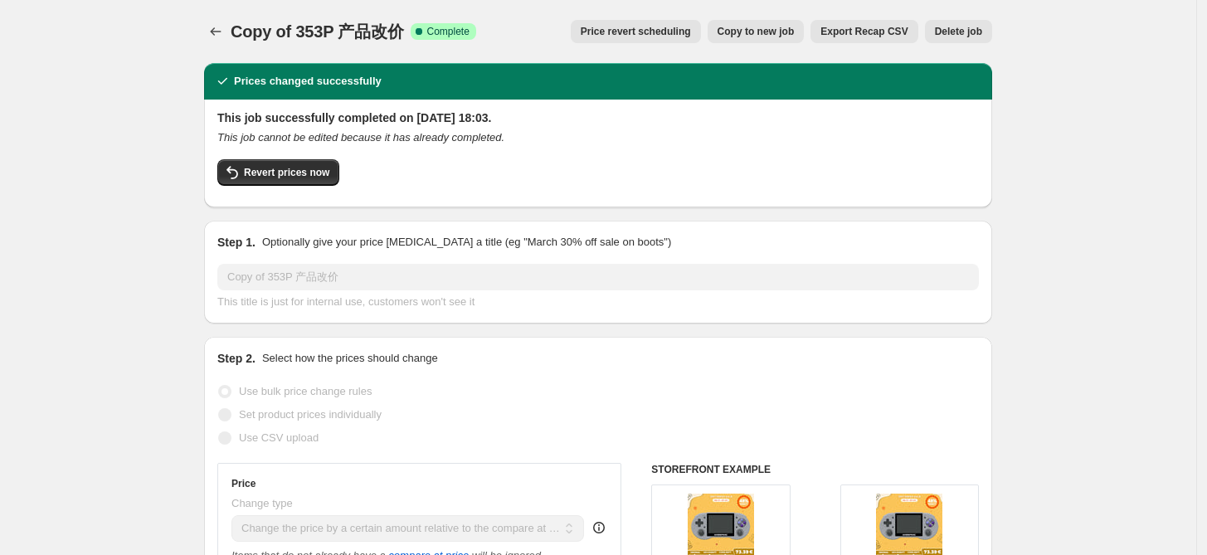
click at [794, 30] on span "Copy to new job" at bounding box center [755, 31] width 77 height 13
select select "bcap"
select select "no_change"
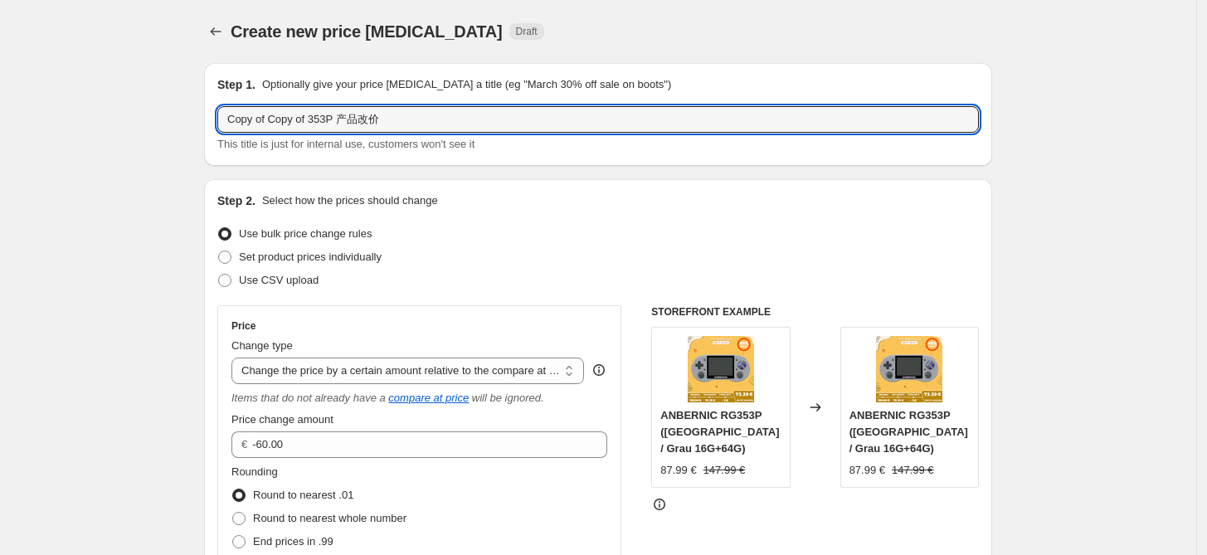
drag, startPoint x: 312, startPoint y: 114, endPoint x: 181, endPoint y: 119, distance: 131.1
click at [385, 114] on input "九月促销 353P 产品改价" at bounding box center [597, 119] width 761 height 27
click at [272, 117] on input "九月促销 353P 产品改价" at bounding box center [597, 119] width 761 height 27
click at [362, 122] on input "九月促销 353P 产品改价" at bounding box center [597, 119] width 761 height 27
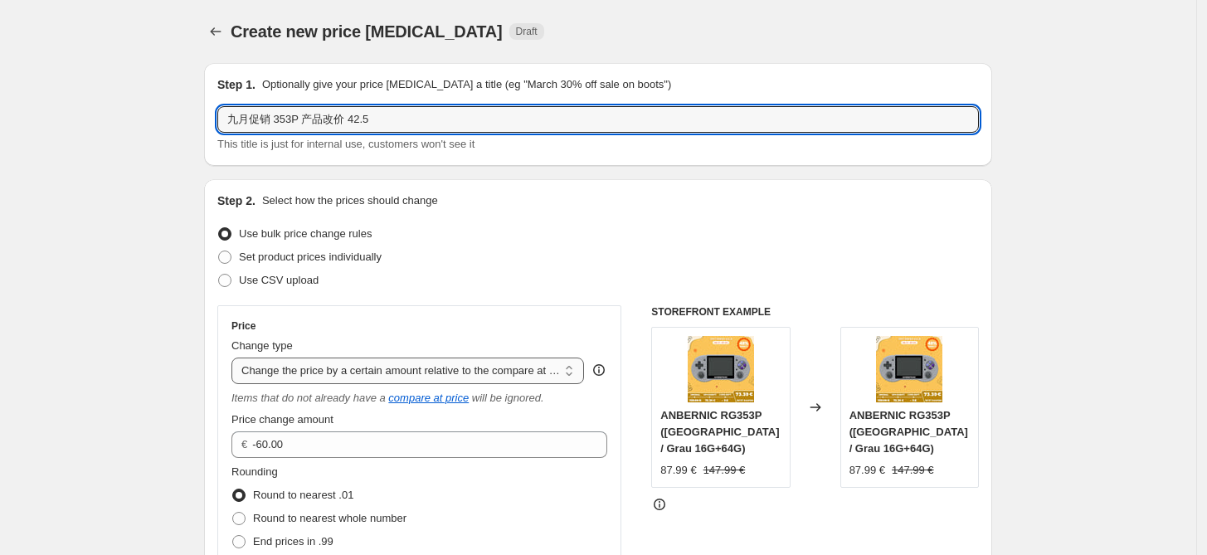
type input "九月促销 353P 产品改价 42.5"
click at [434, 371] on select "Change the price to a certain amount Change the price by a certain amount Chang…" at bounding box center [407, 370] width 352 height 27
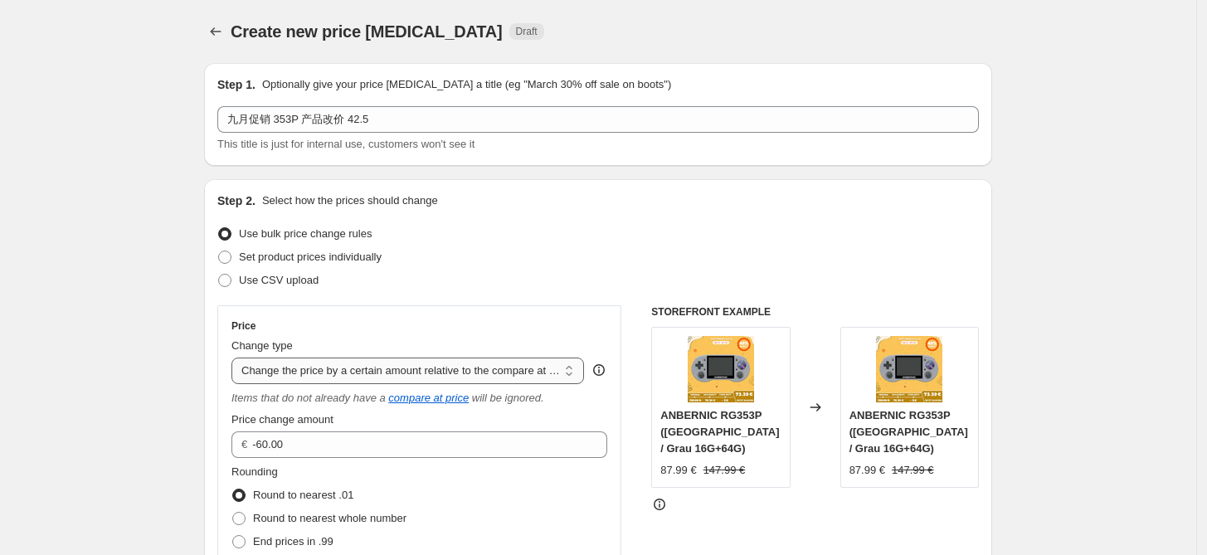
select select "pcap"
click at [236, 357] on select "Change the price to a certain amount Change the price by a certain amount Chang…" at bounding box center [407, 370] width 352 height 27
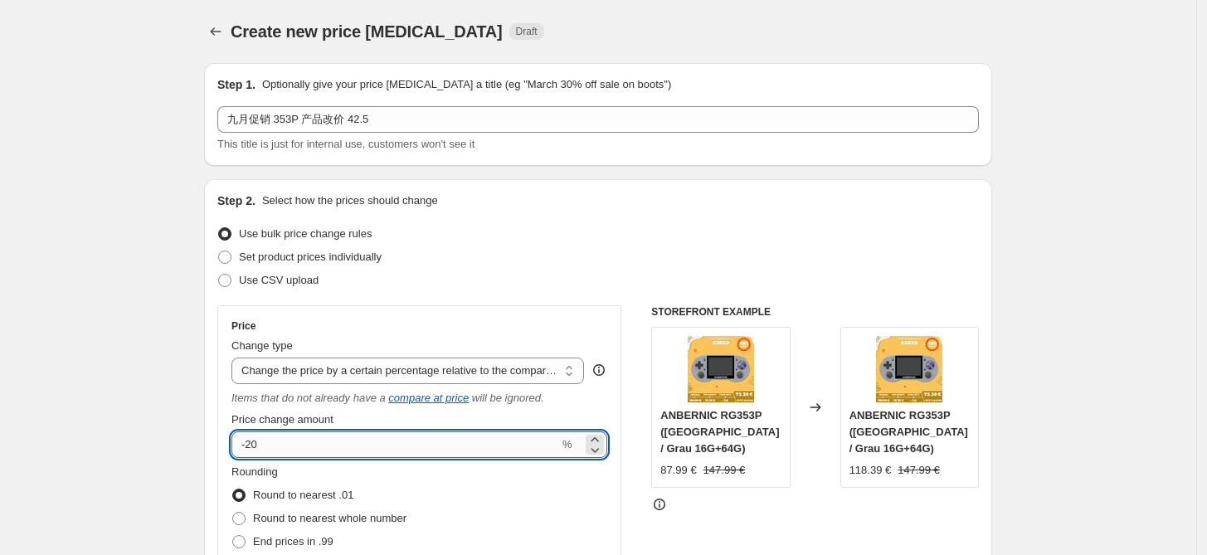
click at [345, 444] on input "-20" at bounding box center [395, 444] width 328 height 27
type input "-2"
type input "-42.5"
click at [528, 277] on div "Use CSV upload" at bounding box center [597, 280] width 761 height 23
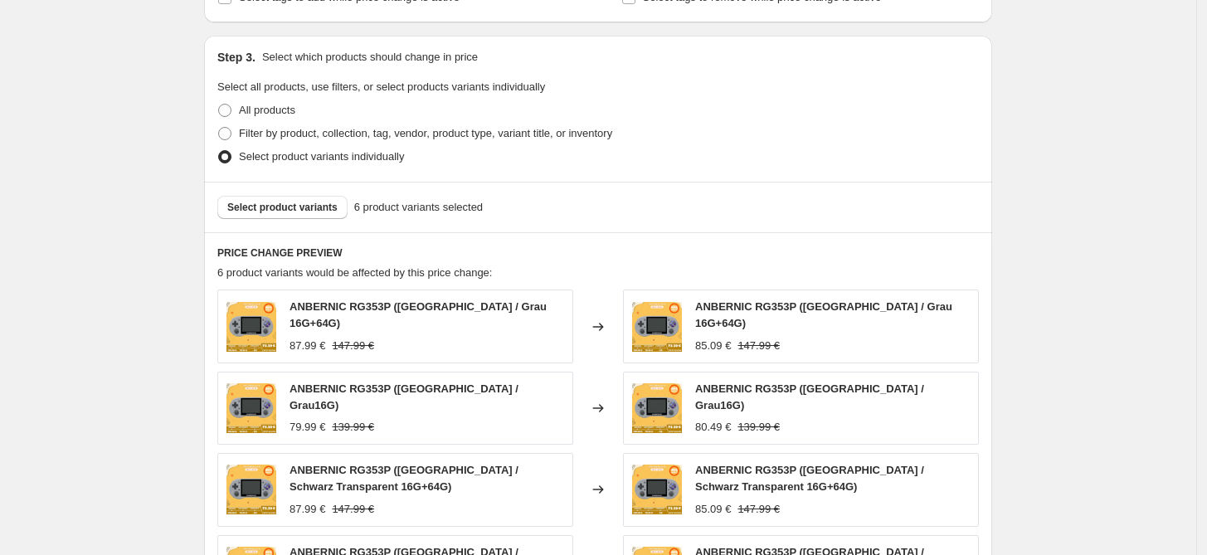
scroll to position [860, 0]
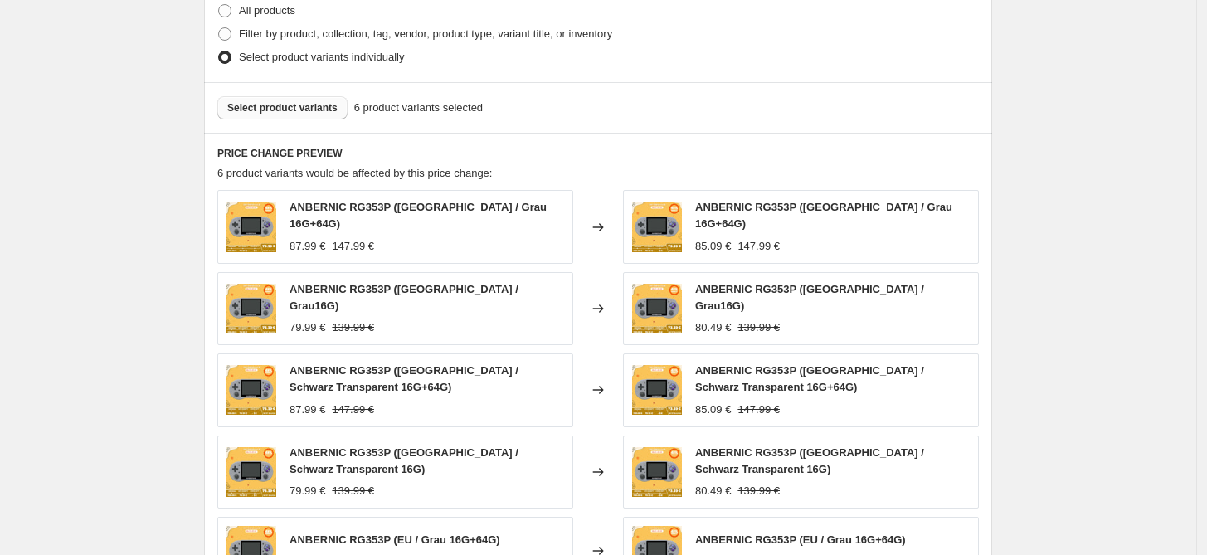
click at [291, 104] on span "Select product variants" at bounding box center [282, 107] width 110 height 13
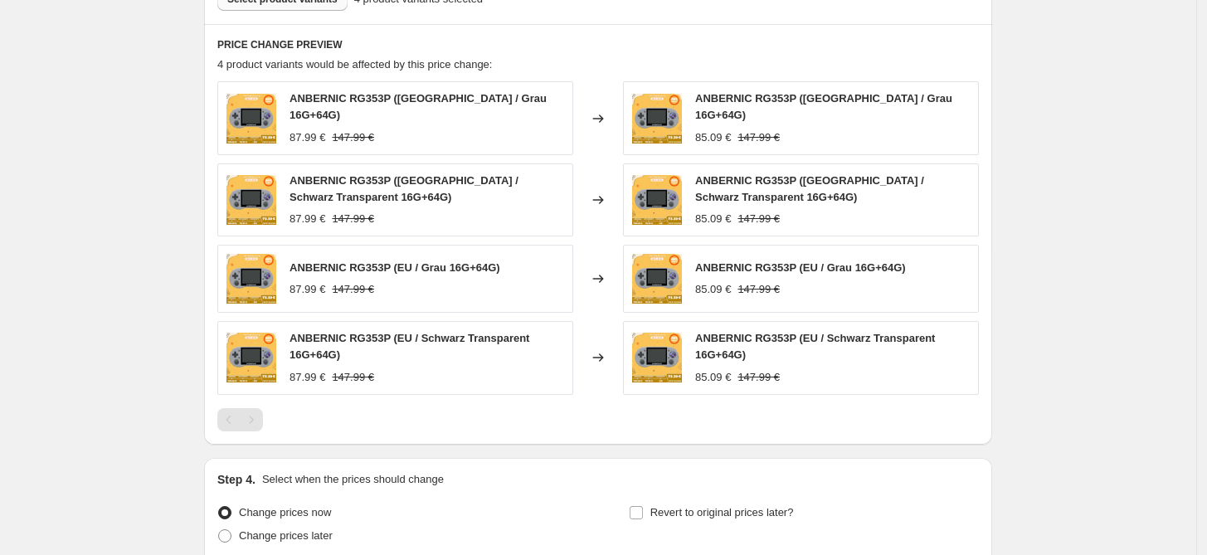
scroll to position [1105, 0]
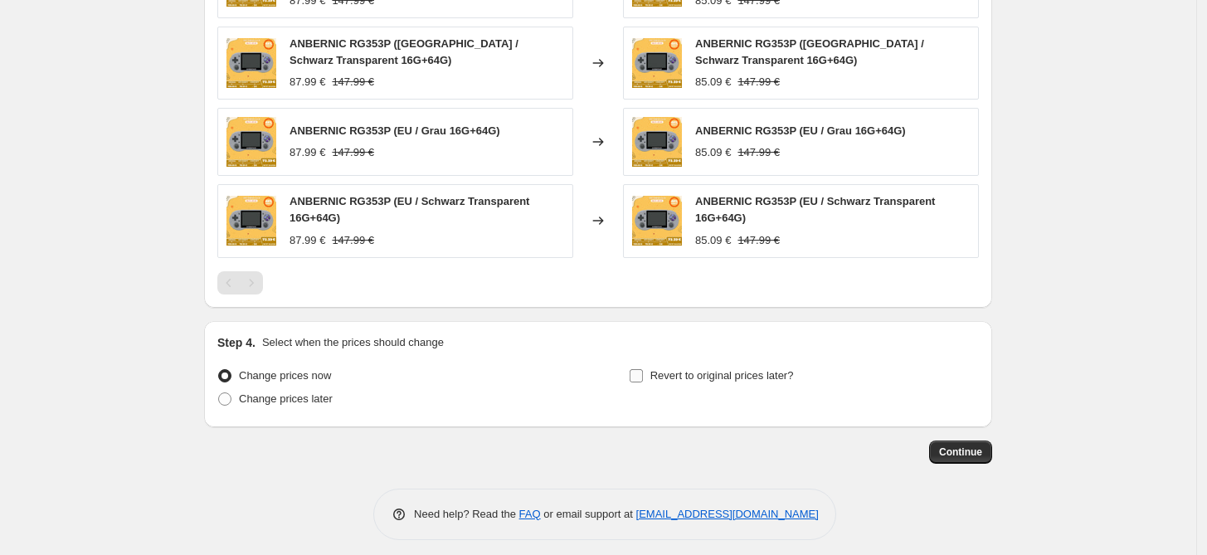
click at [650, 376] on label "Revert to original prices later?" at bounding box center [711, 375] width 165 height 23
click at [643, 376] on input "Revert to original prices later?" at bounding box center [635, 375] width 13 height 13
checkbox input "true"
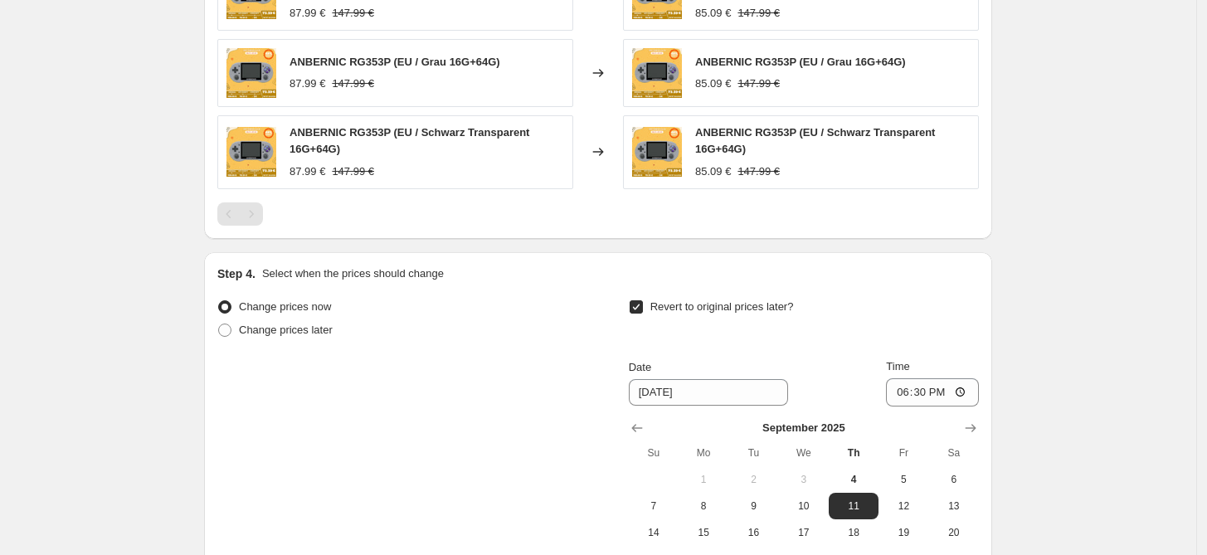
scroll to position [1228, 0]
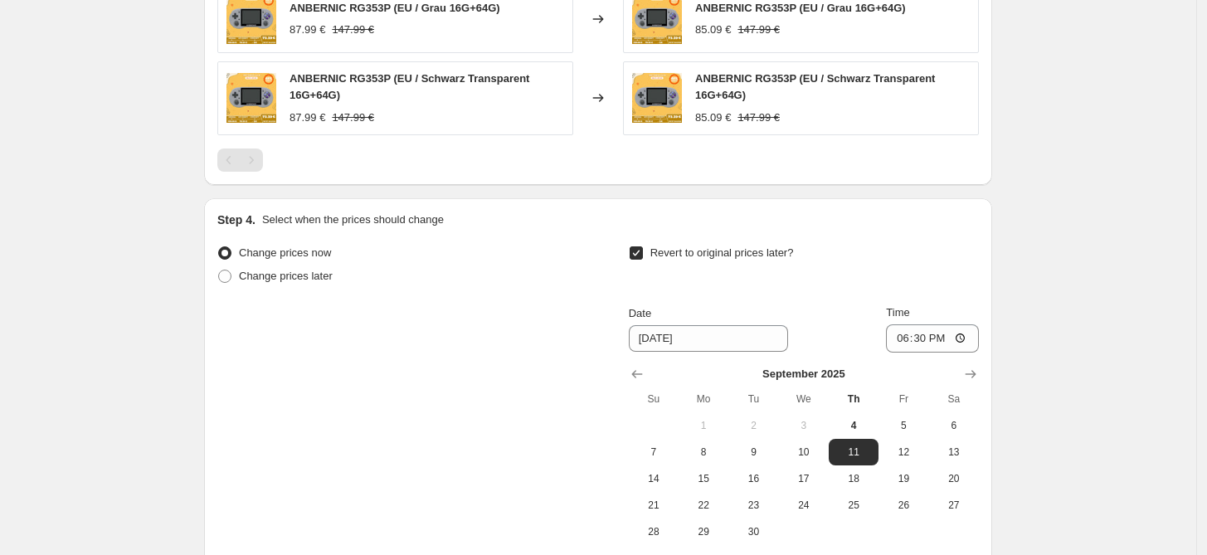
drag, startPoint x: 961, startPoint y: 420, endPoint x: 945, endPoint y: 372, distance: 51.7
click at [961, 420] on span "6" at bounding box center [953, 425] width 36 height 13
type input "[DATE]"
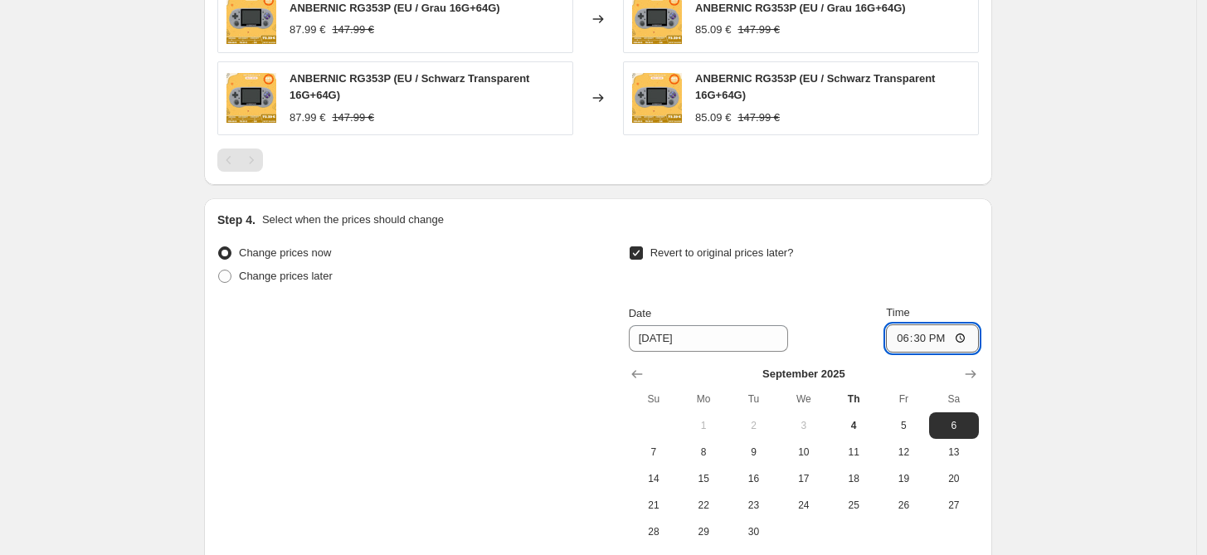
click at [925, 333] on input "18:30" at bounding box center [932, 338] width 93 height 28
type input "15:00"
drag, startPoint x: 875, startPoint y: 235, endPoint x: 813, endPoint y: 334, distance: 117.3
click at [875, 241] on div "Revert to original prices later?" at bounding box center [804, 266] width 350 height 50
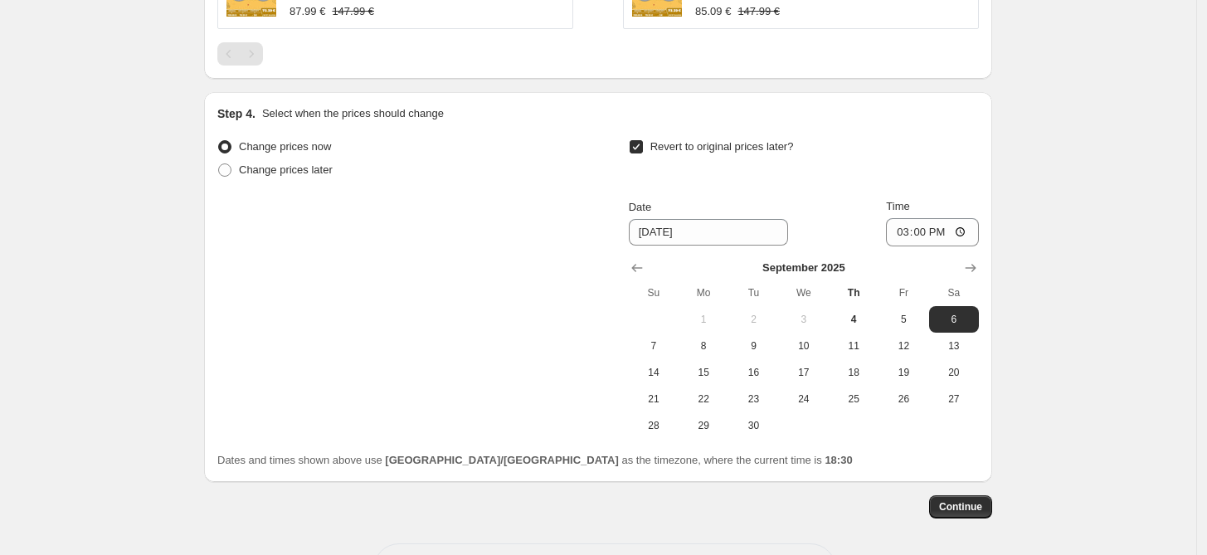
scroll to position [1393, 0]
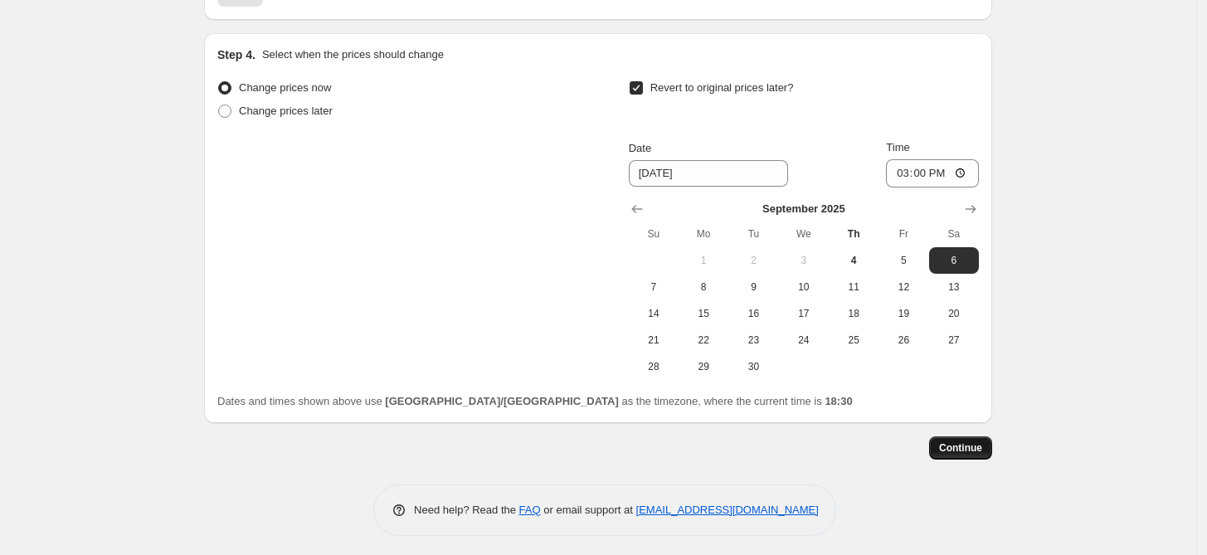
click at [964, 444] on span "Continue" at bounding box center [960, 447] width 43 height 13
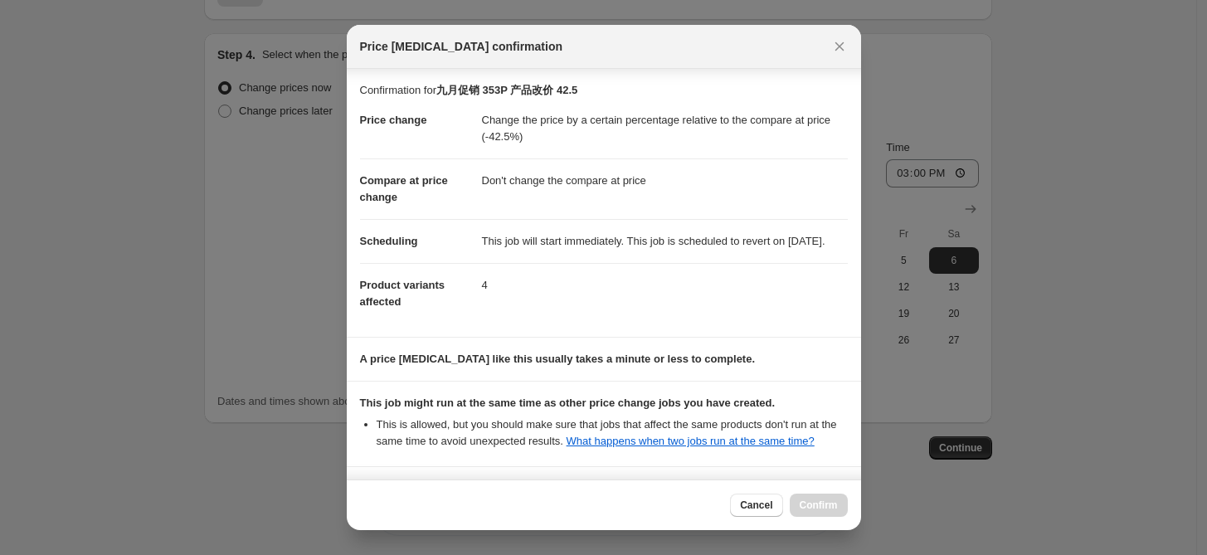
scroll to position [174, 0]
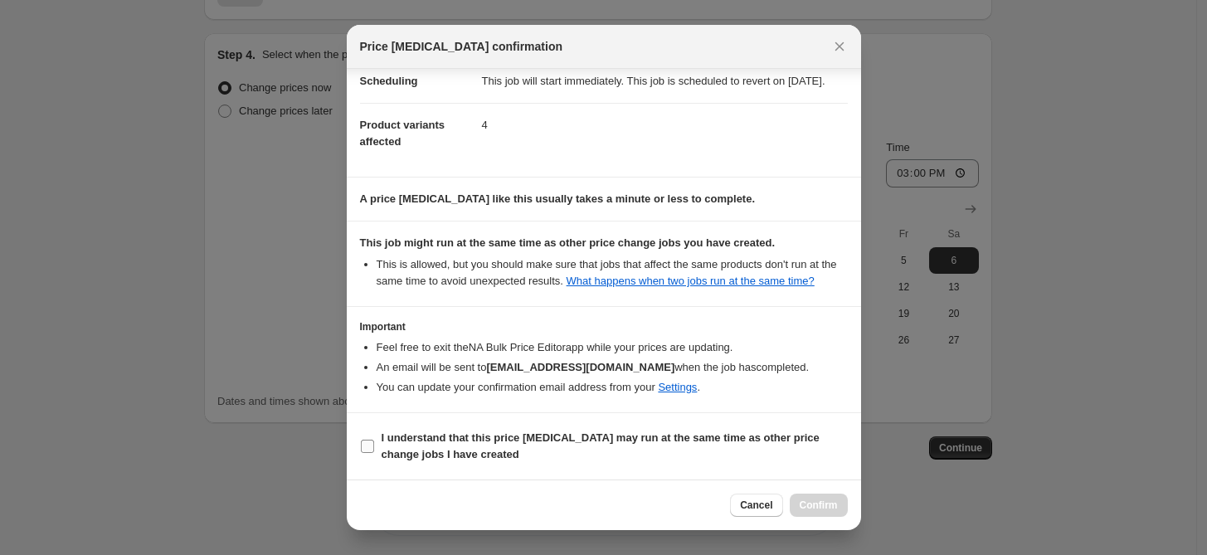
drag, startPoint x: 622, startPoint y: 443, endPoint x: 683, endPoint y: 454, distance: 62.5
click at [624, 445] on b "I understand that this price [MEDICAL_DATA] may run at the same time as other p…" at bounding box center [600, 445] width 438 height 29
click at [700, 469] on section "I understand that this price [MEDICAL_DATA] may run at the same time as other p…" at bounding box center [604, 446] width 514 height 66
click at [492, 450] on span "I understand that this price [MEDICAL_DATA] may run at the same time as other p…" at bounding box center [614, 446] width 466 height 33
click at [374, 450] on input "I understand that this price [MEDICAL_DATA] may run at the same time as other p…" at bounding box center [367, 446] width 13 height 13
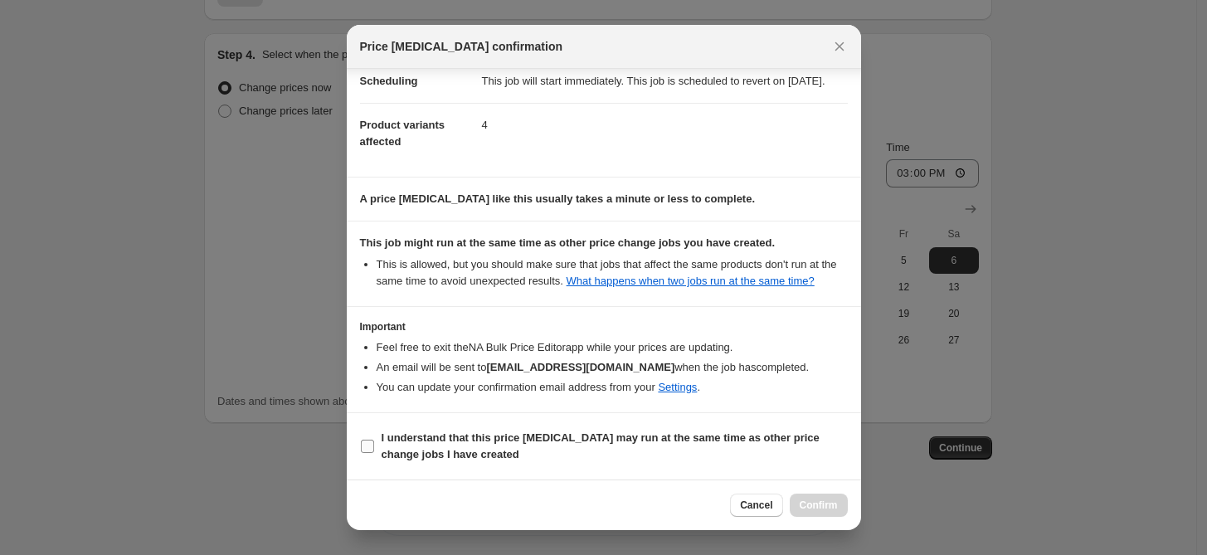
checkbox input "true"
click at [823, 505] on span "Confirm" at bounding box center [818, 504] width 38 height 13
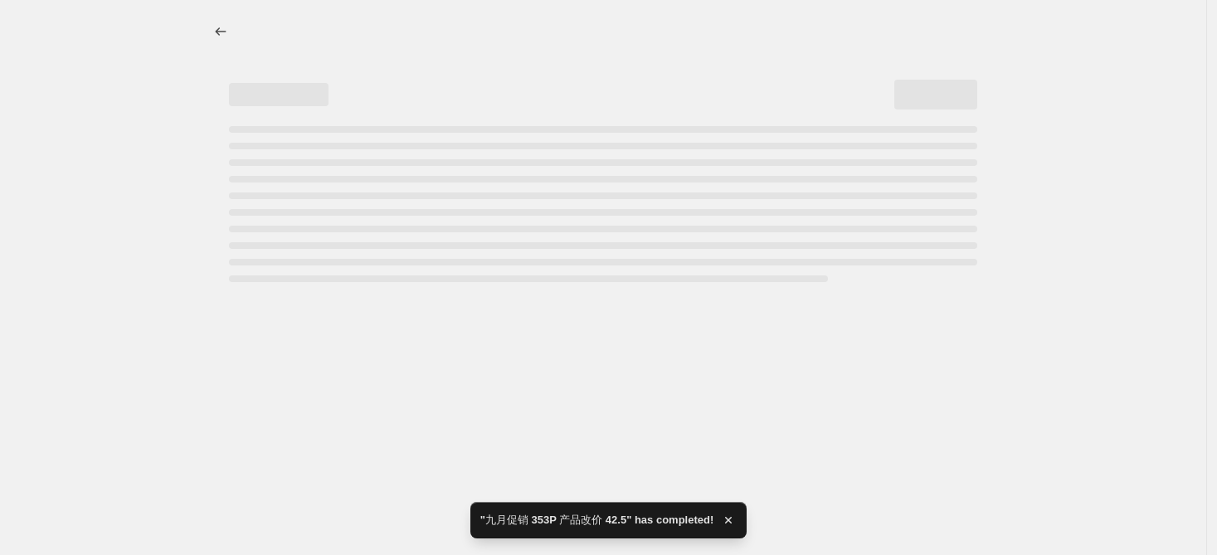
select select "pcap"
select select "no_change"
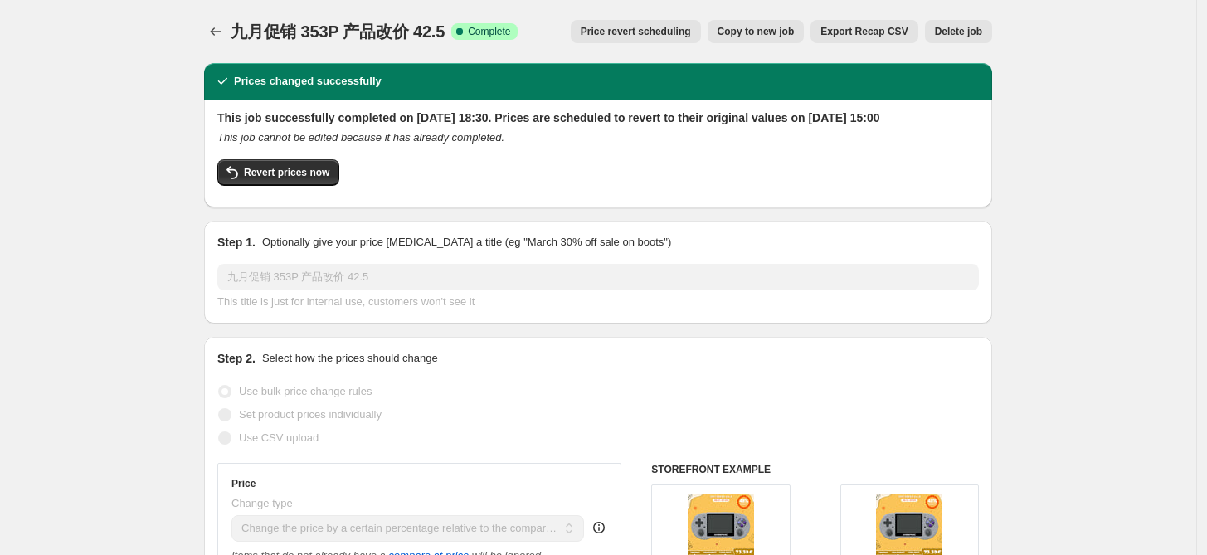
click at [763, 32] on span "Copy to new job" at bounding box center [755, 31] width 77 height 13
select select "pcap"
select select "no_change"
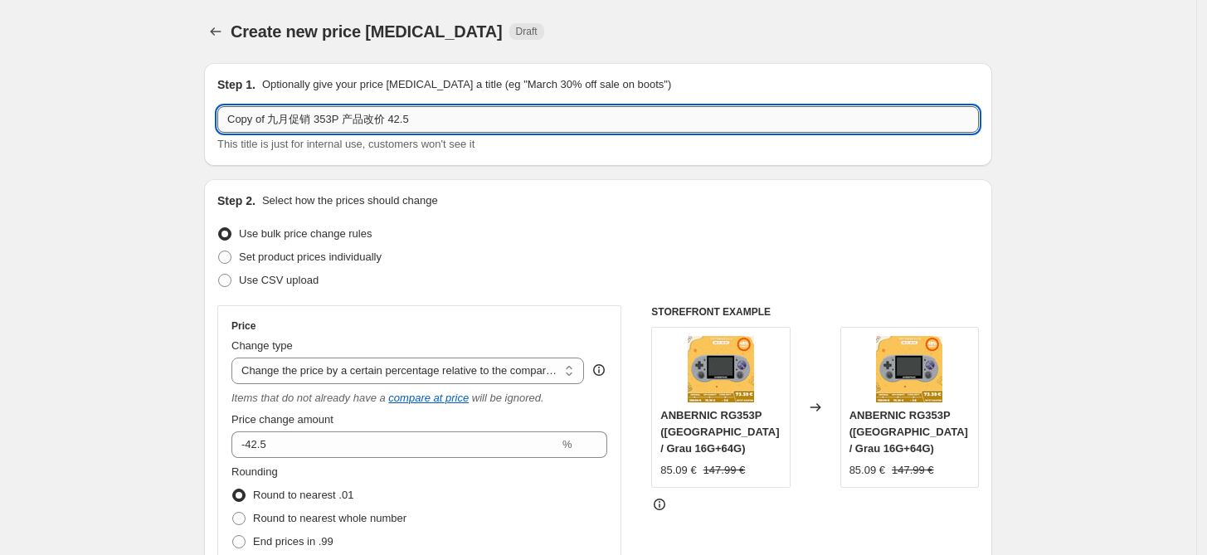
drag, startPoint x: 415, startPoint y: 124, endPoint x: 425, endPoint y: 125, distance: 9.3
click at [425, 124] on input "Copy of 九月促销 353P 产品改价 42.5" at bounding box center [597, 119] width 761 height 27
drag, startPoint x: 273, startPoint y: 120, endPoint x: 181, endPoint y: 119, distance: 92.1
click at [377, 119] on input "九月促销 353P 产品改价44" at bounding box center [597, 119] width 761 height 27
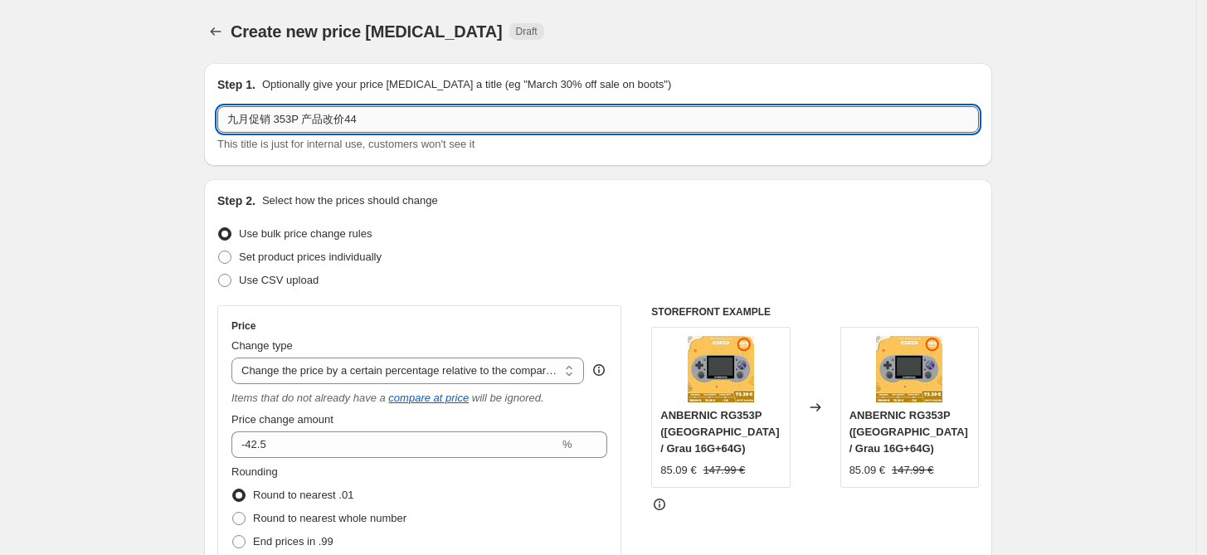
click at [342, 122] on input "九月促销 353P 产品改价44" at bounding box center [597, 119] width 761 height 27
click at [345, 120] on input "九月促销 353P 产品改价44" at bounding box center [597, 119] width 761 height 27
click at [352, 120] on input "九月促销 353P 产品改价44" at bounding box center [597, 119] width 761 height 27
click at [349, 116] on input "九月促销 353P 产品改价44" at bounding box center [597, 119] width 761 height 27
click at [433, 120] on input "九月促销 353P 产品改价 1644" at bounding box center [597, 119] width 761 height 27
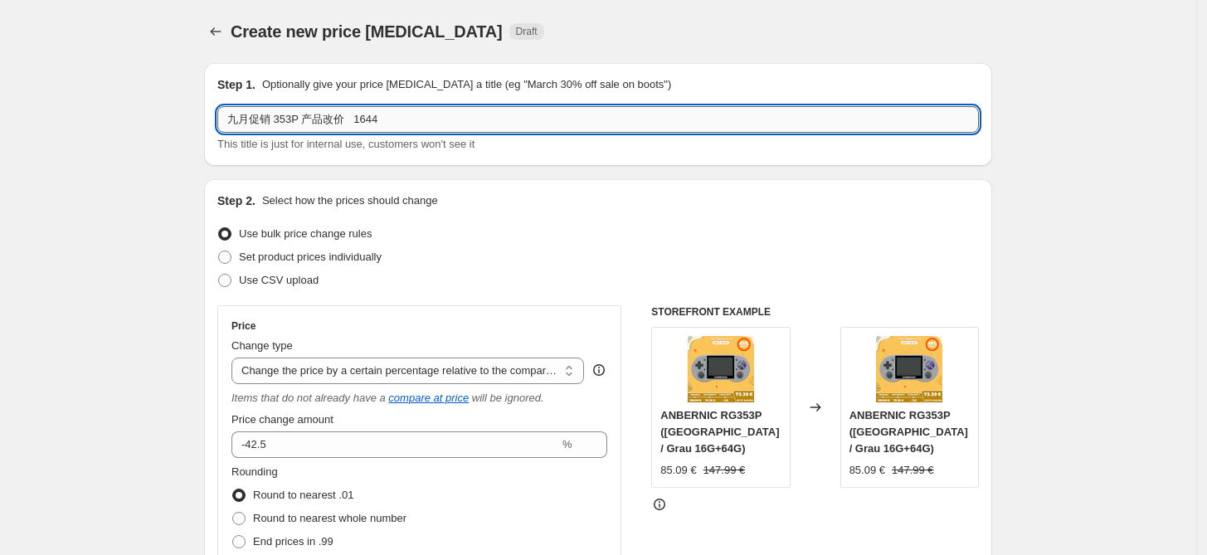
click at [367, 124] on input "九月促销 353P 产品改价 1644" at bounding box center [597, 119] width 761 height 27
click at [411, 121] on input "九月促销 353P 产品改价 16 44" at bounding box center [597, 119] width 761 height 27
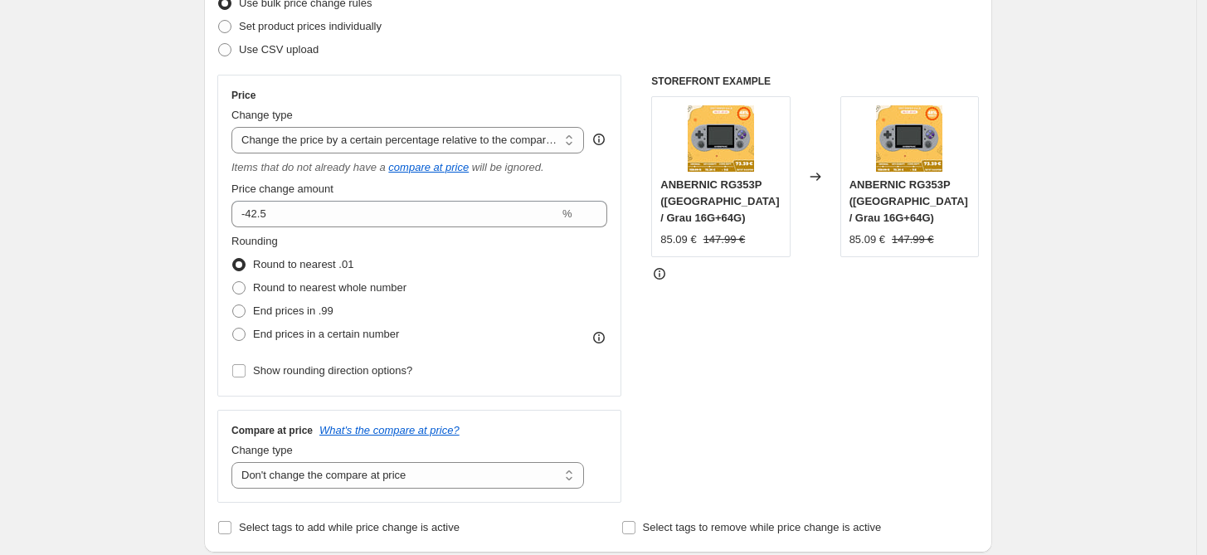
scroll to position [245, 0]
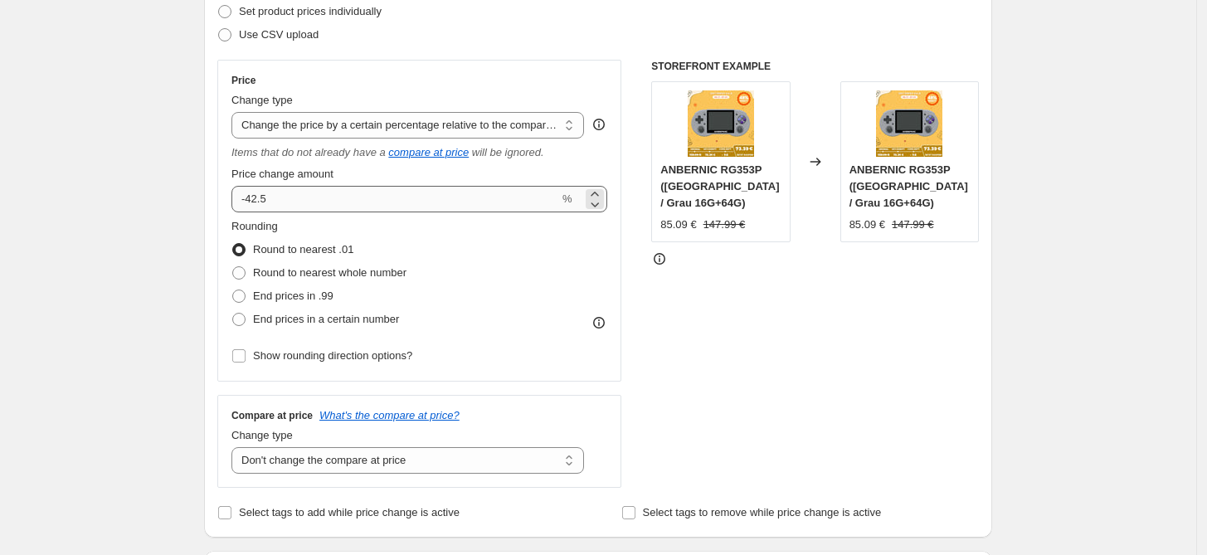
type input "九月促销 353P 产品改价 16 44%"
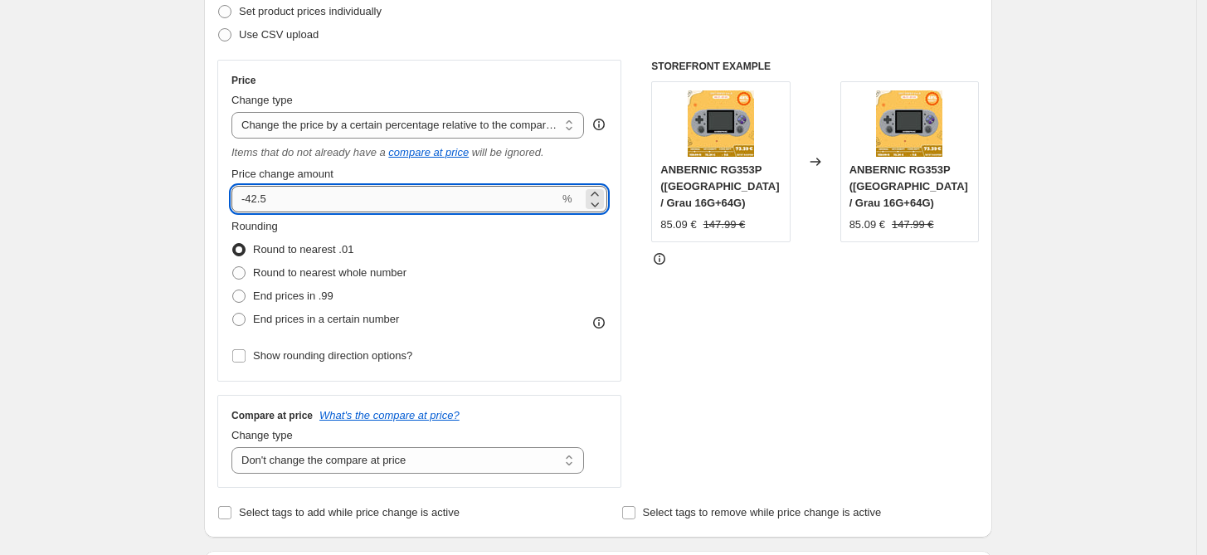
click at [330, 197] on input "-42.5" at bounding box center [395, 199] width 328 height 27
type input "-44"
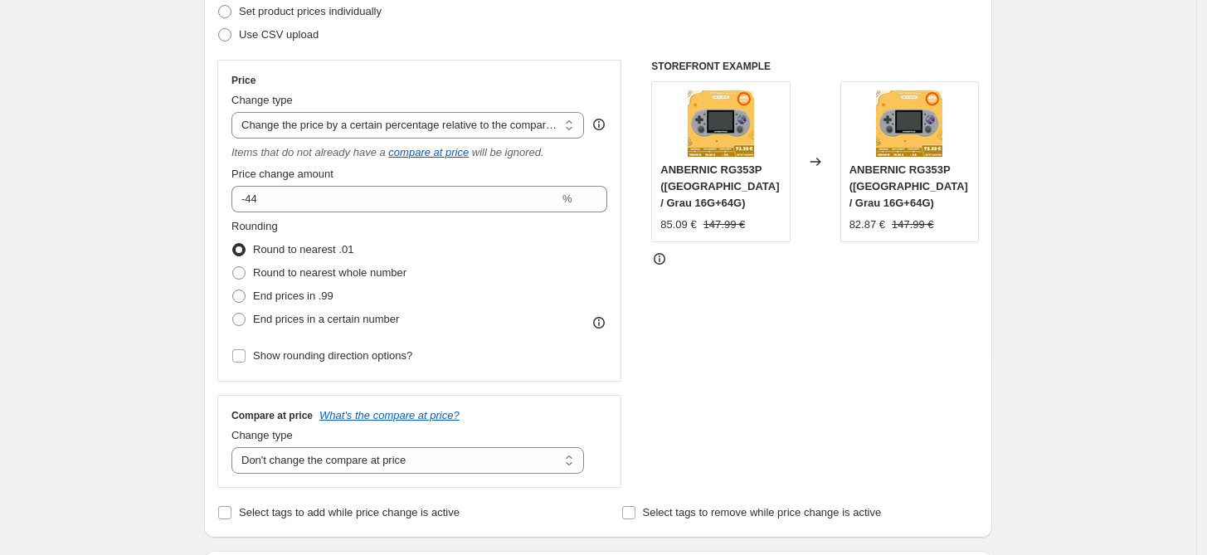
drag, startPoint x: 701, startPoint y: 339, endPoint x: 498, endPoint y: 352, distance: 203.5
click at [697, 338] on div "STOREFRONT EXAMPLE ANBERNIC RG353P (China / Grau 16G+64G) 85.09 € 147.99 € Chan…" at bounding box center [815, 274] width 328 height 428
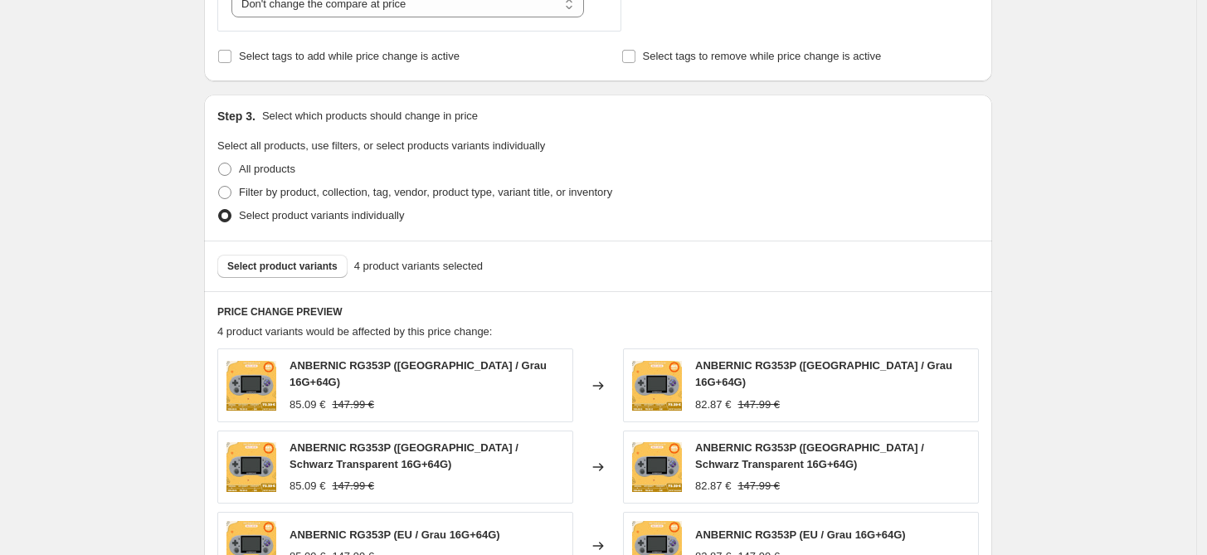
scroll to position [736, 0]
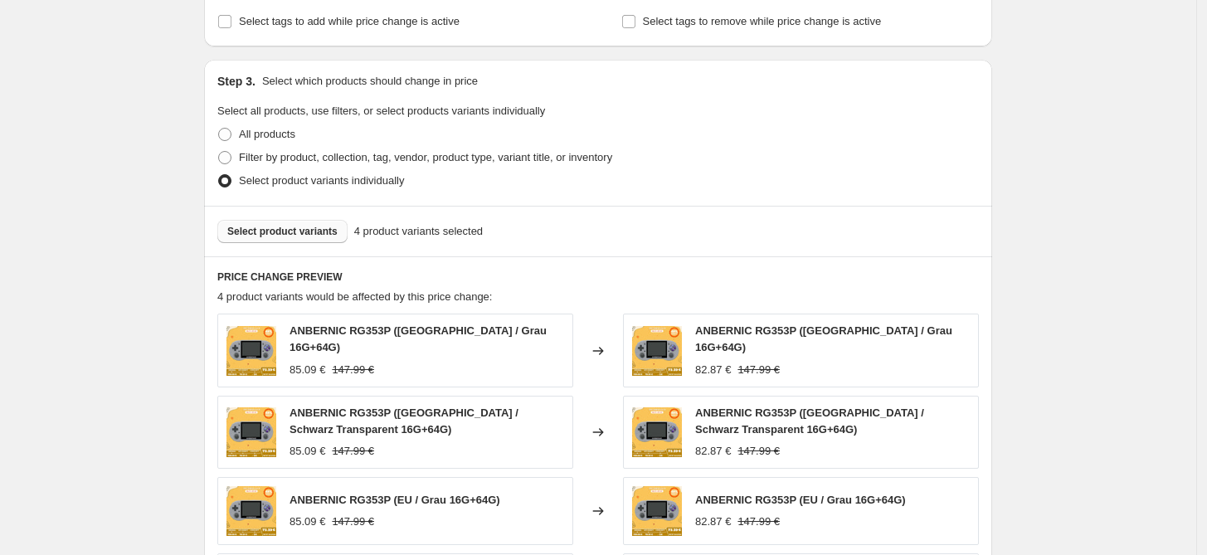
click at [302, 234] on span "Select product variants" at bounding box center [282, 231] width 110 height 13
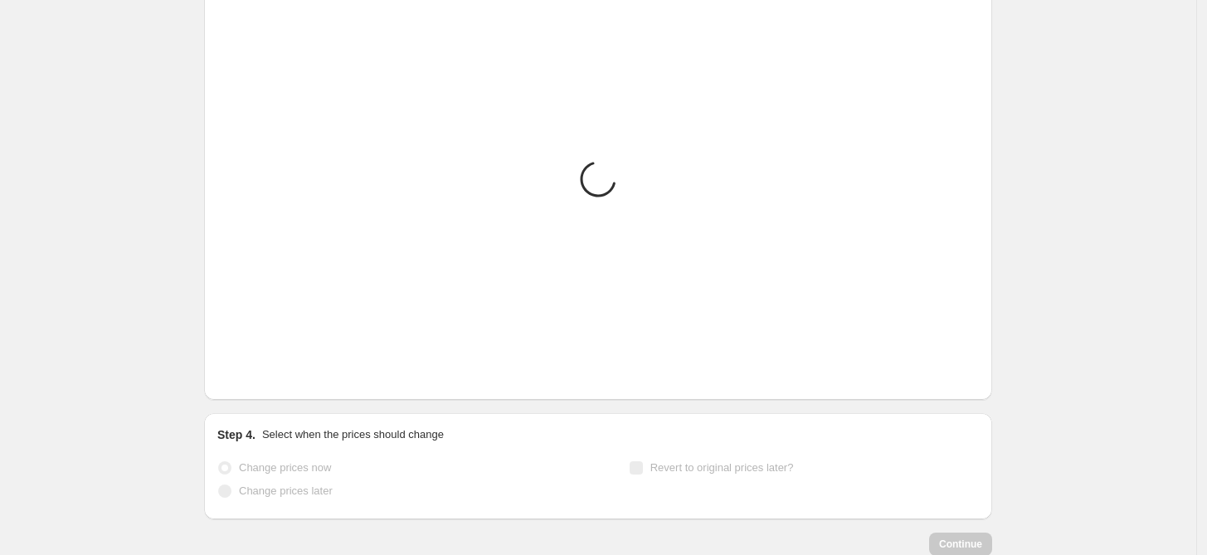
scroll to position [951, 0]
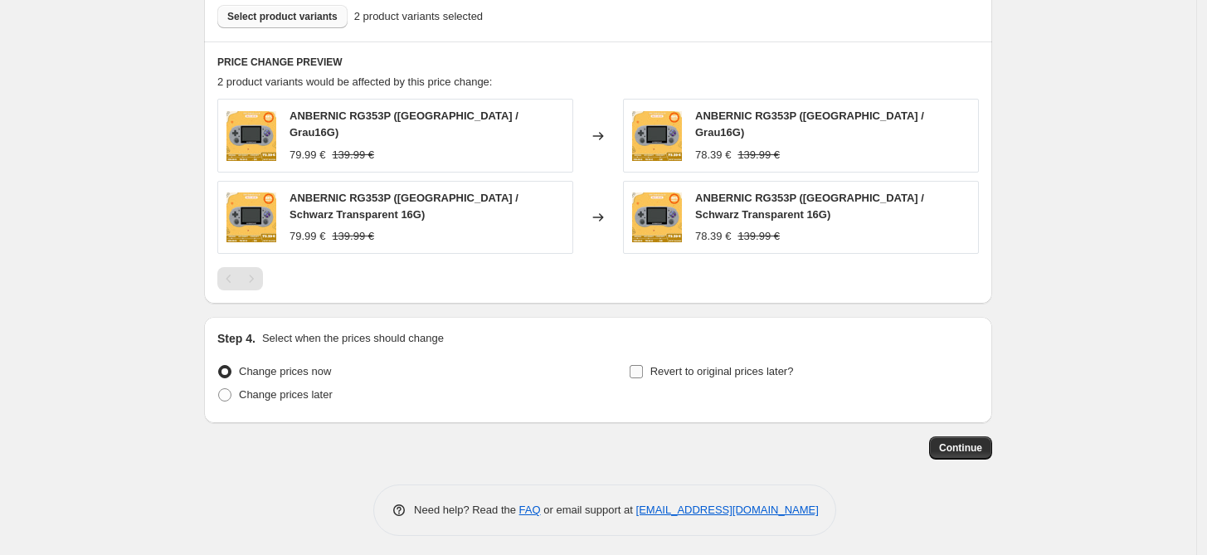
drag, startPoint x: 668, startPoint y: 370, endPoint x: 680, endPoint y: 370, distance: 11.6
click at [668, 370] on span "Revert to original prices later?" at bounding box center [721, 371] width 143 height 12
click at [643, 370] on input "Revert to original prices later?" at bounding box center [635, 371] width 13 height 13
checkbox input "true"
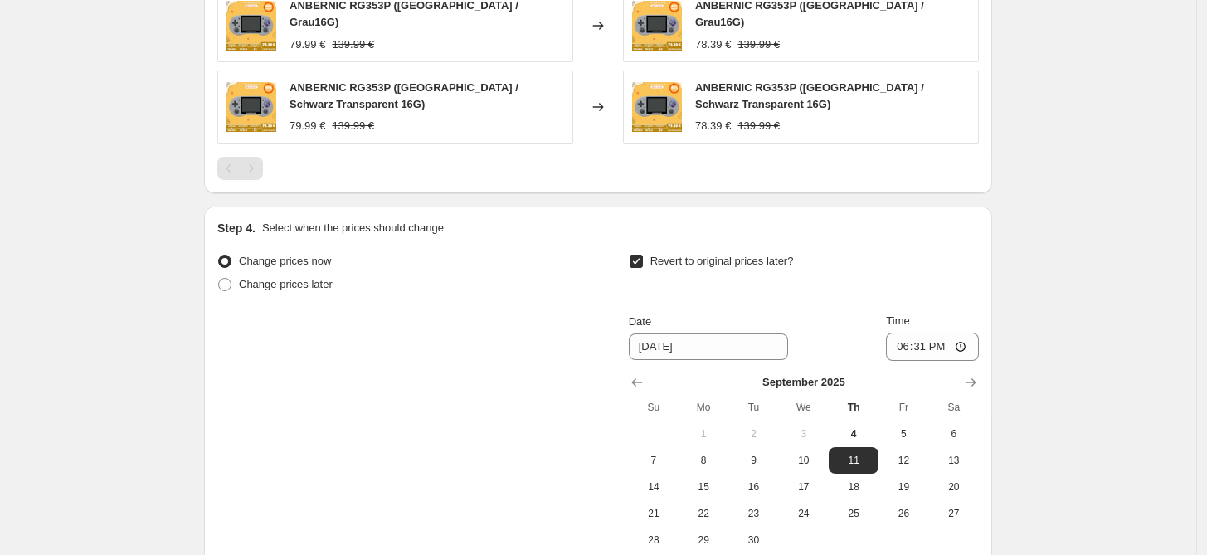
scroll to position [1197, 0]
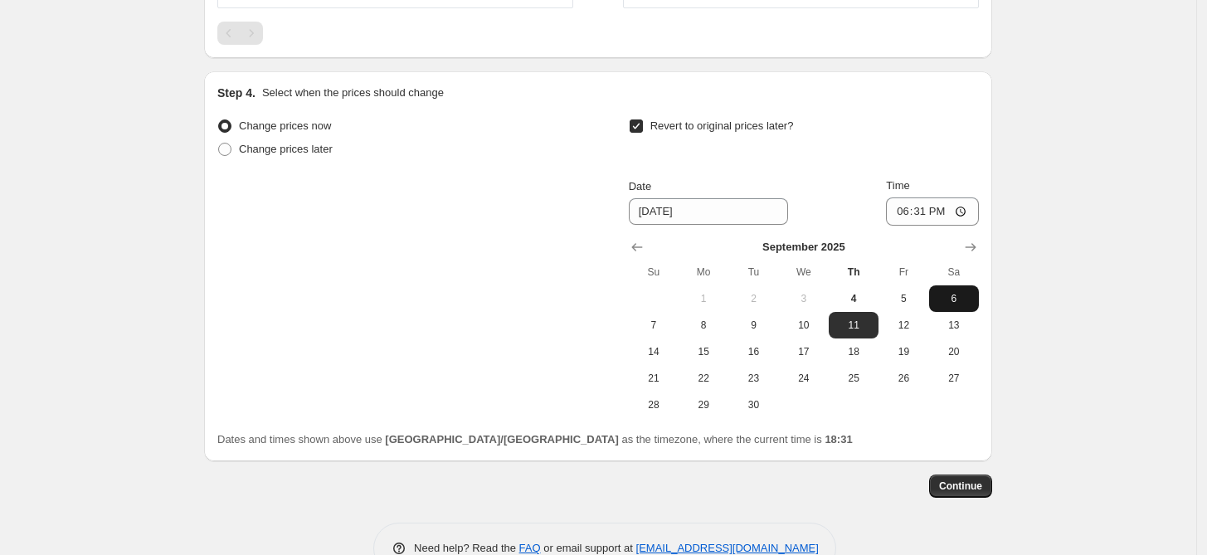
click at [951, 303] on button "6" at bounding box center [954, 298] width 50 height 27
type input "[DATE]"
click at [932, 218] on input "18:31" at bounding box center [932, 211] width 93 height 28
type input "15:00"
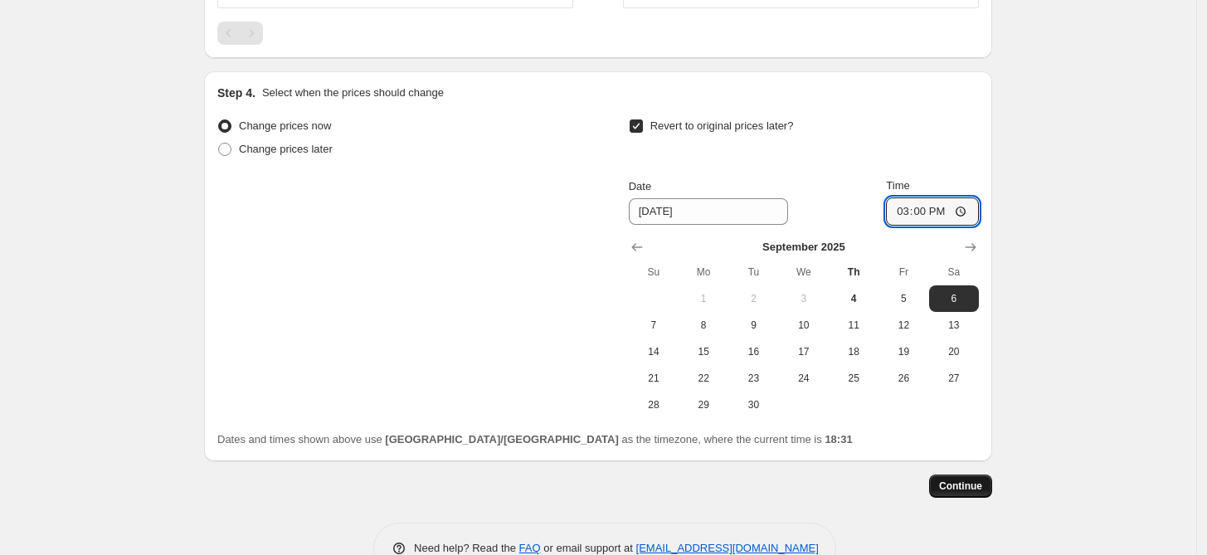
click at [976, 479] on span "Continue" at bounding box center [960, 485] width 43 height 13
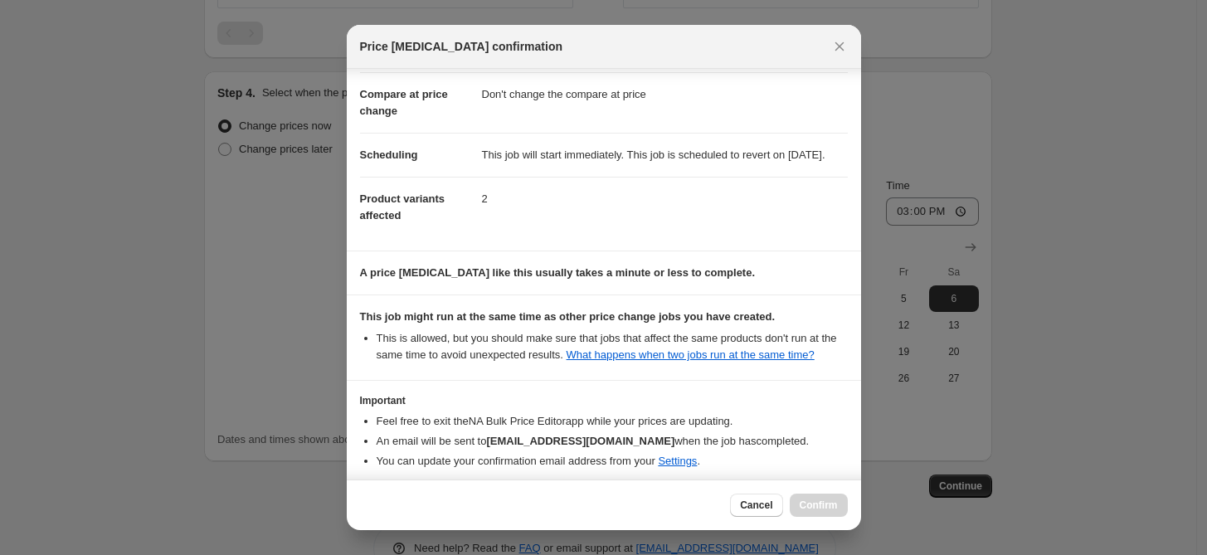
scroll to position [174, 0]
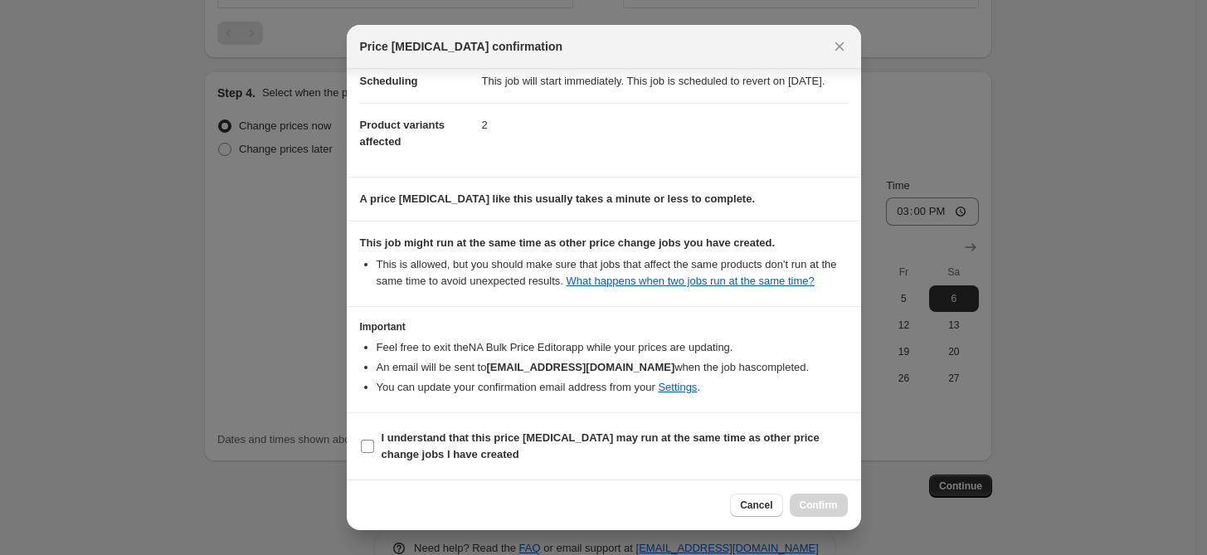
drag, startPoint x: 498, startPoint y: 438, endPoint x: 669, endPoint y: 440, distance: 171.7
click at [498, 438] on b "I understand that this price [MEDICAL_DATA] may run at the same time as other p…" at bounding box center [600, 445] width 438 height 29
click at [374, 440] on input "I understand that this price [MEDICAL_DATA] may run at the same time as other p…" at bounding box center [367, 446] width 13 height 13
checkbox input "true"
click at [817, 503] on span "Confirm" at bounding box center [818, 504] width 38 height 13
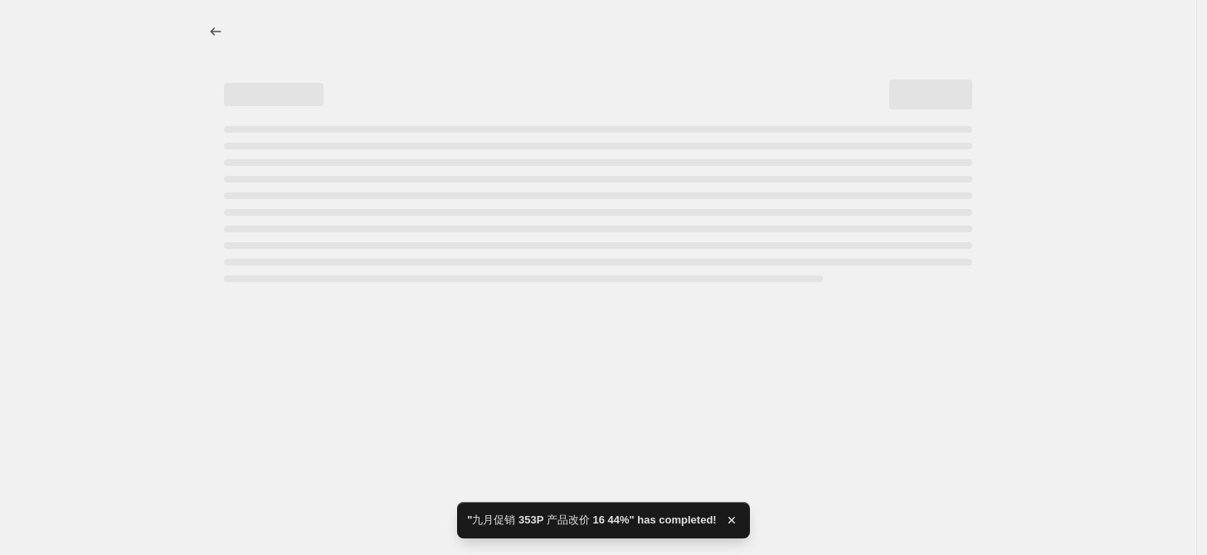
select select "pcap"
select select "no_change"
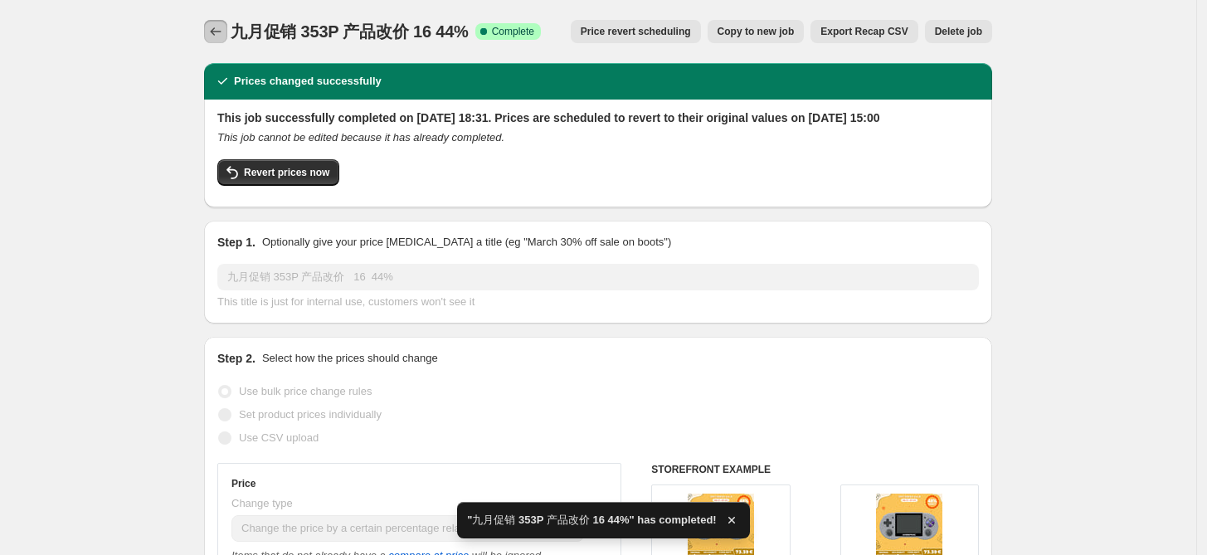
click at [221, 27] on icon "Price change jobs" at bounding box center [215, 31] width 17 height 17
